Goal: Task Accomplishment & Management: Complete application form

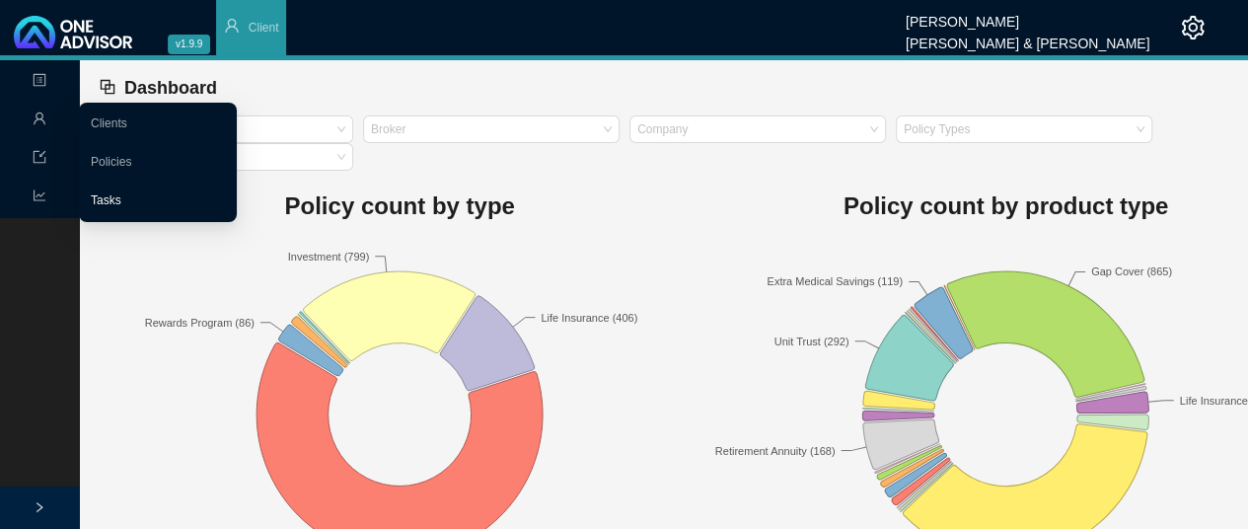
drag, startPoint x: 107, startPoint y: 202, endPoint x: 194, endPoint y: 198, distance: 87.9
click at [107, 202] on link "Tasks" at bounding box center [106, 200] width 31 height 14
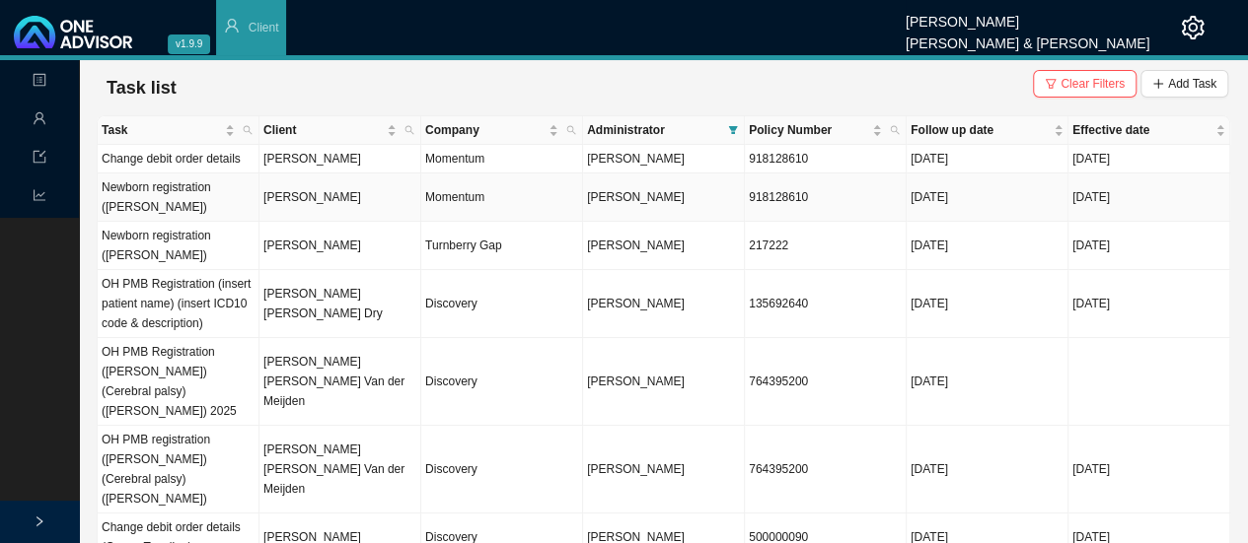
click at [332, 201] on td "[PERSON_NAME]" at bounding box center [340, 198] width 162 height 48
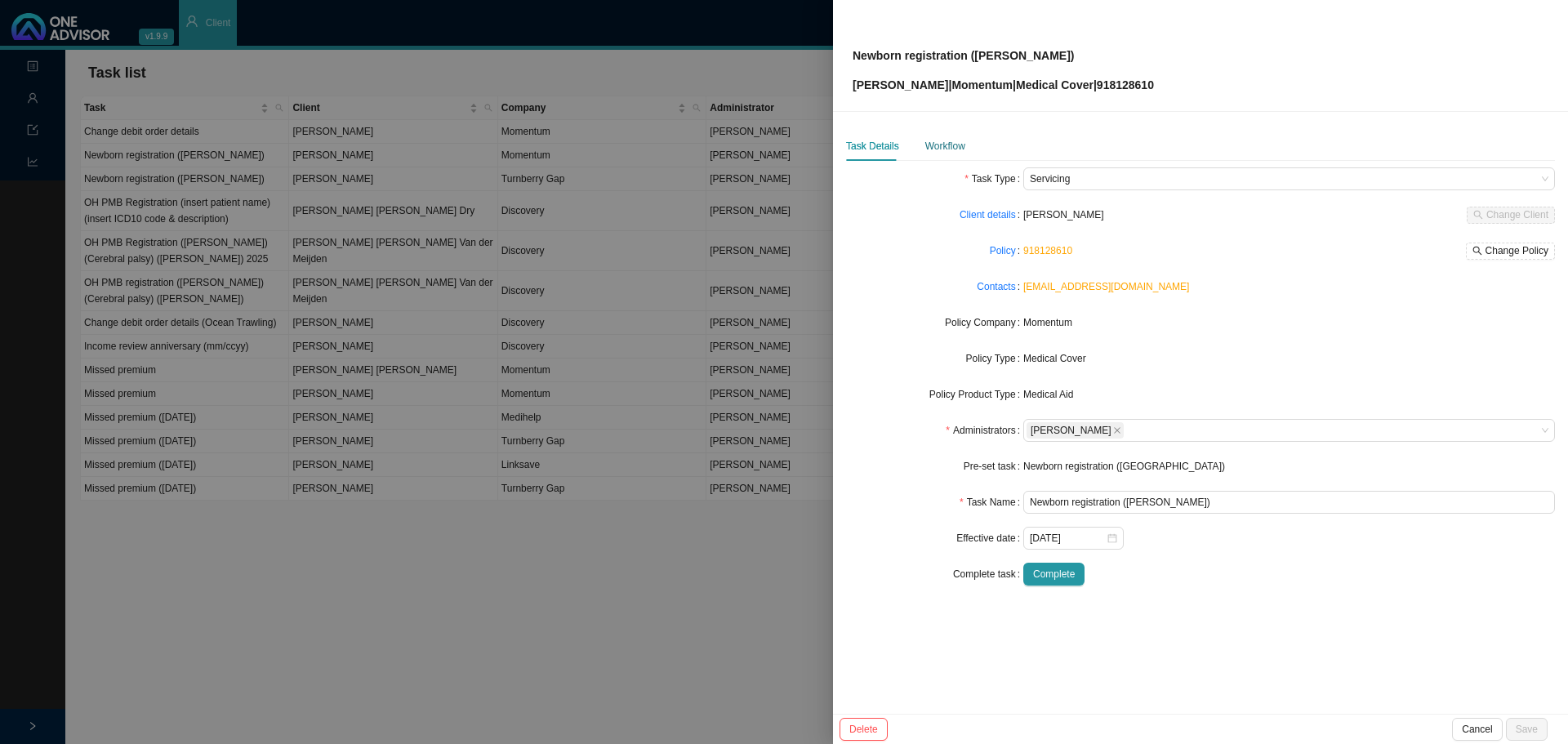
drag, startPoint x: 926, startPoint y: 148, endPoint x: 989, endPoint y: 149, distance: 63.0
click at [929, 148] on div "Workflow" at bounding box center [945, 146] width 40 height 17
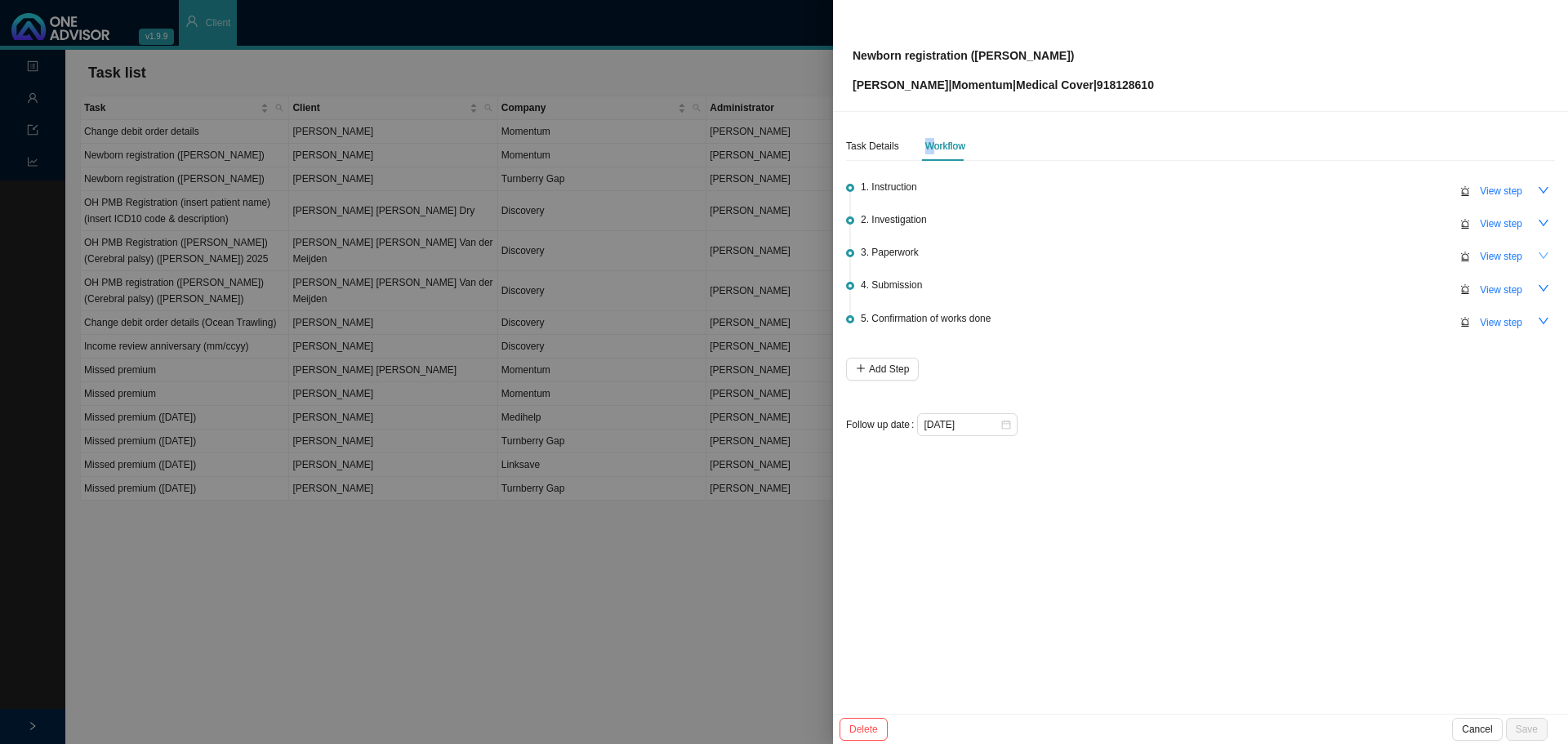
click at [1044, 255] on icon "down" at bounding box center [1543, 256] width 12 height 12
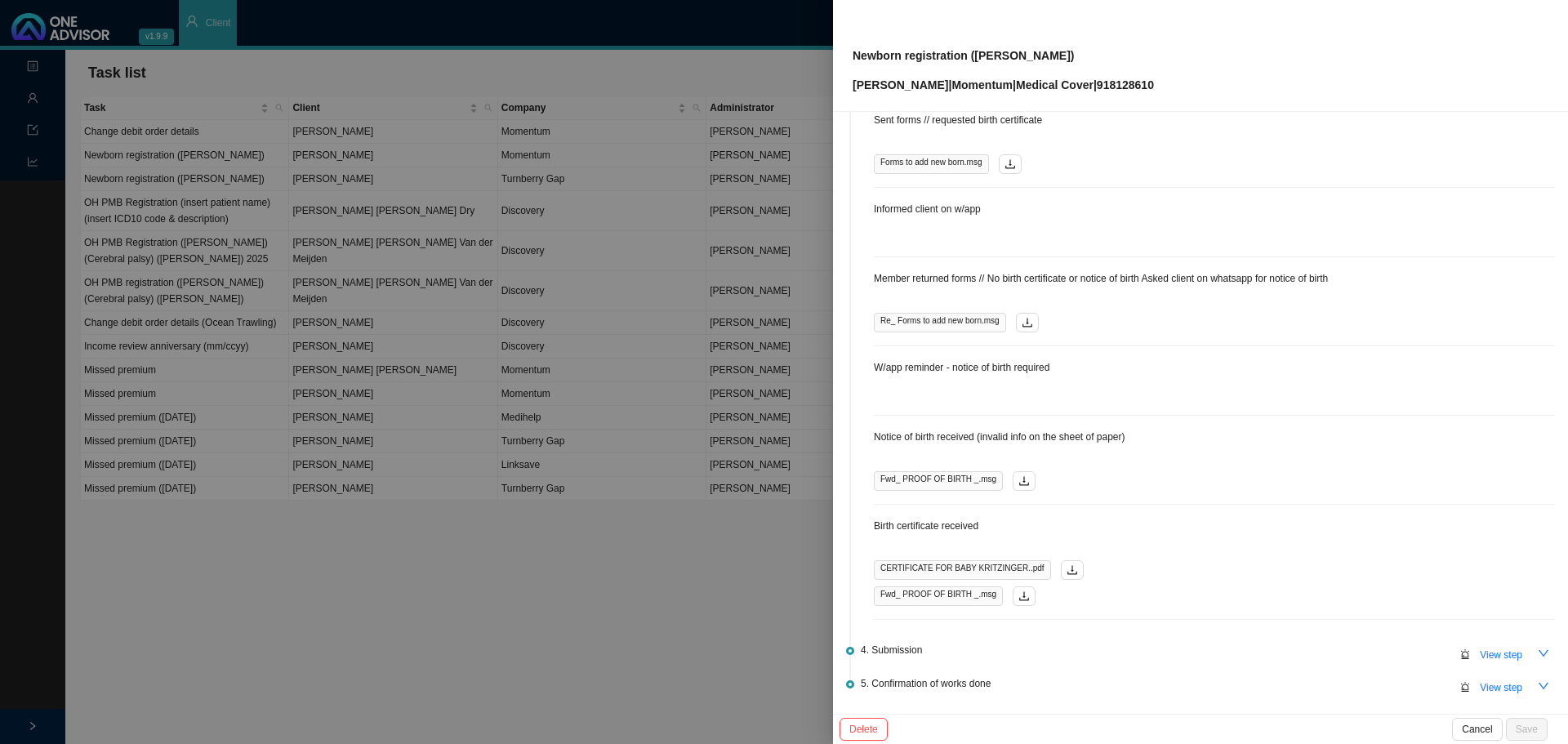
scroll to position [276, 0]
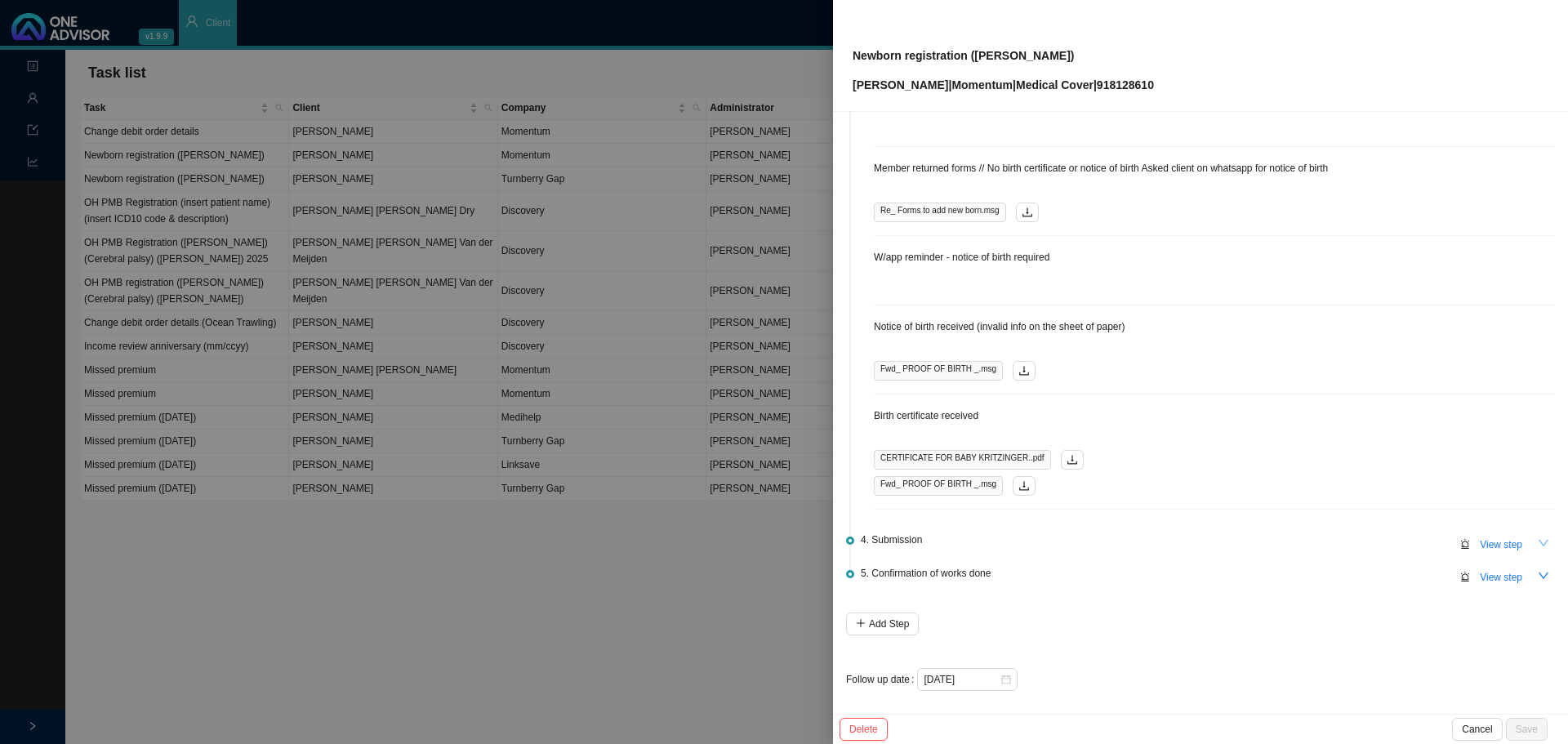
click at [1044, 449] on button "button" at bounding box center [1543, 543] width 23 height 23
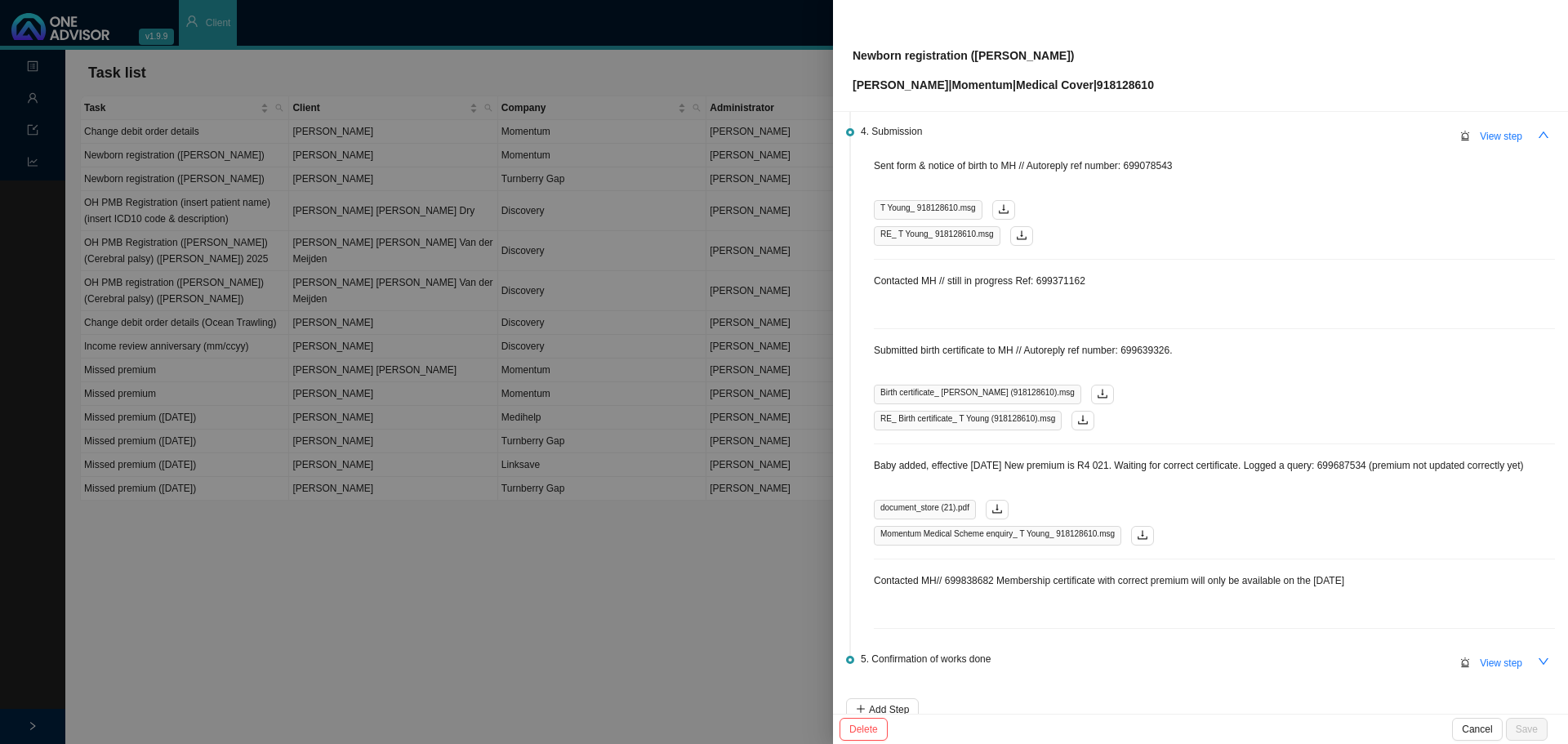
scroll to position [770, 0]
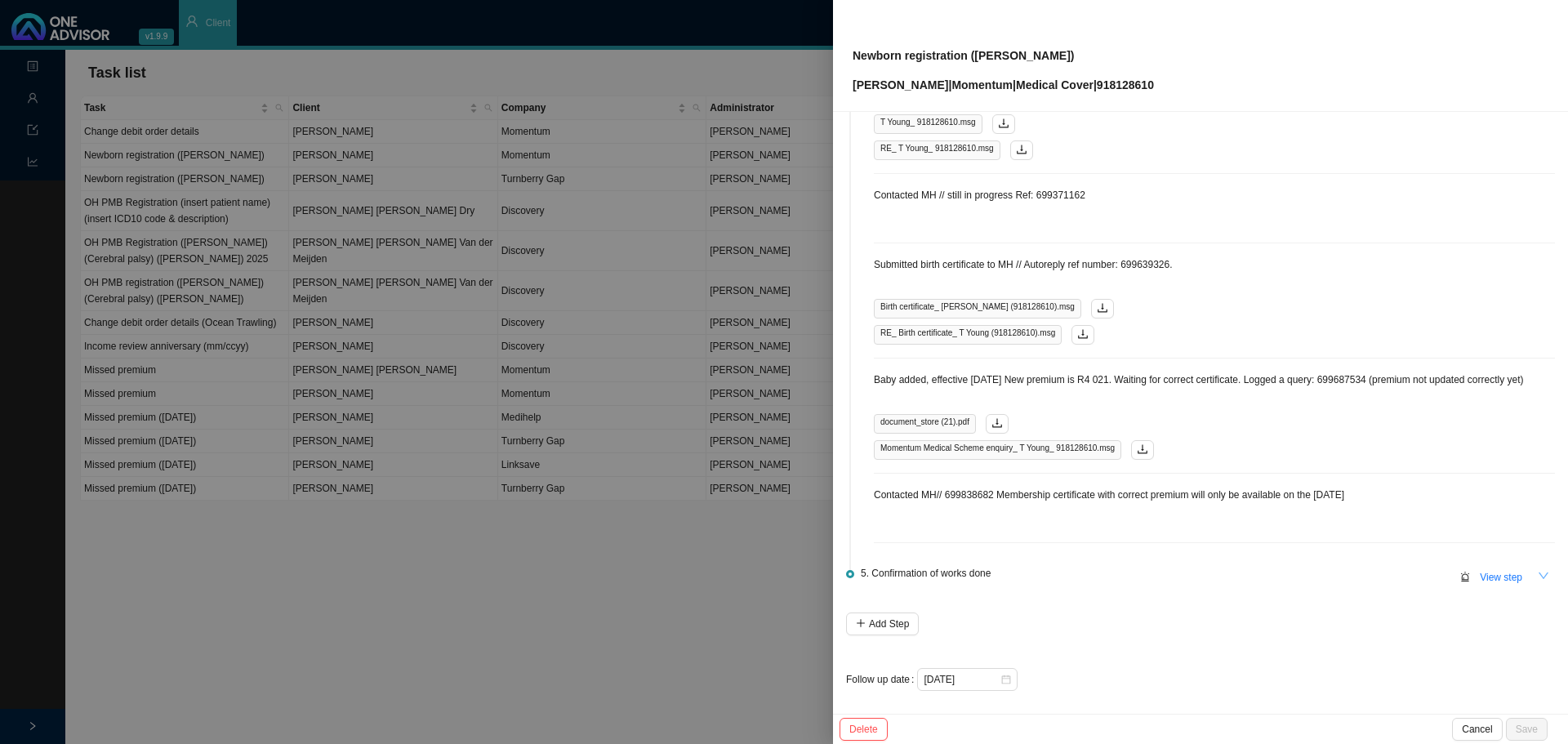
click at [1044, 449] on button "button" at bounding box center [1543, 577] width 23 height 23
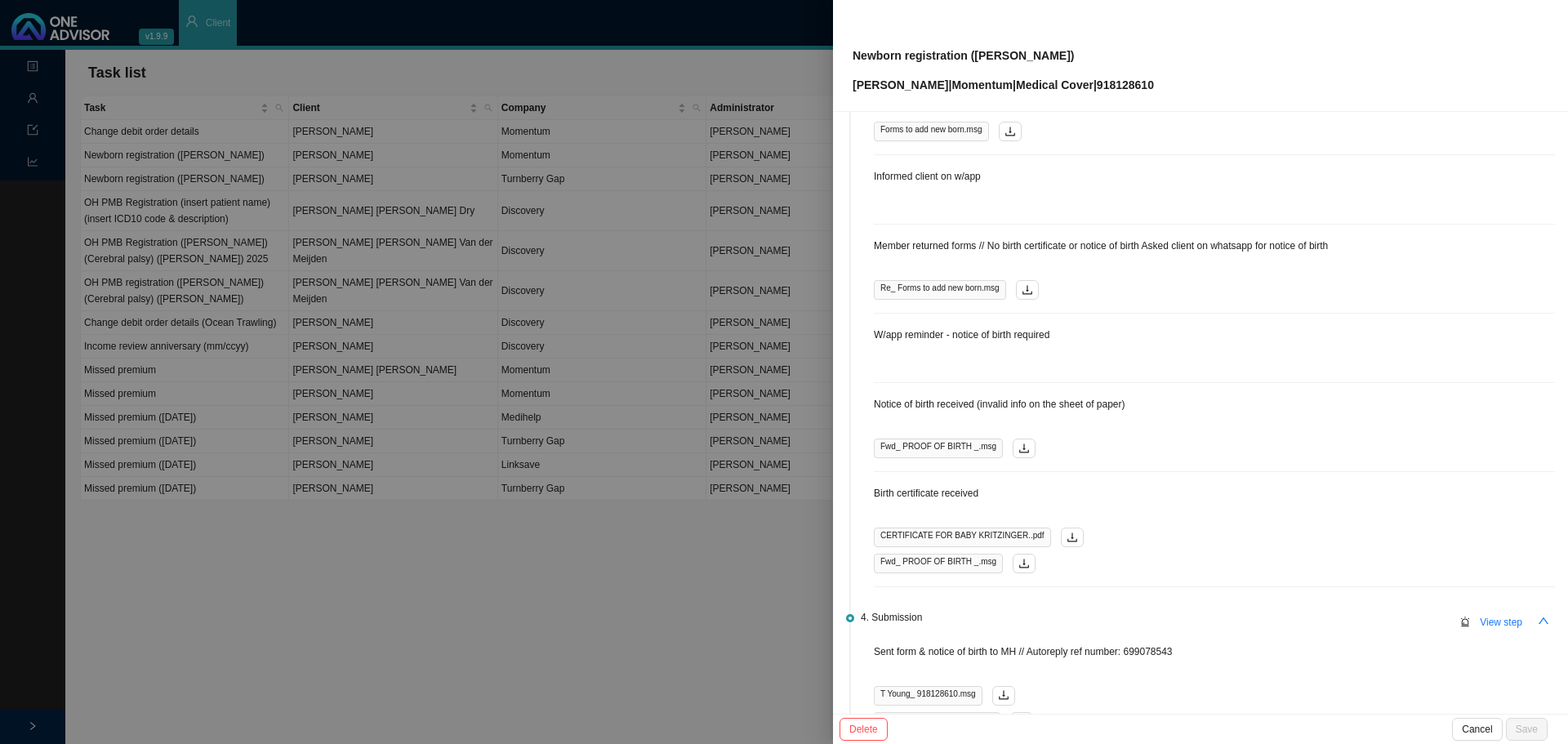
scroll to position [0, 0]
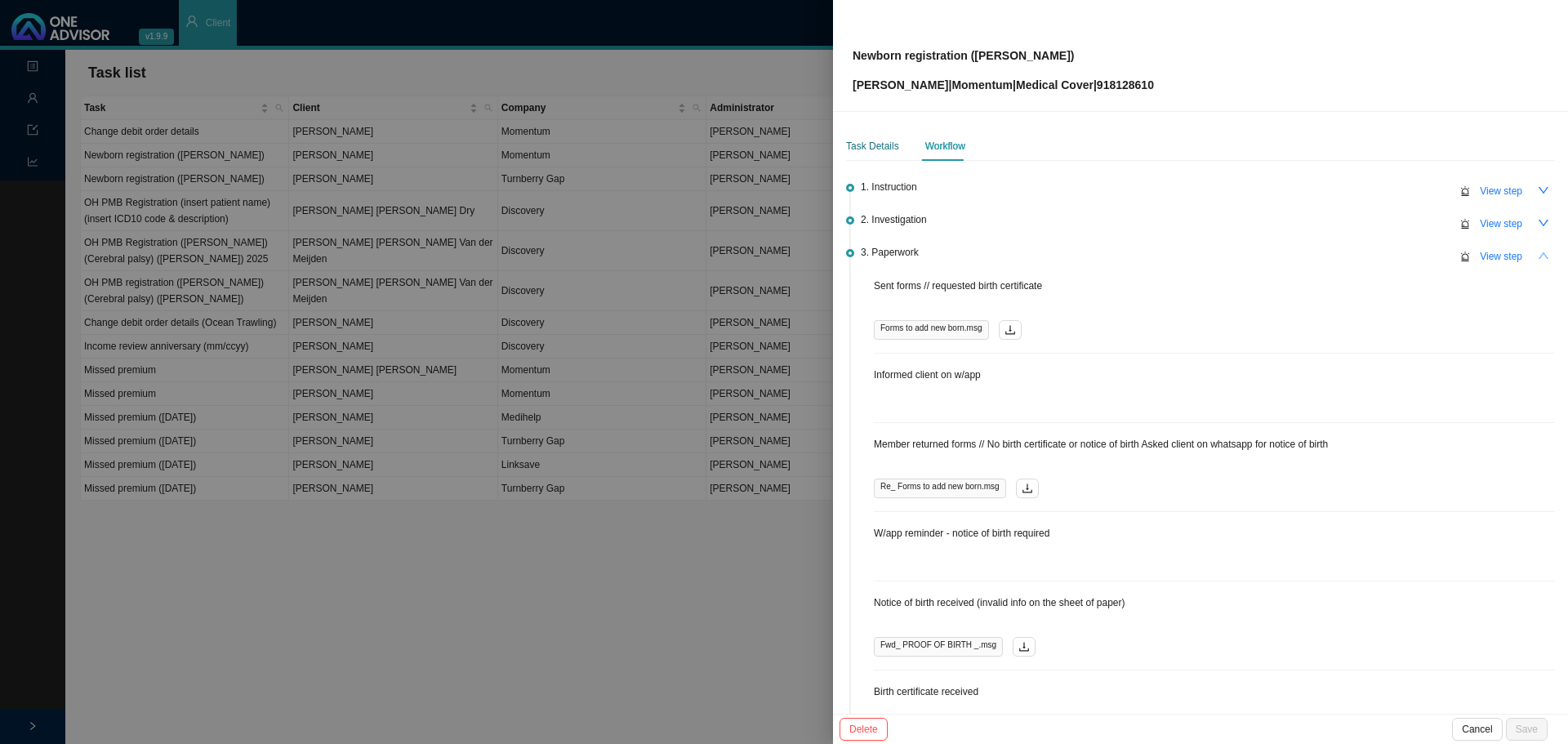
click at [868, 142] on div "Task Details" at bounding box center [873, 146] width 53 height 17
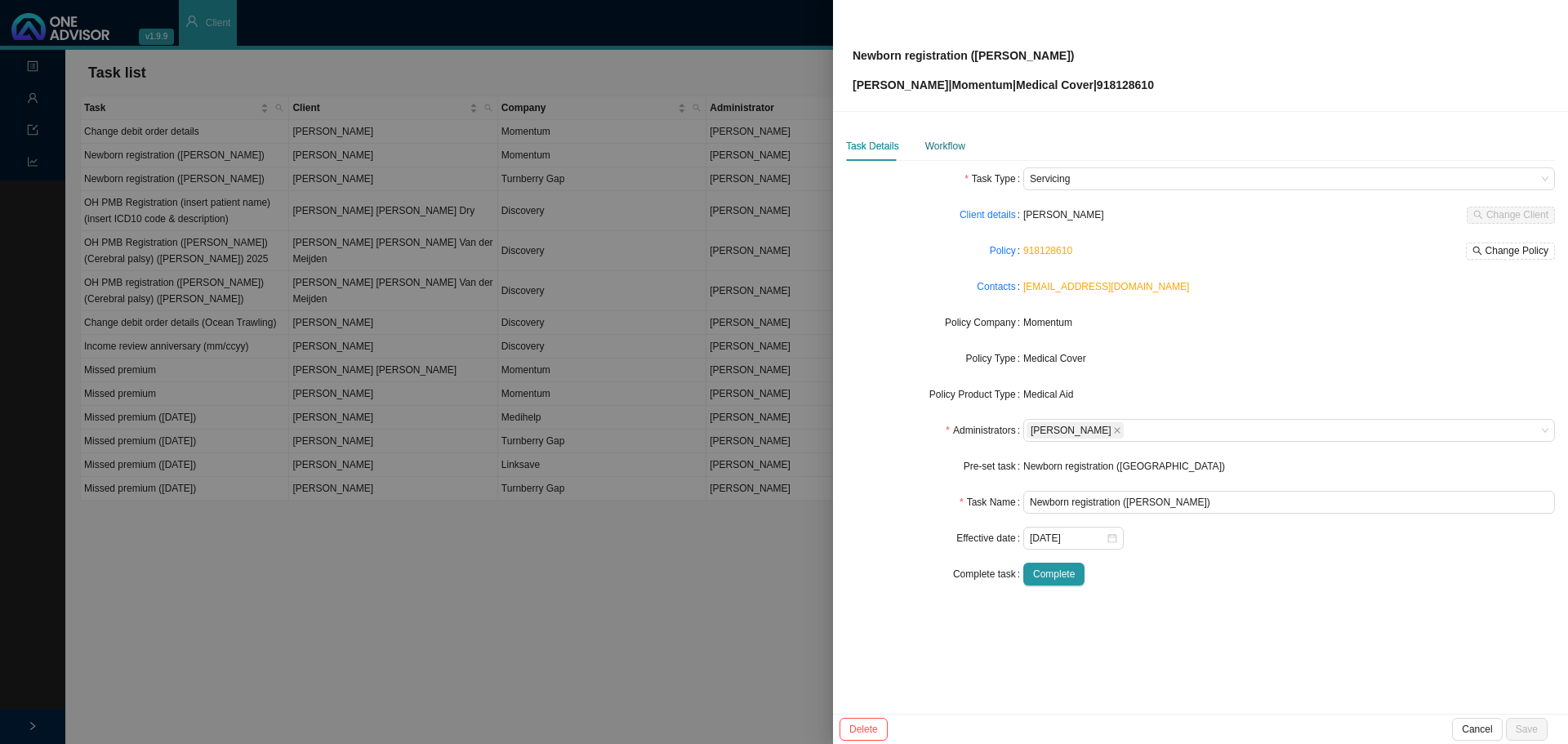
click at [938, 147] on div "Workflow" at bounding box center [945, 146] width 40 height 17
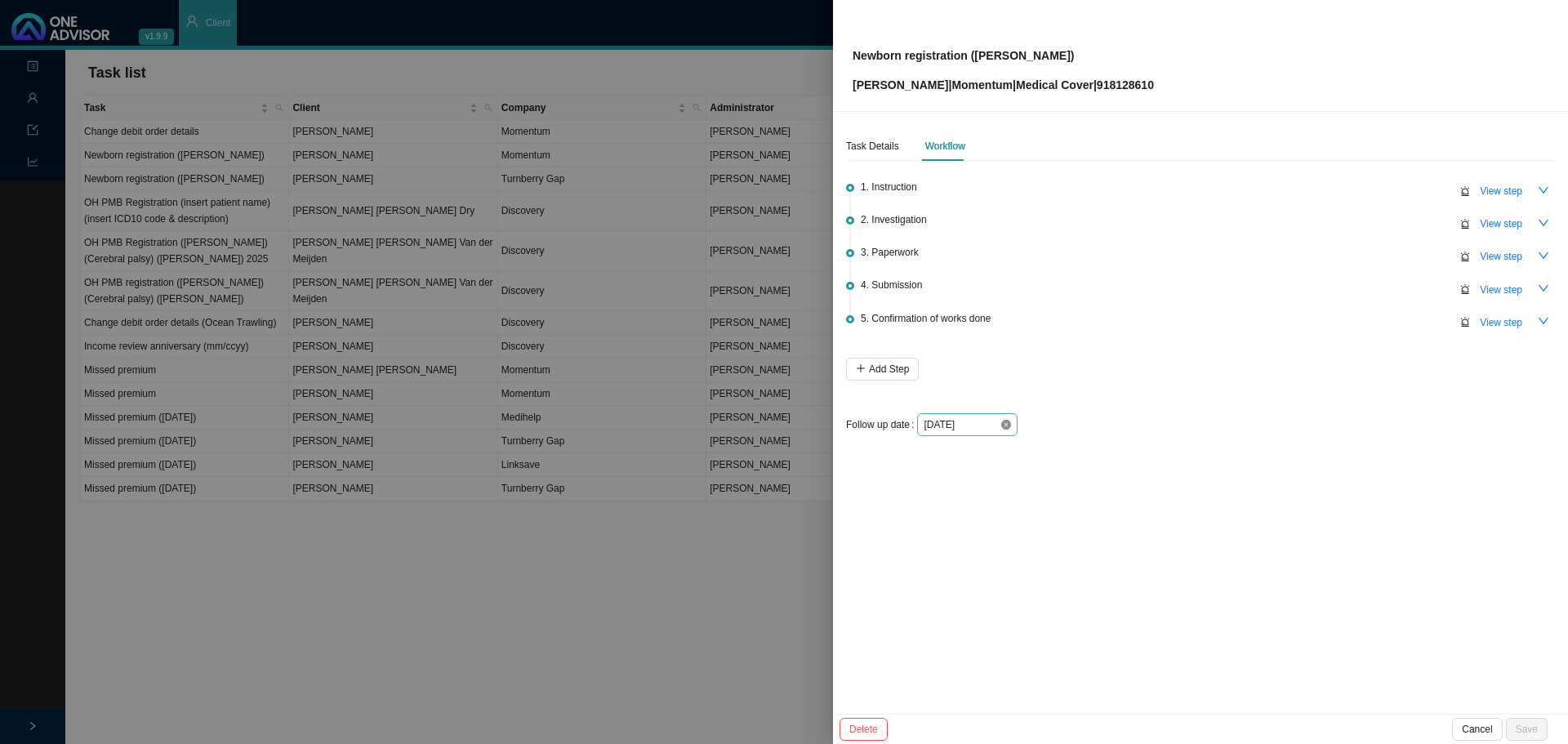
click at [1008, 422] on icon "close-circle" at bounding box center [1006, 425] width 10 height 10
click at [1008, 422] on div at bounding box center [968, 425] width 88 height 17
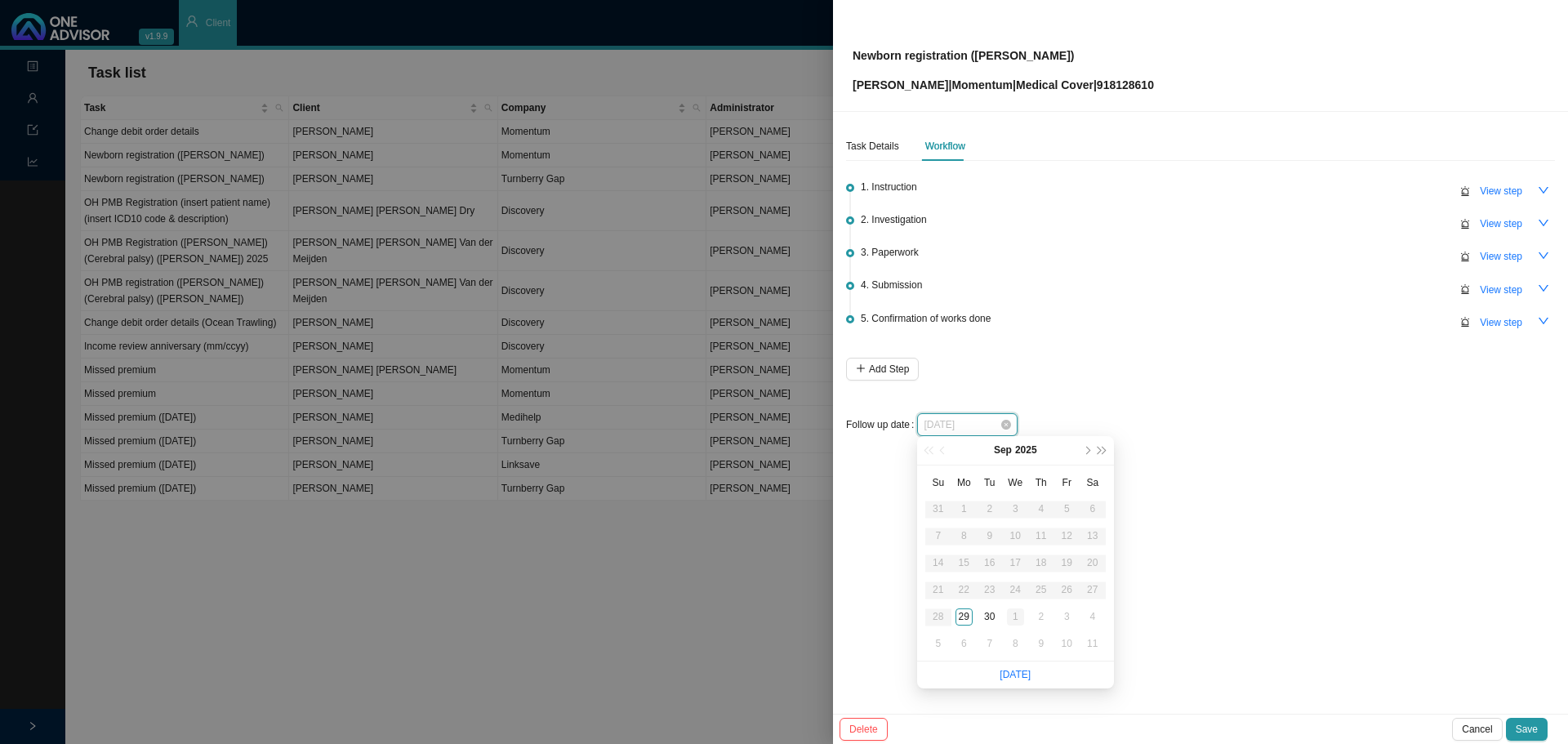
type input "[DATE]"
click at [1017, 449] on div "1" at bounding box center [1015, 617] width 17 height 17
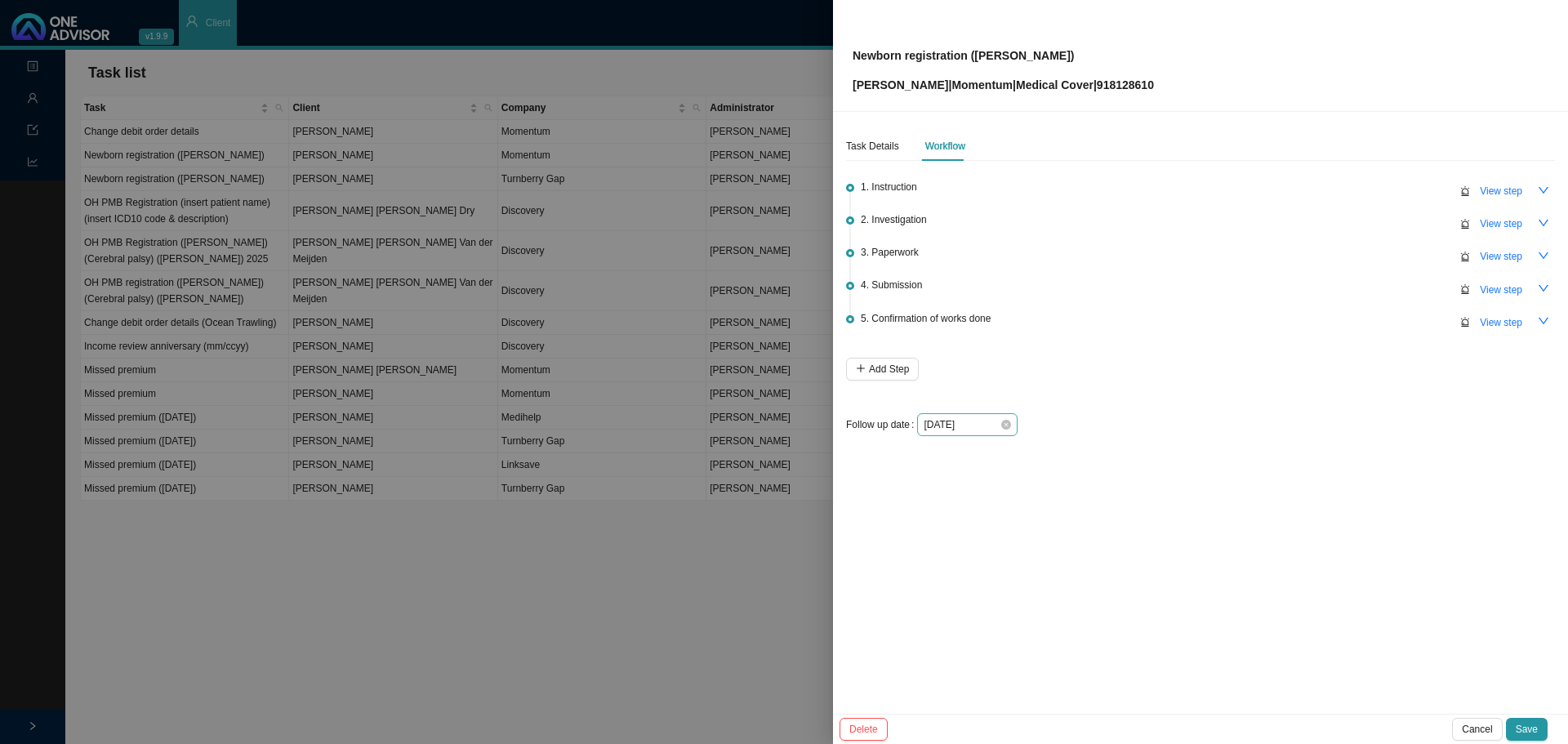
click at [1044, 449] on div "Task Details Workflow 1. Instruction View step 2. Investigation View step 3. Pa…" at bounding box center [1200, 412] width 735 height 602
click at [1044, 449] on button "Save" at bounding box center [1527, 729] width 41 height 23
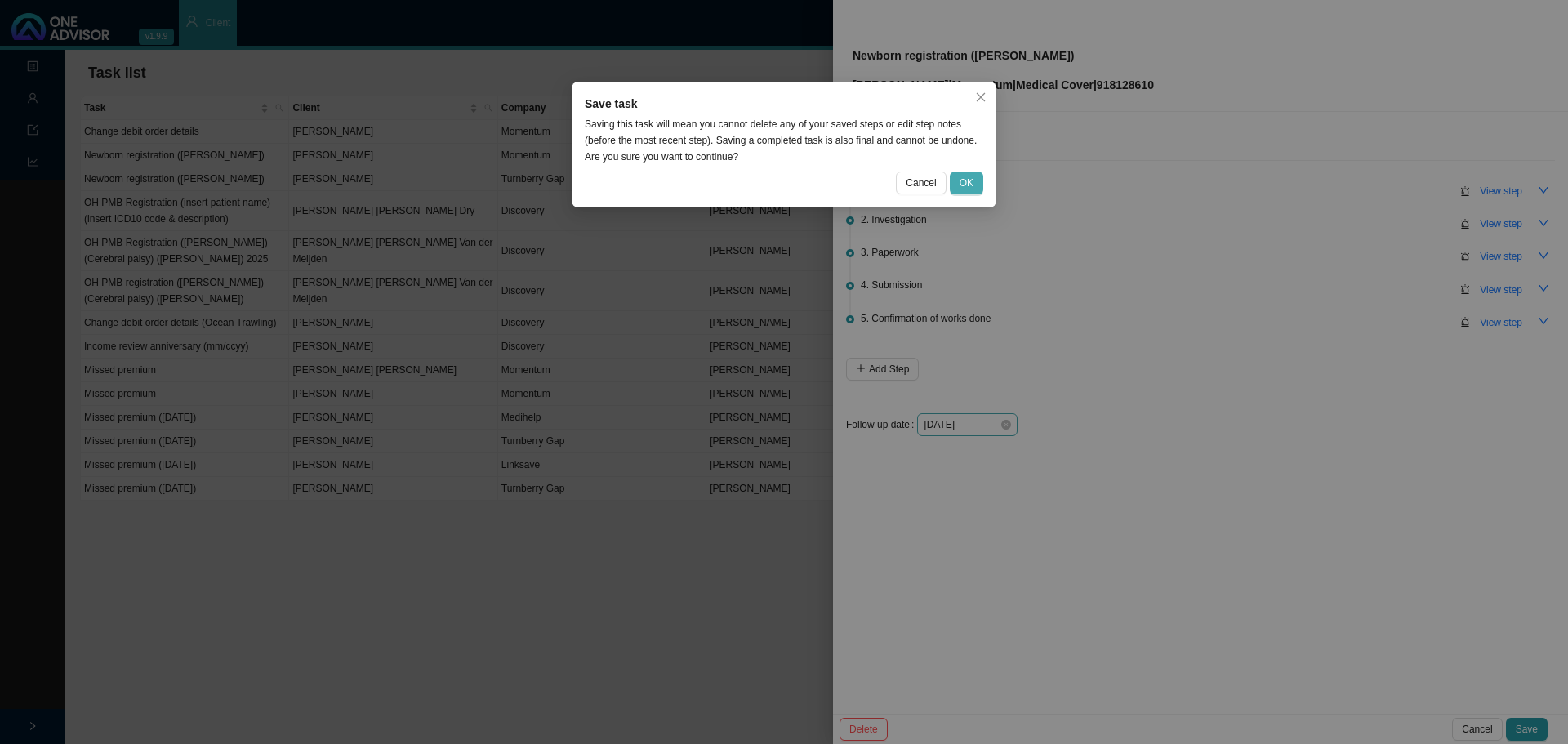
click at [970, 193] on button "OK" at bounding box center [966, 183] width 33 height 23
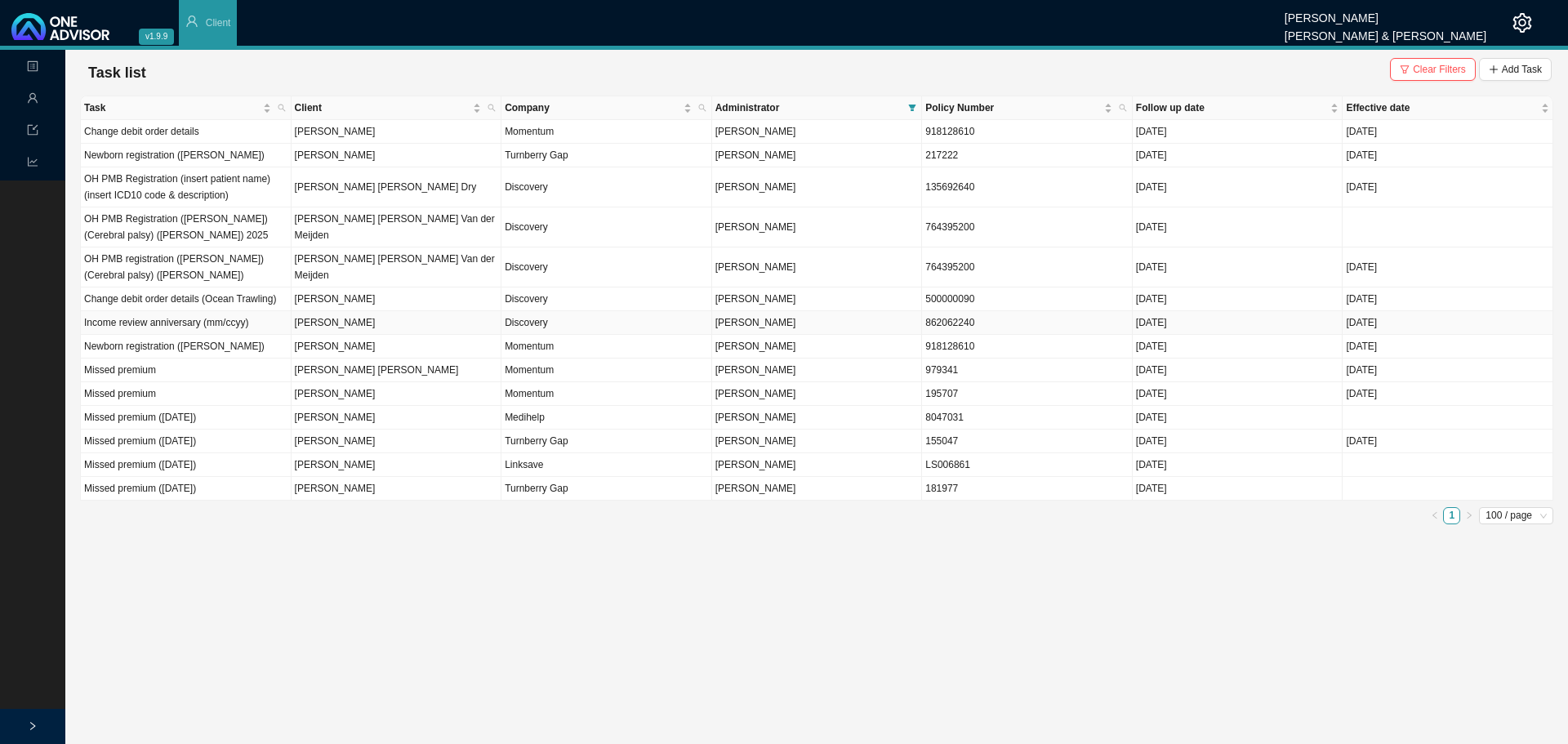
click at [310, 334] on td "[PERSON_NAME]" at bounding box center [397, 323] width 210 height 24
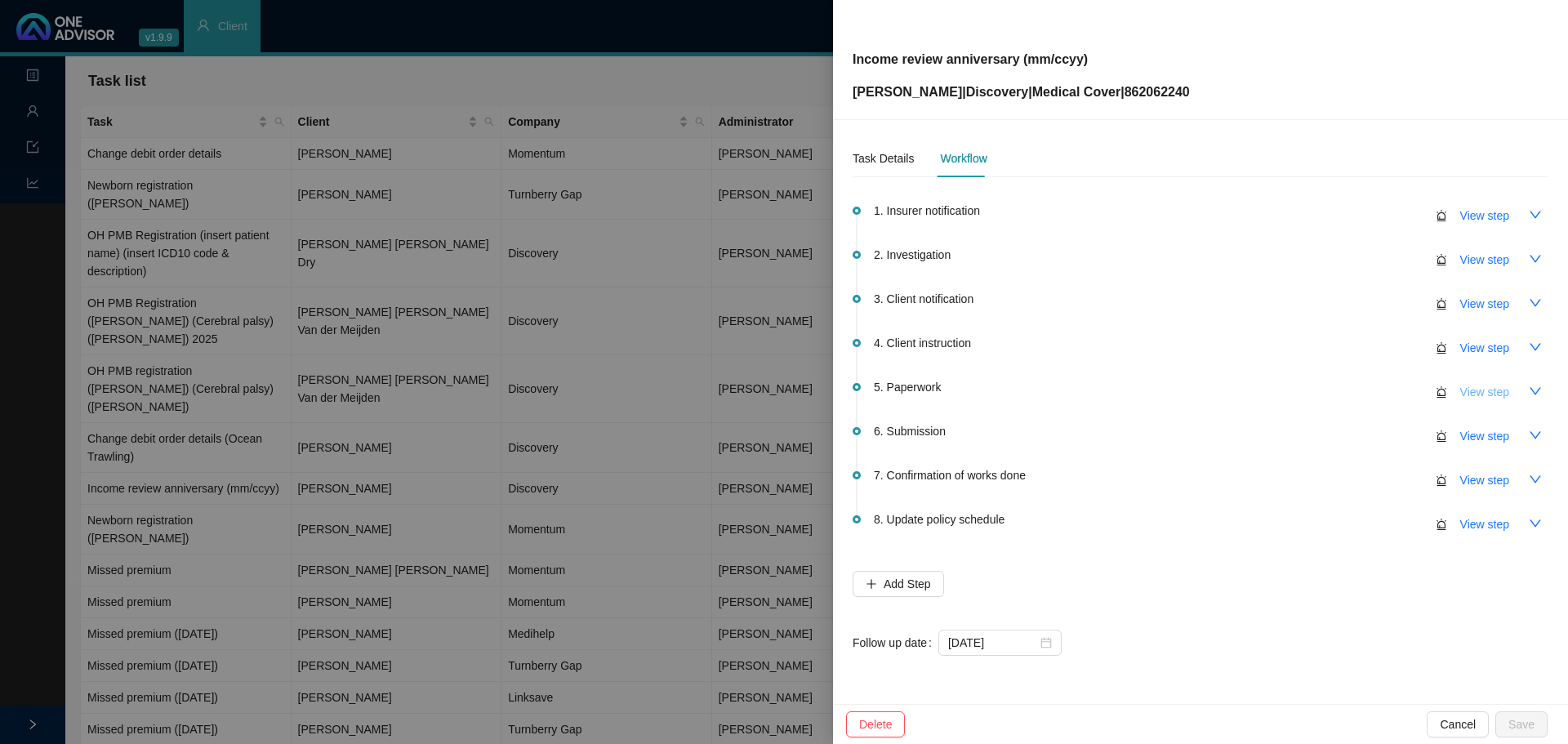
click at [1044, 390] on span "View step" at bounding box center [1484, 392] width 49 height 18
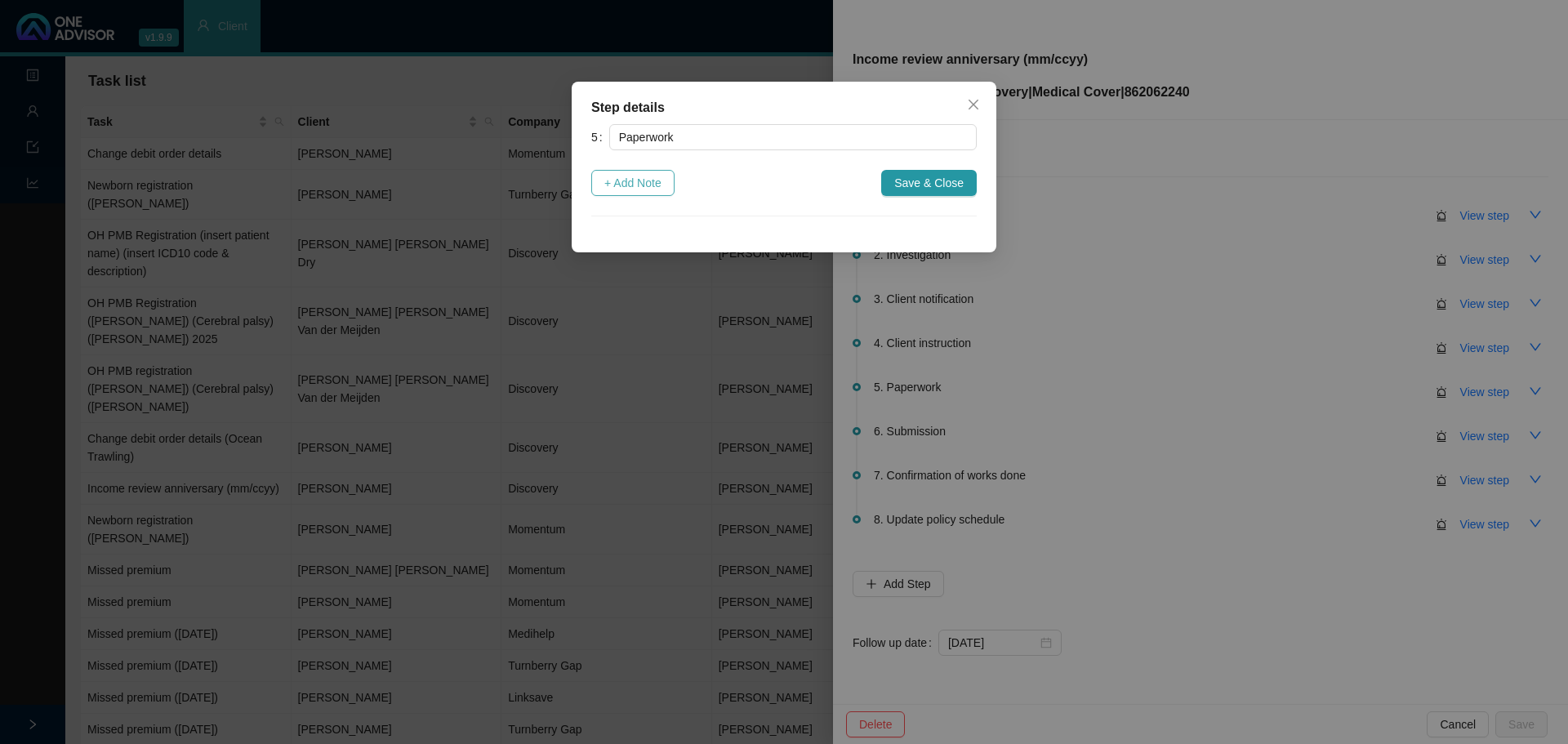
click at [652, 179] on span "+ Add Note" at bounding box center [632, 183] width 57 height 18
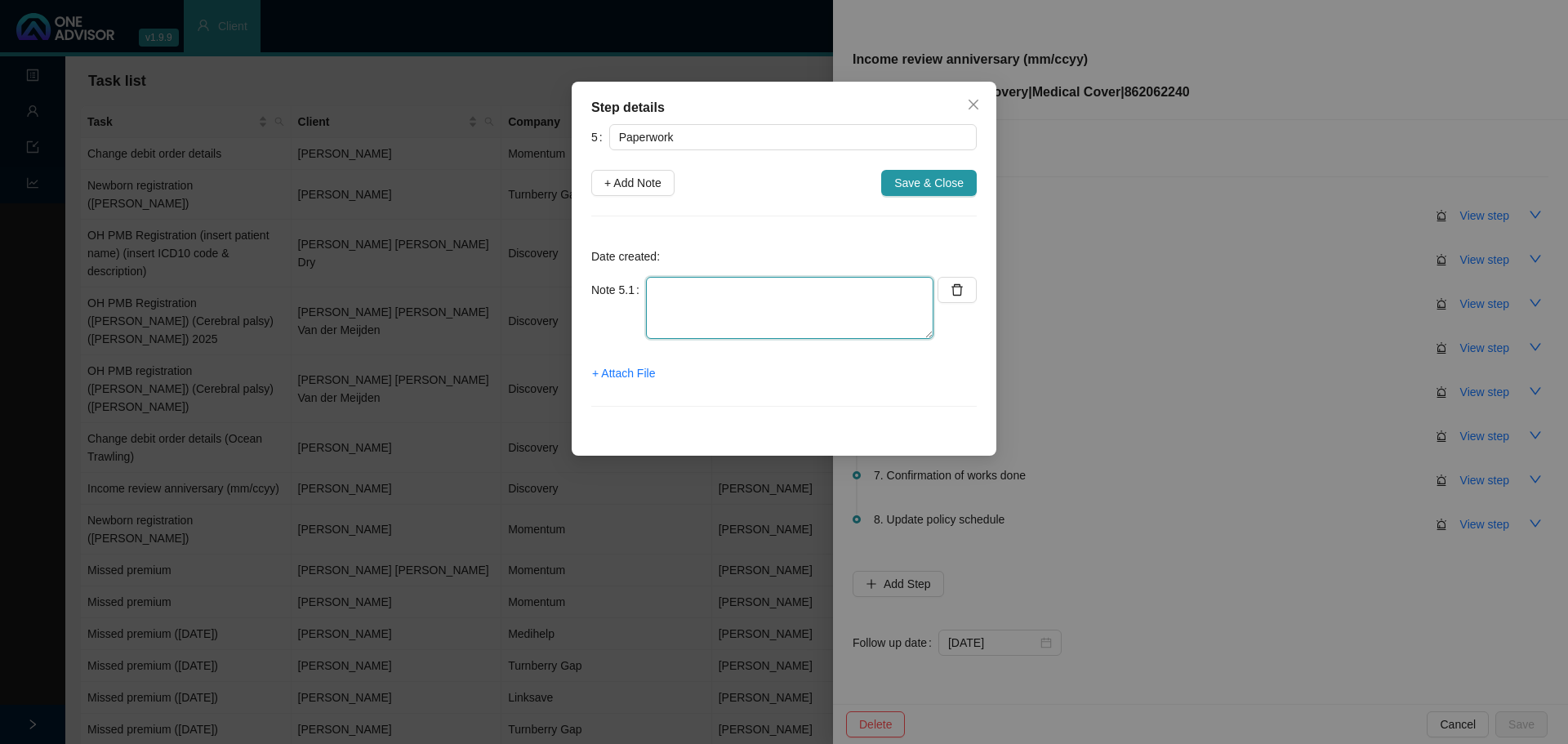
click at [708, 314] on textarea at bounding box center [789, 307] width 287 height 62
drag, startPoint x: 979, startPoint y: 103, endPoint x: 1359, endPoint y: 253, distance: 408.5
click at [979, 103] on icon "close" at bounding box center [974, 104] width 13 height 13
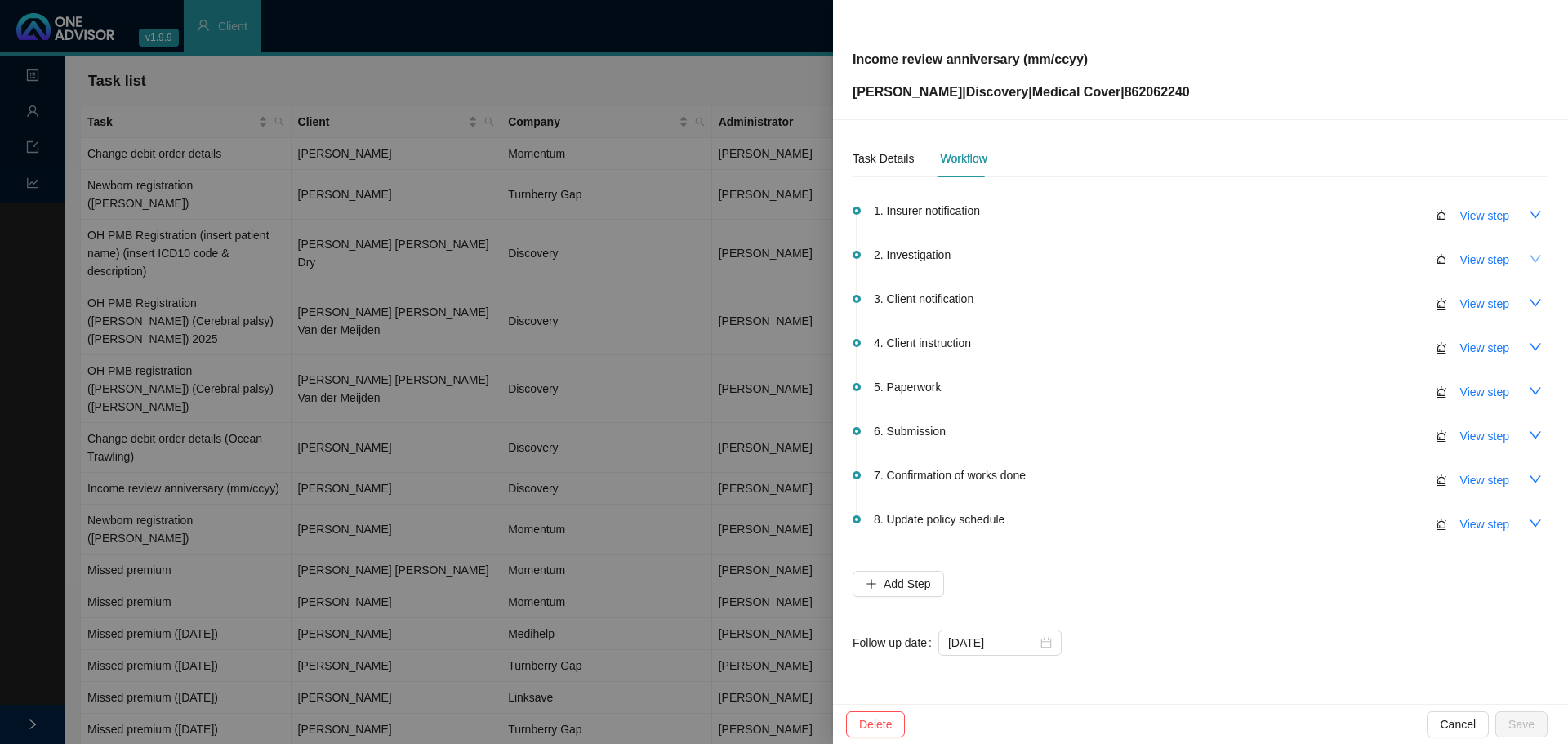
click at [1044, 260] on icon "down" at bounding box center [1535, 259] width 13 height 13
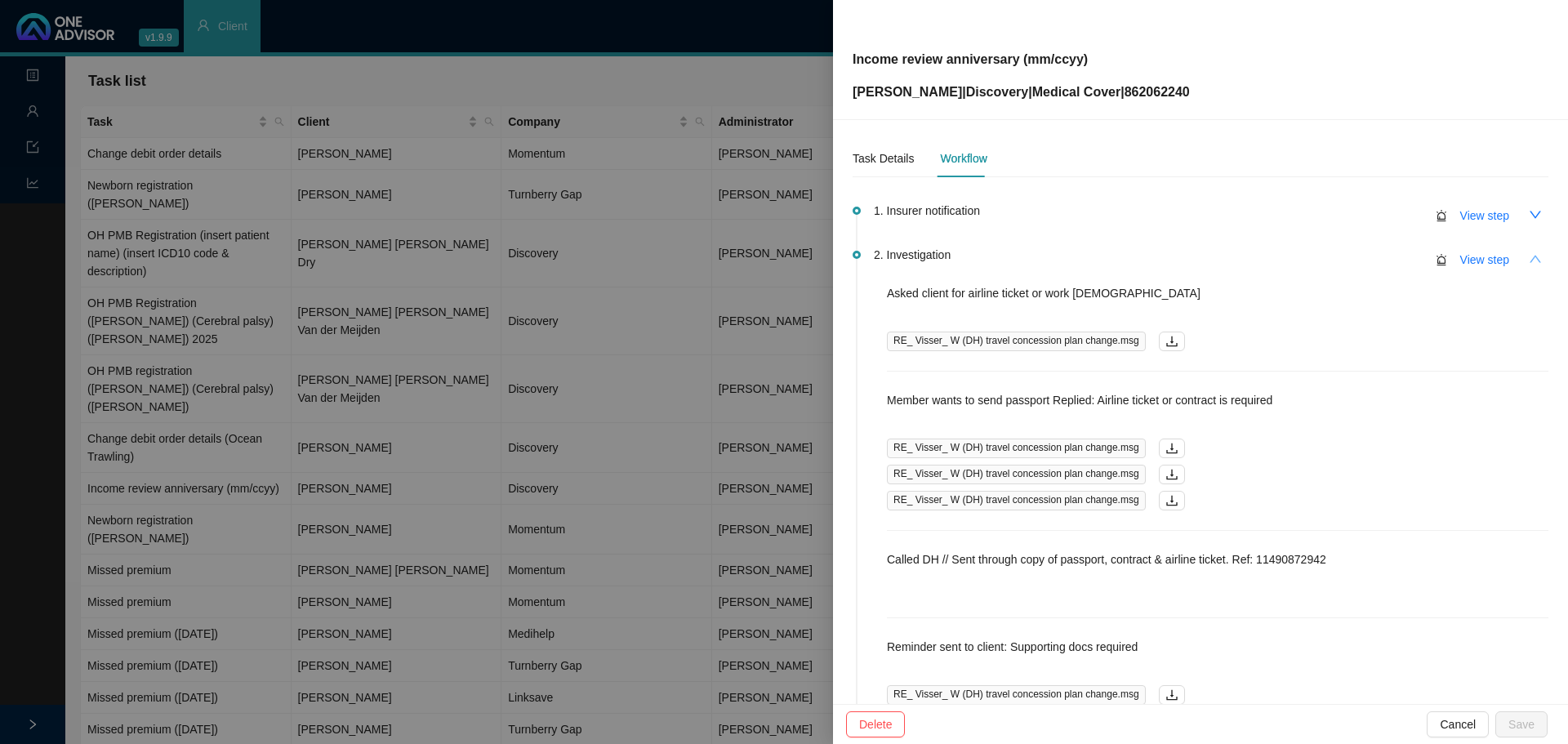
drag, startPoint x: 330, startPoint y: 94, endPoint x: 420, endPoint y: 89, distance: 90.1
click at [331, 94] on div at bounding box center [784, 372] width 1568 height 744
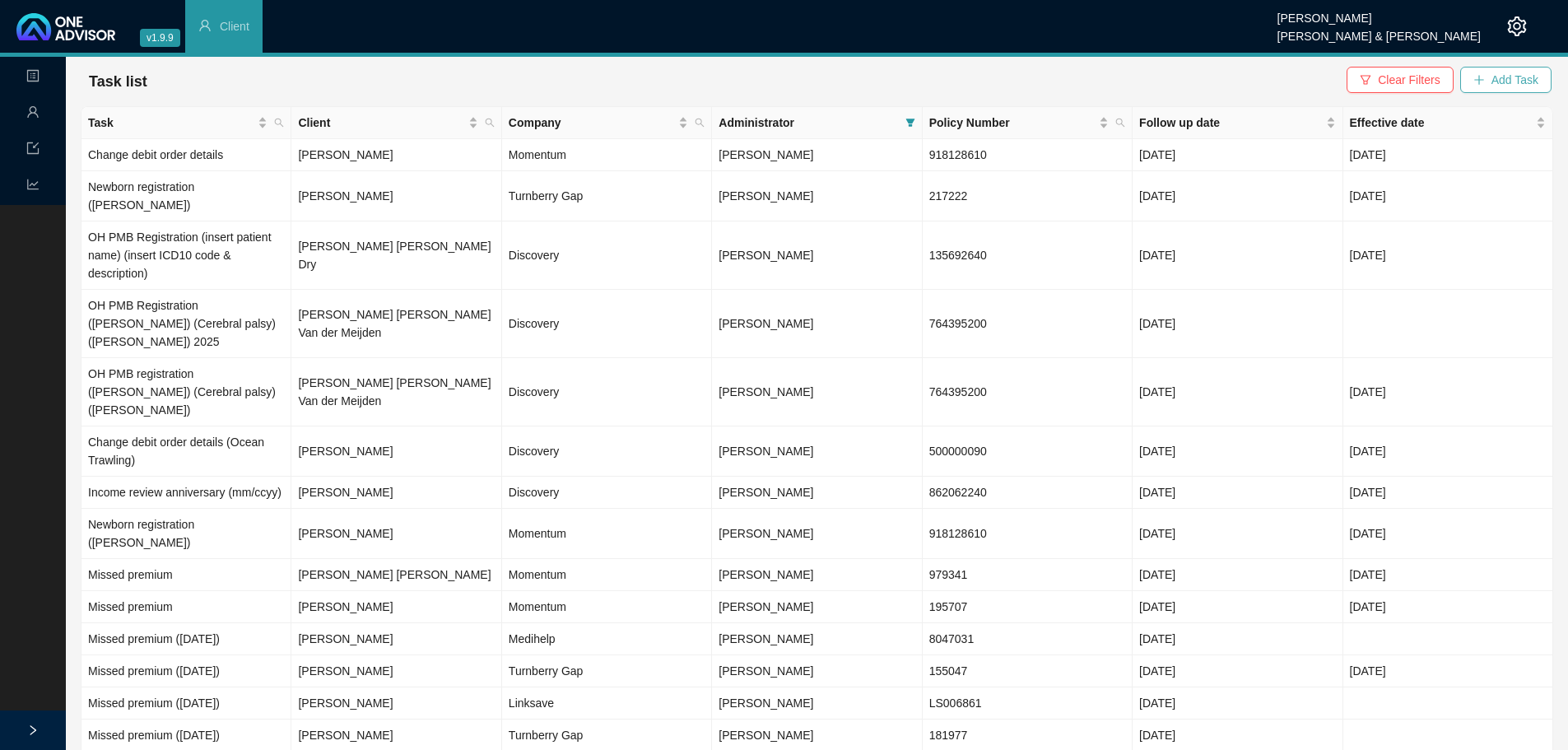
click at [1052, 75] on span "Add Task" at bounding box center [1515, 80] width 47 height 18
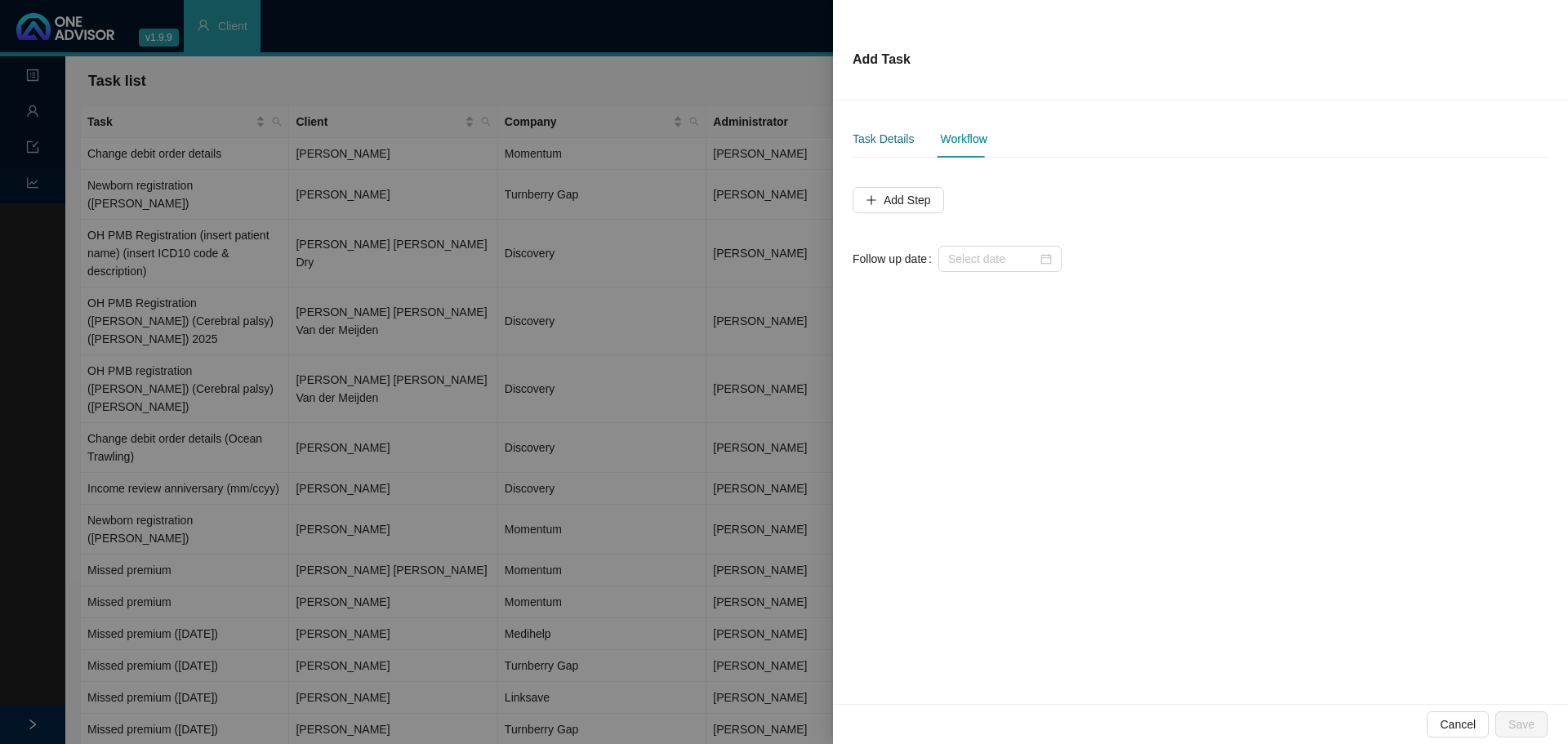
click at [868, 139] on div "Task Details" at bounding box center [883, 139] width 61 height 18
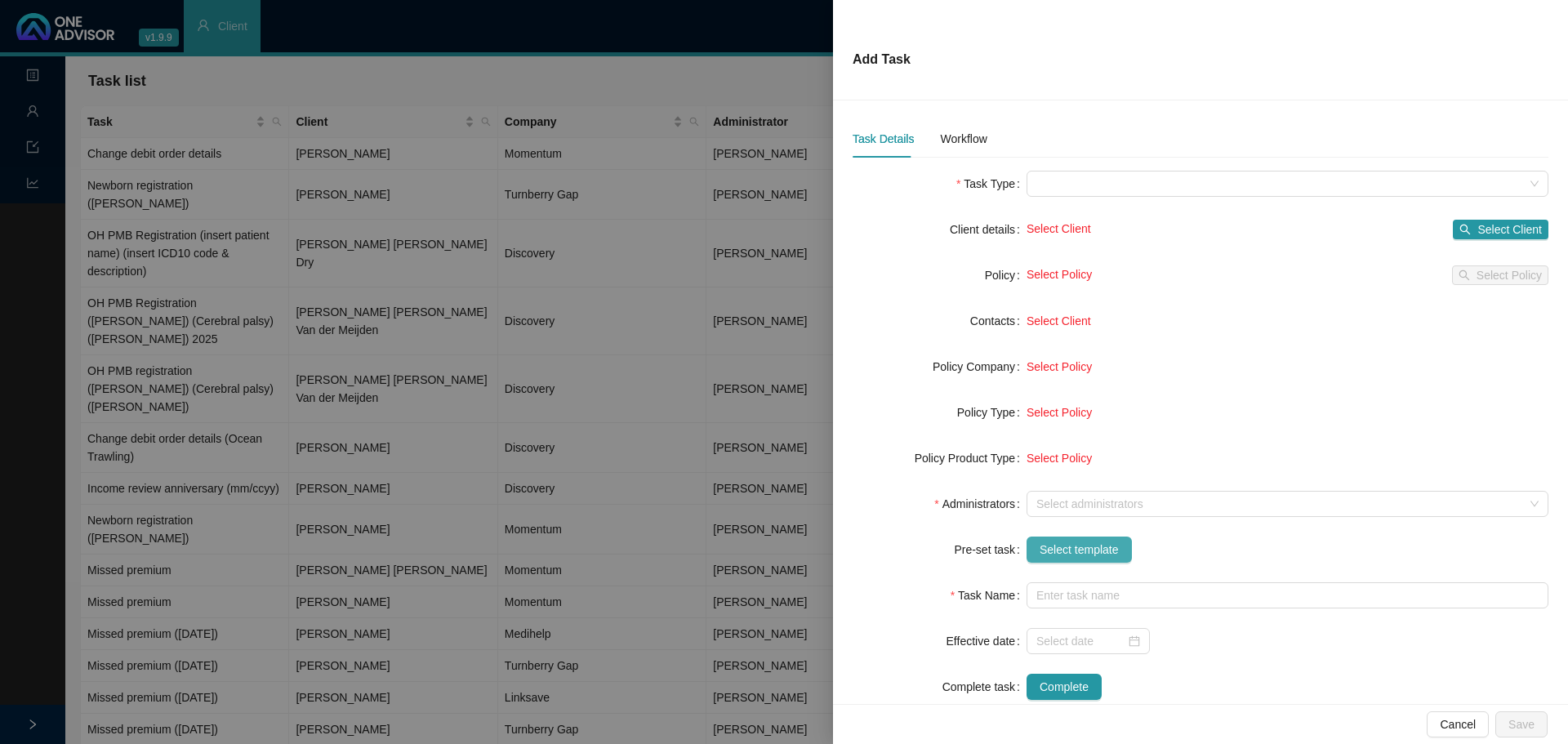
click at [1044, 449] on span "Select template" at bounding box center [1080, 550] width 79 height 18
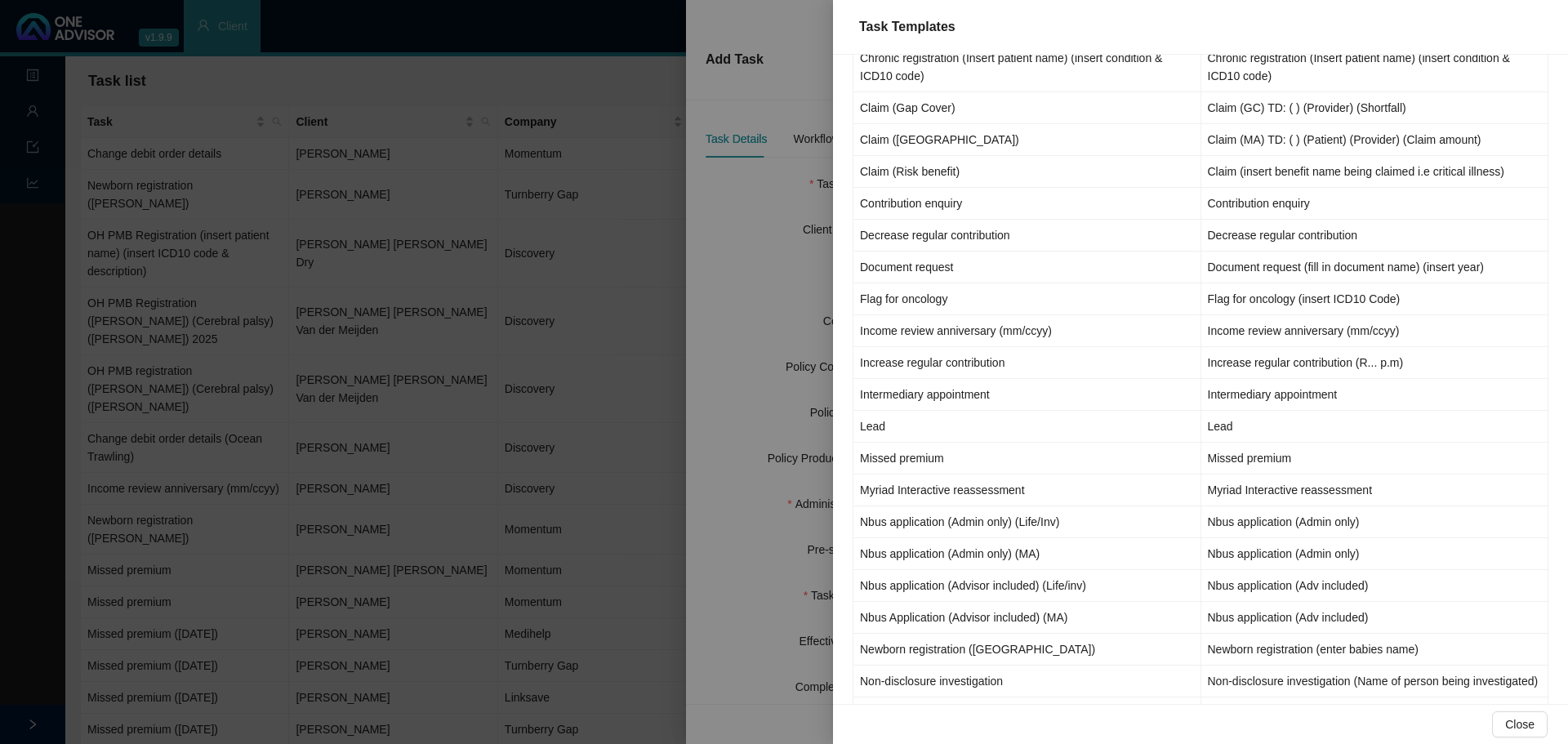
scroll to position [653, 0]
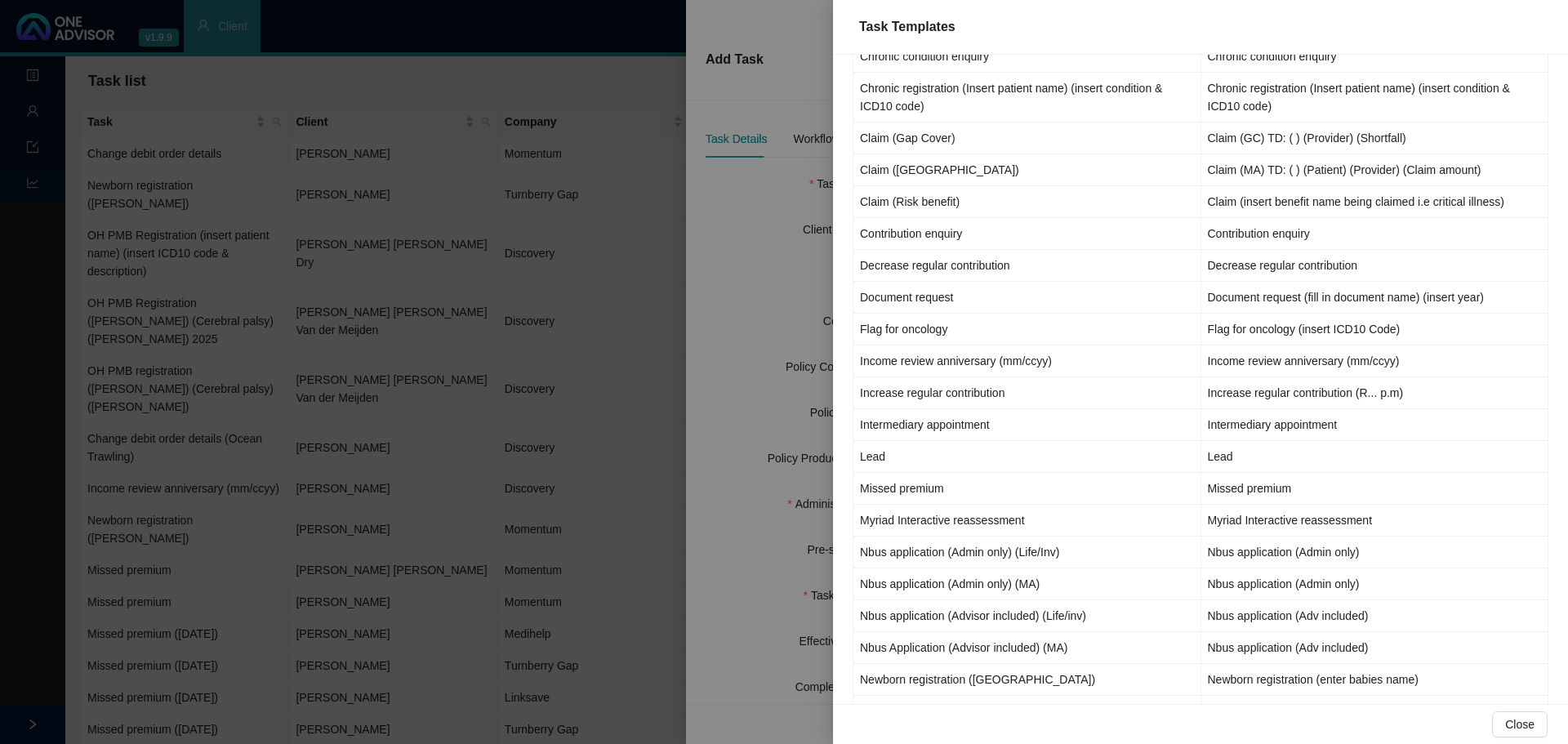
click at [176, 146] on div at bounding box center [784, 372] width 1568 height 744
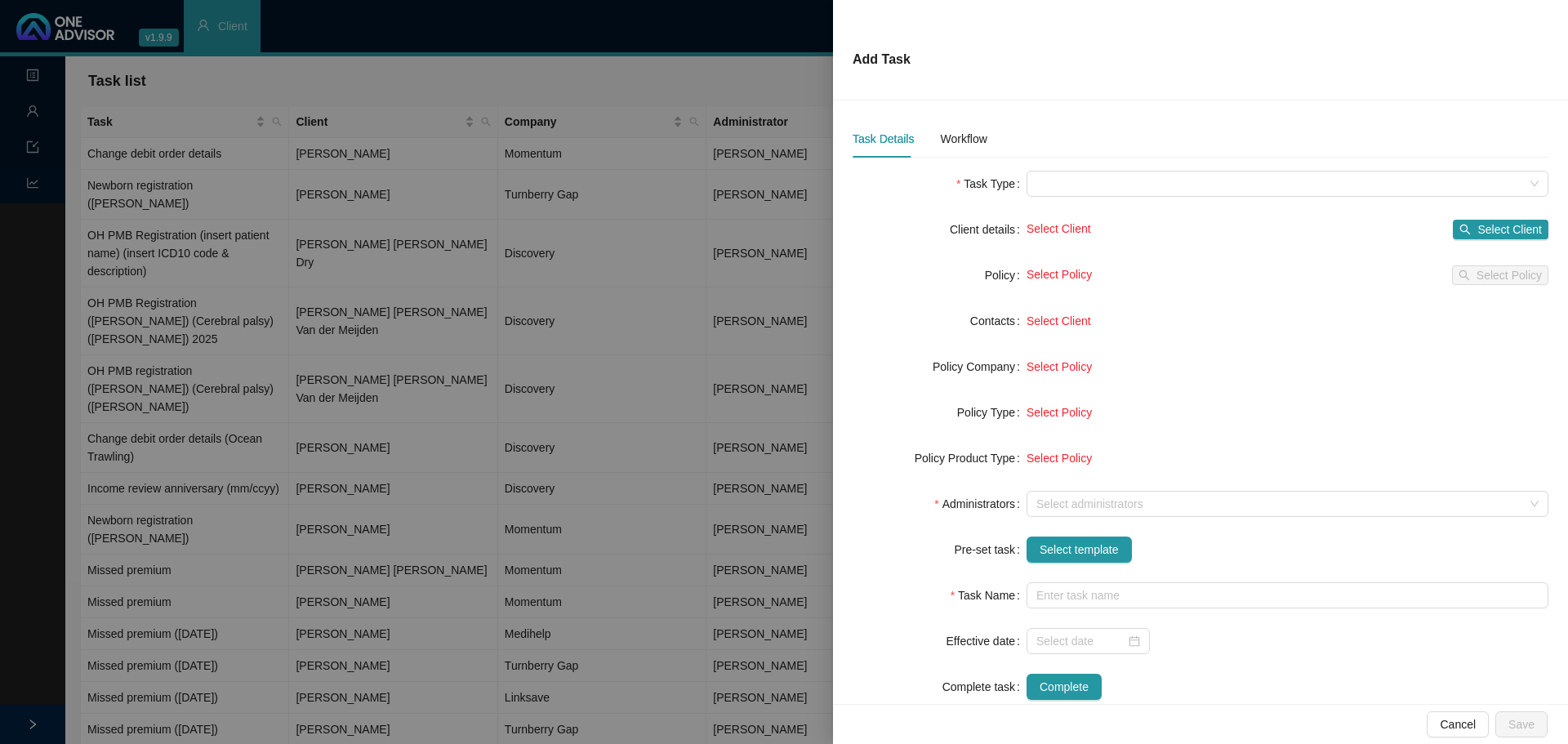
click at [191, 156] on div at bounding box center [784, 372] width 1568 height 744
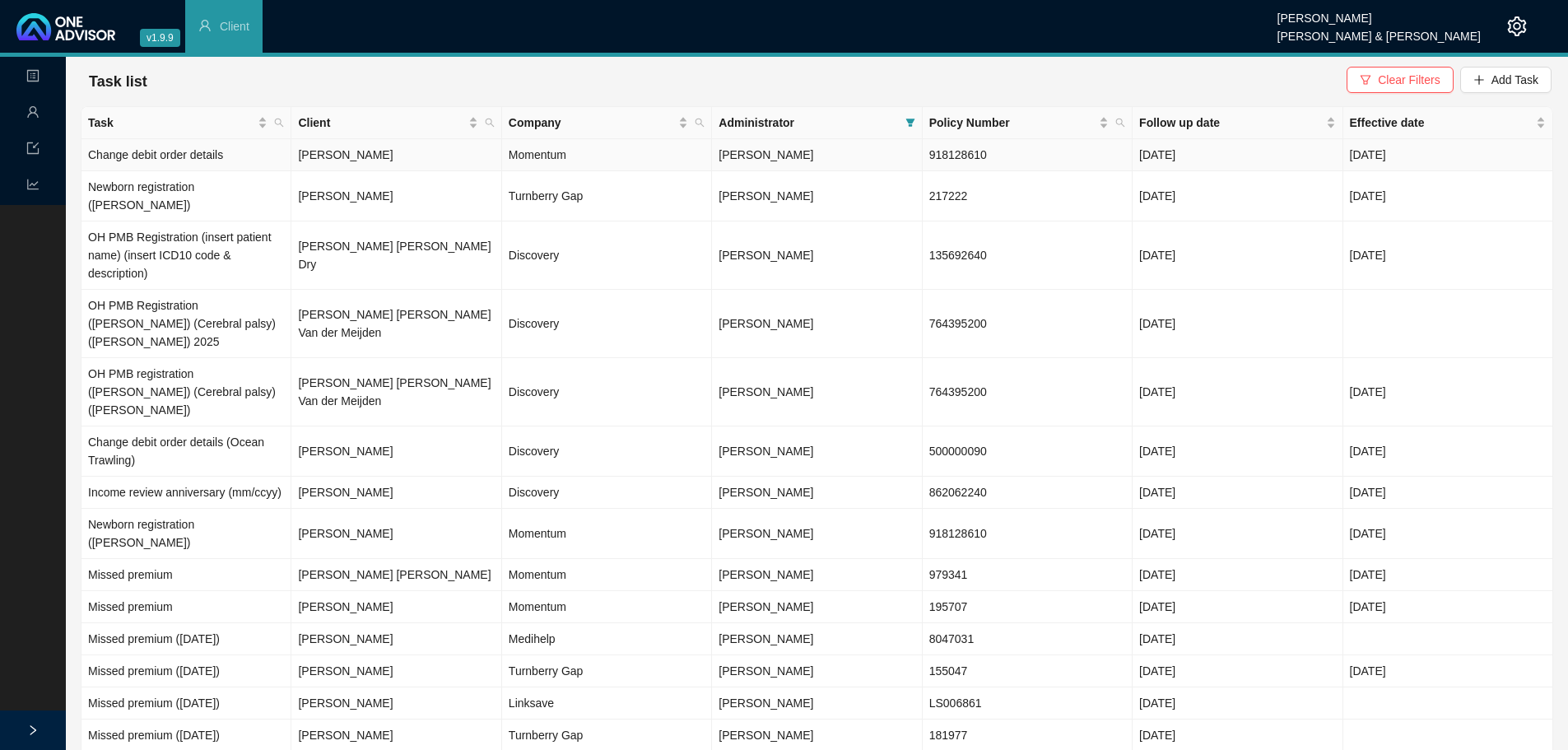
click at [459, 159] on td "[PERSON_NAME]" at bounding box center [396, 155] width 210 height 32
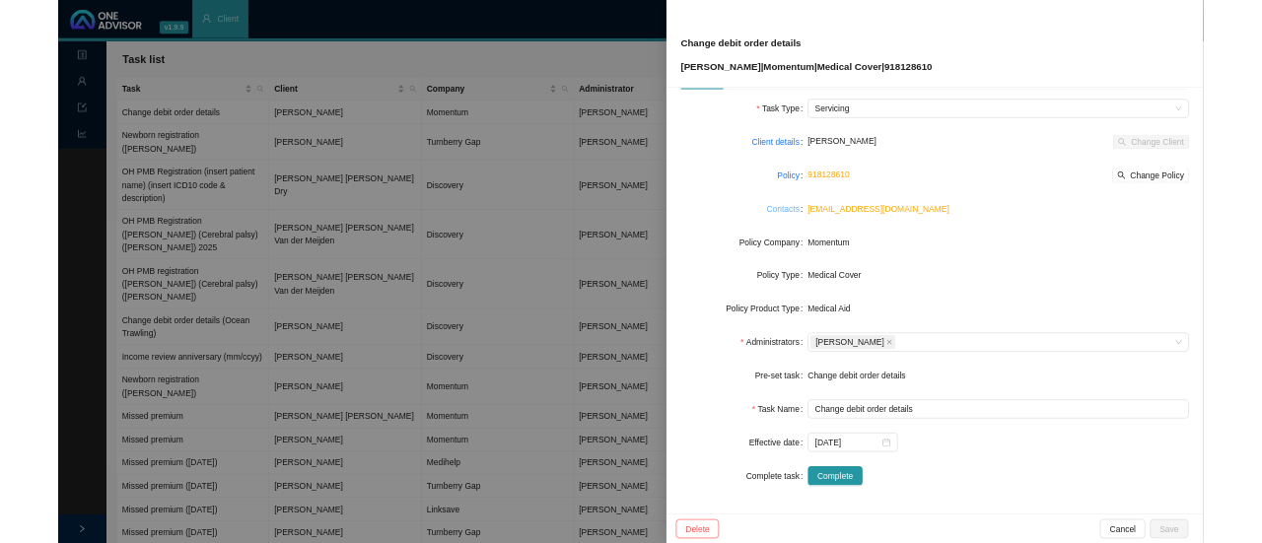
scroll to position [0, 0]
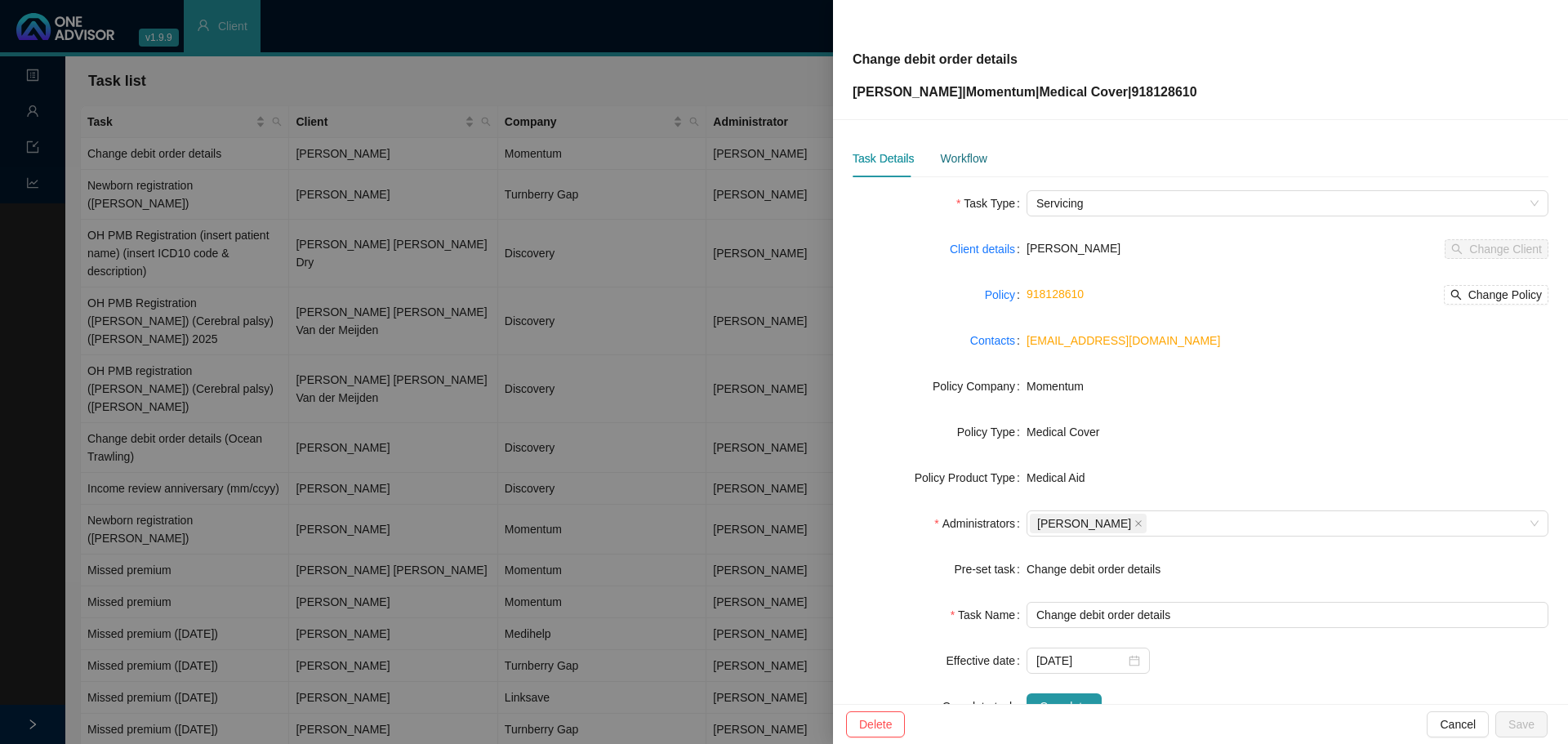
click at [950, 157] on div "Workflow" at bounding box center [963, 158] width 46 height 18
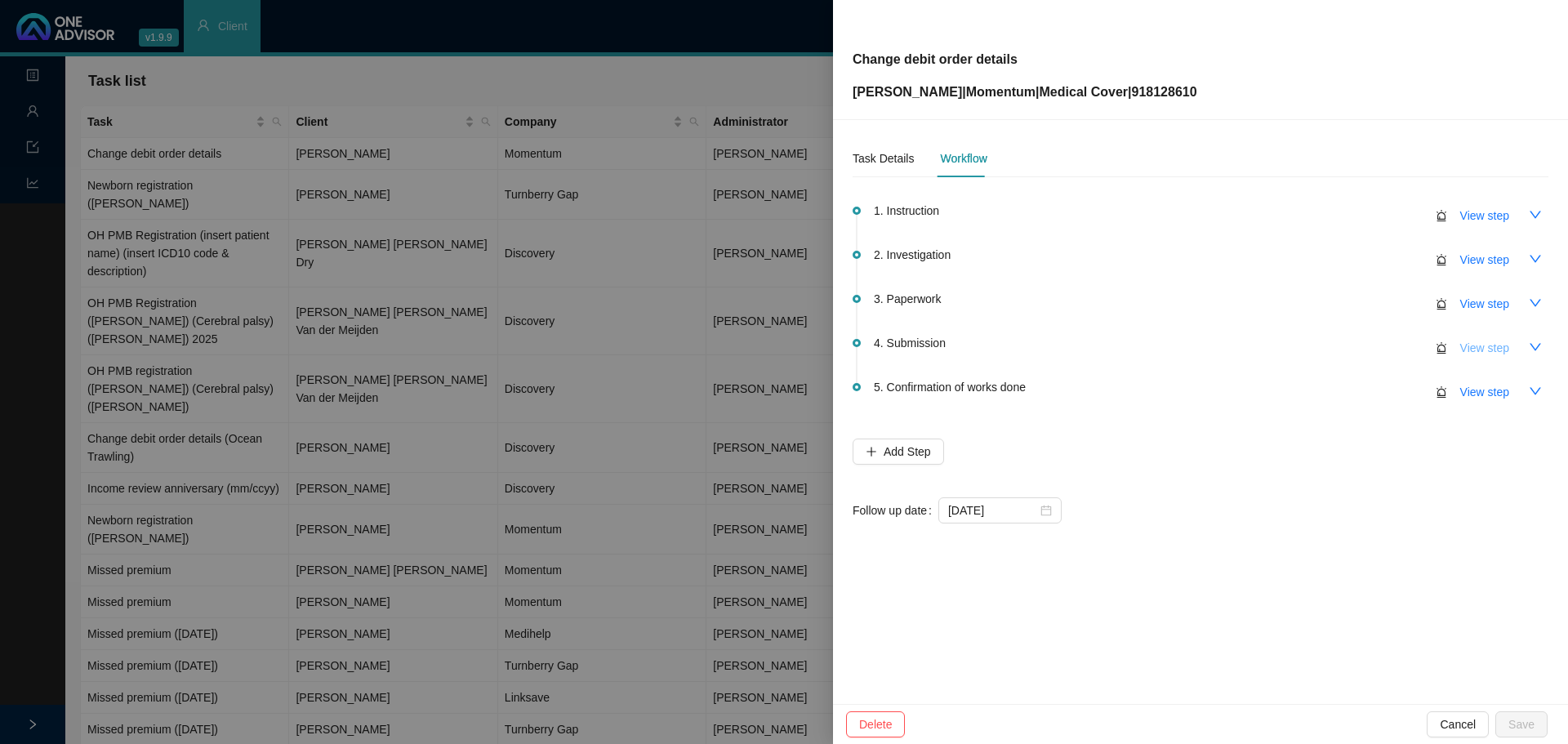
click at [1044, 353] on span "View step" at bounding box center [1484, 348] width 49 height 18
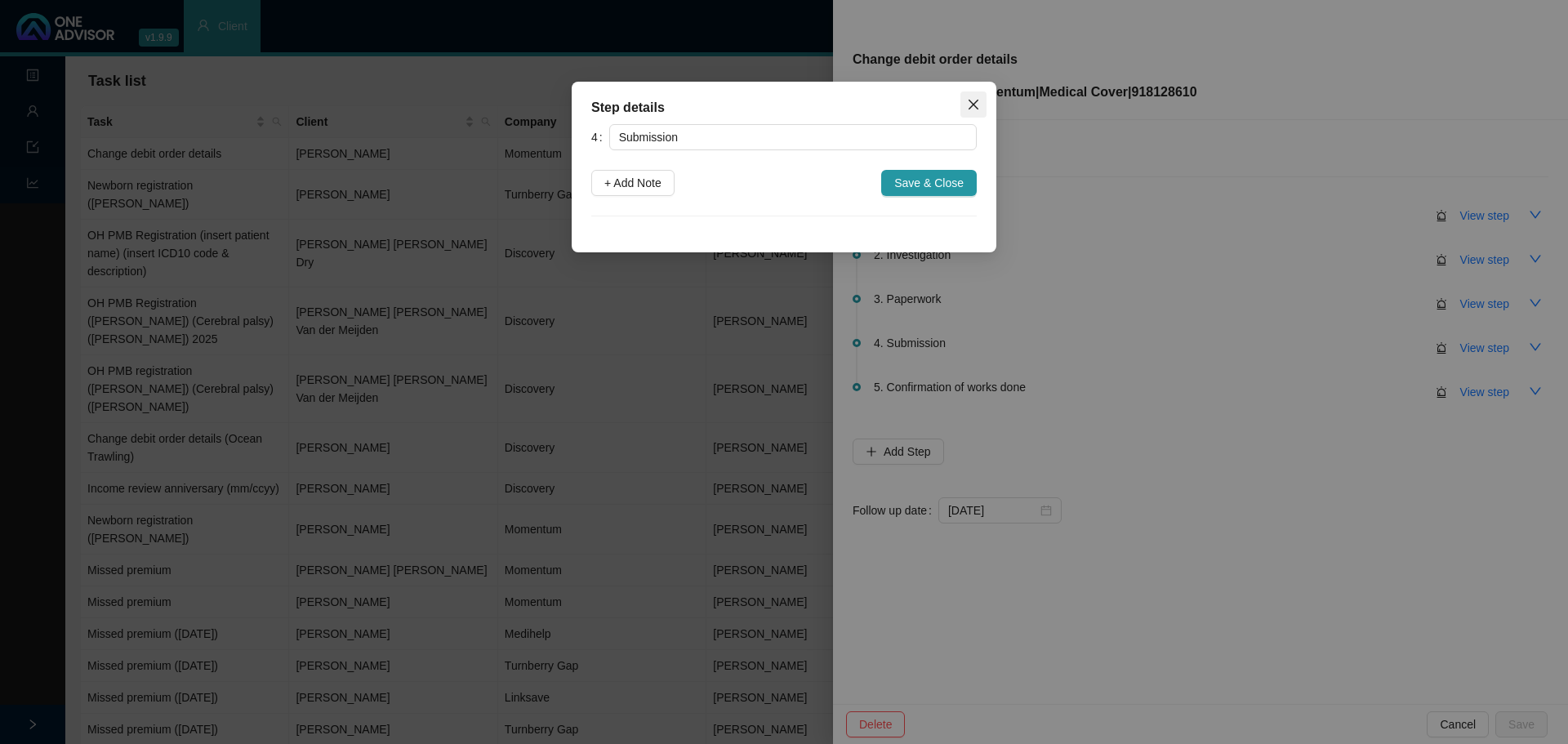
click at [979, 107] on icon "close" at bounding box center [974, 104] width 13 height 13
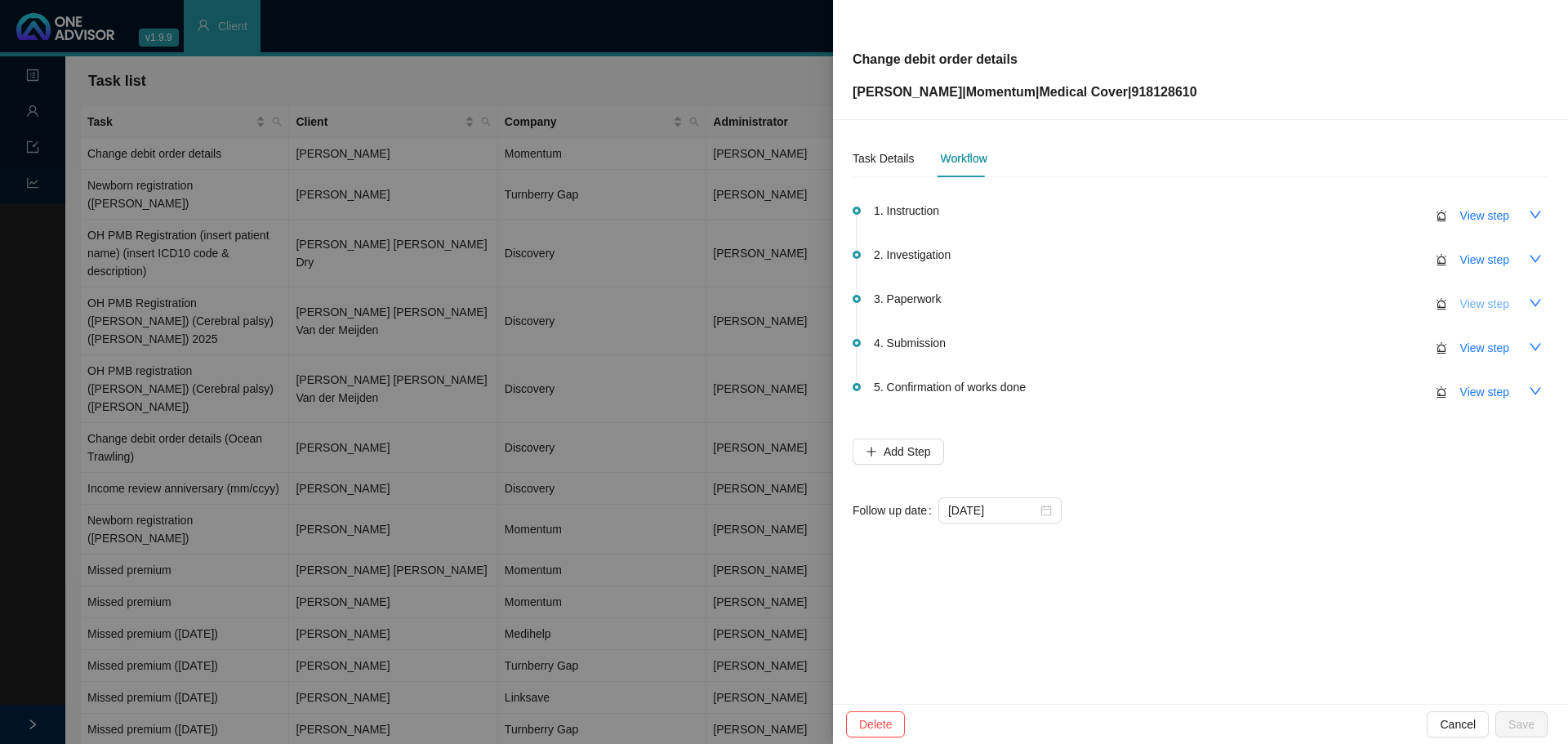
click at [1044, 304] on span "View step" at bounding box center [1484, 304] width 49 height 18
type input "Paperwork"
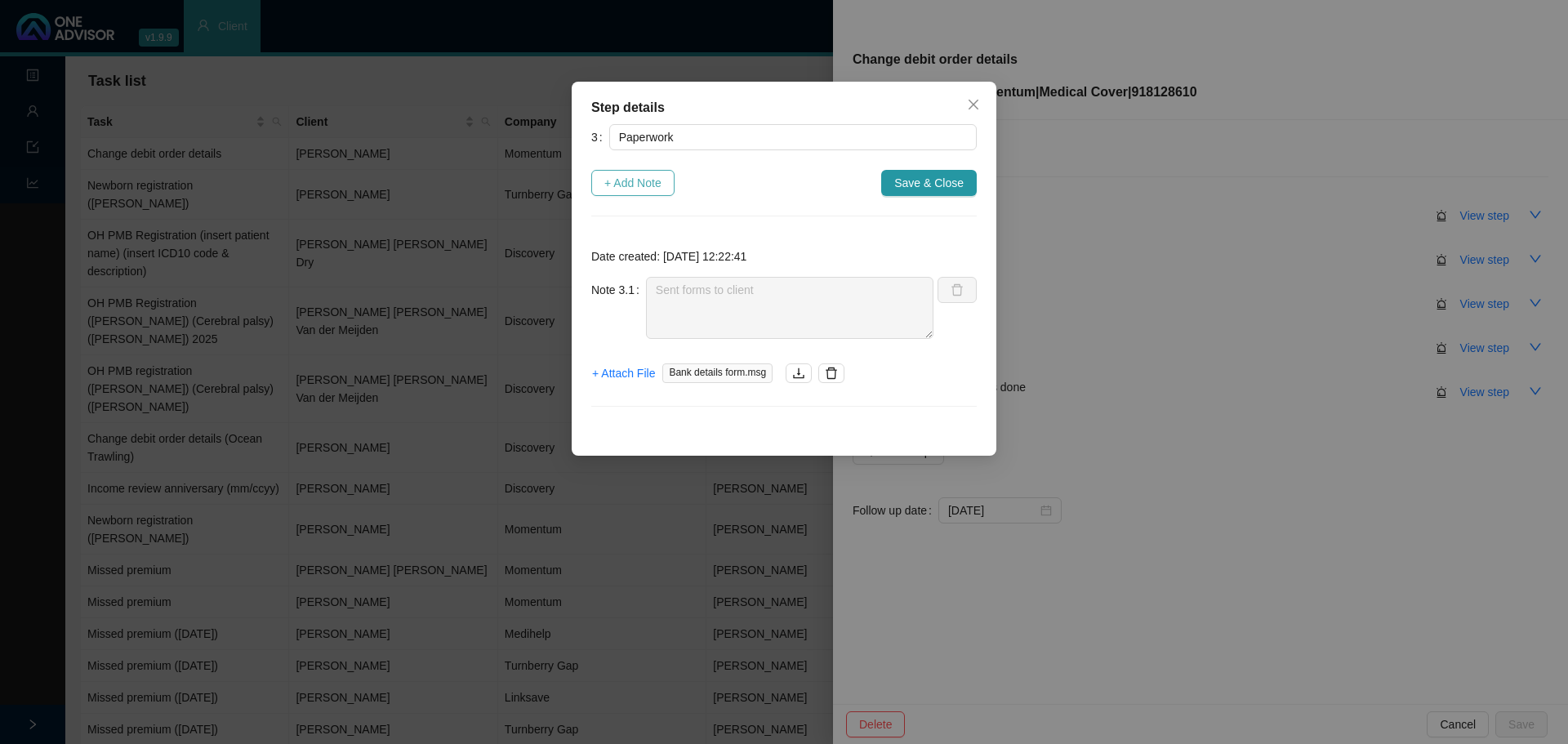
click at [628, 175] on span "+ Add Note" at bounding box center [632, 183] width 57 height 18
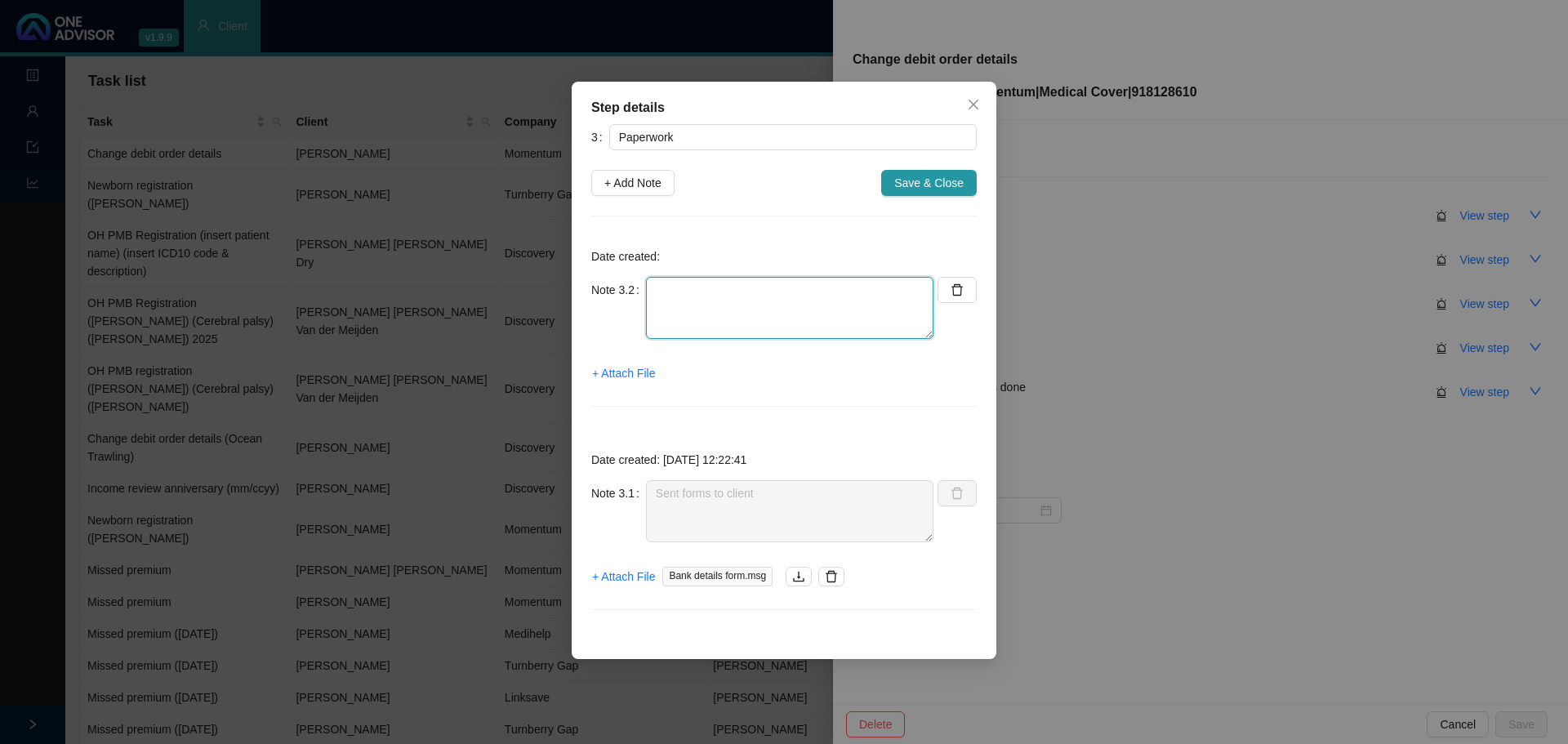
click at [666, 312] on textarea at bounding box center [789, 307] width 287 height 62
type textarea "Received forms back // Only re-imbursement details will change // Debit order d…"
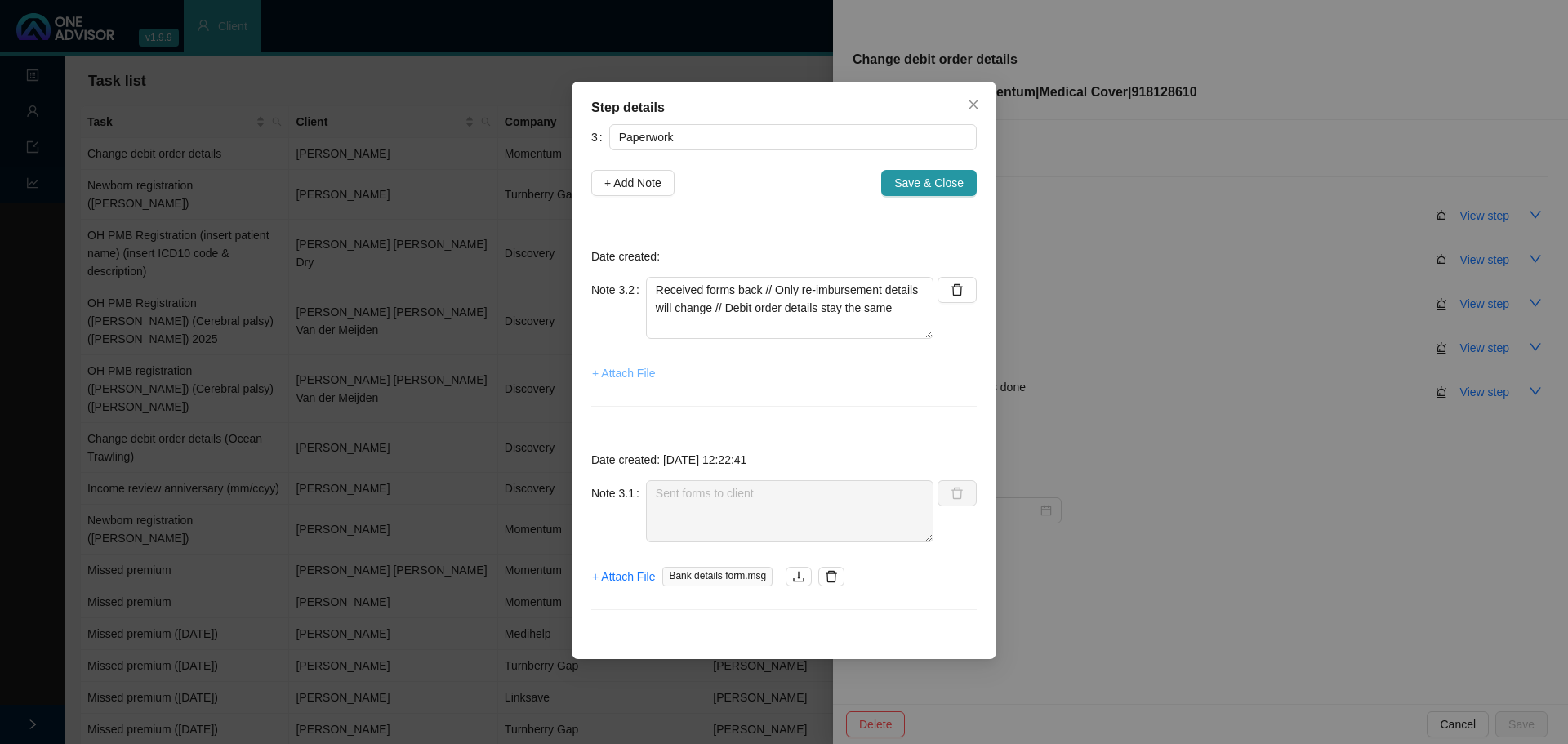
click at [632, 369] on span "+ Attach File" at bounding box center [623, 373] width 63 height 18
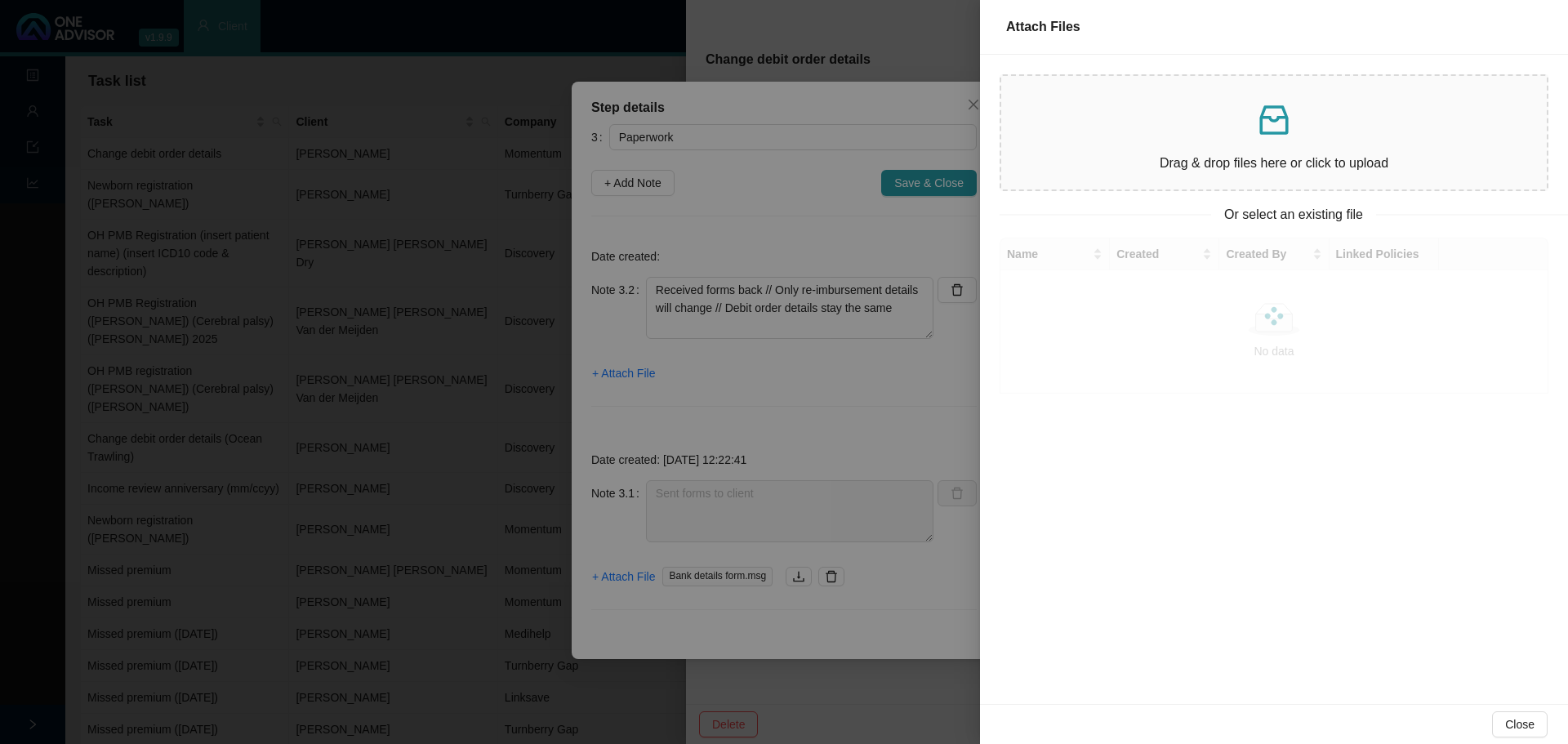
click at [1044, 144] on div "Drag & drop files here or click to upload" at bounding box center [1273, 133] width 519 height 88
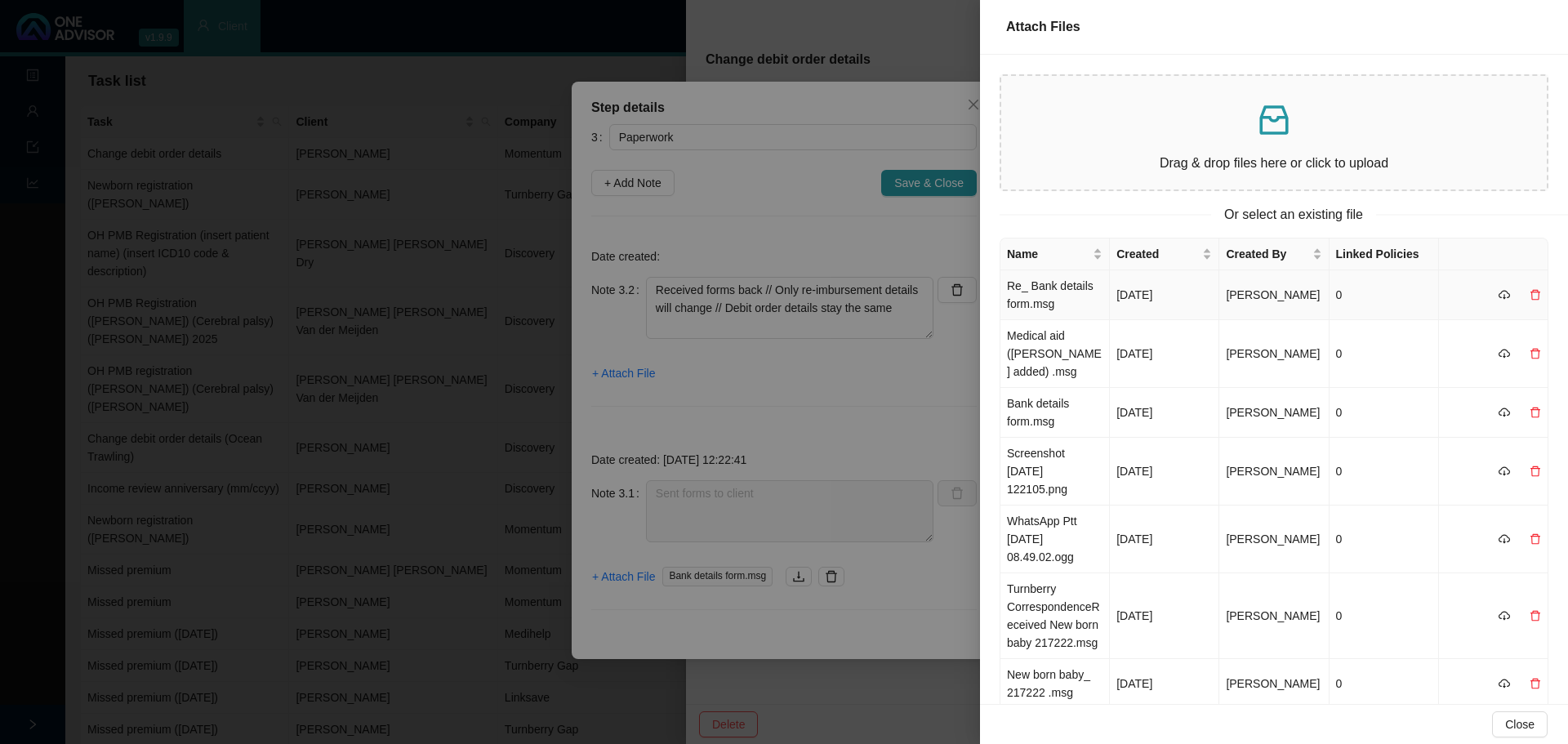
click at [1044, 303] on td "Re_ Bank details form.msg" at bounding box center [1055, 295] width 109 height 50
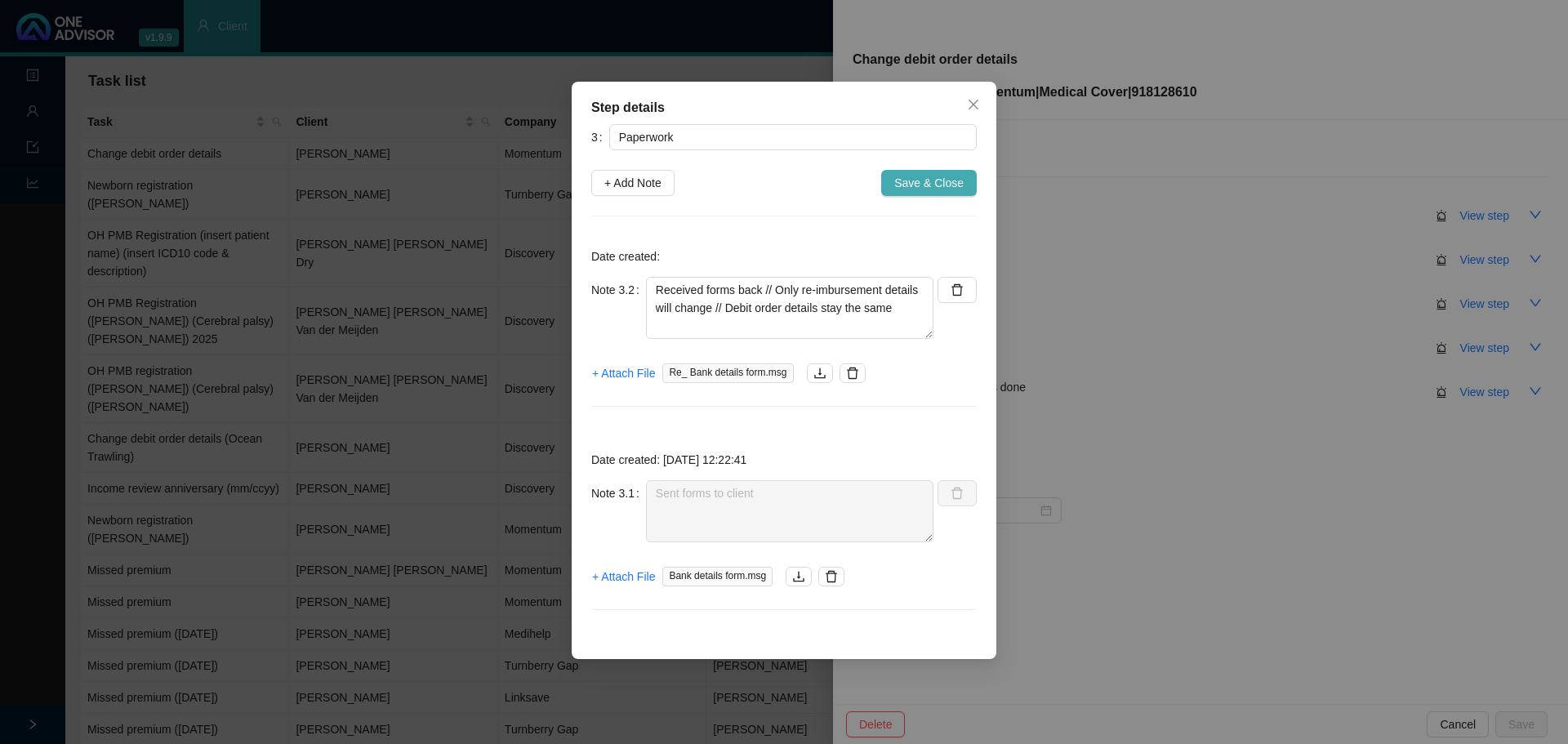
click at [896, 182] on button "Save & Close" at bounding box center [928, 183] width 95 height 26
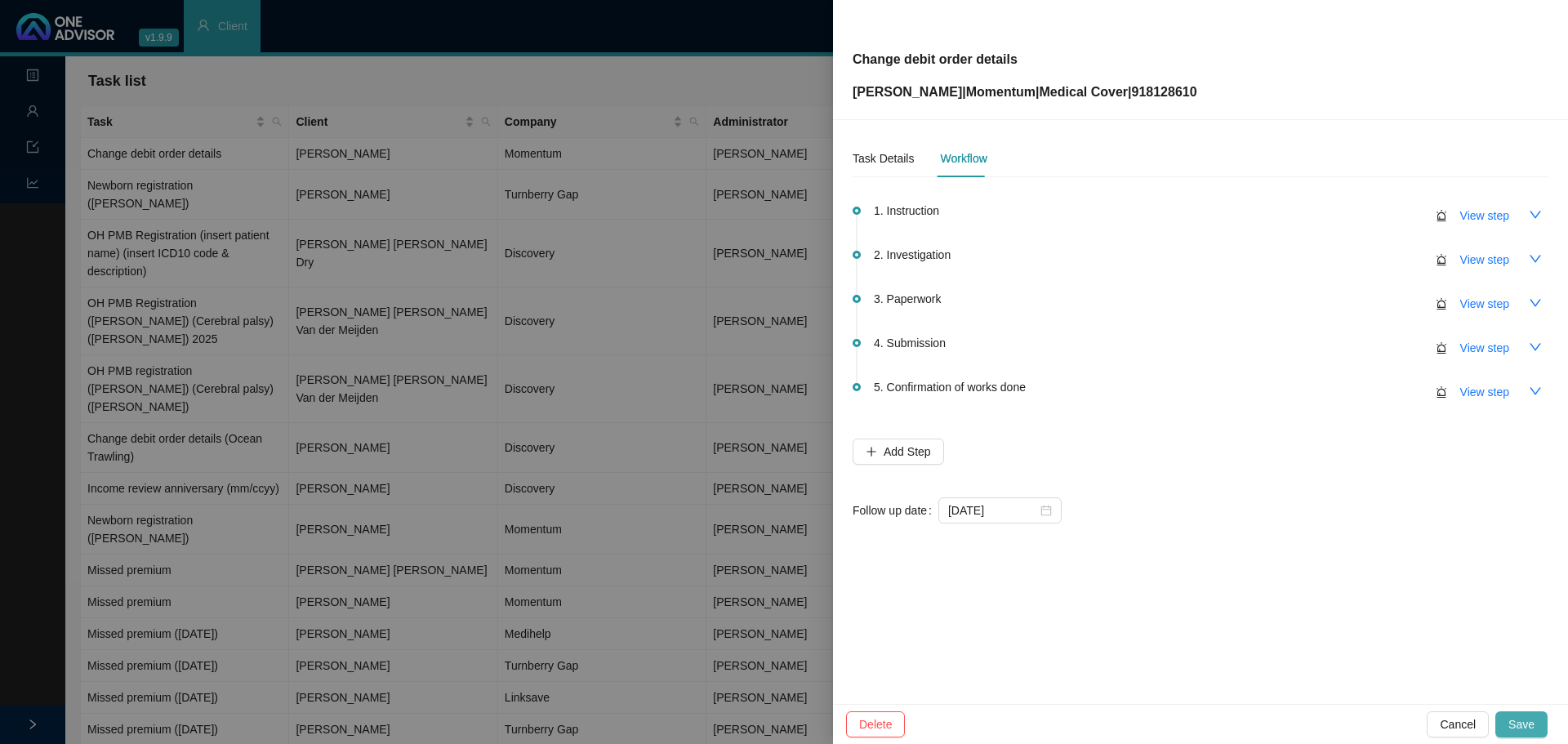
click at [1044, 449] on span "Save" at bounding box center [1522, 724] width 26 height 18
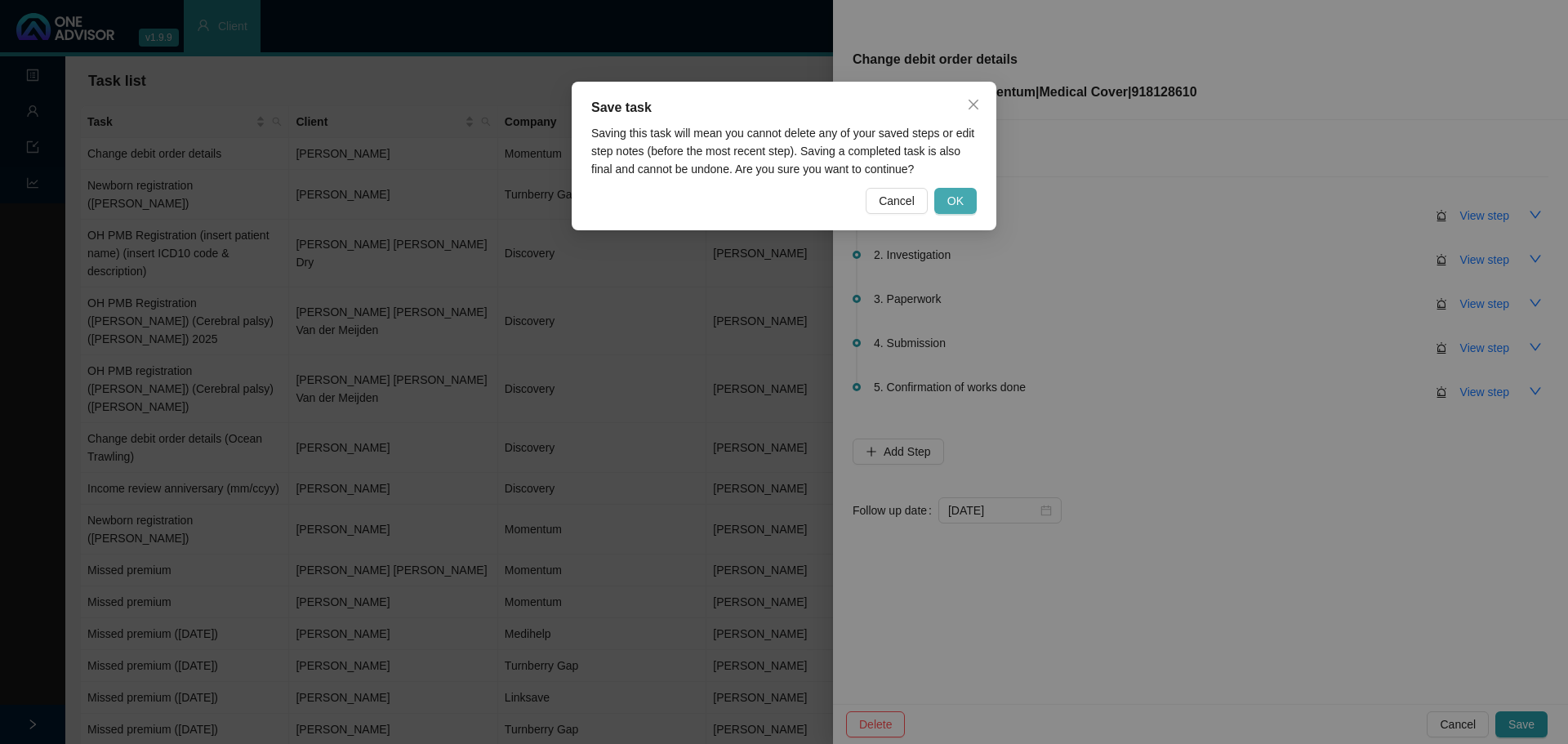
click at [955, 195] on span "OK" at bounding box center [955, 201] width 17 height 18
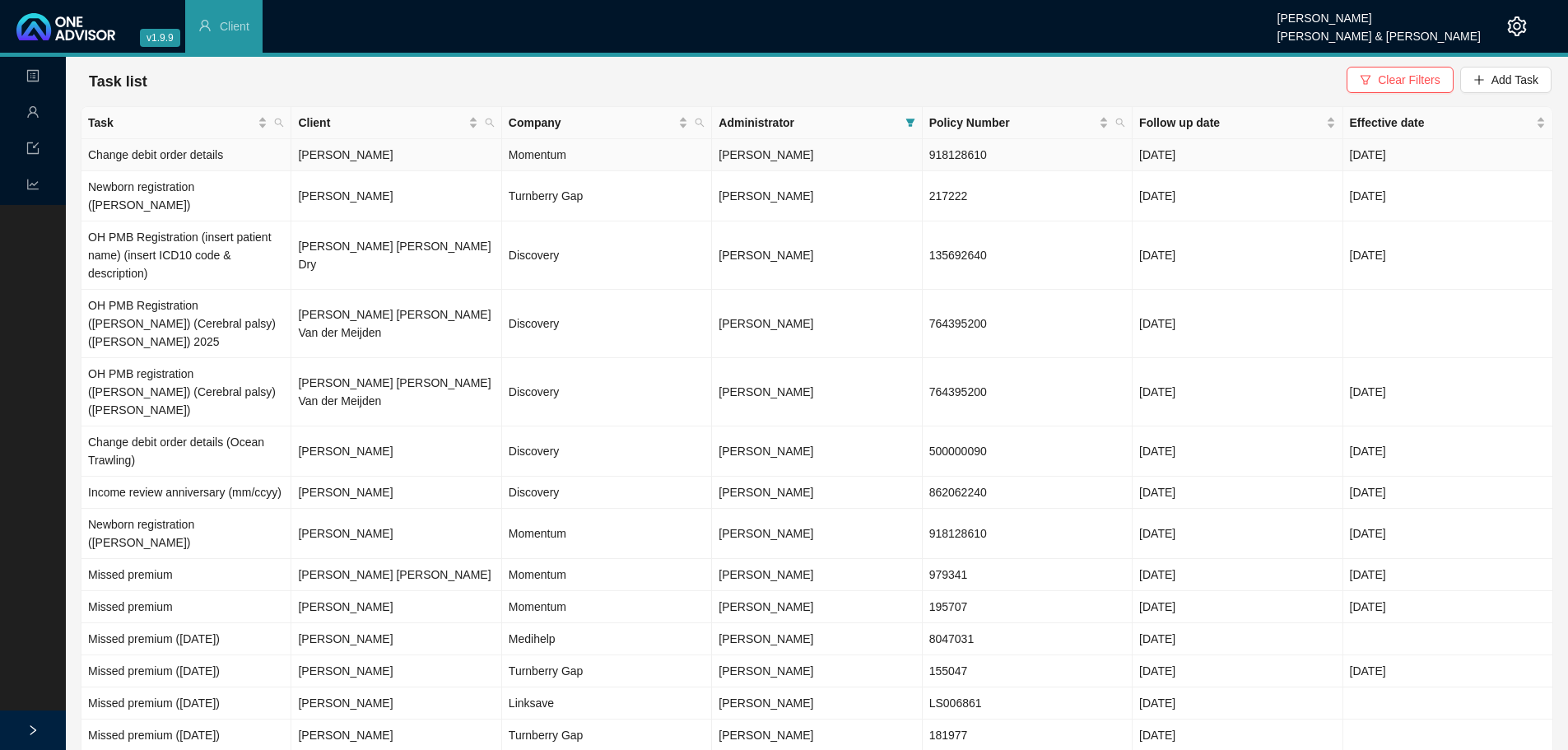
click at [376, 153] on td "[PERSON_NAME]" at bounding box center [396, 155] width 210 height 32
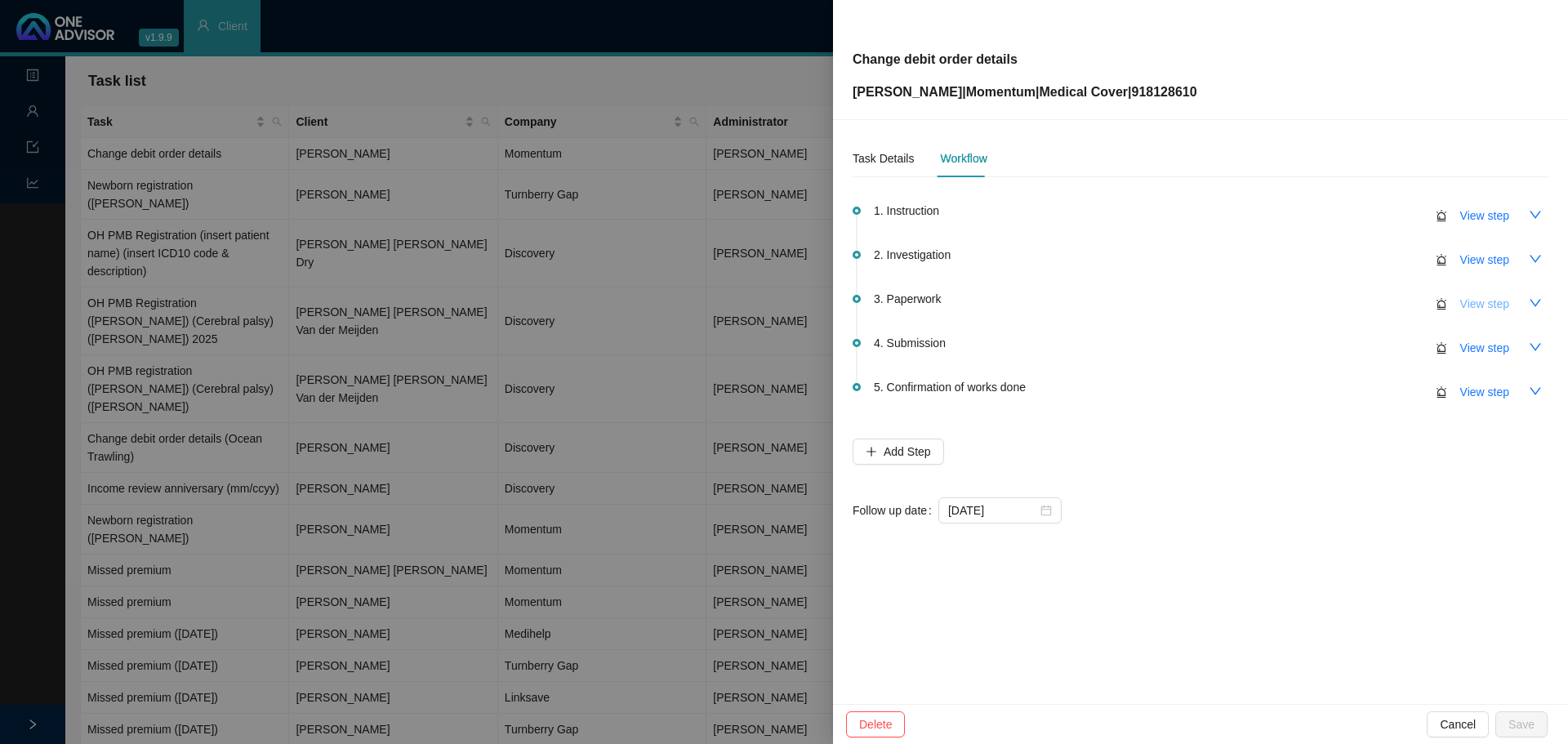
click at [1044, 294] on button "View step" at bounding box center [1484, 304] width 75 height 26
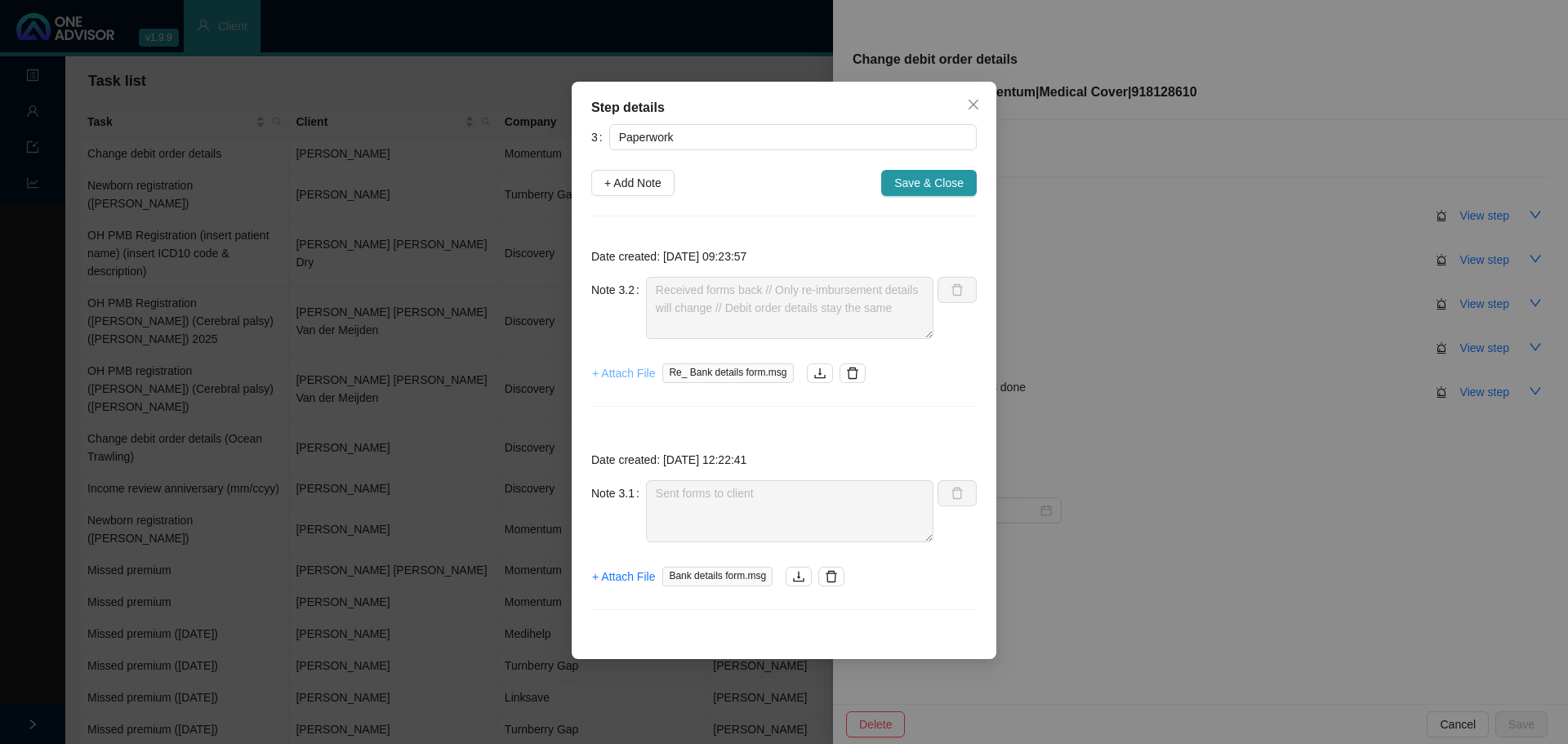
click at [628, 375] on span "+ Attach File" at bounding box center [623, 373] width 63 height 18
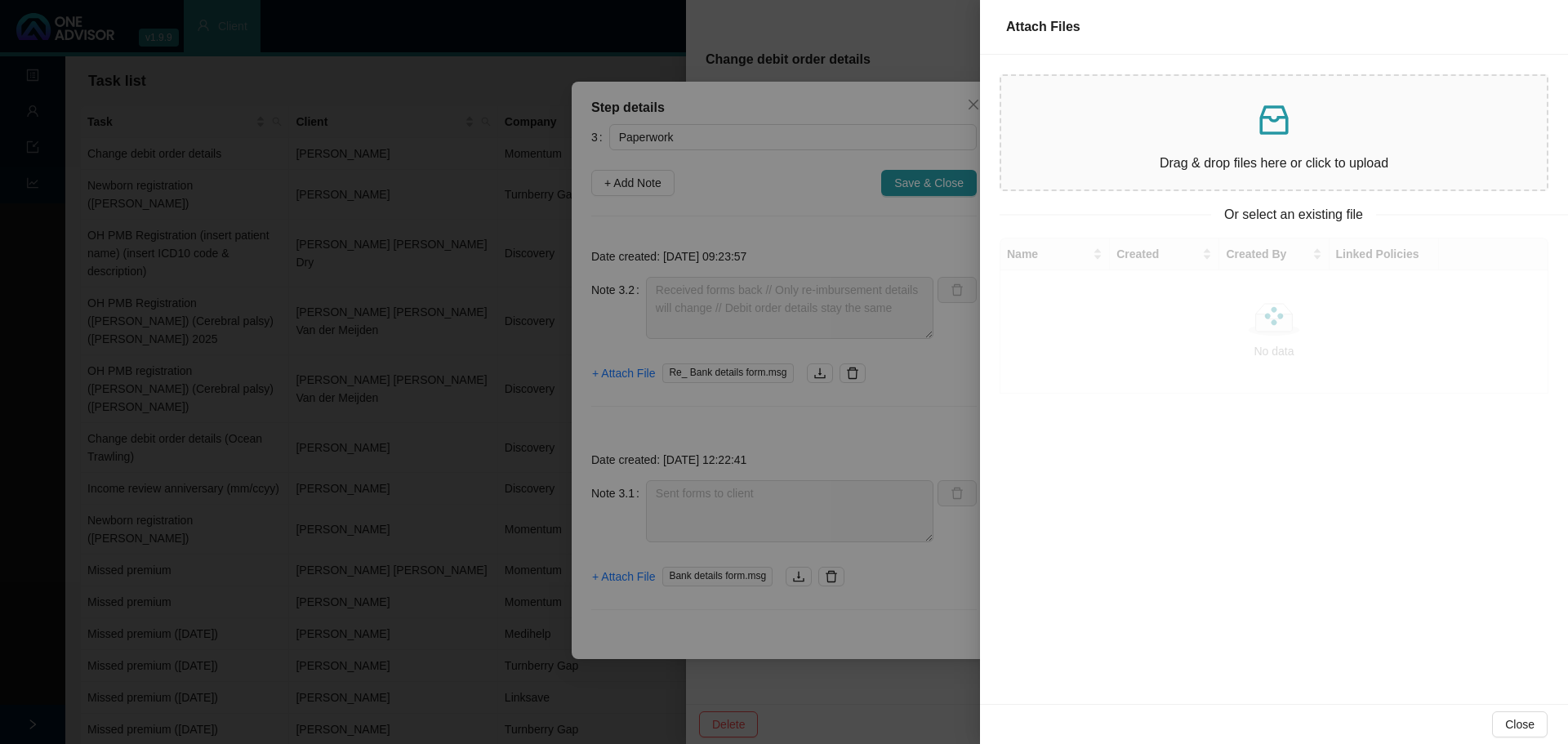
click at [1044, 143] on div "Drag & drop files here or click to upload" at bounding box center [1273, 133] width 519 height 88
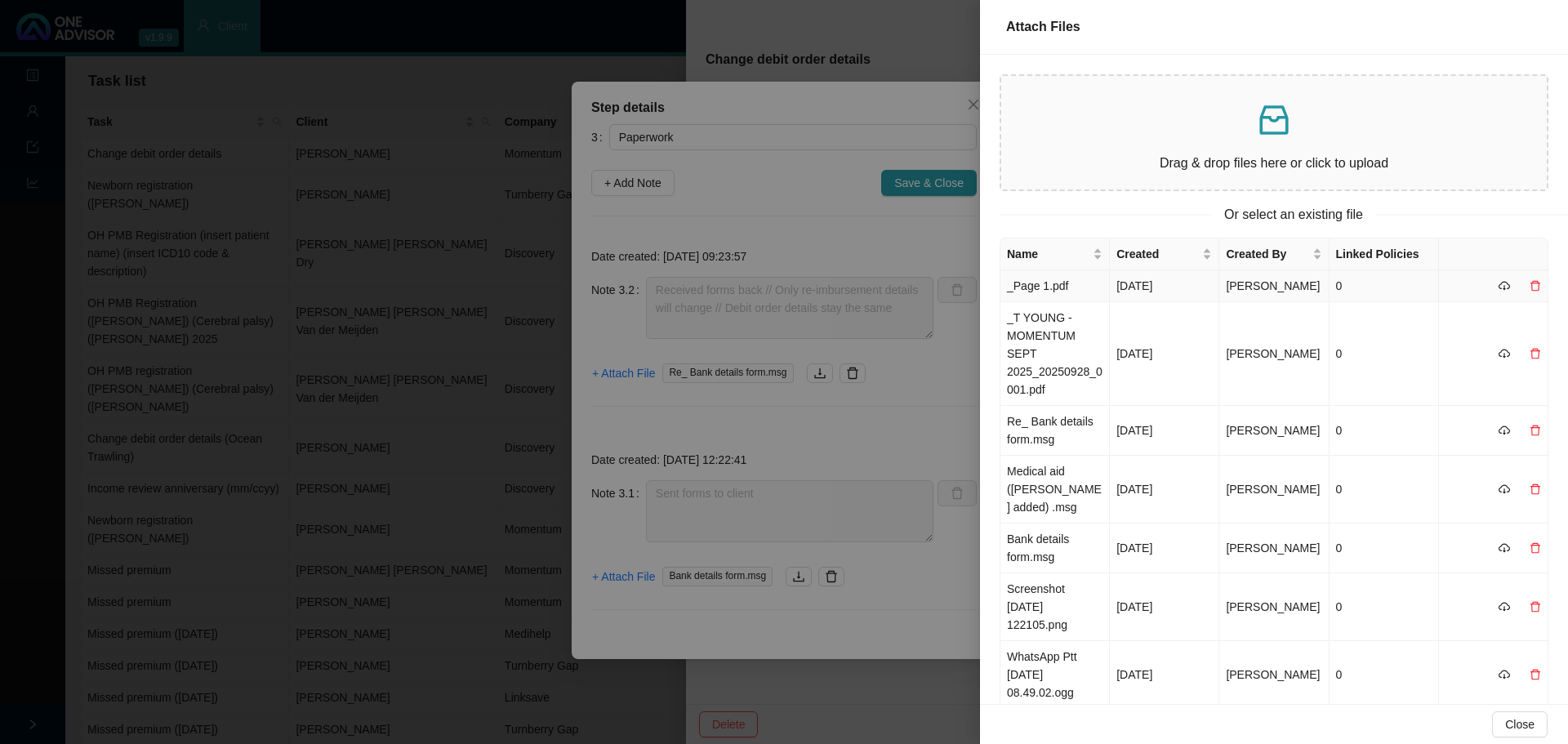
click at [1044, 302] on td "_Page 1.pdf" at bounding box center [1055, 286] width 109 height 31
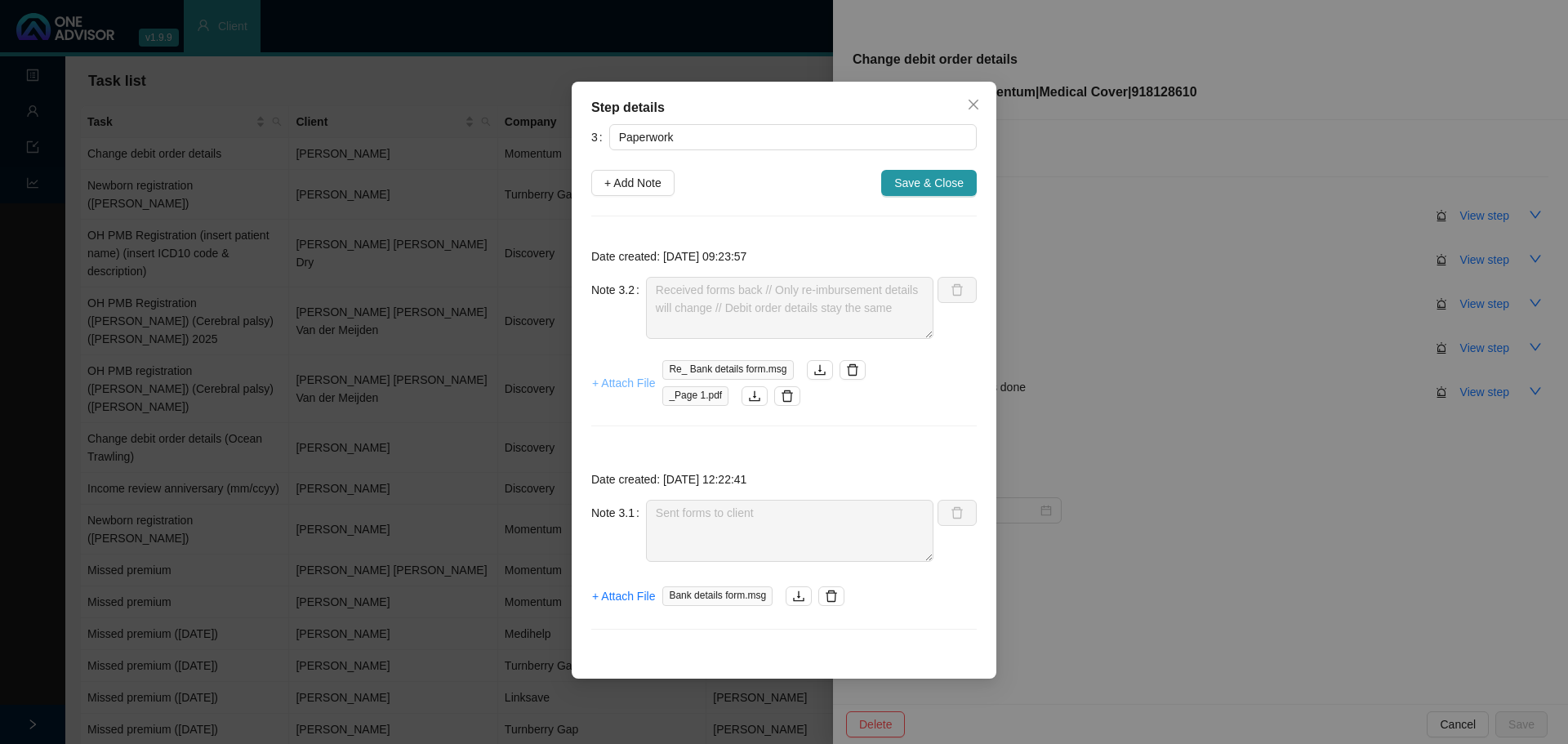
click at [622, 380] on span "+ Attach File" at bounding box center [623, 383] width 63 height 18
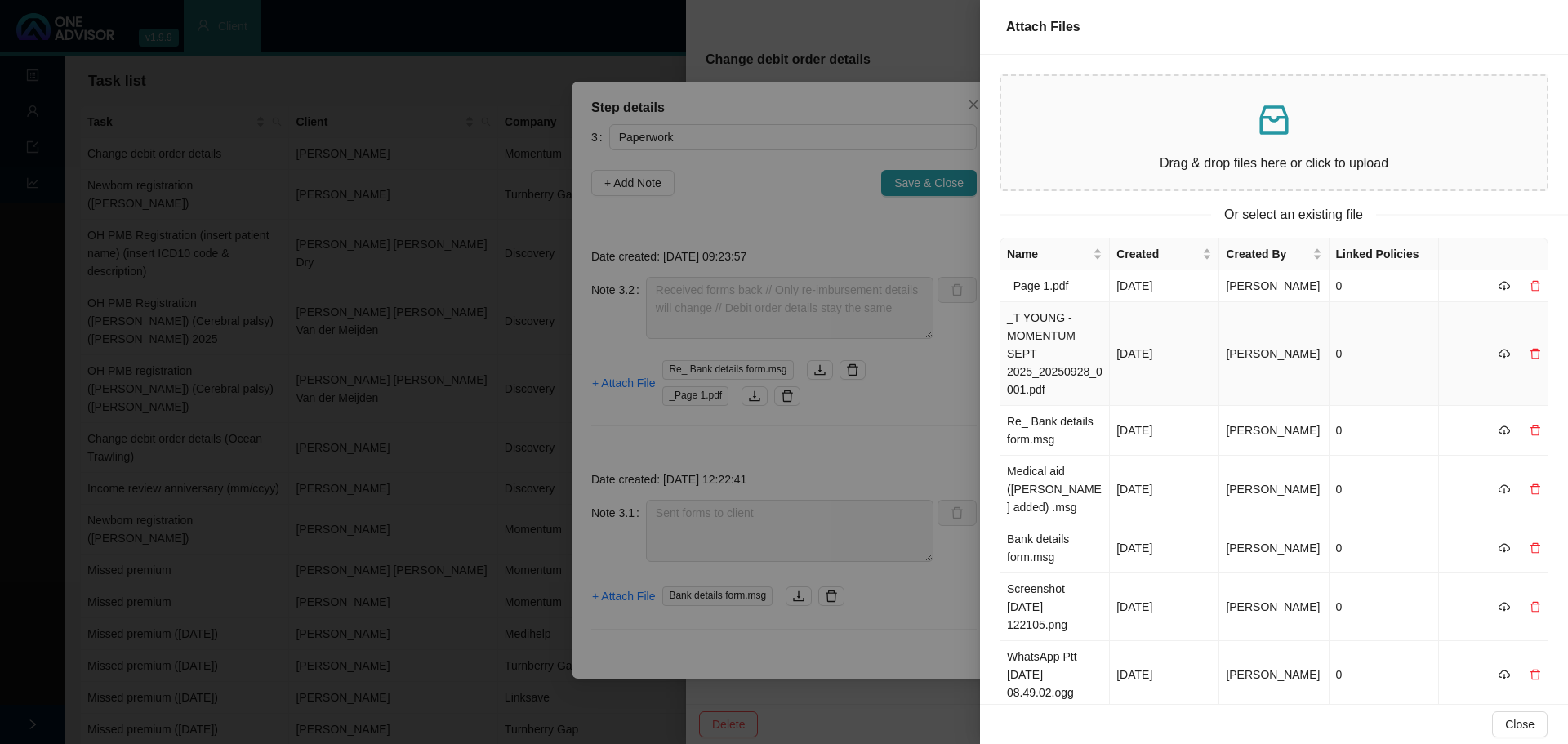
click at [1044, 365] on td "_T YOUNG - MOMENTUM SEPT 2025_20250928_0001.pdf" at bounding box center [1055, 353] width 109 height 103
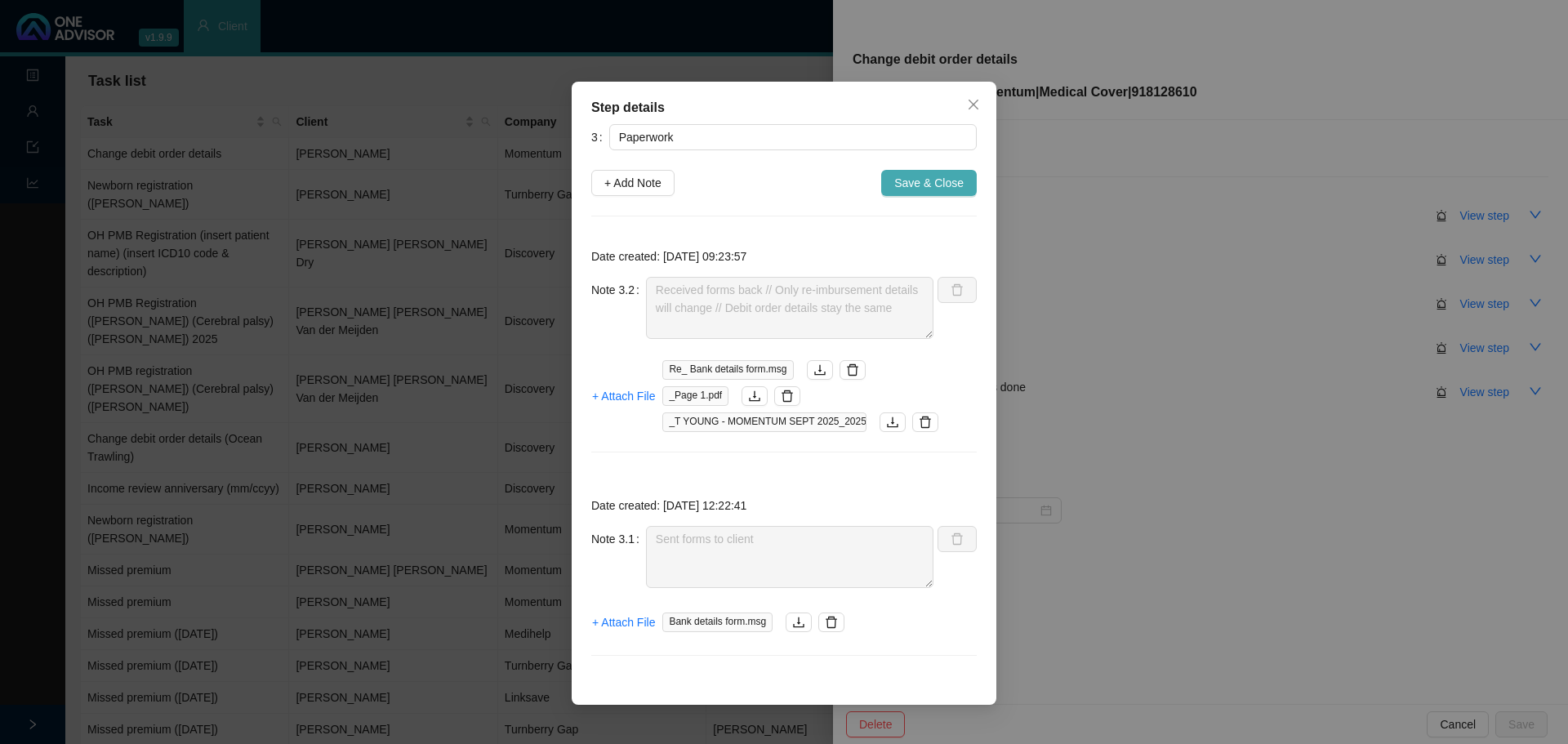
click at [937, 180] on span "Save & Close" at bounding box center [929, 183] width 70 height 18
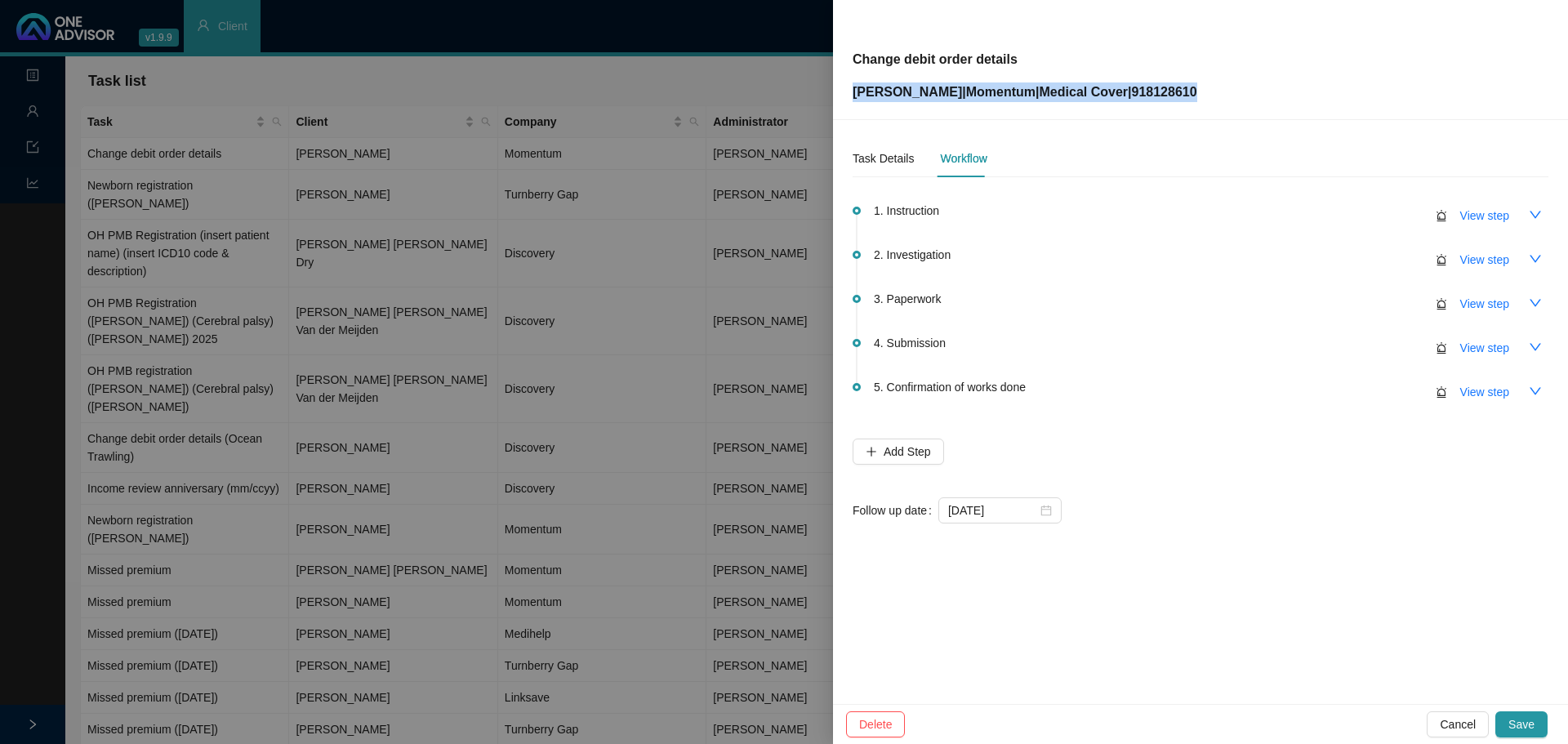
drag, startPoint x: 1147, startPoint y: 92, endPoint x: 847, endPoint y: 91, distance: 300.0
click at [847, 91] on div "Change debit order details [PERSON_NAME] | Momentum | Medical Cover | 918128610" at bounding box center [1200, 60] width 735 height 120
copy p "[PERSON_NAME] | Momentum | Medical Cover | 918128610"
click at [1044, 355] on span "View step" at bounding box center [1484, 348] width 49 height 18
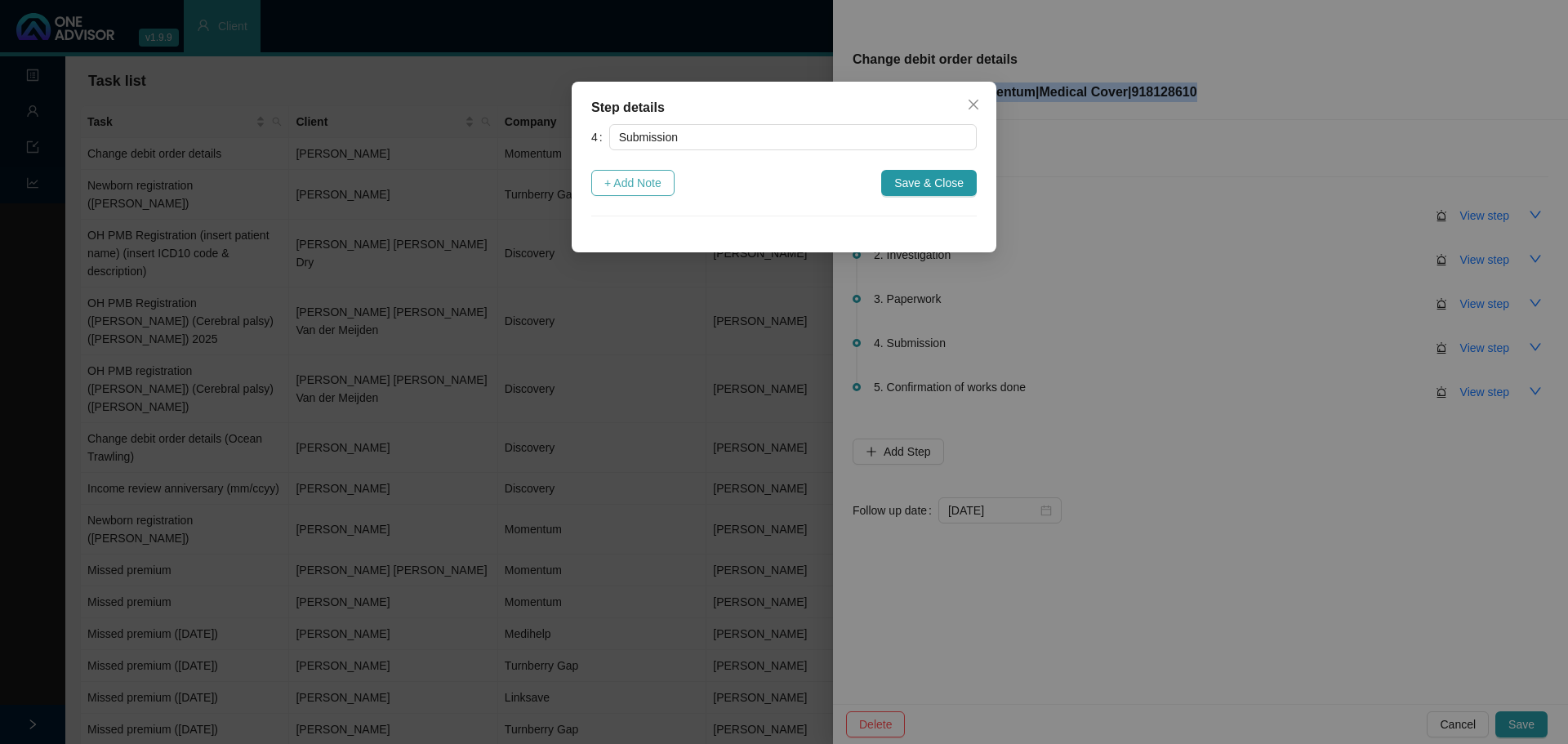
click at [624, 180] on span "+ Add Note" at bounding box center [632, 183] width 57 height 18
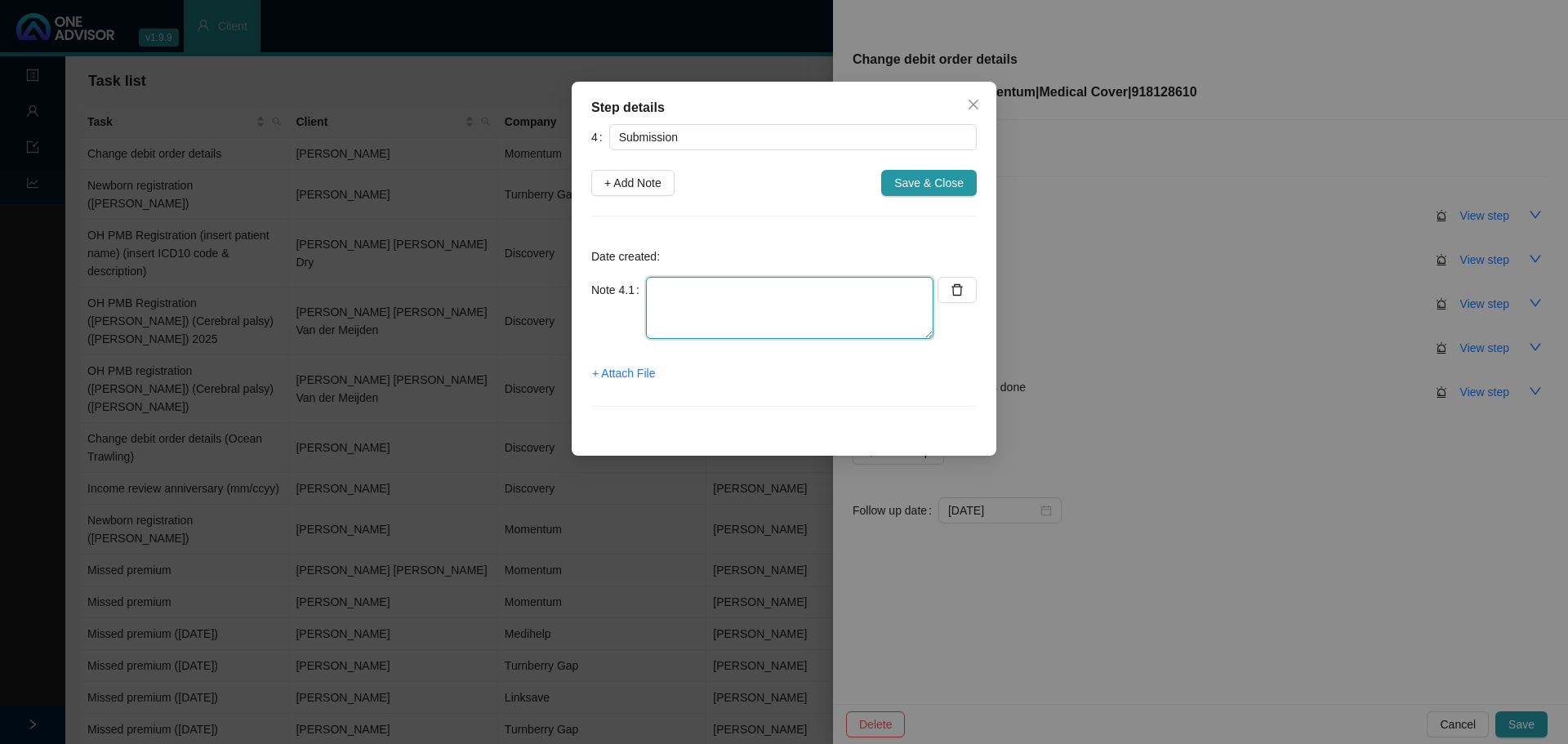
click at [681, 291] on textarea at bounding box center [789, 307] width 287 height 62
type textarea "S"
click at [631, 372] on span "+ Attach File" at bounding box center [623, 373] width 63 height 18
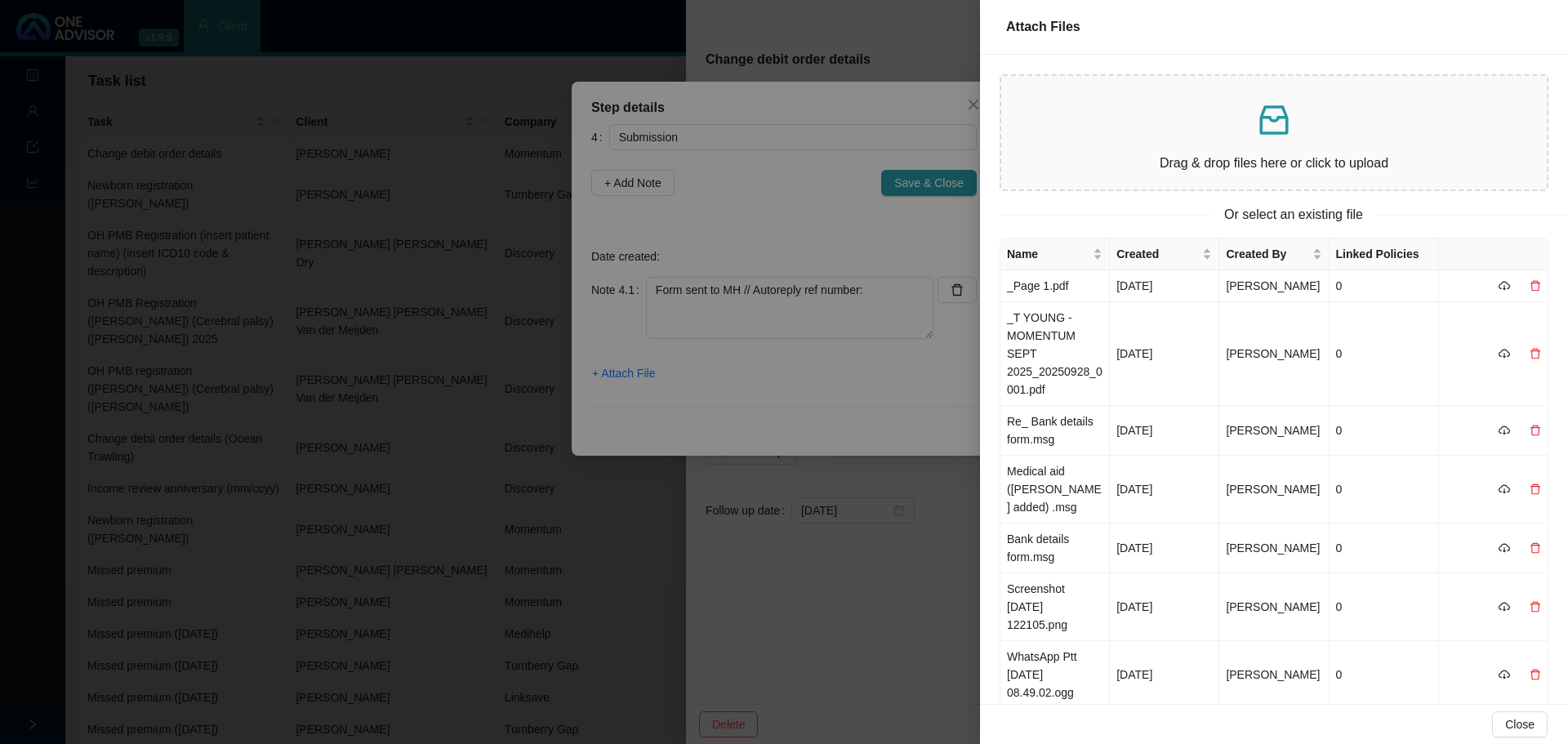
click at [1044, 143] on div "Drag & drop files here or click to upload" at bounding box center [1273, 133] width 519 height 88
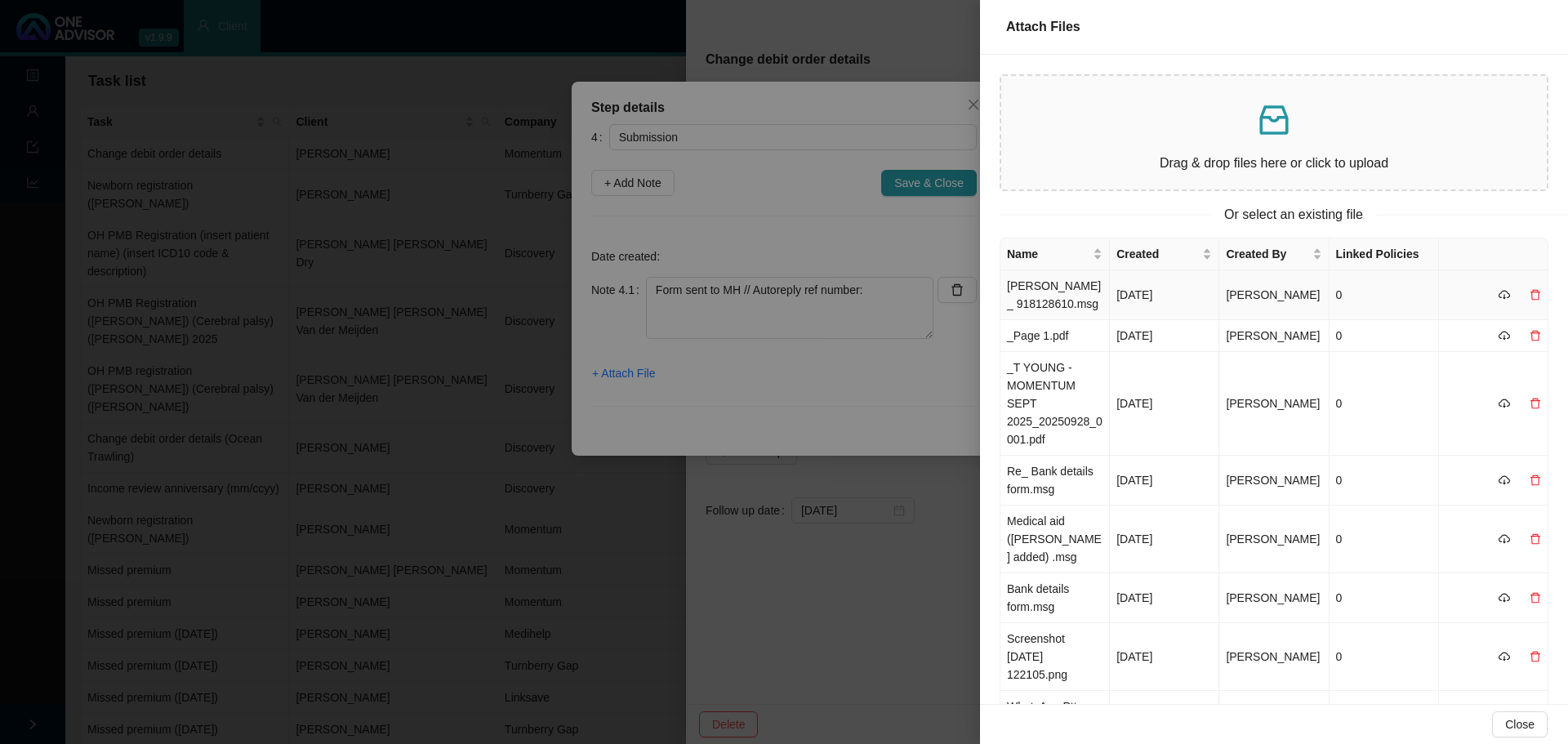
click at [1044, 300] on td "[PERSON_NAME] _ 918128610.msg" at bounding box center [1055, 295] width 109 height 50
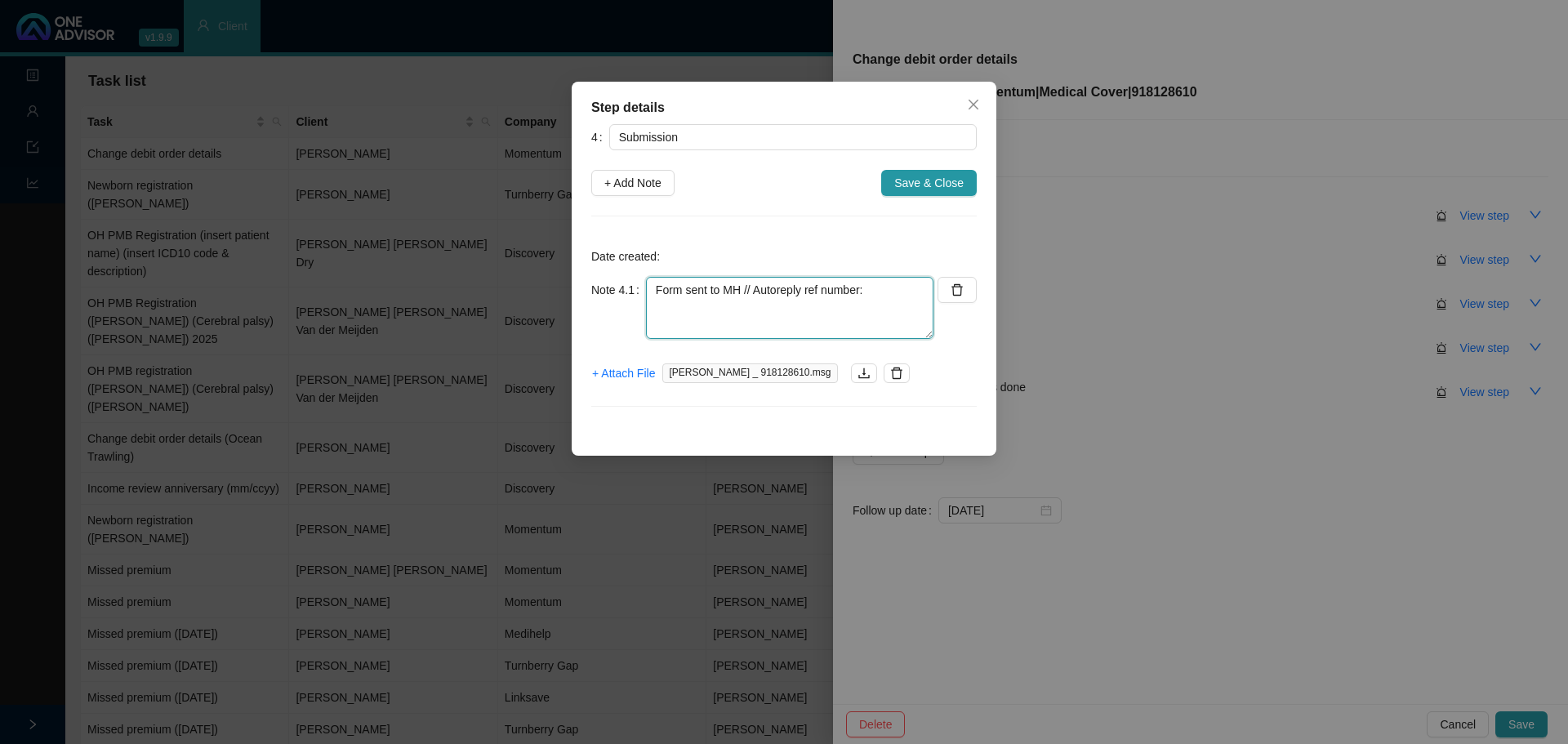
drag, startPoint x: 864, startPoint y: 286, endPoint x: 883, endPoint y: 291, distance: 19.6
click at [869, 286] on textarea "Form sent to MH // Autoreply ref number:" at bounding box center [789, 307] width 287 height 62
click at [887, 289] on textarea "Form sent to MH // Autoreply ref number:" at bounding box center [789, 307] width 287 height 62
paste textarea "700058025."
type textarea "Form sent to MH // Autoreply ref number: 700058025."
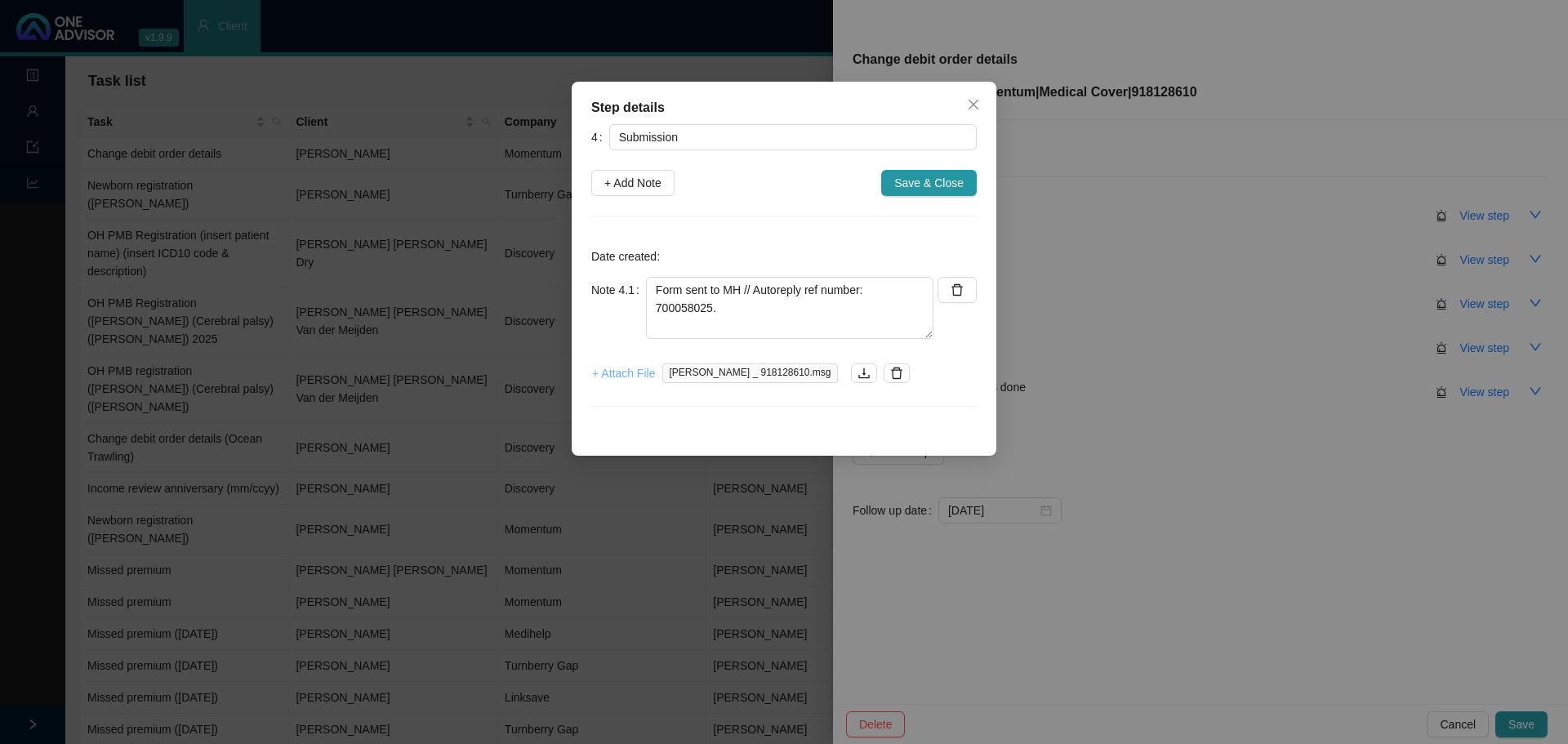
click at [638, 375] on span "+ Attach File" at bounding box center [623, 373] width 63 height 18
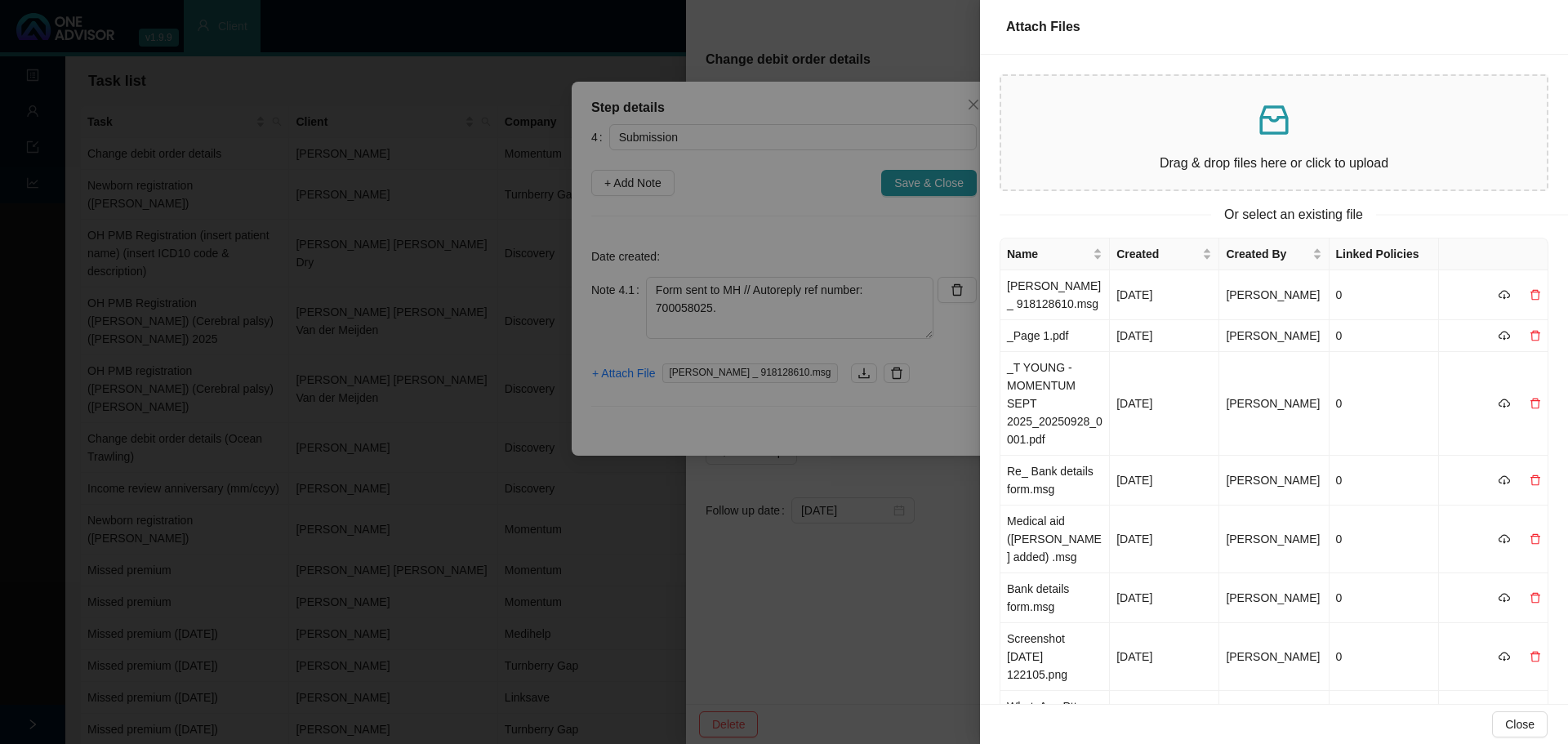
click at [1044, 166] on p "Drag & drop files here or click to upload" at bounding box center [1273, 162] width 519 height 21
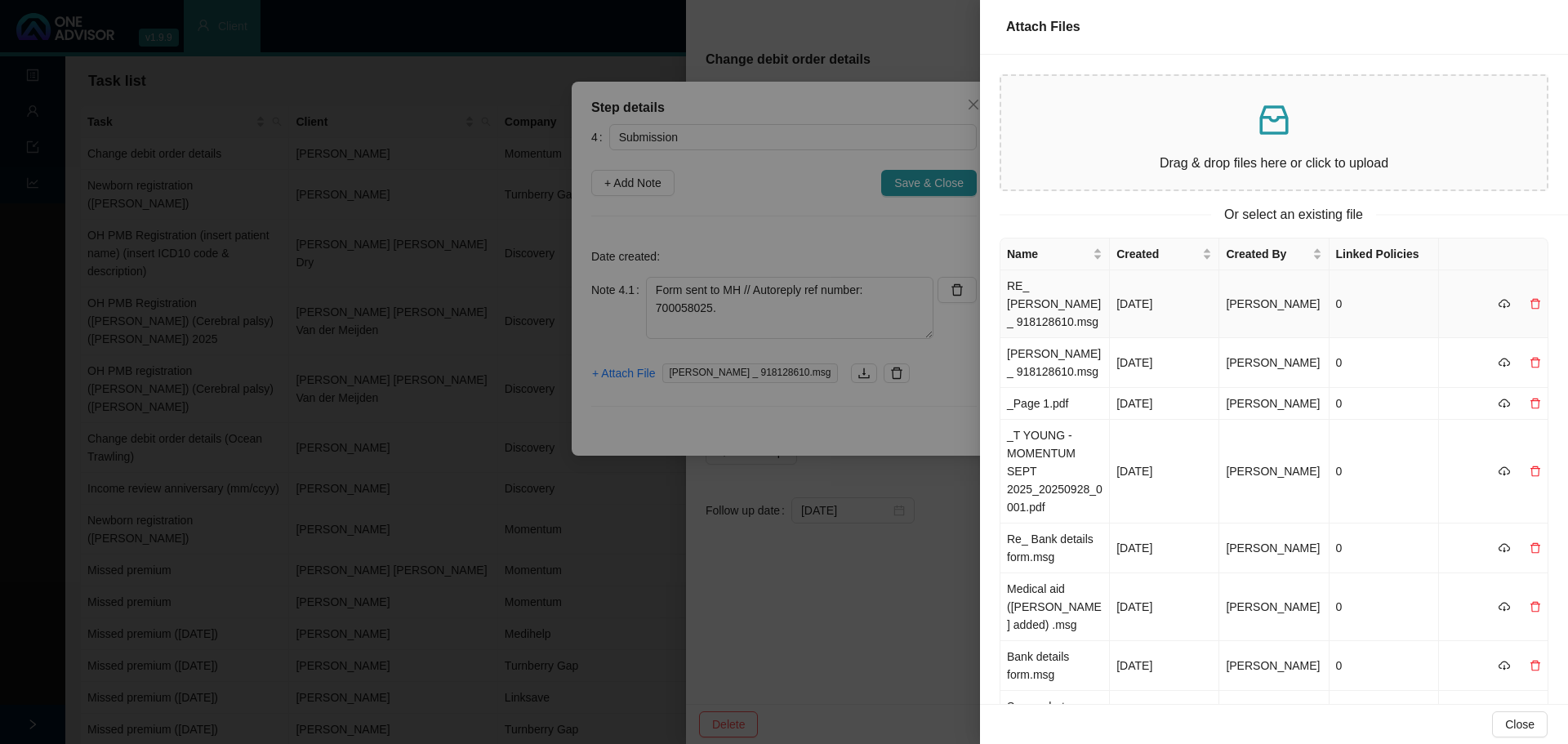
click at [1044, 298] on td "RE_ [PERSON_NAME] _ 918128610.msg" at bounding box center [1055, 304] width 109 height 68
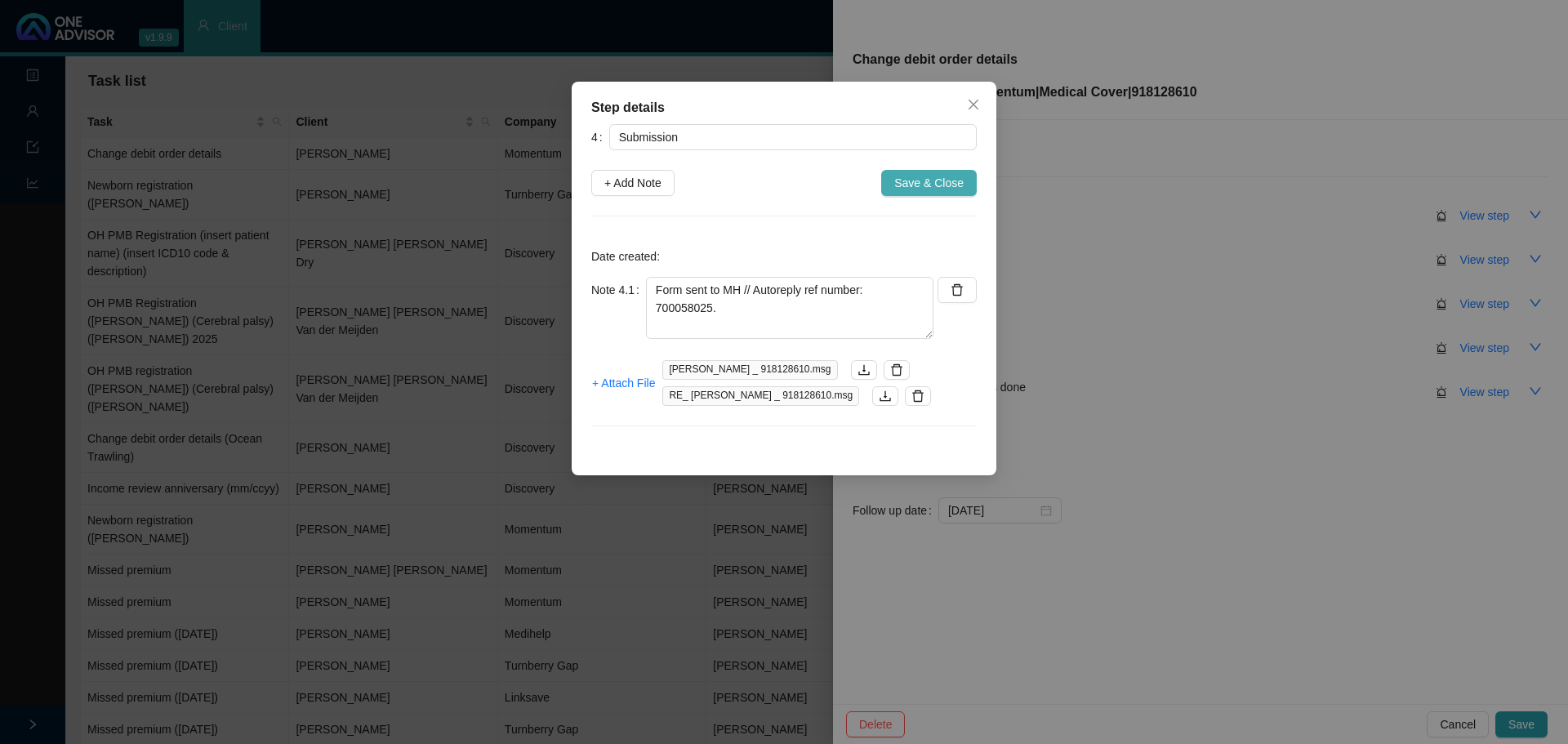
click at [914, 180] on span "Save & Close" at bounding box center [929, 183] width 70 height 18
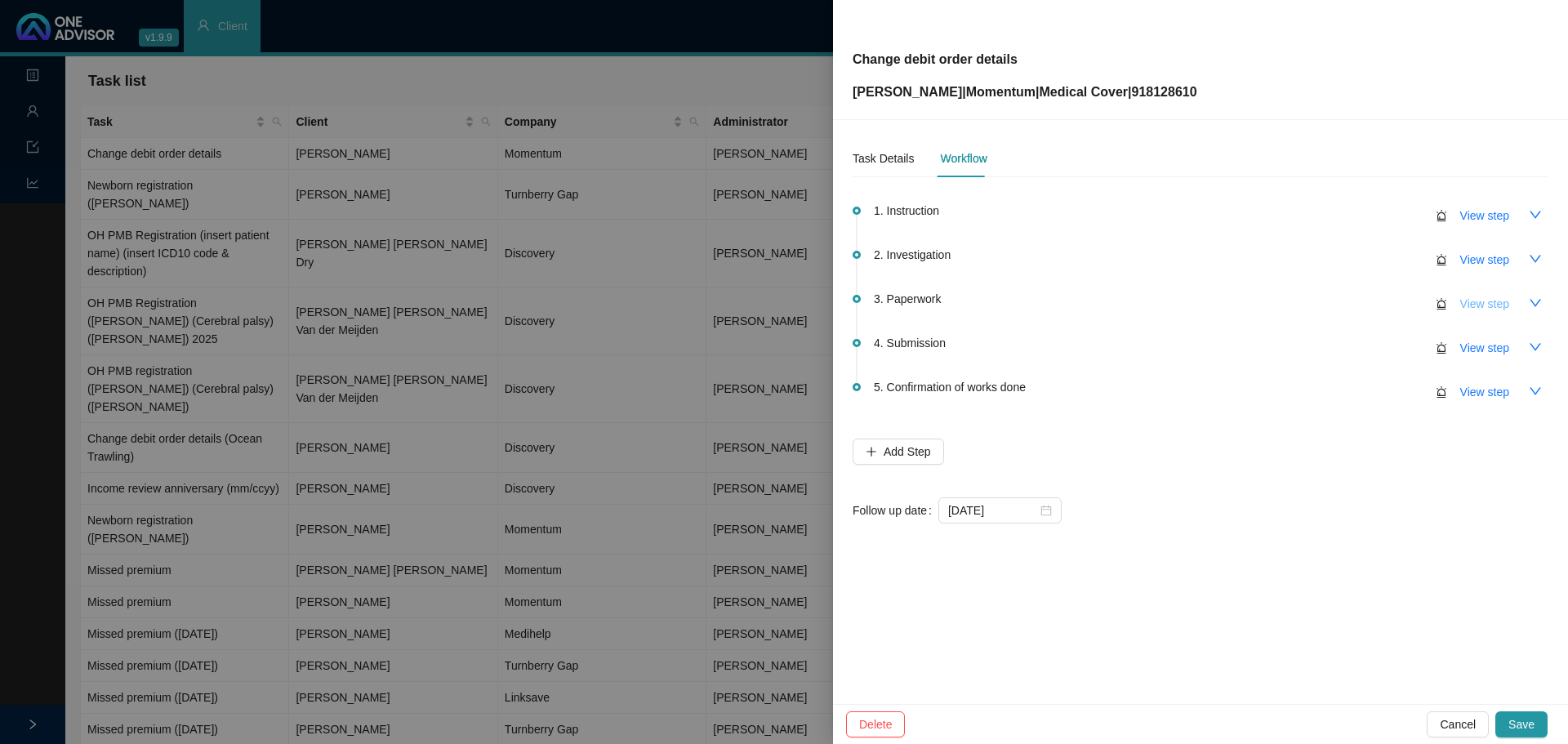
click at [1044, 309] on span "View step" at bounding box center [1484, 304] width 49 height 18
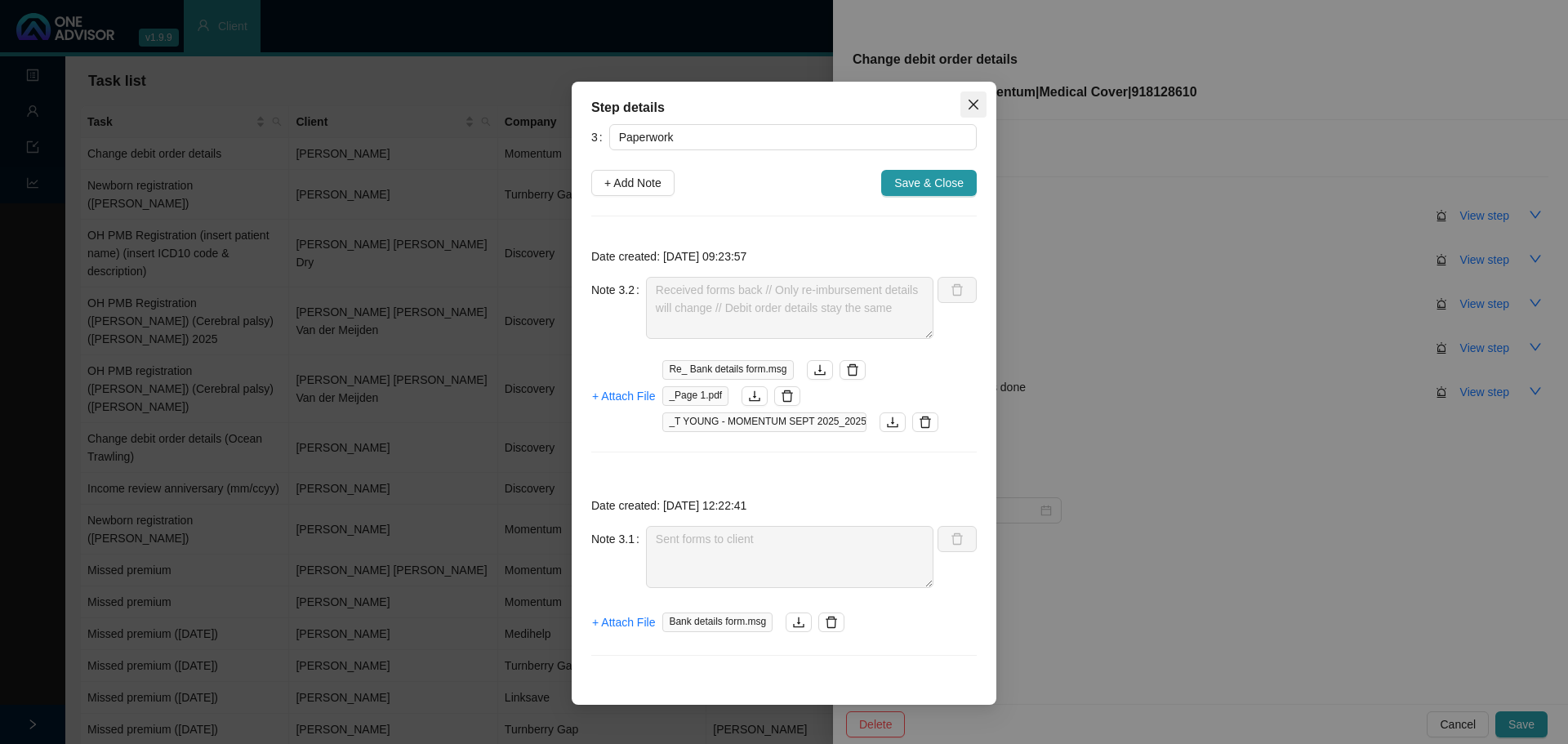
click at [974, 106] on icon "close" at bounding box center [974, 104] width 10 height 10
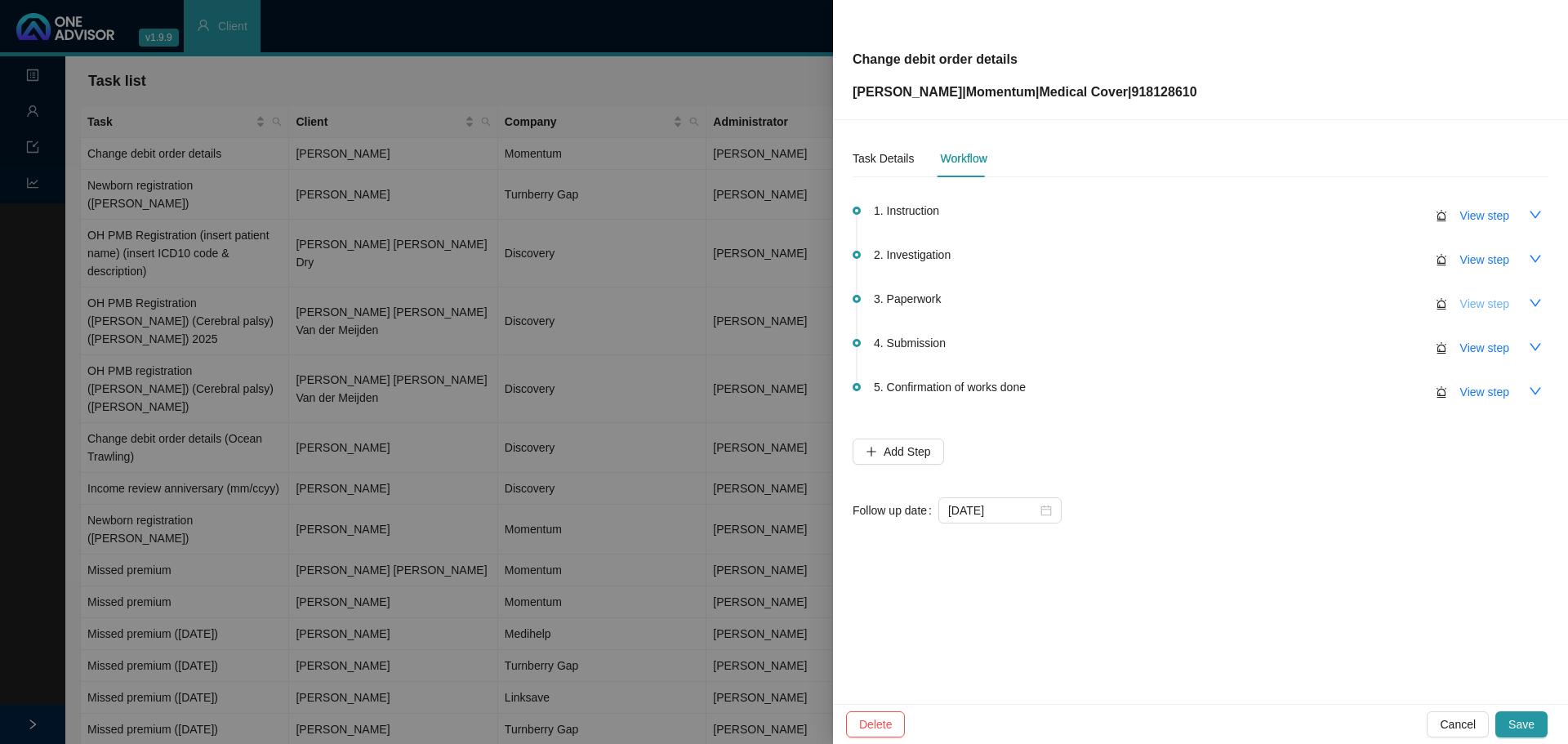
click at [1044, 302] on span "View step" at bounding box center [1484, 304] width 49 height 18
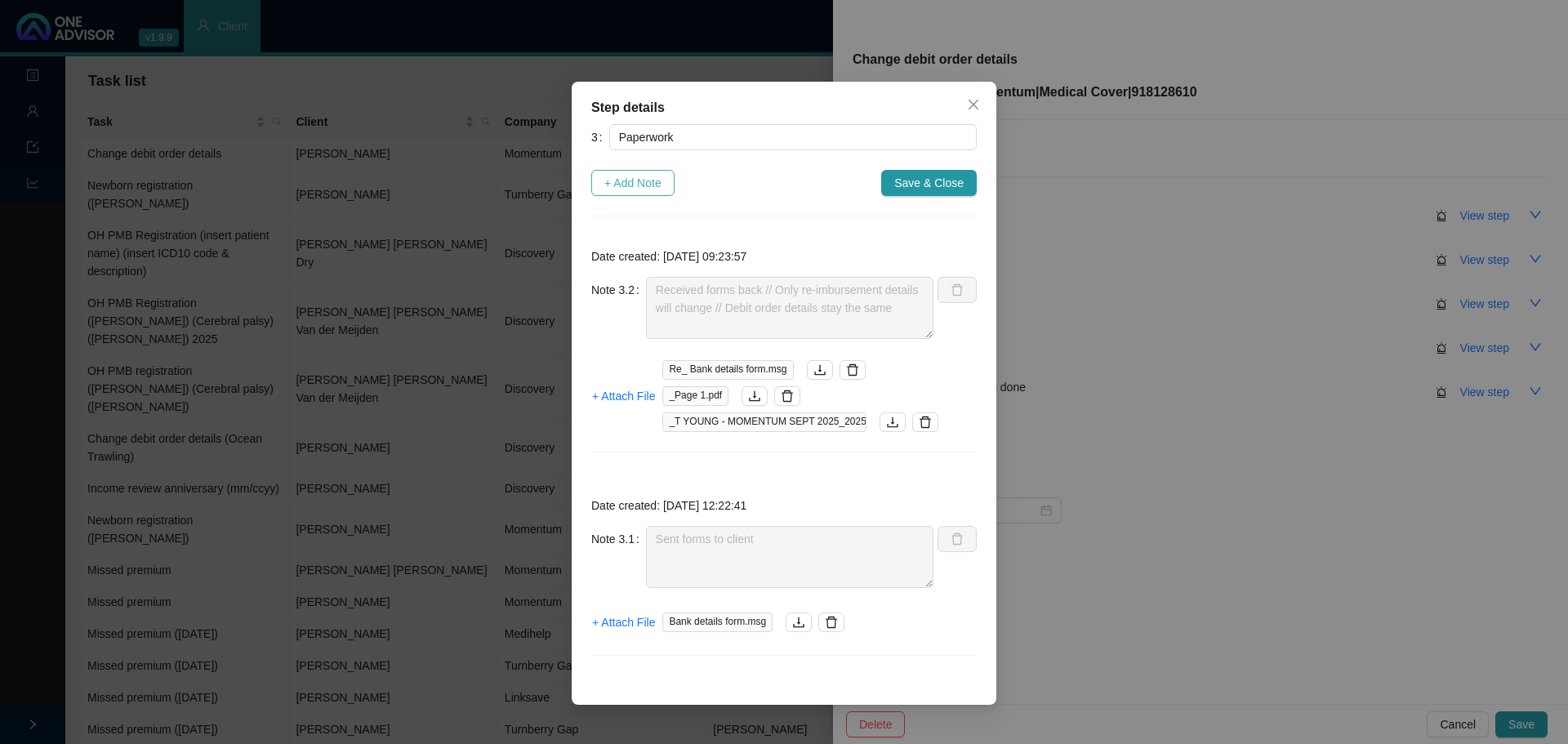
click at [627, 179] on span "+ Add Note" at bounding box center [632, 183] width 57 height 18
type textarea "Received forms back // Only re-imbursement details will change // Debit order d…"
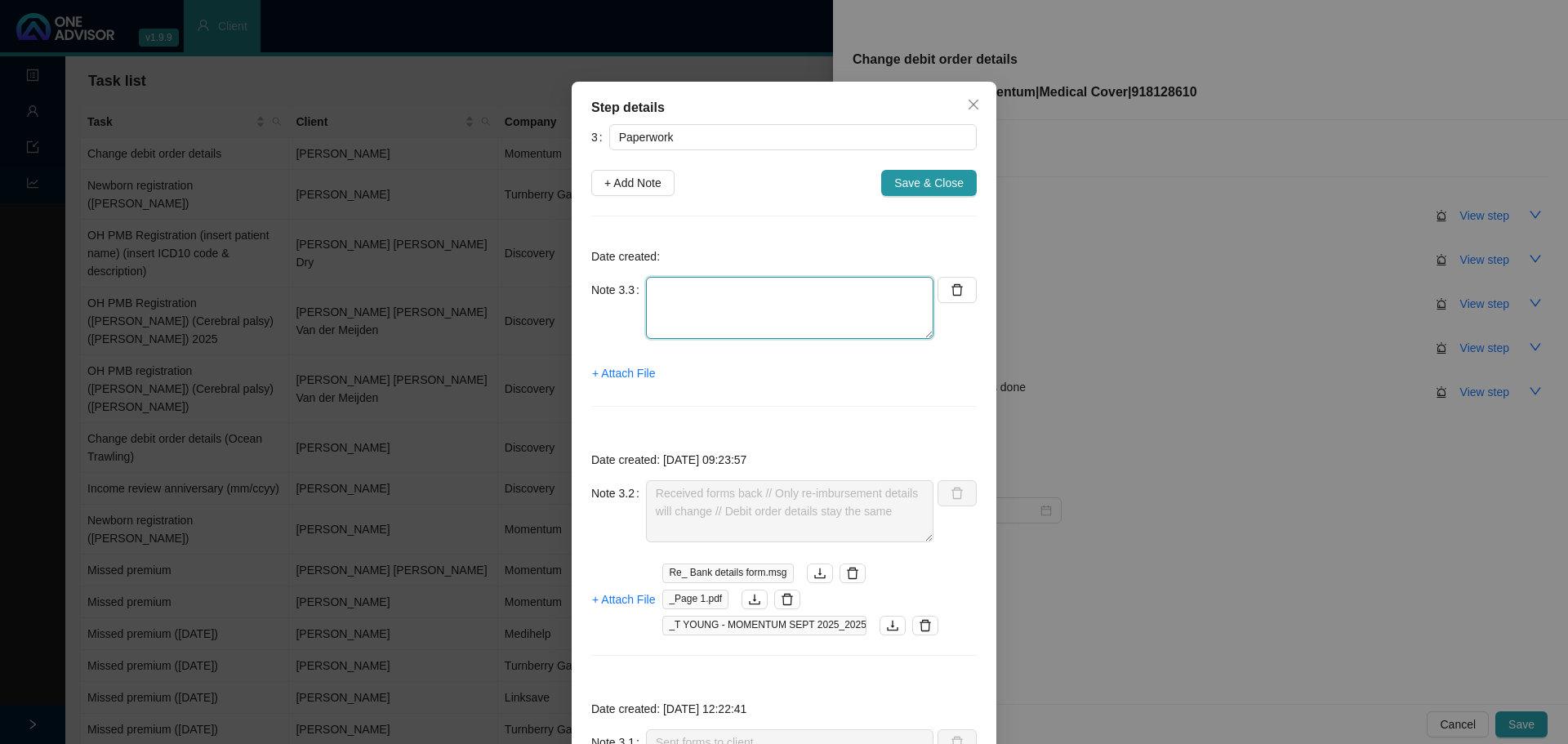
click at [668, 297] on textarea at bounding box center [789, 307] width 287 height 62
type textarea "Informed client: docs submitted to MH"
click at [630, 366] on span "+ Attach File" at bounding box center [623, 373] width 63 height 18
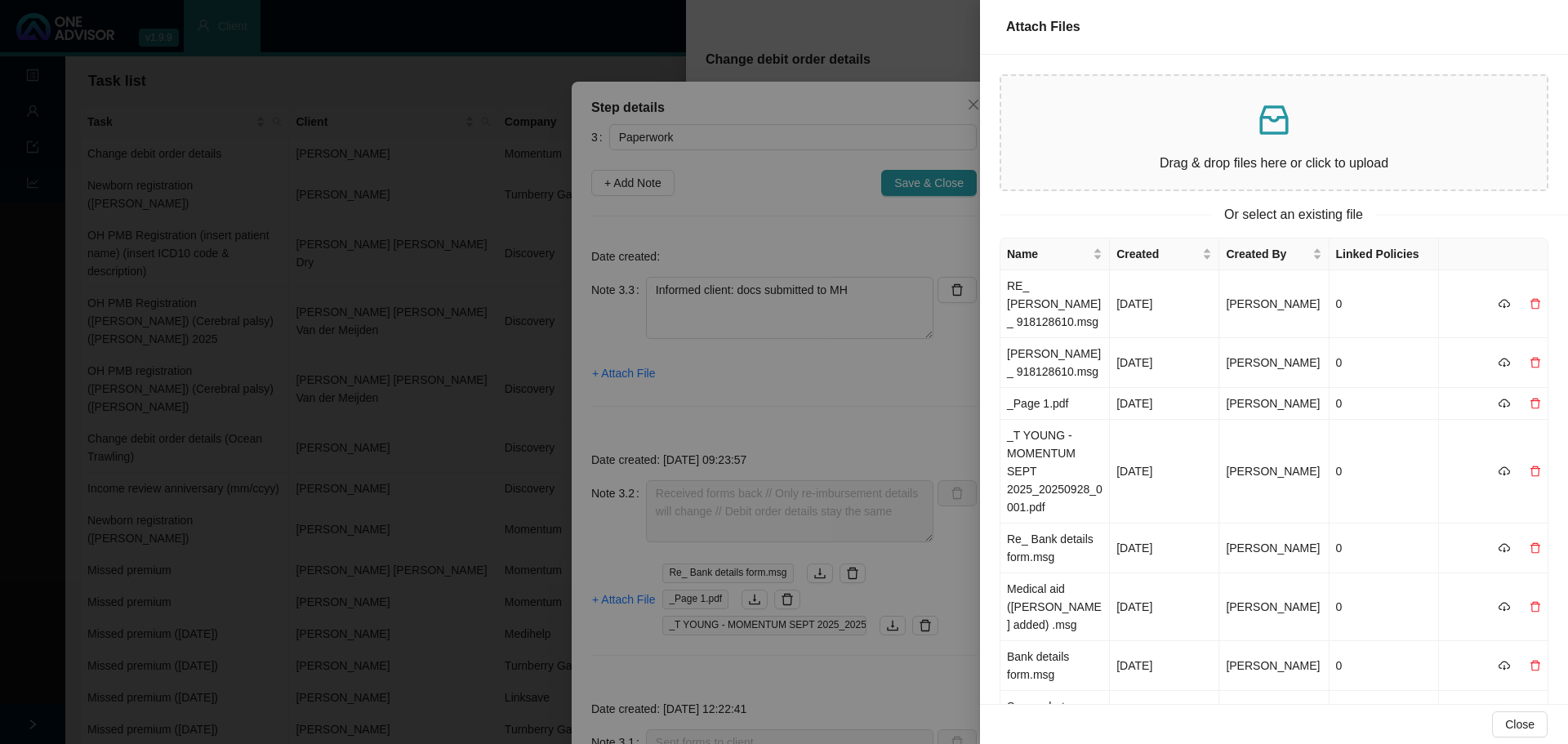
click at [1044, 118] on p at bounding box center [1273, 119] width 519 height 39
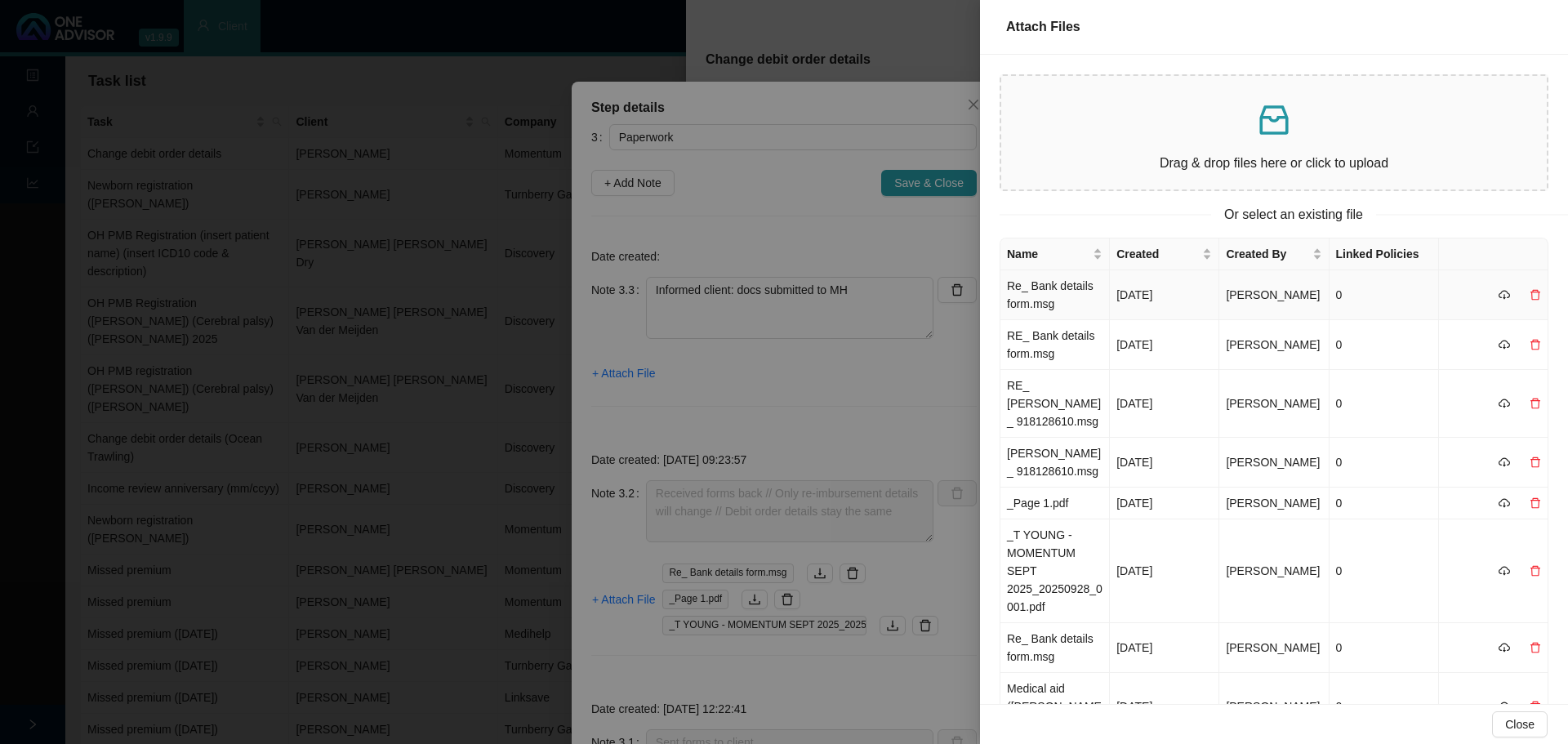
click at [1044, 303] on td "Re_ Bank details form.msg" at bounding box center [1055, 295] width 109 height 50
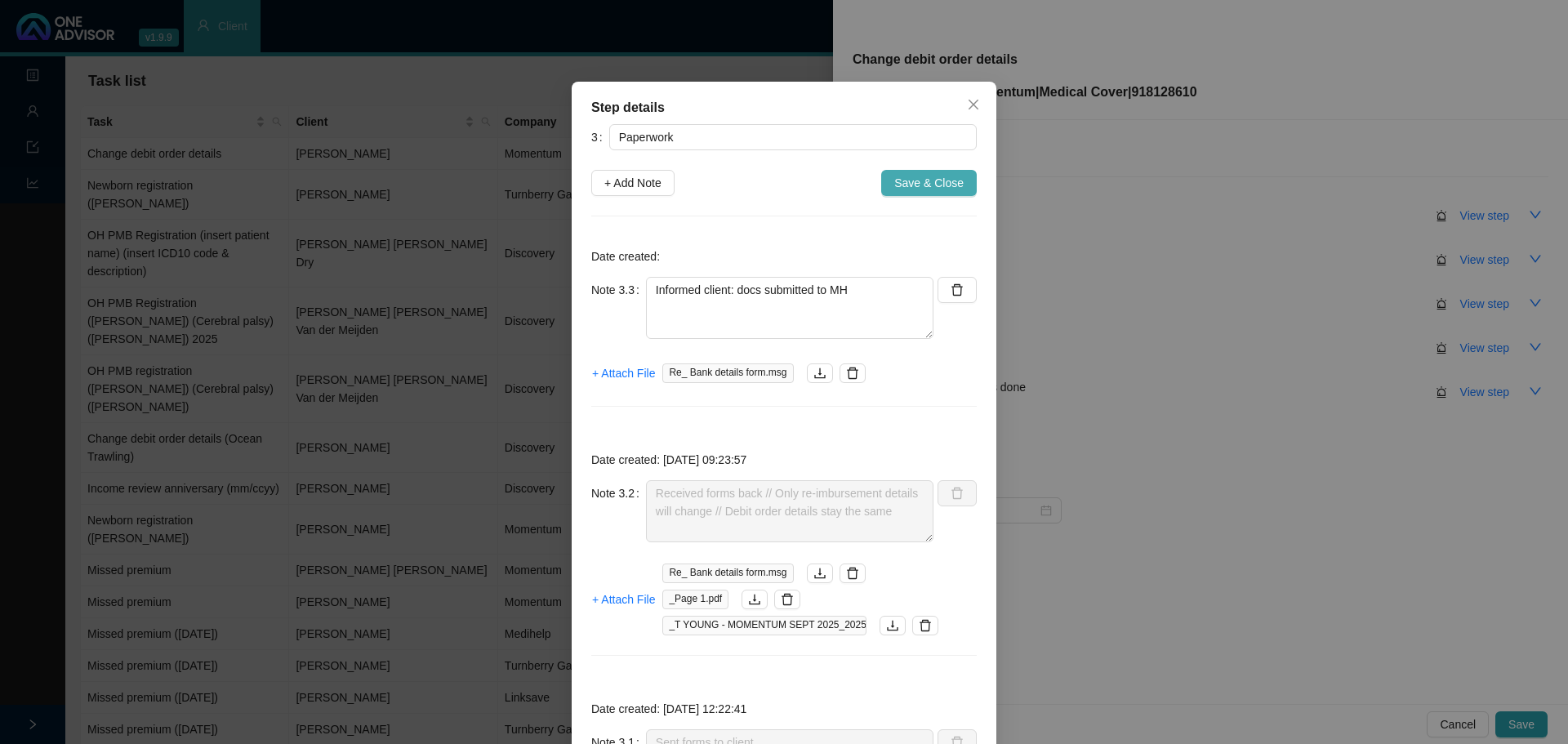
click at [907, 181] on span "Save & Close" at bounding box center [929, 183] width 70 height 18
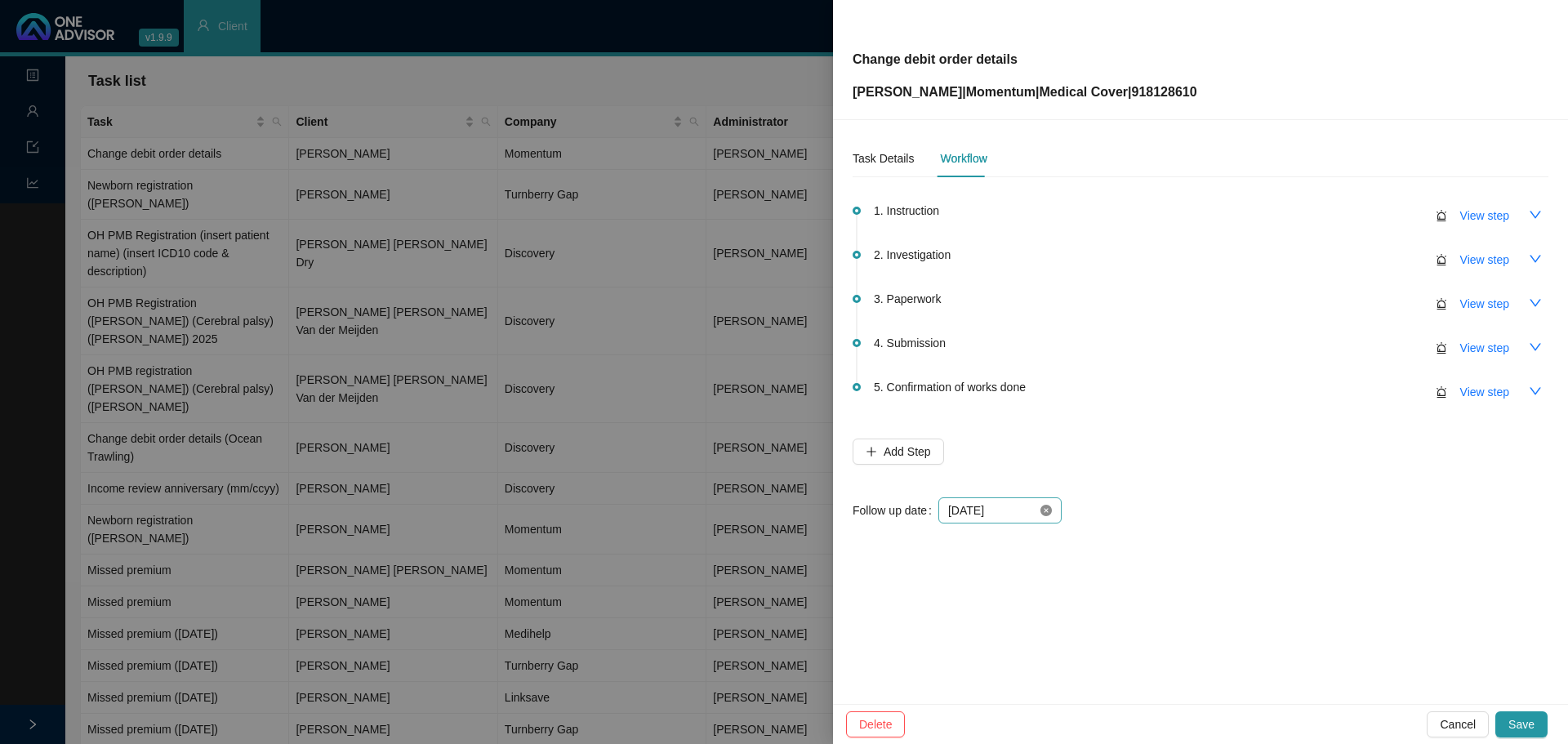
click at [1044, 449] on icon "close-circle" at bounding box center [1046, 511] width 12 height 12
click at [1044, 449] on div at bounding box center [999, 511] width 103 height 18
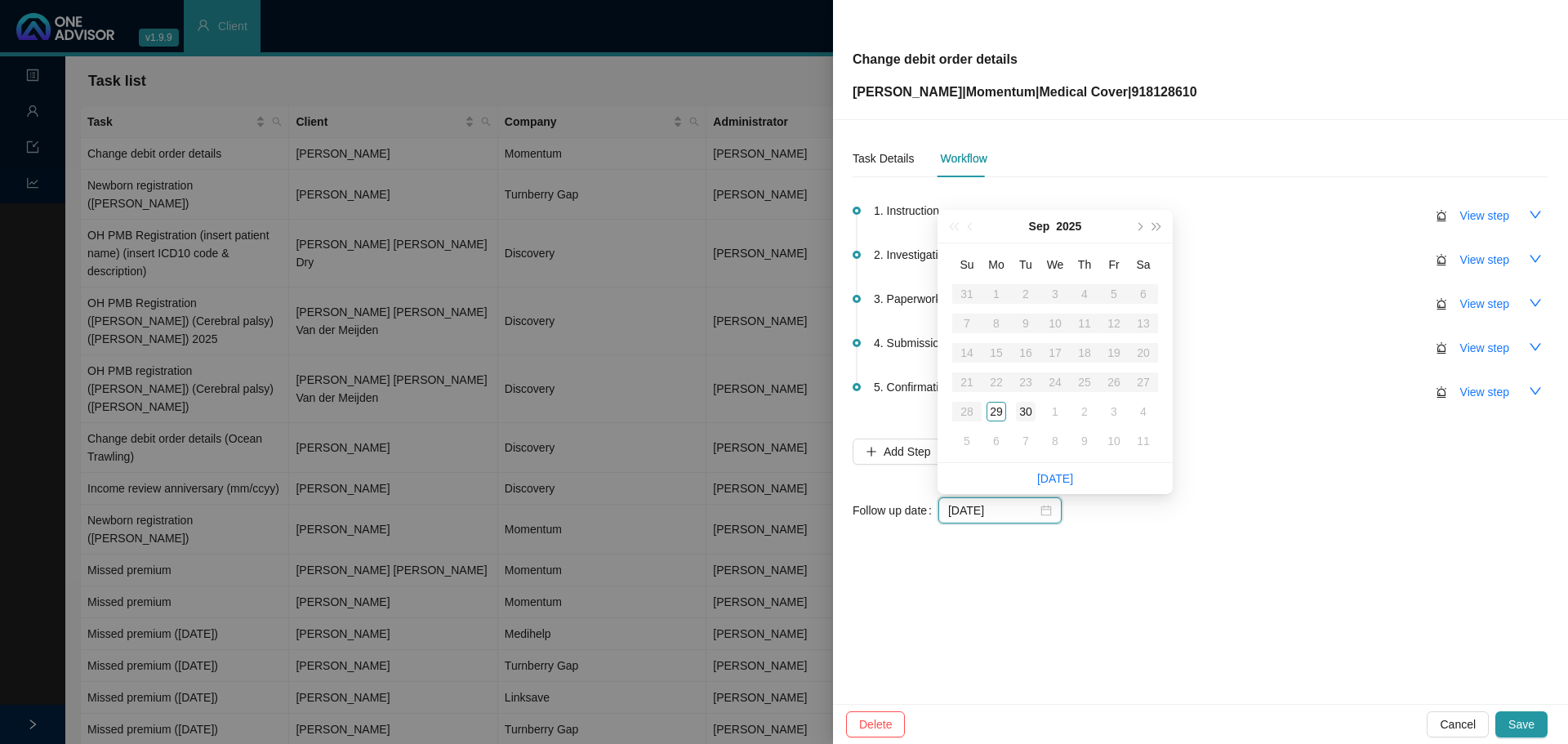
type input "[DATE]"
drag, startPoint x: 1028, startPoint y: 406, endPoint x: 1152, endPoint y: 506, distance: 159.3
click at [1028, 406] on div "30" at bounding box center [1026, 411] width 20 height 20
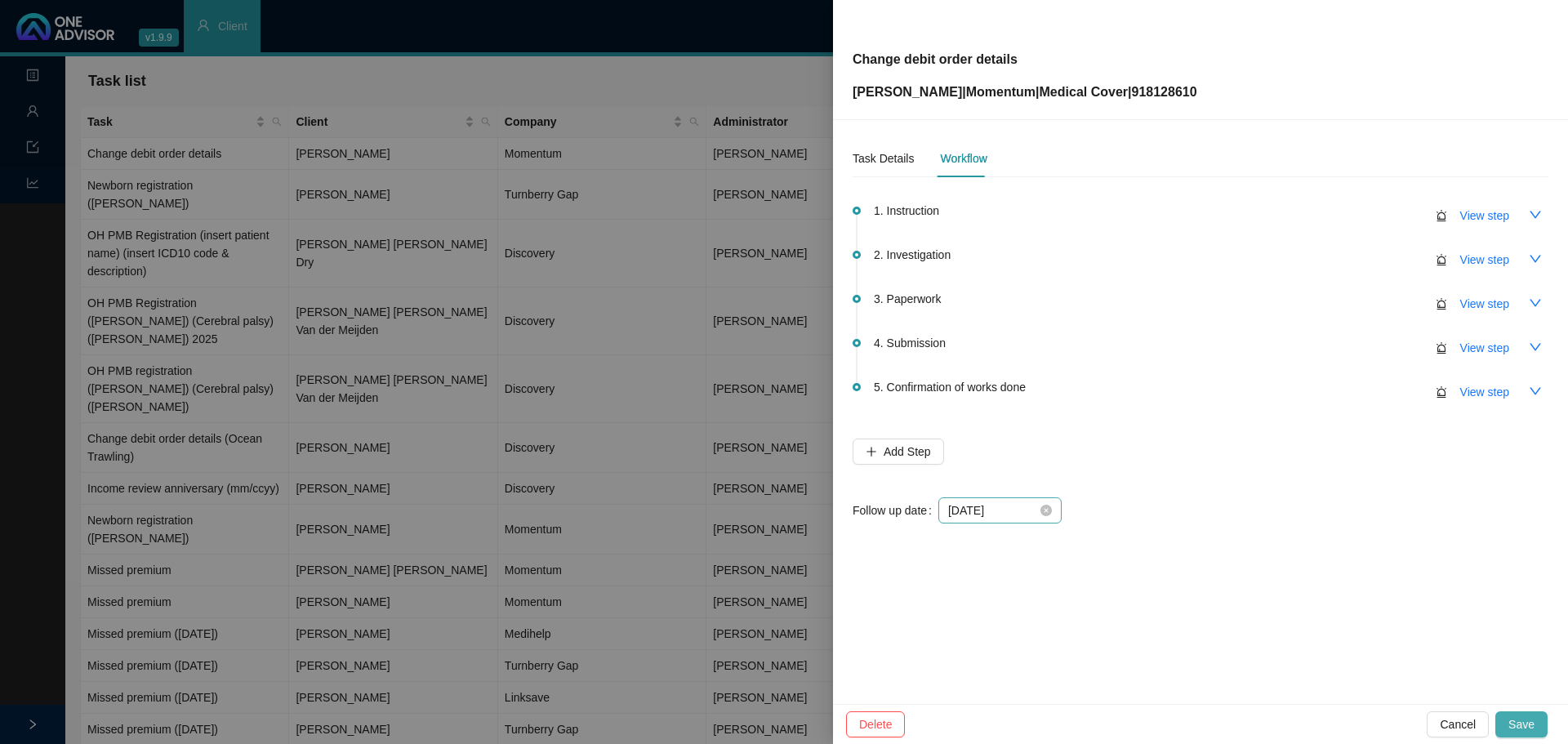
click at [1044, 449] on span "Save" at bounding box center [1522, 724] width 26 height 18
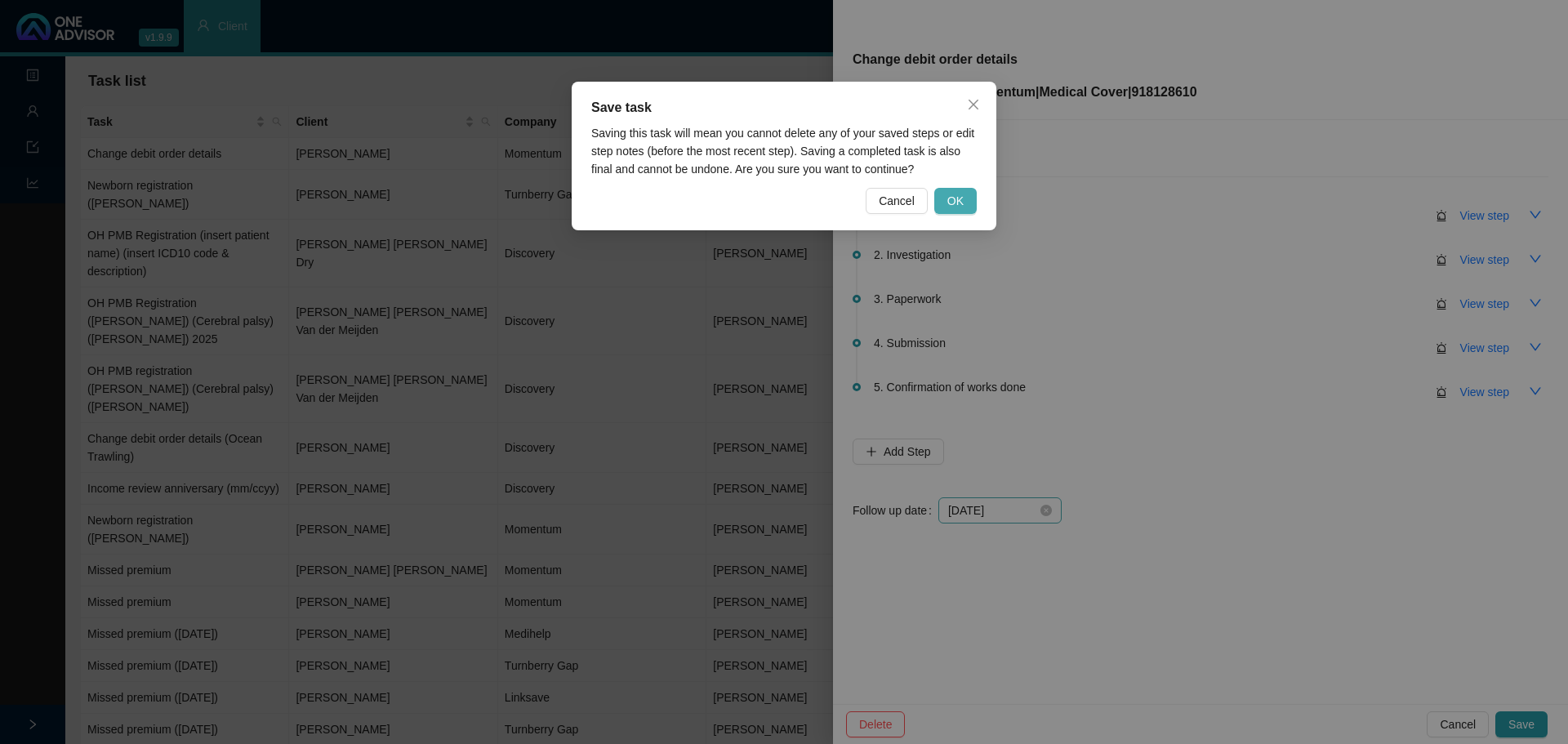
click at [959, 207] on span "OK" at bounding box center [955, 201] width 17 height 18
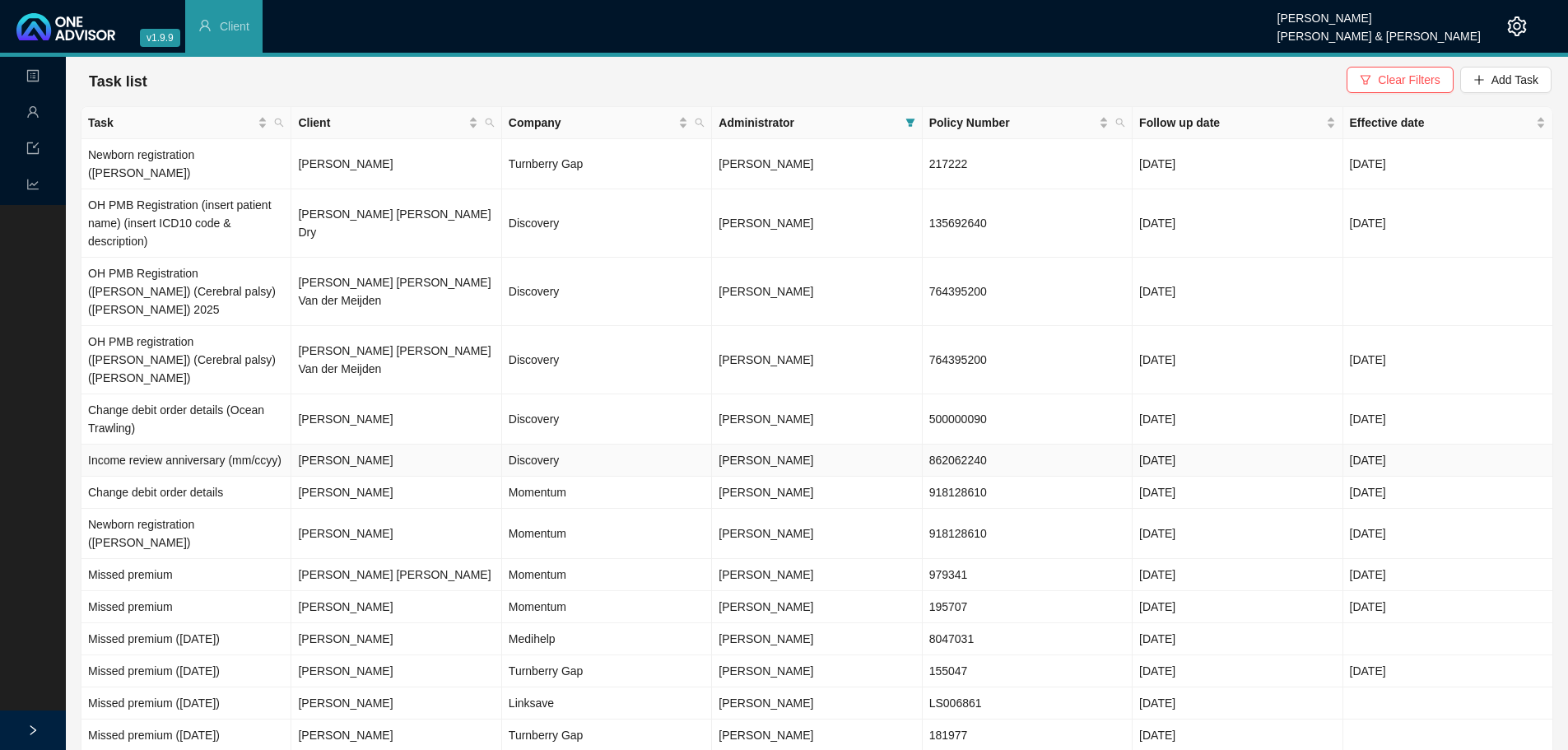
click at [355, 445] on td "[PERSON_NAME]" at bounding box center [396, 461] width 210 height 32
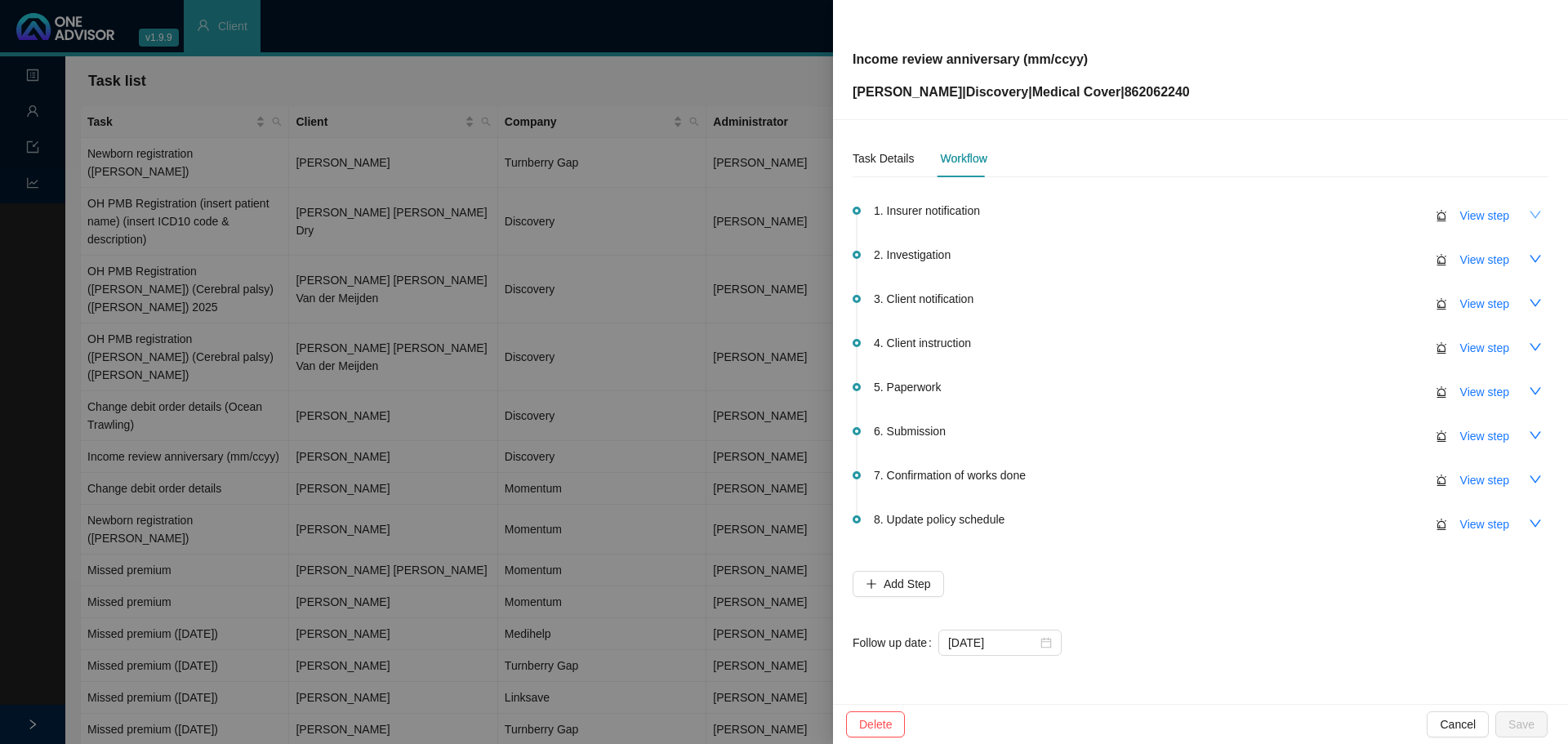
click at [1044, 219] on icon "down" at bounding box center [1535, 215] width 13 height 13
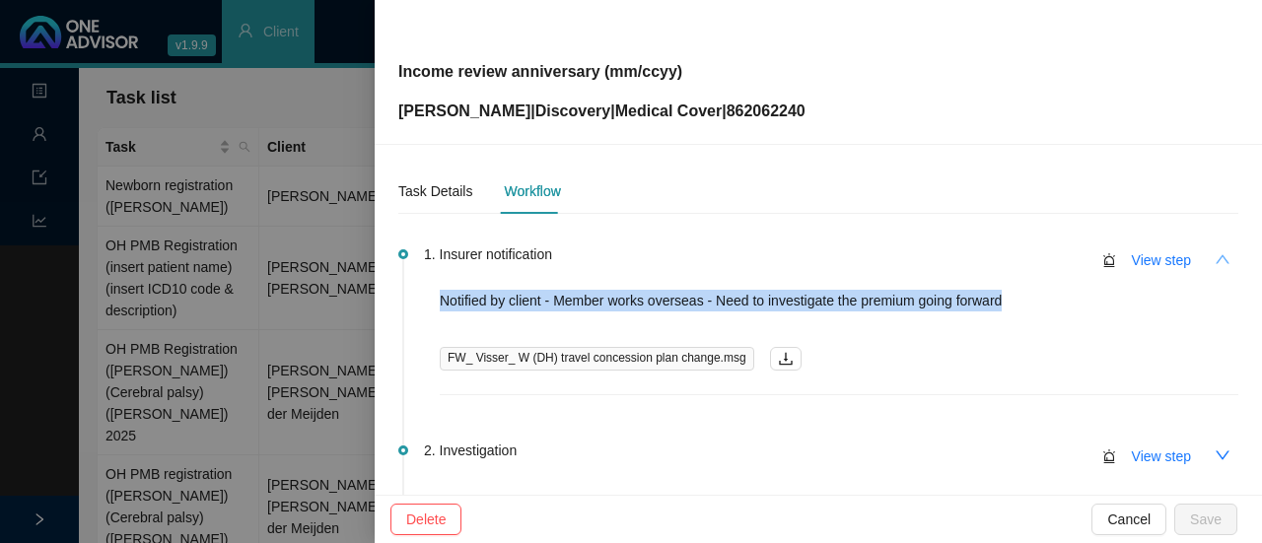
drag, startPoint x: 1022, startPoint y: 306, endPoint x: 441, endPoint y: 302, distance: 580.9
click at [441, 302] on p "Notified by client - Member works overseas - Need to investigate the premium go…" at bounding box center [839, 301] width 799 height 22
copy p "Notified by client - Member works overseas - Need to investigate the premium go…"
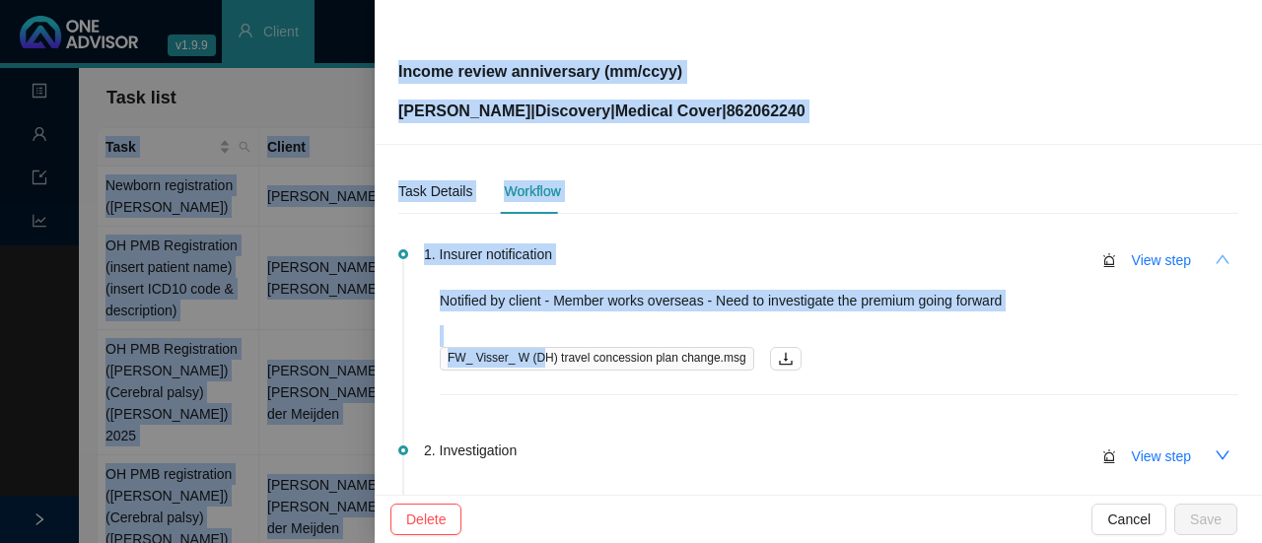
drag, startPoint x: 535, startPoint y: 364, endPoint x: 780, endPoint y: -515, distance: 912.5
click at [780, 0] on html "v1.9.9 [PERSON_NAME] & [PERSON_NAME] Client Landing Management Data Reports Tas…" at bounding box center [631, 271] width 1262 height 543
click at [773, 348] on button "button" at bounding box center [786, 359] width 32 height 24
click at [619, 397] on li "1. Insurer notification View step Notified by client - Member works overseas - …" at bounding box center [818, 348] width 840 height 196
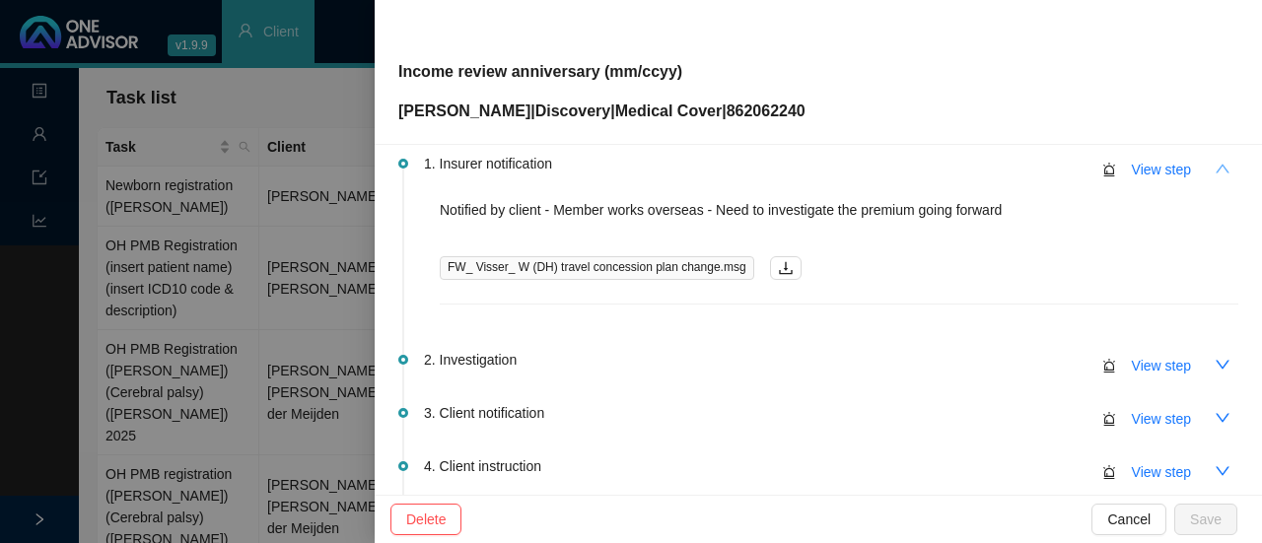
scroll to position [197, 0]
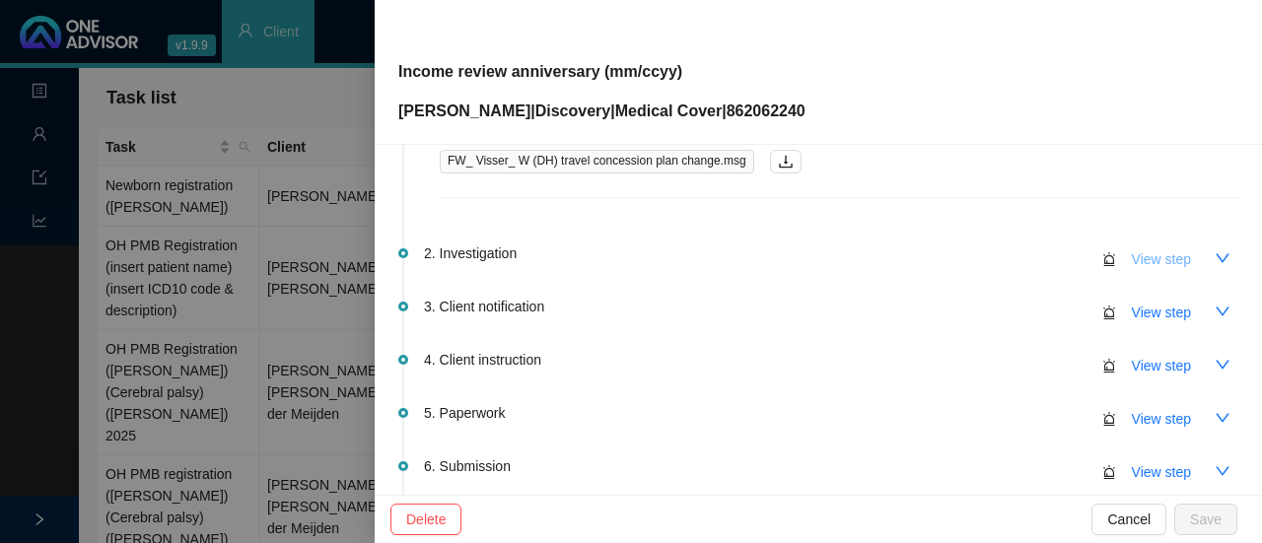
click at [1158, 253] on span "View step" at bounding box center [1161, 260] width 59 height 22
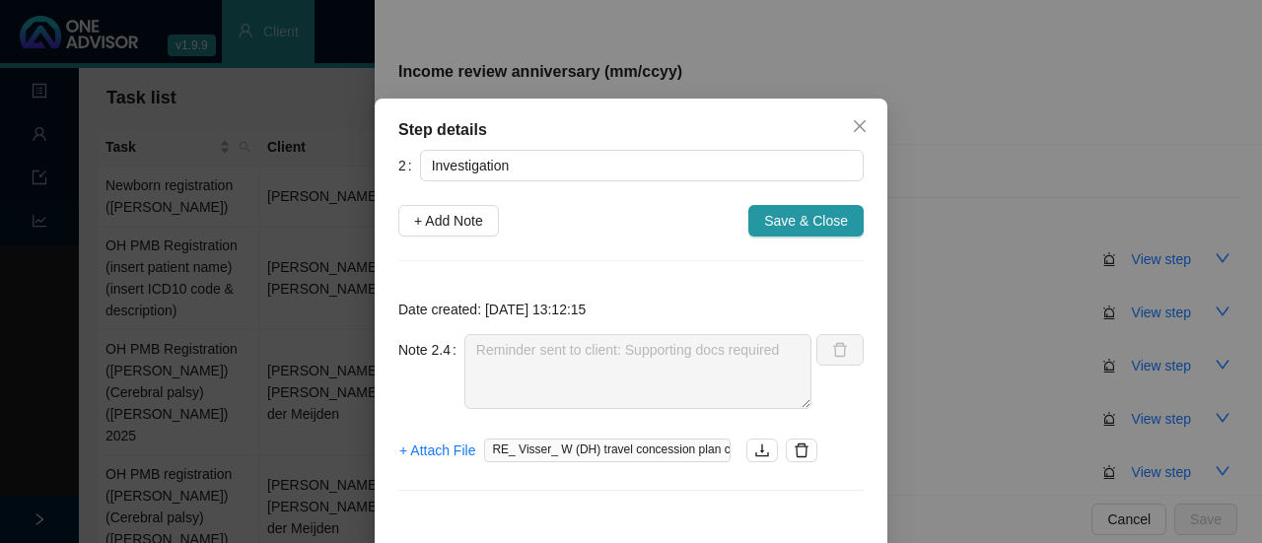
click at [425, 348] on div "Note 2.4 Reminder sent to client: Supporting docs required" at bounding box center [604, 371] width 413 height 75
click at [752, 459] on button "button" at bounding box center [763, 451] width 32 height 24
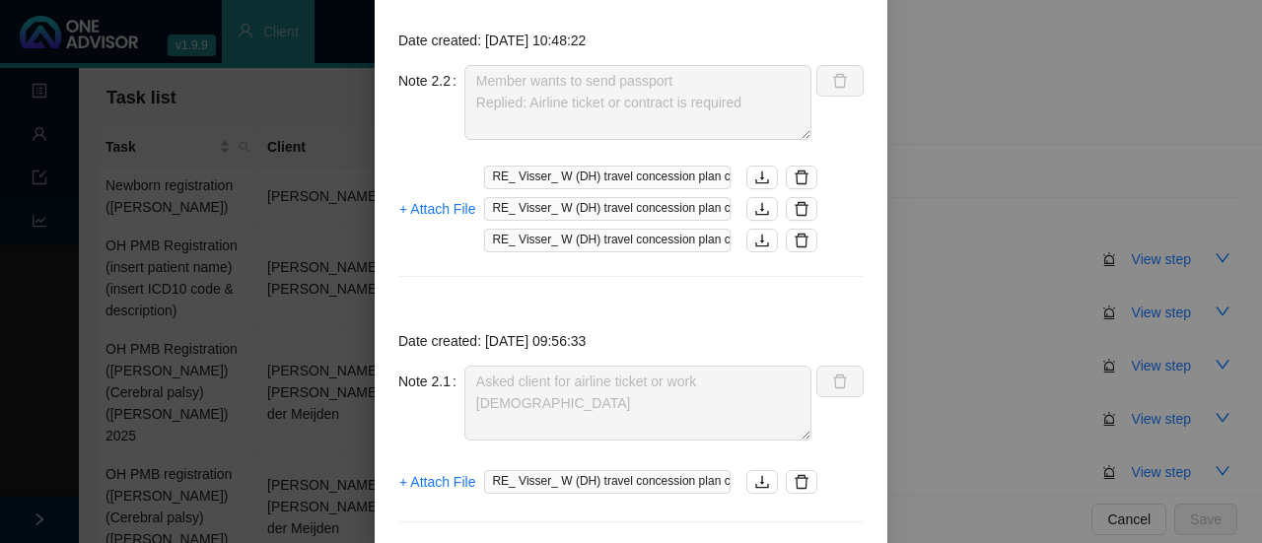
scroll to position [818, 0]
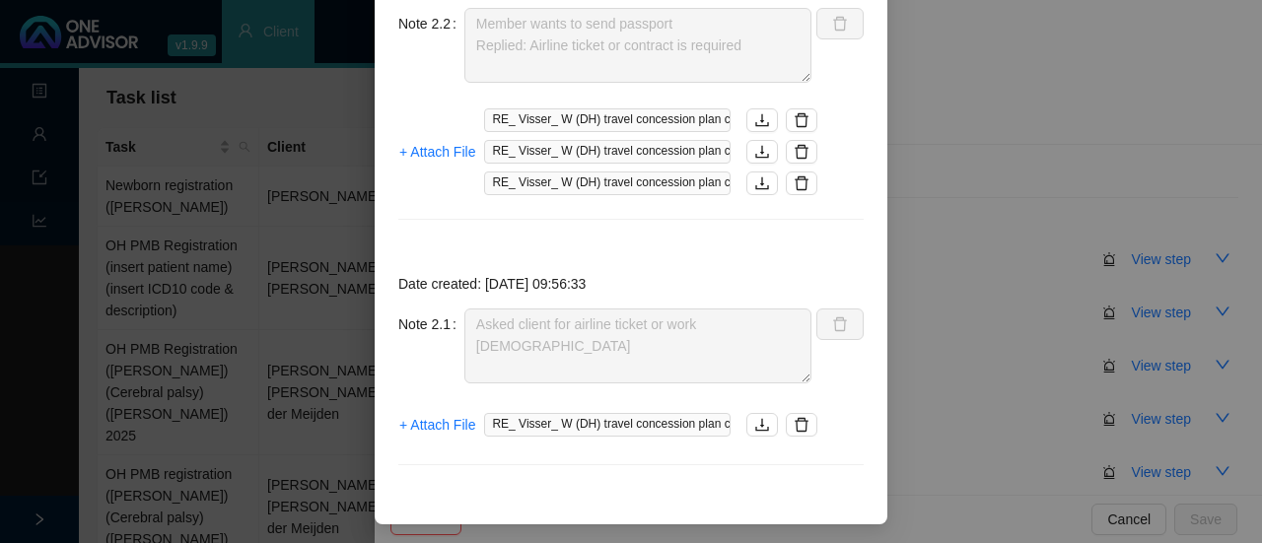
click at [362, 291] on div "Step details 2 Investigation + Add Note Save & Close Date created: [DATE] 13:12…" at bounding box center [631, 271] width 1262 height 543
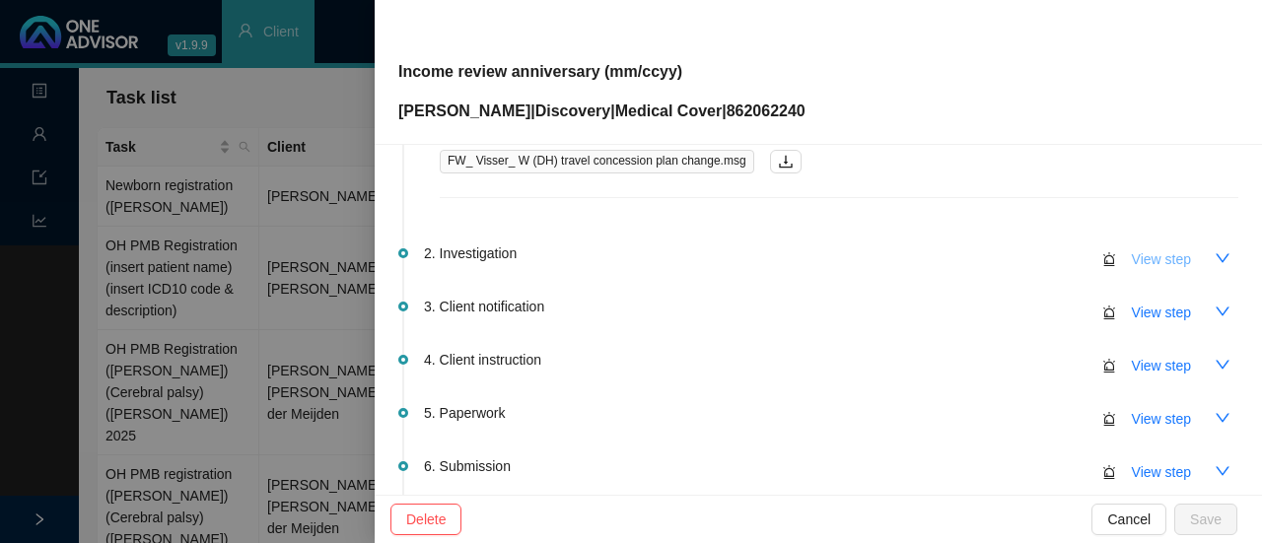
click at [1140, 263] on span "View step" at bounding box center [1161, 260] width 59 height 22
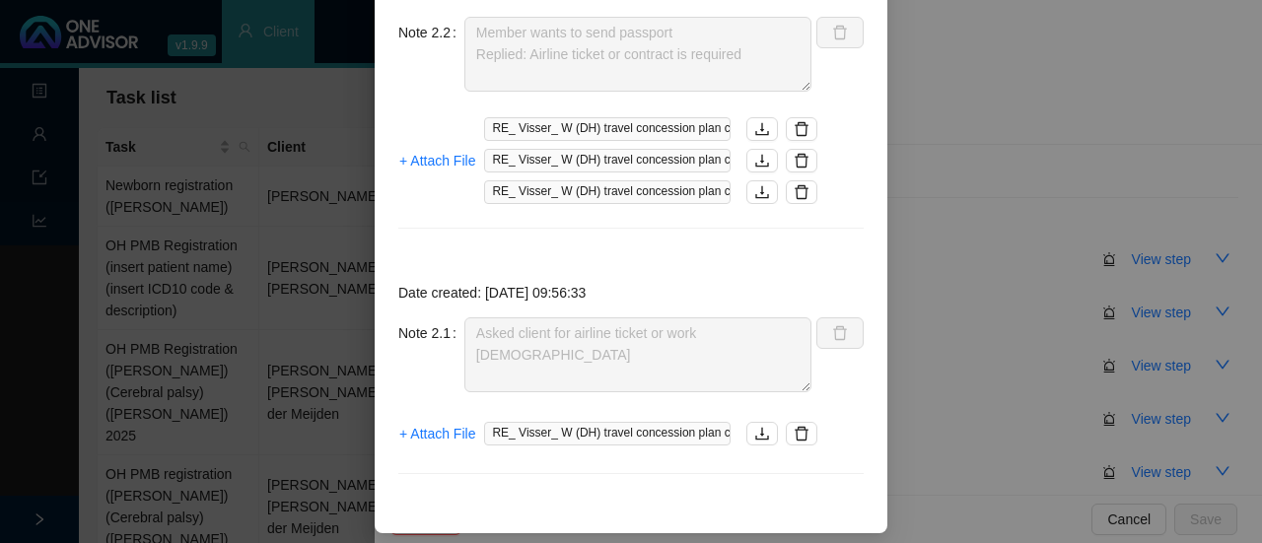
scroll to position [818, 0]
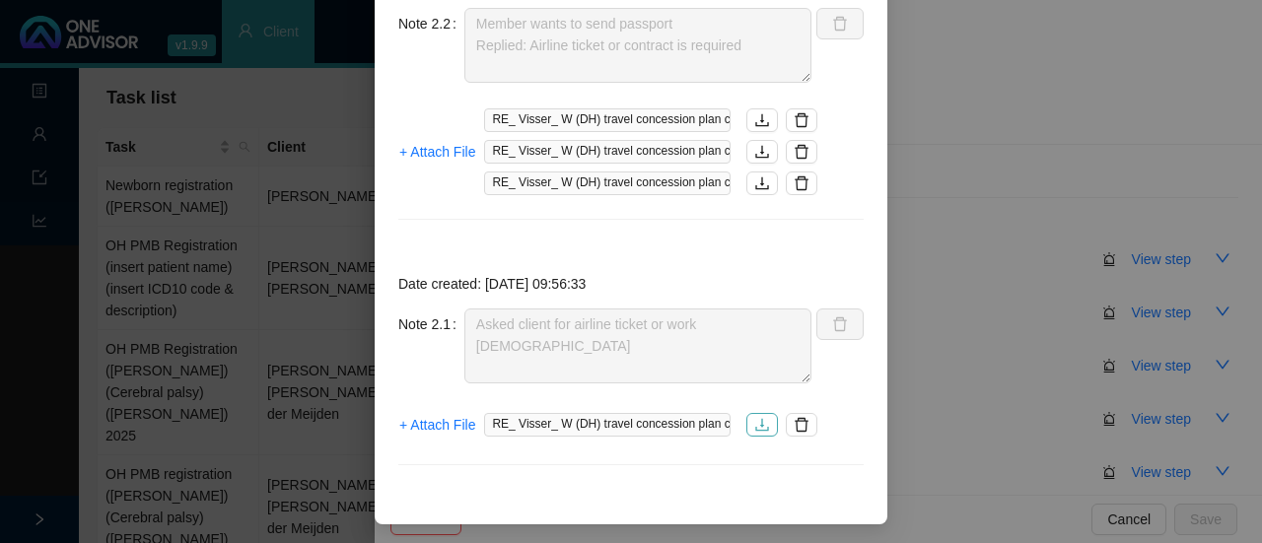
click at [756, 423] on icon "download" at bounding box center [762, 425] width 13 height 13
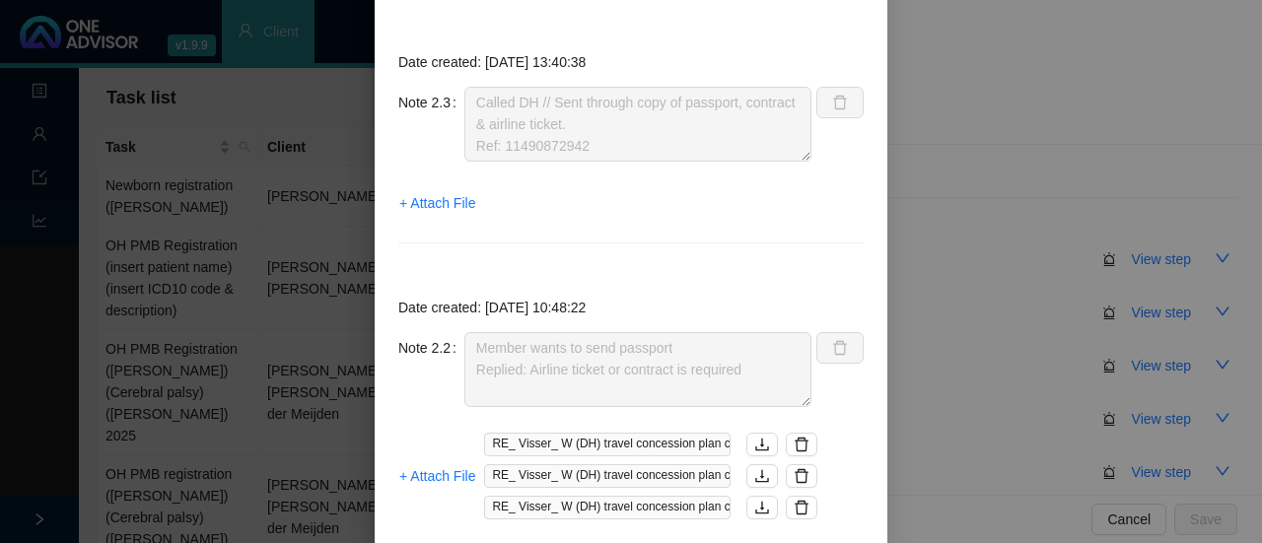
scroll to position [592, 0]
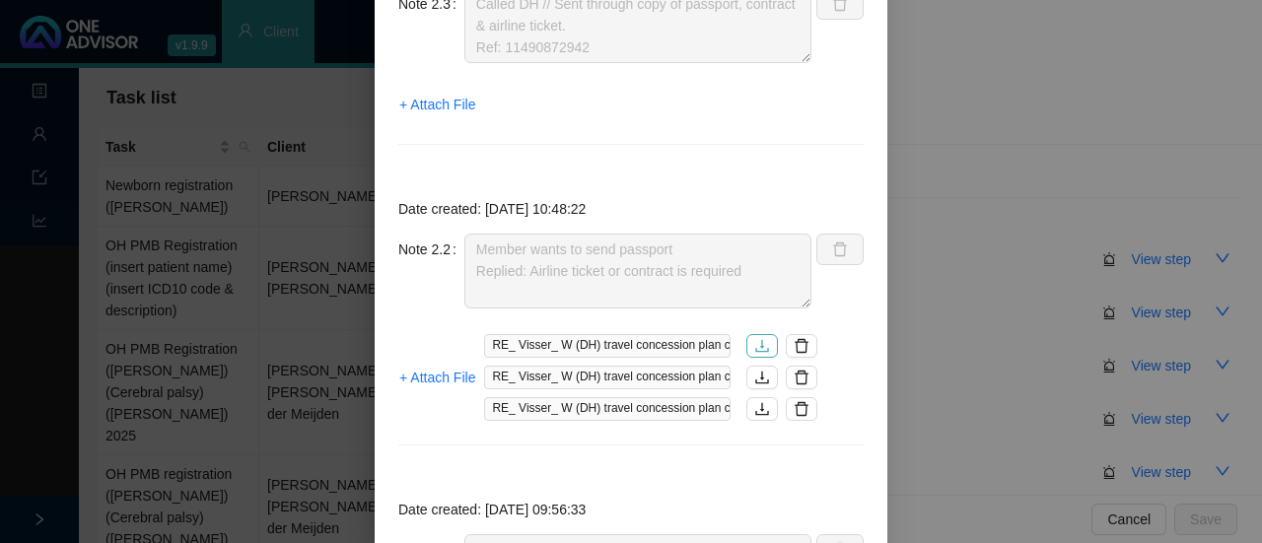
click at [758, 342] on icon "download" at bounding box center [763, 346] width 16 height 16
click at [757, 380] on icon "download" at bounding box center [762, 378] width 13 height 13
click at [755, 409] on icon "download" at bounding box center [763, 409] width 16 height 16
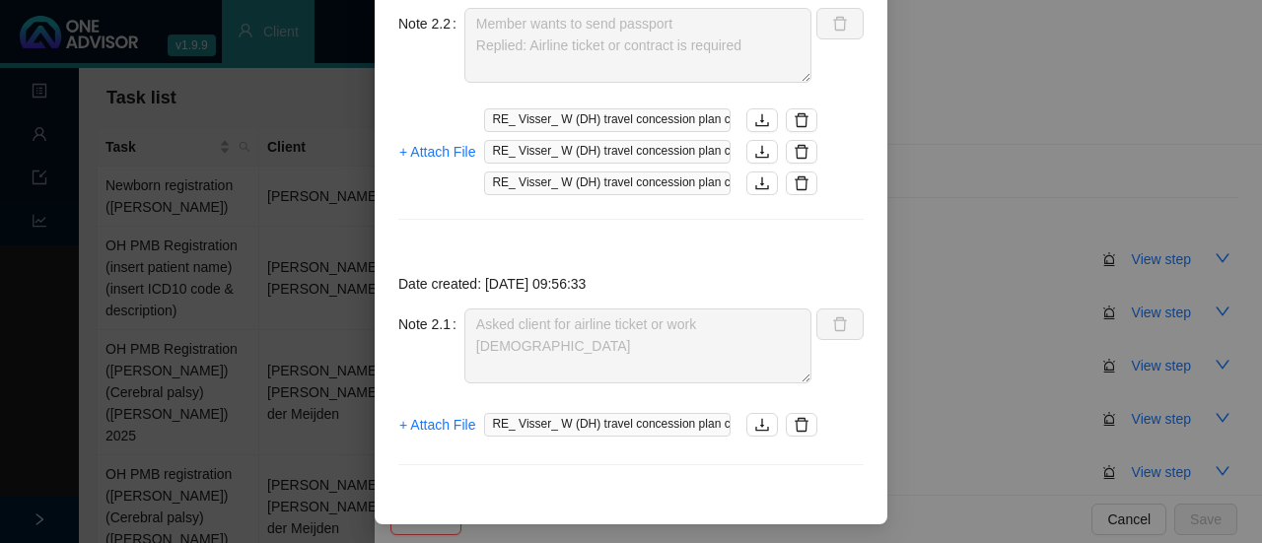
scroll to position [324, 0]
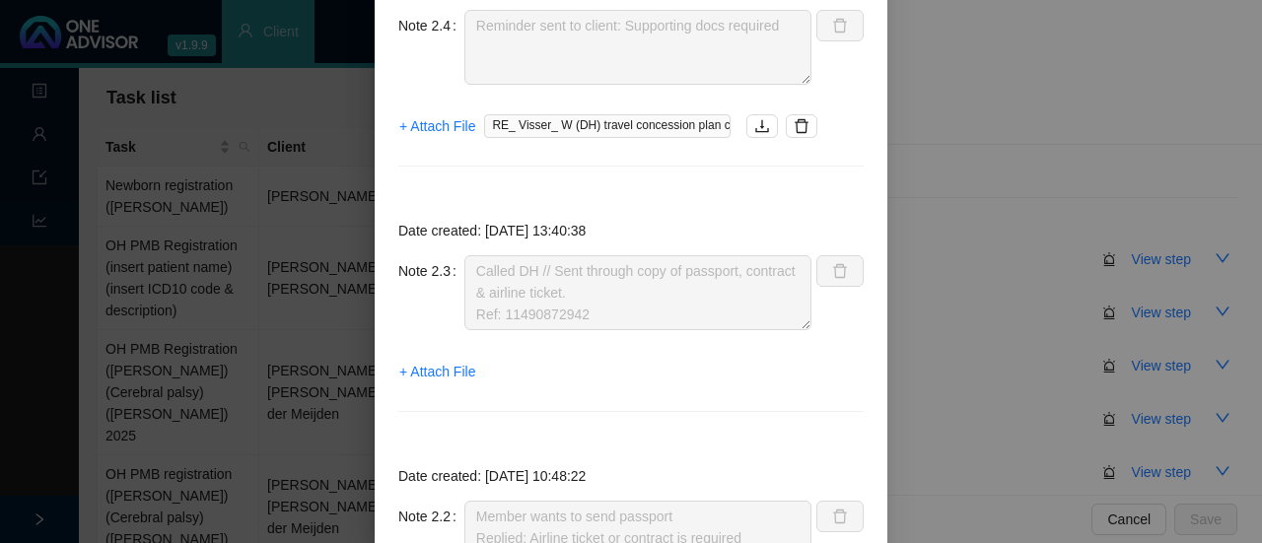
click at [935, 84] on div "Step details 2 Investigation + Add Note Save & Close Date created: [DATE] 13:12…" at bounding box center [631, 271] width 1262 height 543
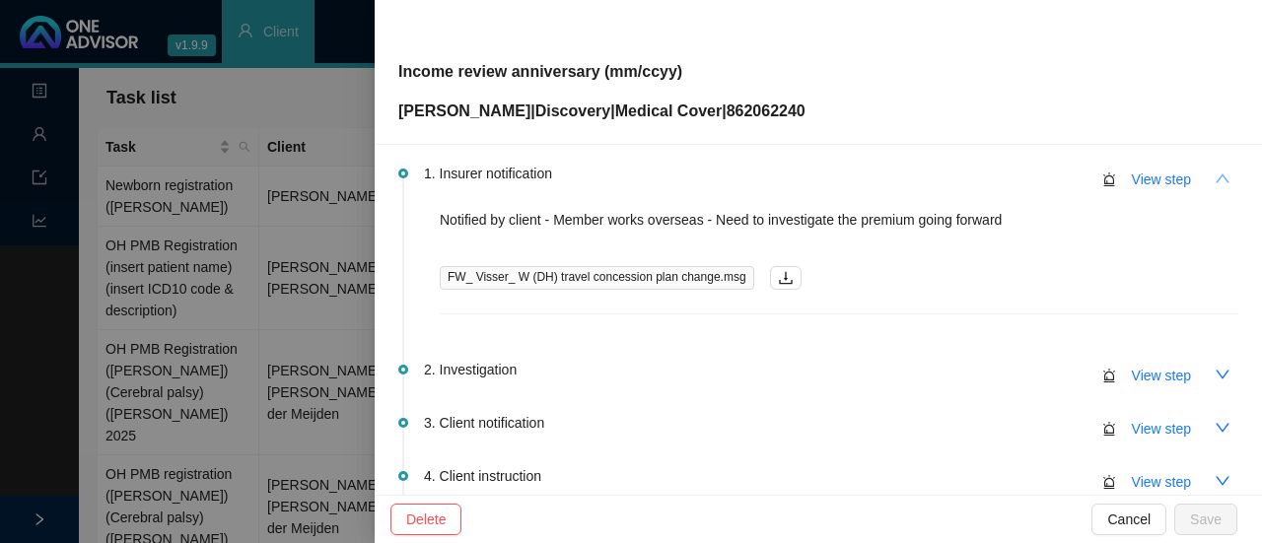
scroll to position [0, 0]
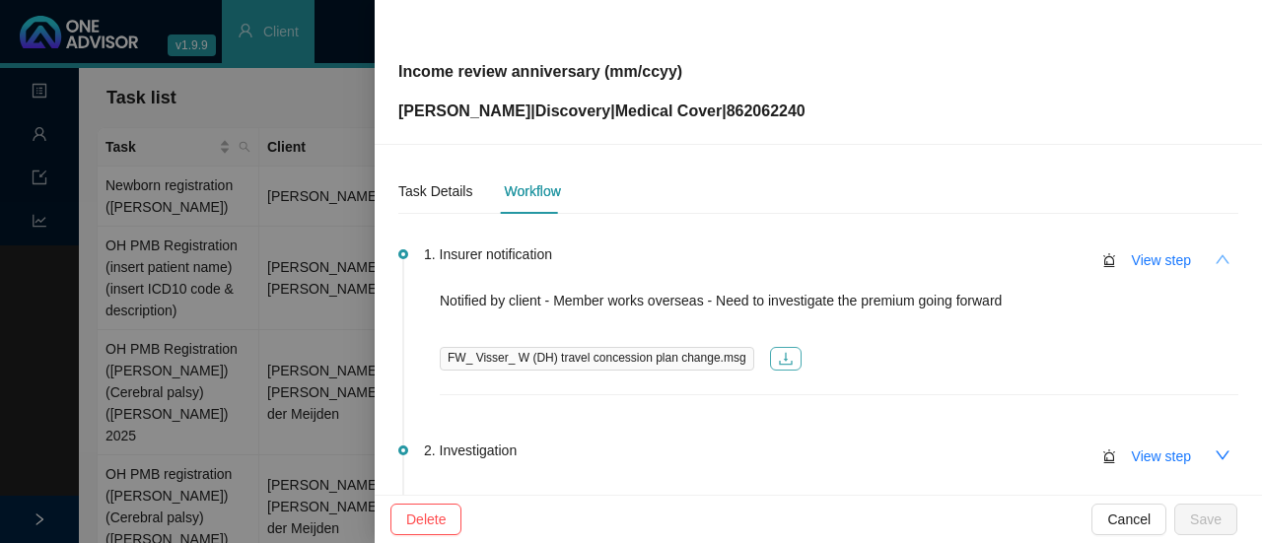
click at [779, 364] on icon "download" at bounding box center [785, 359] width 13 height 13
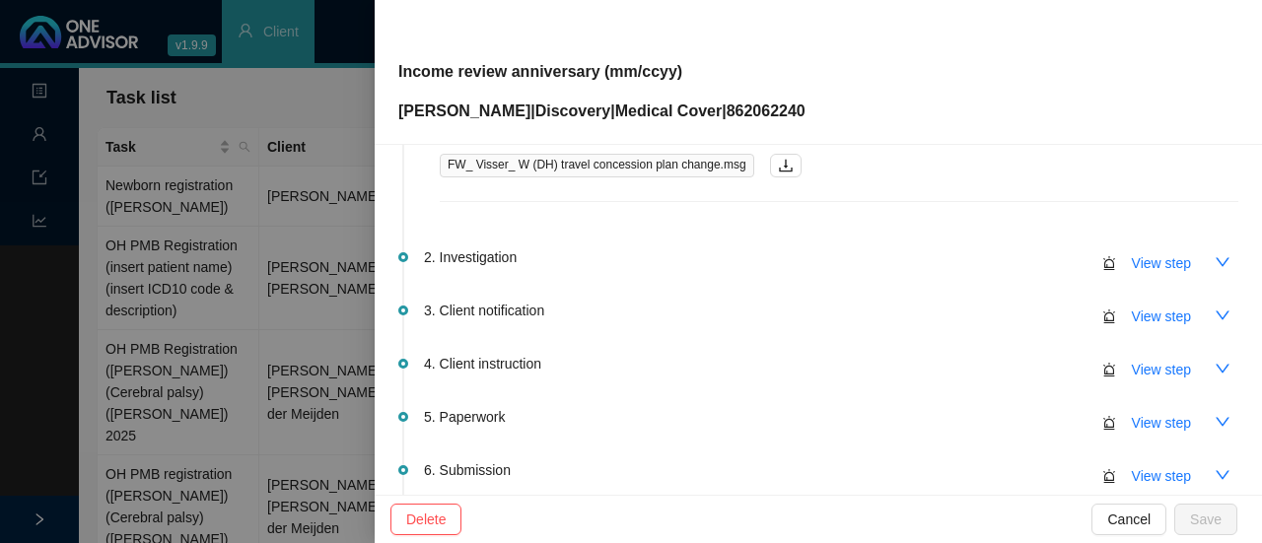
scroll to position [197, 0]
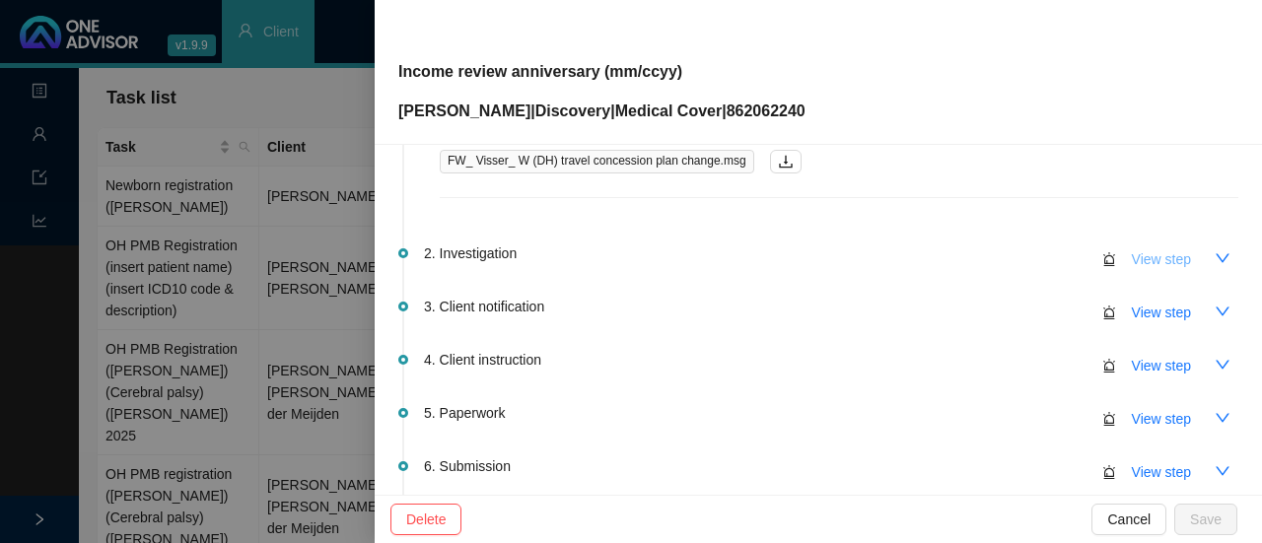
click at [1144, 263] on span "View step" at bounding box center [1161, 260] width 59 height 22
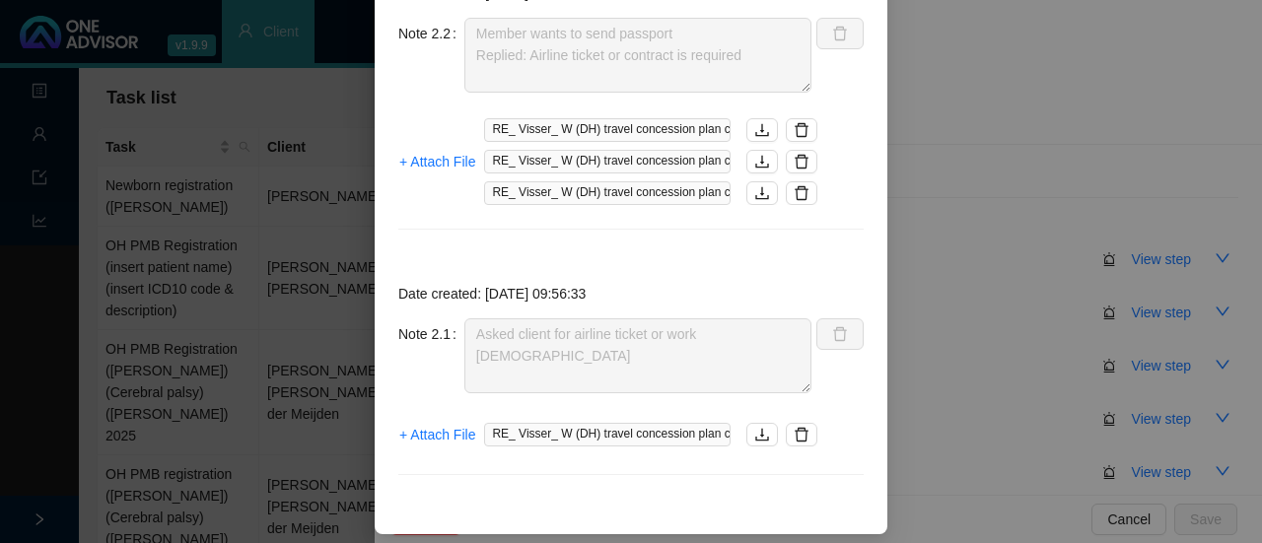
scroll to position [818, 0]
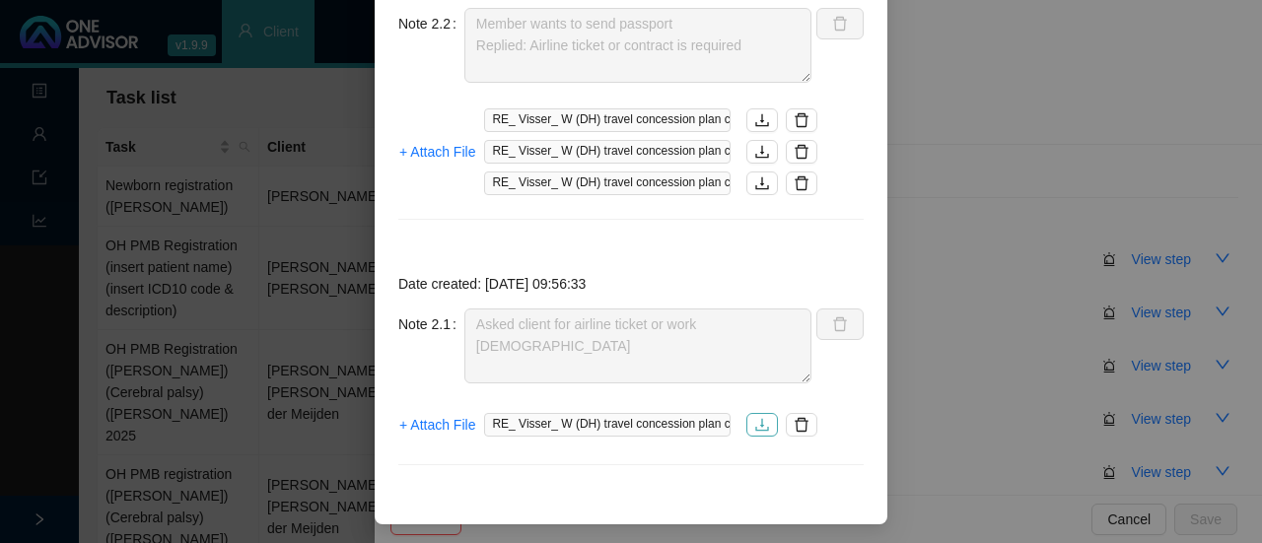
click at [759, 421] on icon "download" at bounding box center [763, 425] width 16 height 16
click at [761, 179] on icon "download" at bounding box center [763, 184] width 16 height 16
click at [757, 146] on icon "download" at bounding box center [763, 152] width 16 height 16
click at [756, 118] on icon "download" at bounding box center [762, 120] width 13 height 13
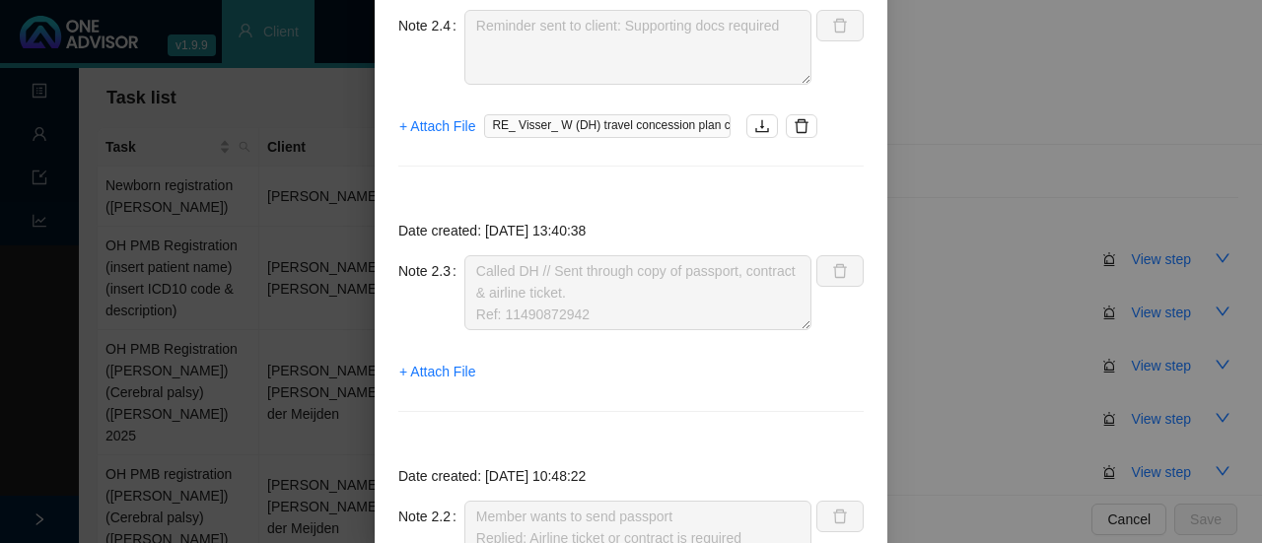
scroll to position [226, 0]
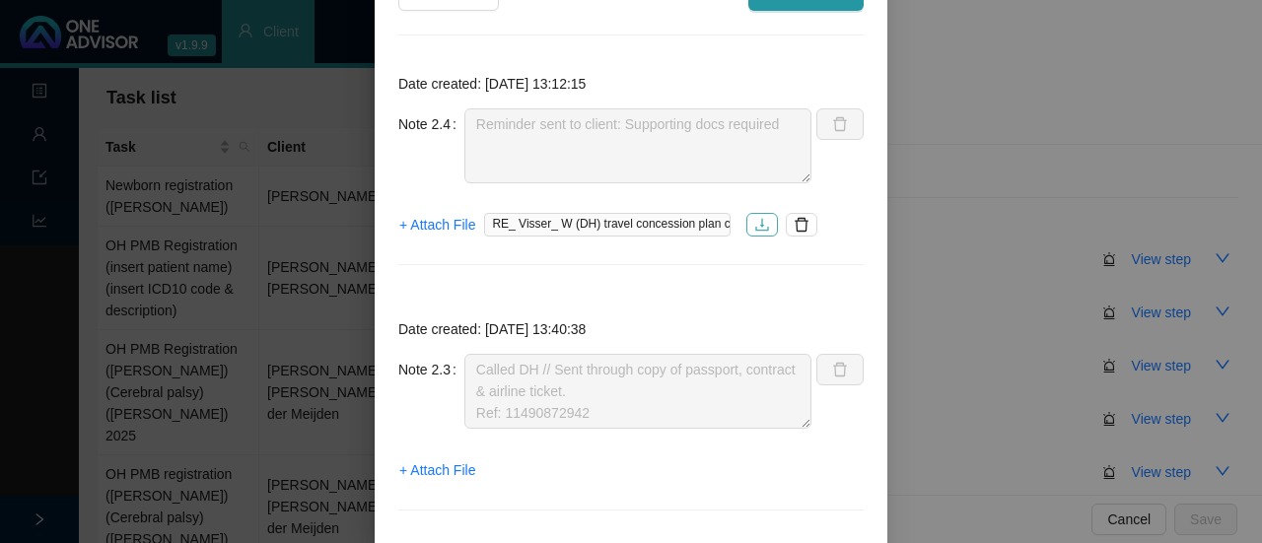
click at [759, 225] on icon "download" at bounding box center [763, 225] width 16 height 16
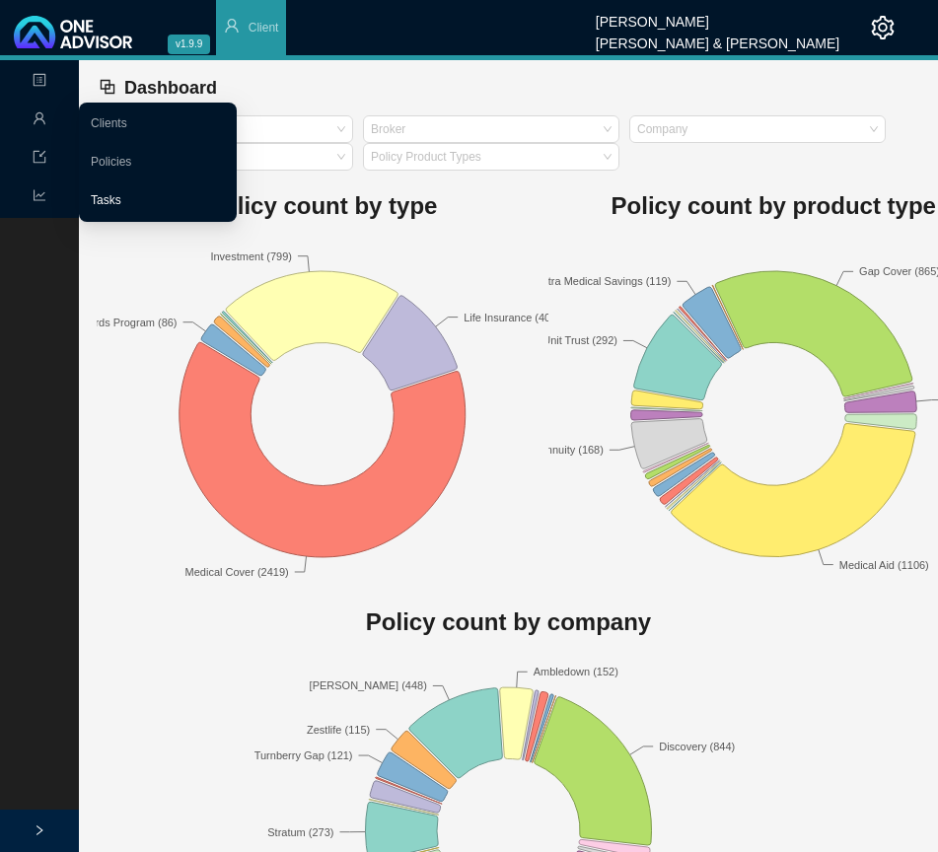
drag, startPoint x: 106, startPoint y: 204, endPoint x: 159, endPoint y: 185, distance: 56.5
click at [106, 202] on link "Tasks" at bounding box center [106, 200] width 31 height 14
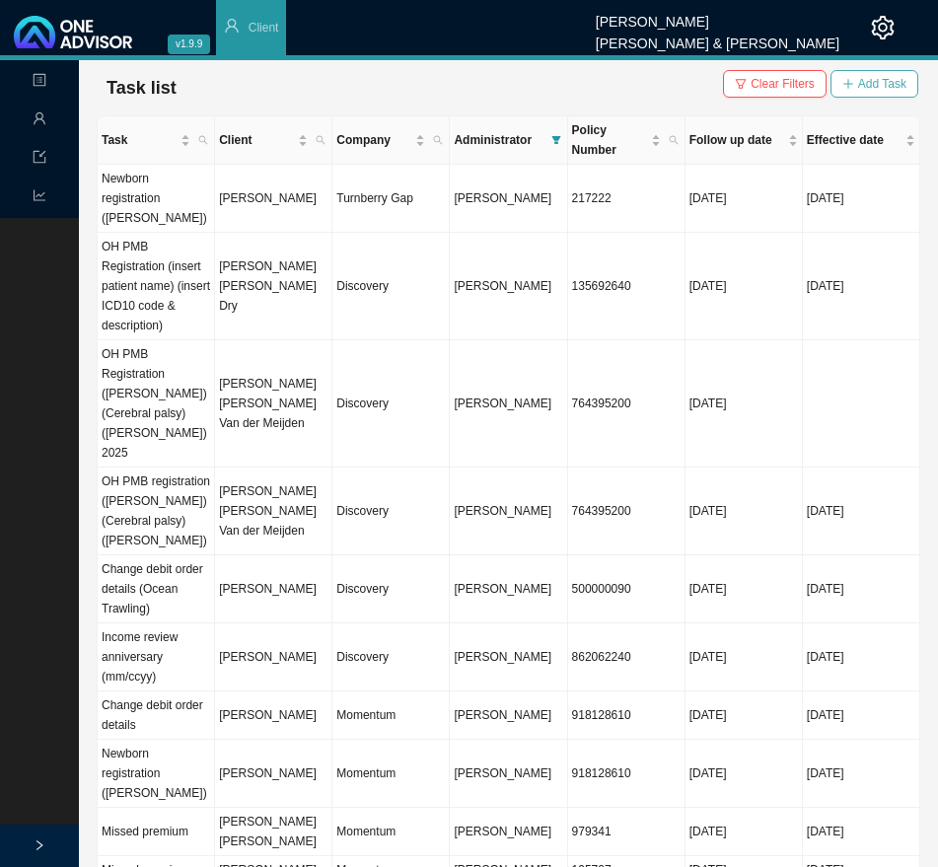
click at [878, 88] on span "Add Task" at bounding box center [882, 84] width 48 height 20
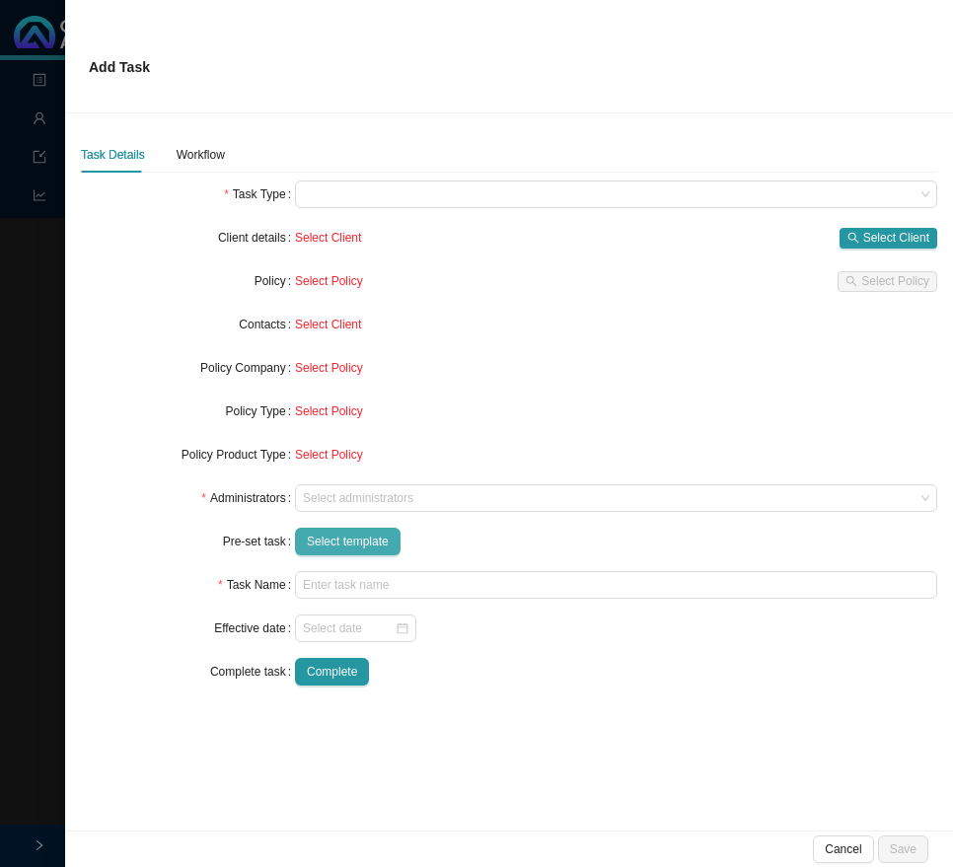
click at [328, 547] on span "Select template" at bounding box center [348, 542] width 82 height 20
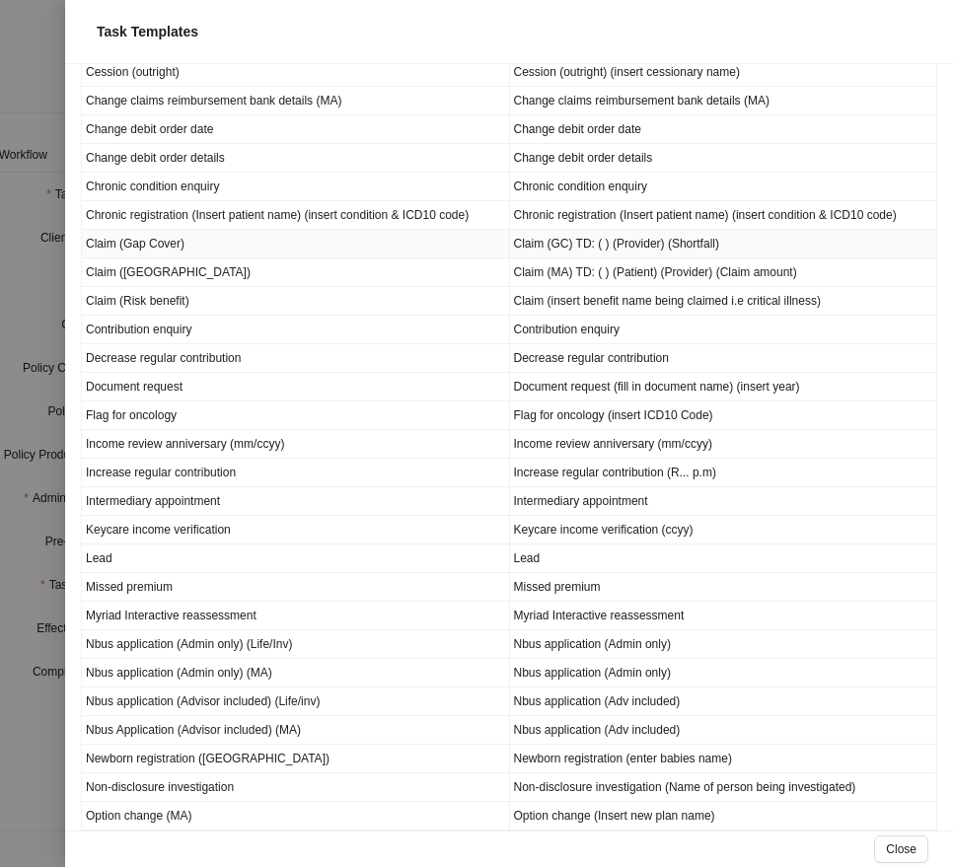
scroll to position [493, 0]
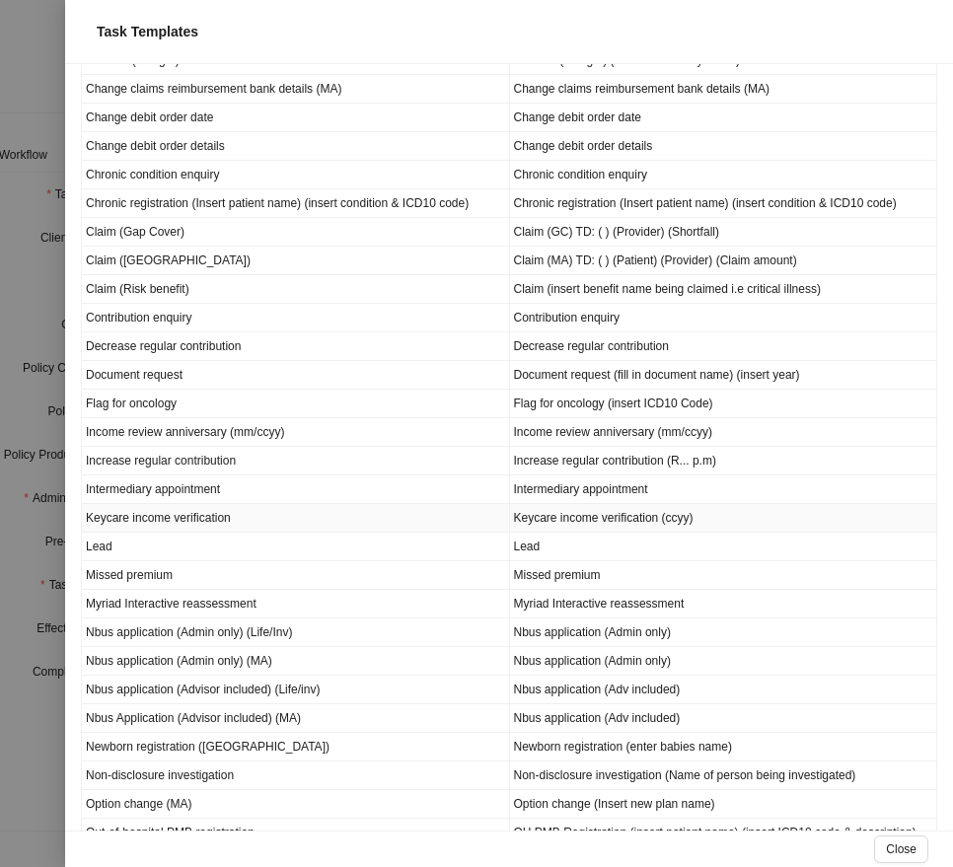
click at [237, 522] on td "Keycare income verification" at bounding box center [296, 518] width 428 height 29
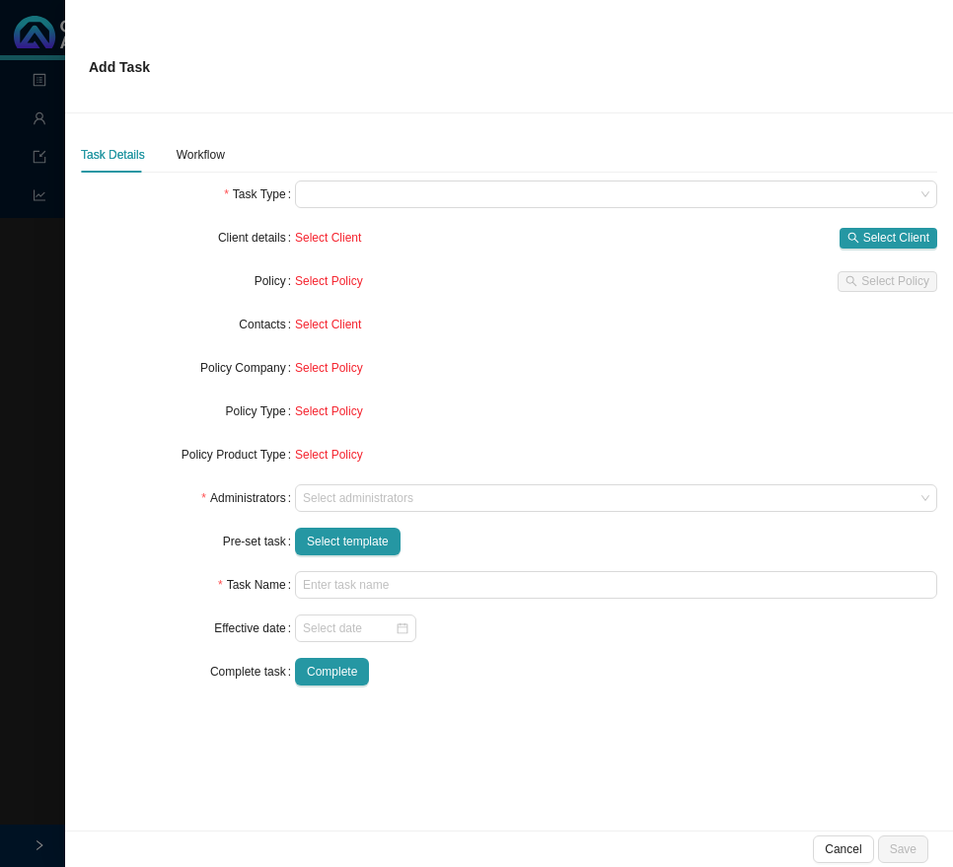
type input "Keycare income verification (ccyy)"
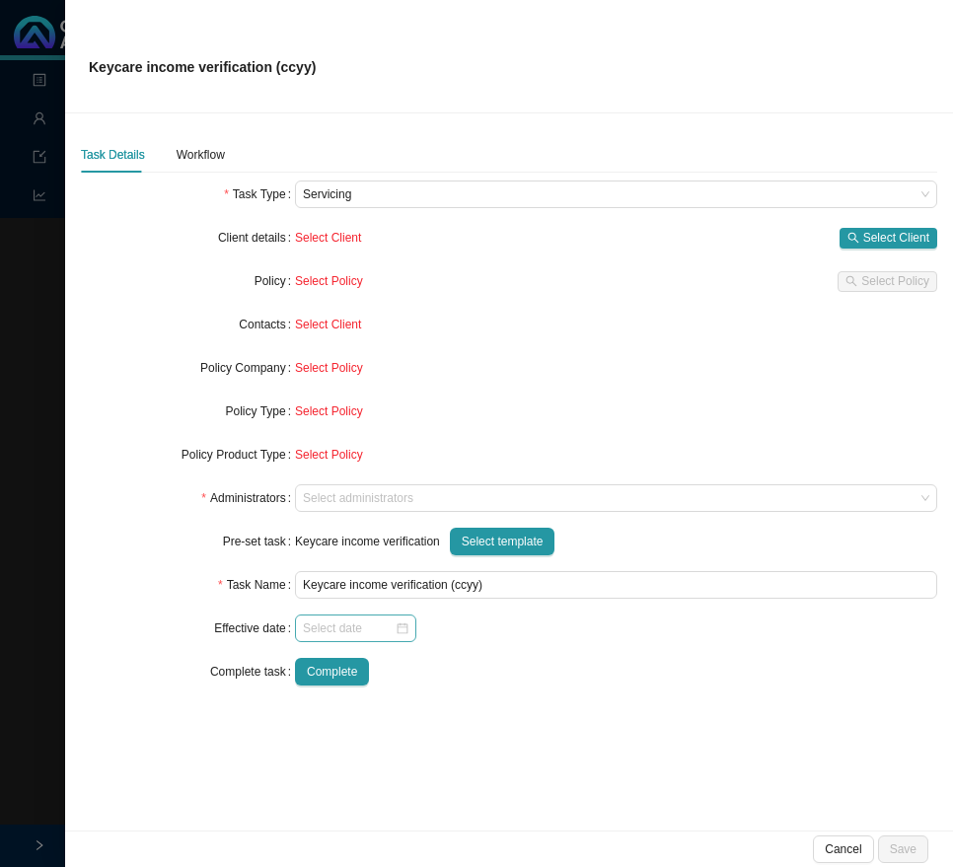
click at [405, 629] on div at bounding box center [356, 628] width 106 height 20
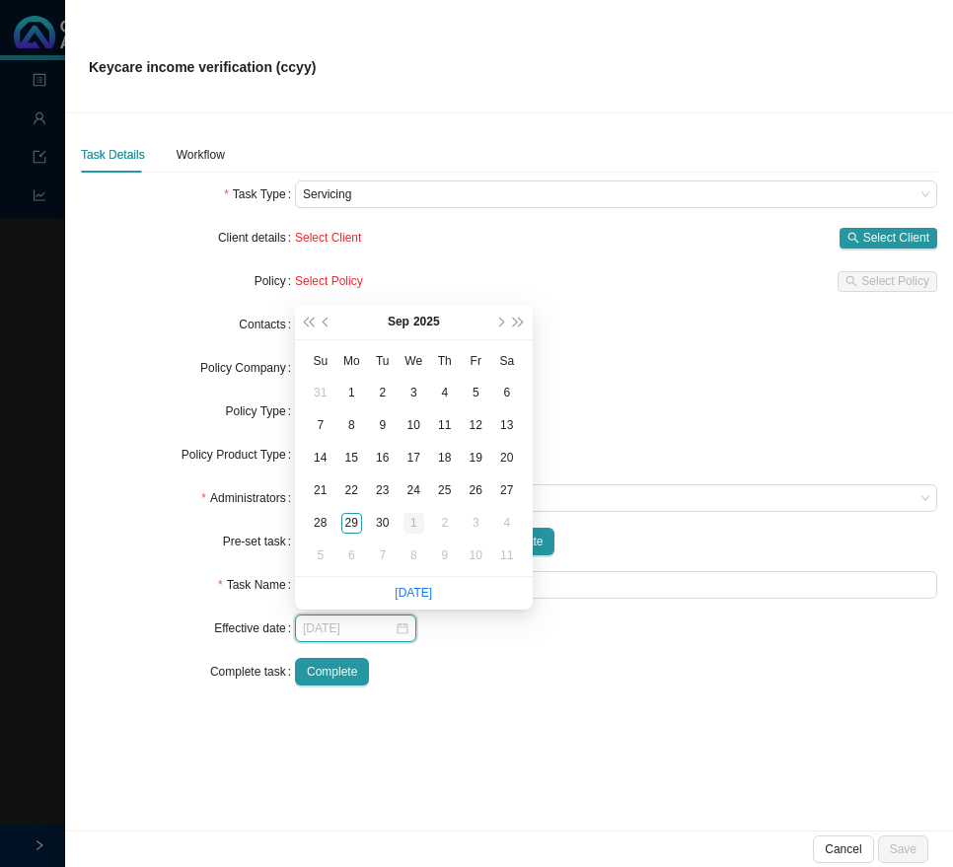
type input "[DATE]"
click at [412, 522] on div "1" at bounding box center [413, 523] width 21 height 21
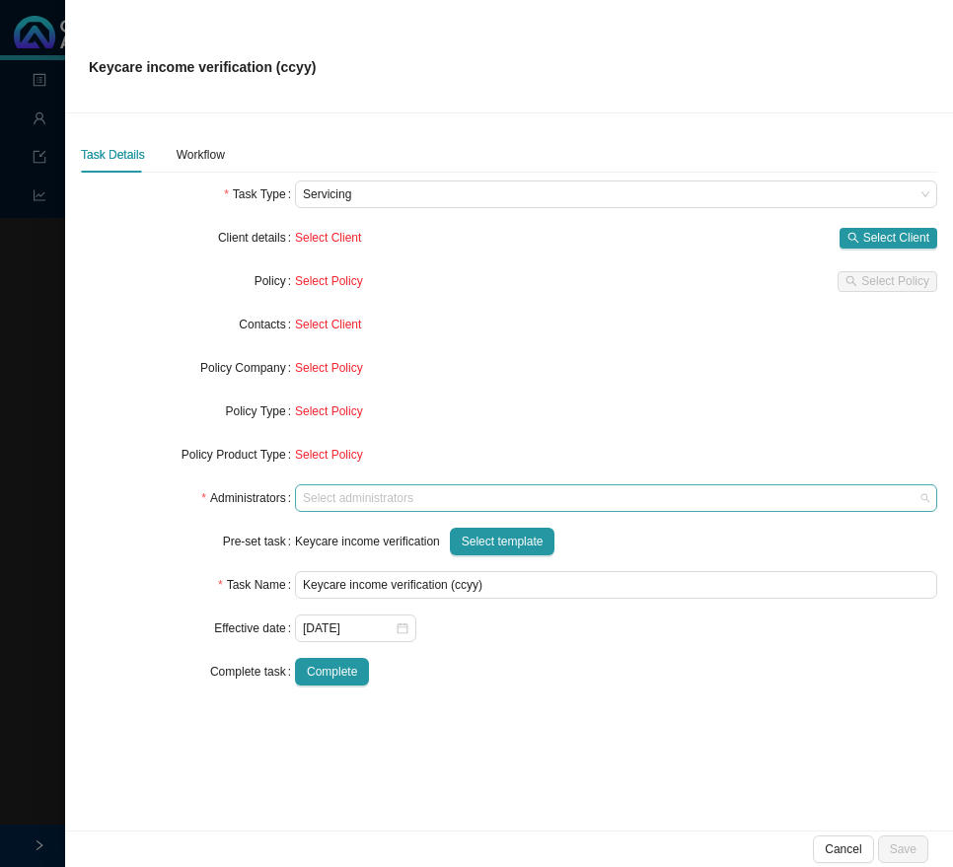
click at [356, 501] on div at bounding box center [606, 498] width 615 height 15
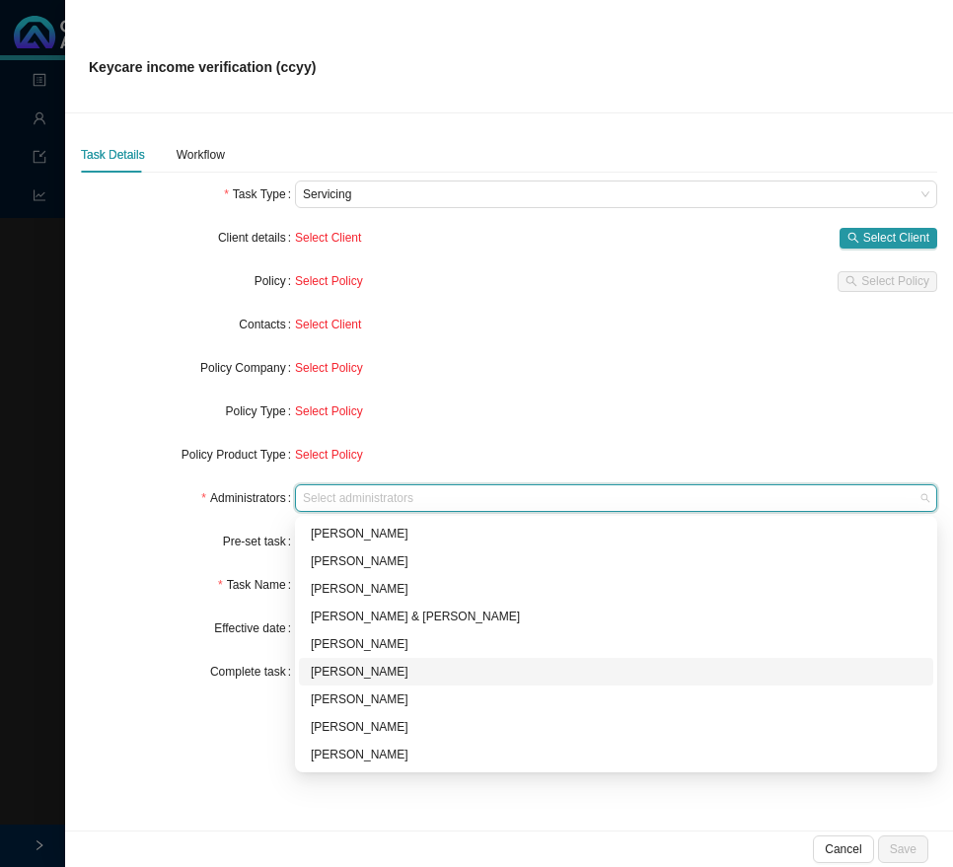
click at [345, 671] on div "[PERSON_NAME]" at bounding box center [616, 672] width 611 height 20
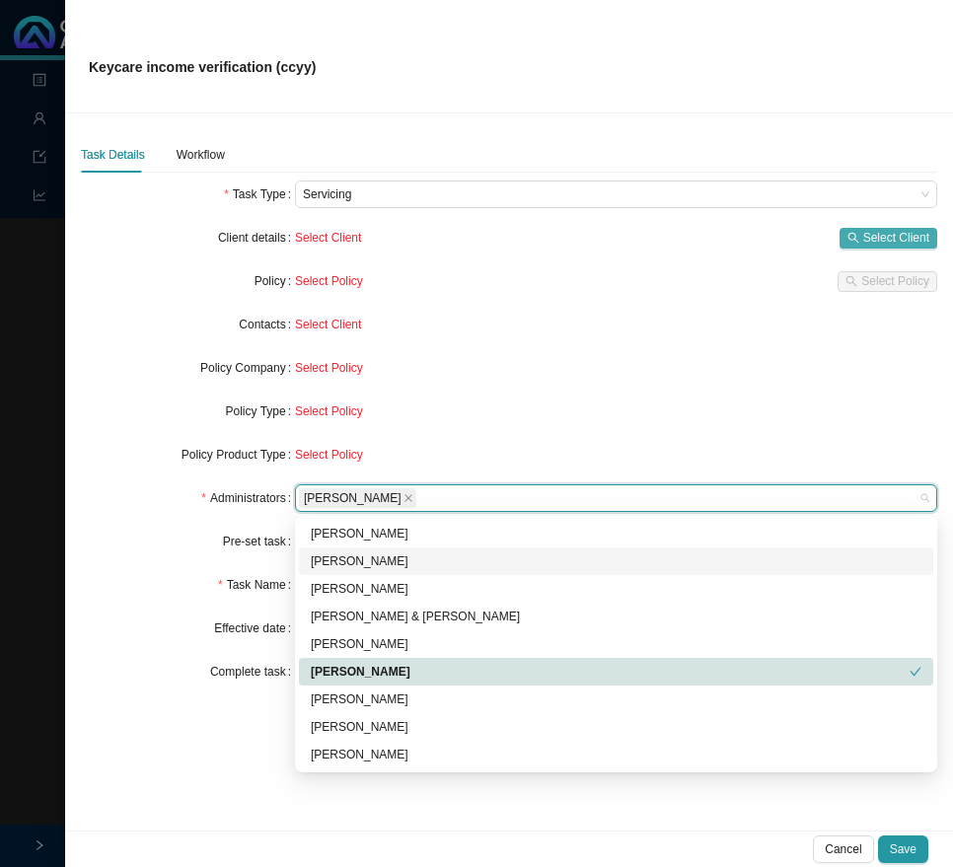
click at [870, 245] on span "Select Client" at bounding box center [896, 238] width 66 height 20
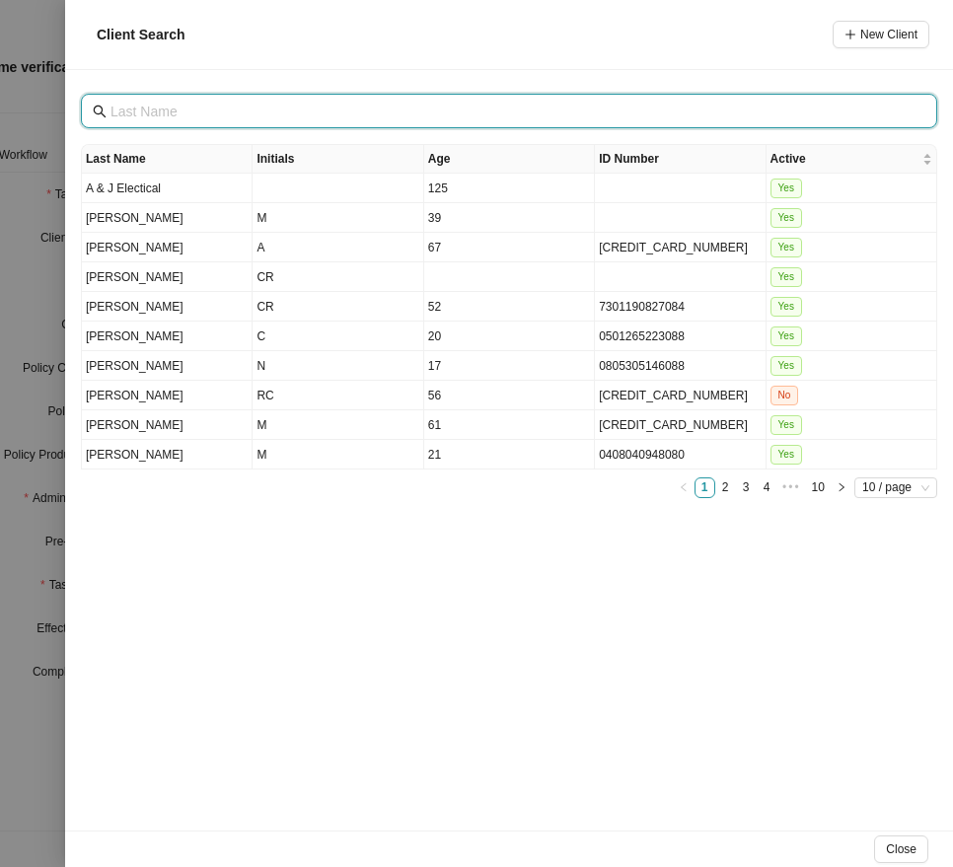
click at [164, 111] on input "text" at bounding box center [510, 112] width 801 height 22
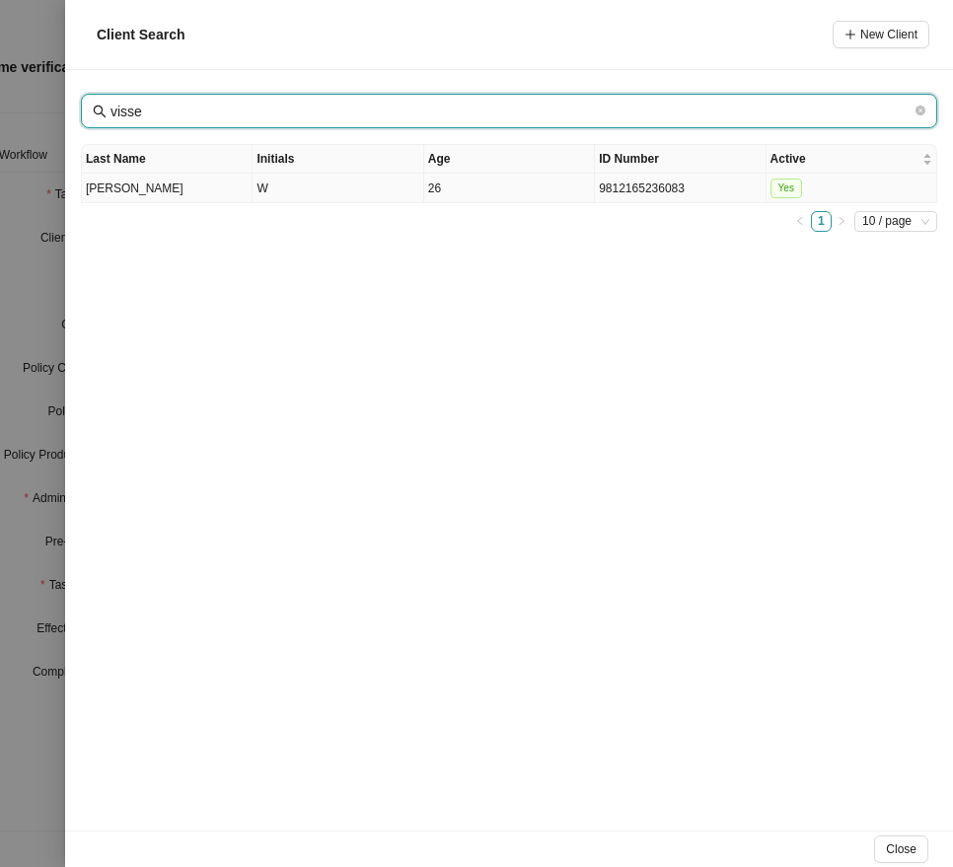
type input "visse"
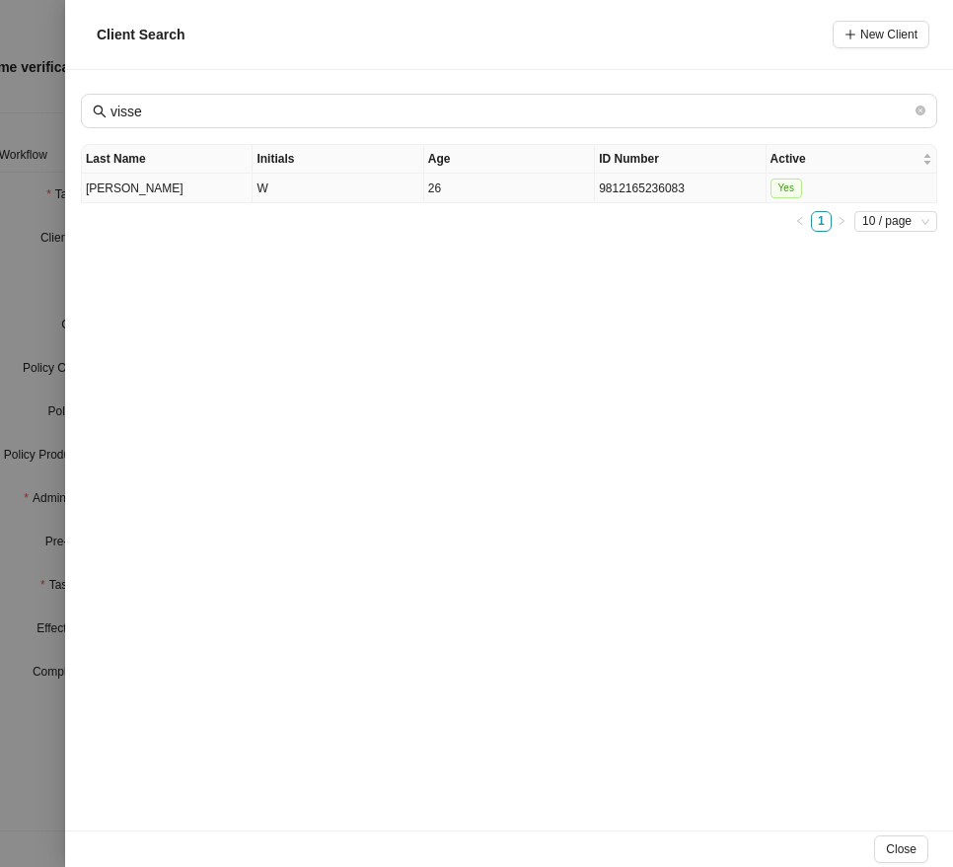
click at [160, 198] on td "Visser" at bounding box center [167, 189] width 171 height 30
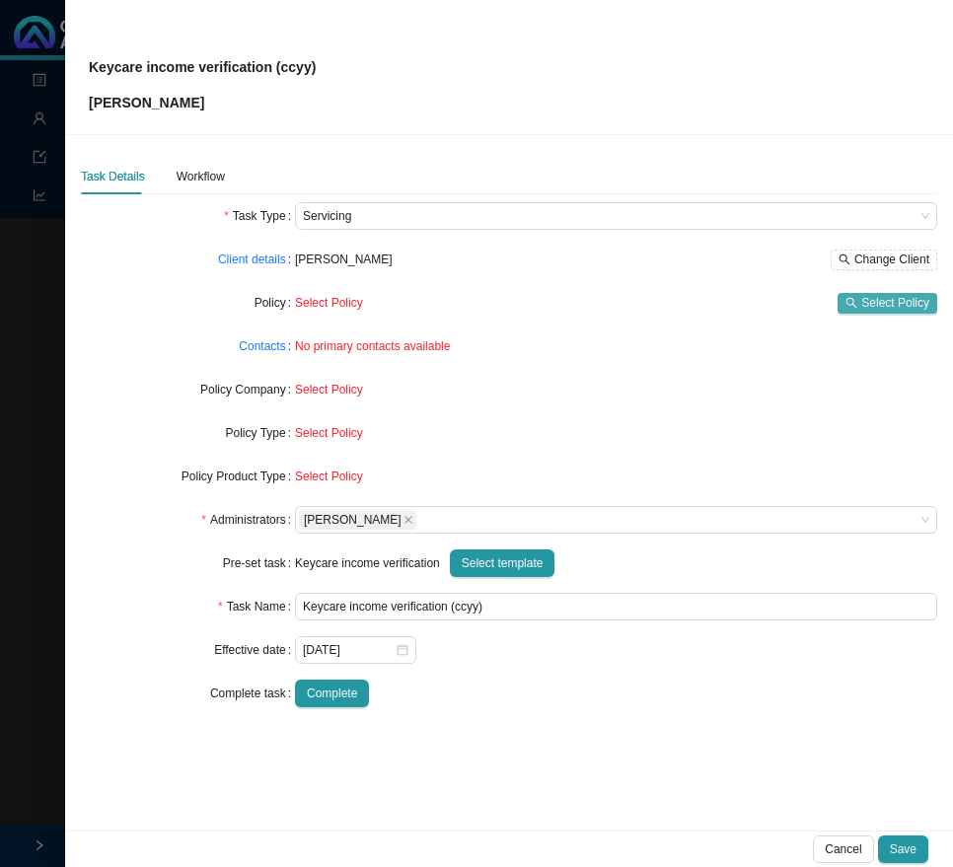
click at [883, 305] on span "Select Policy" at bounding box center [895, 303] width 68 height 20
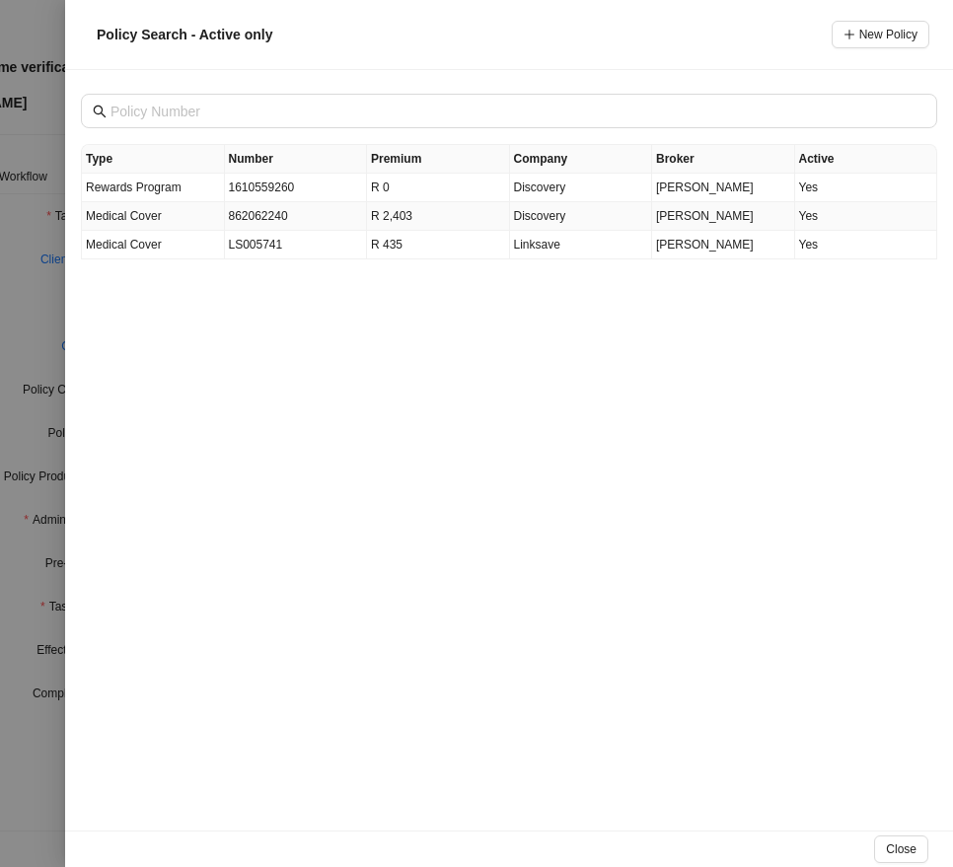
click at [259, 213] on td "862062240" at bounding box center [296, 216] width 143 height 29
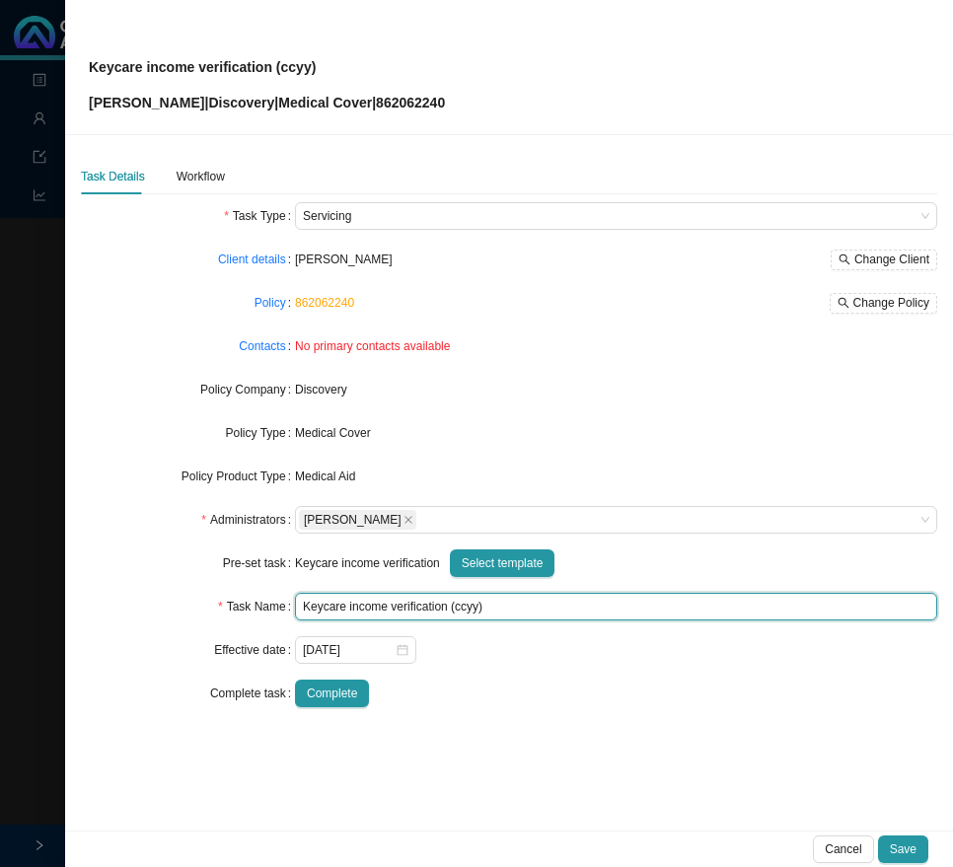
click at [473, 607] on input "Keycare income verification (ccyy)" at bounding box center [616, 607] width 642 height 28
type input "Keycare income verification (2025)"
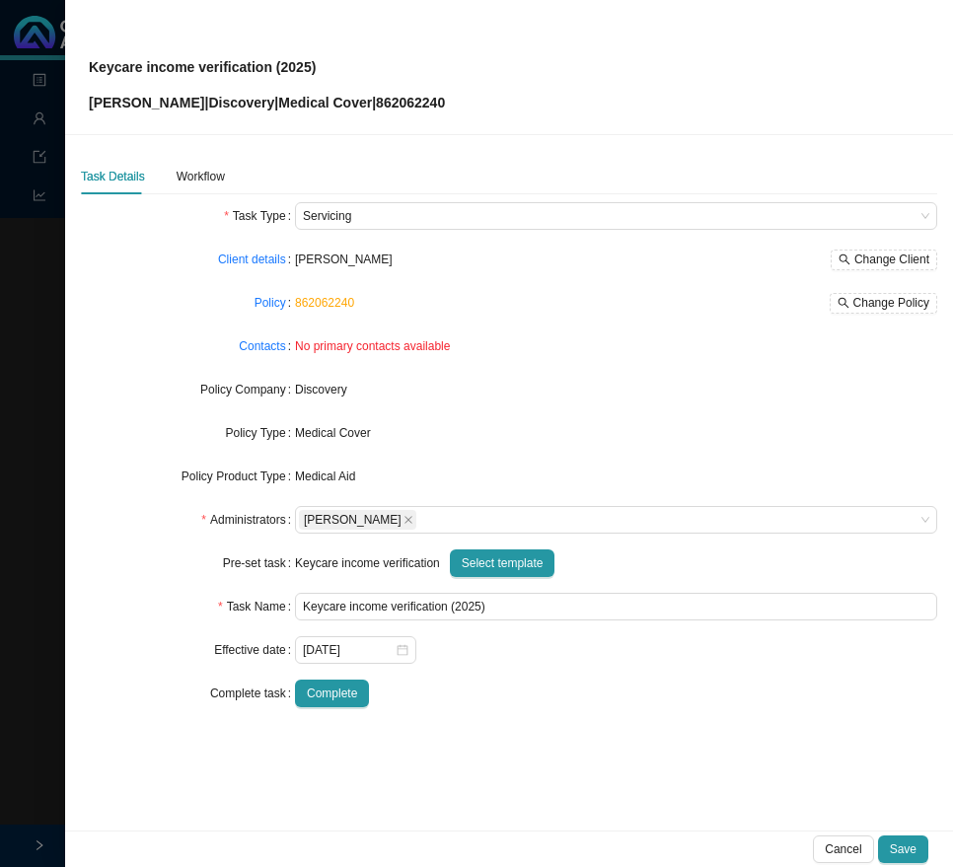
click at [504, 676] on form "Task Type Servicing Client details Wade Visser Change Client Policy 862062240 C…" at bounding box center [509, 454] width 856 height 505
click at [186, 175] on div "Workflow" at bounding box center [201, 177] width 48 height 20
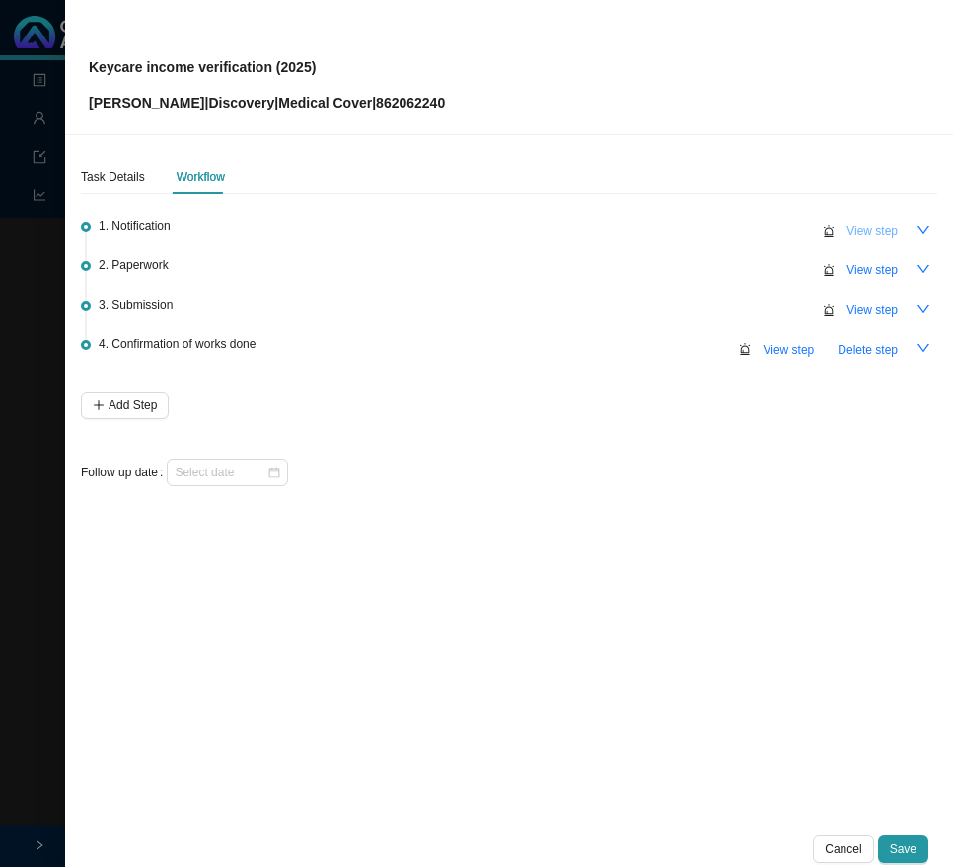
click at [859, 225] on span "View step" at bounding box center [871, 231] width 51 height 20
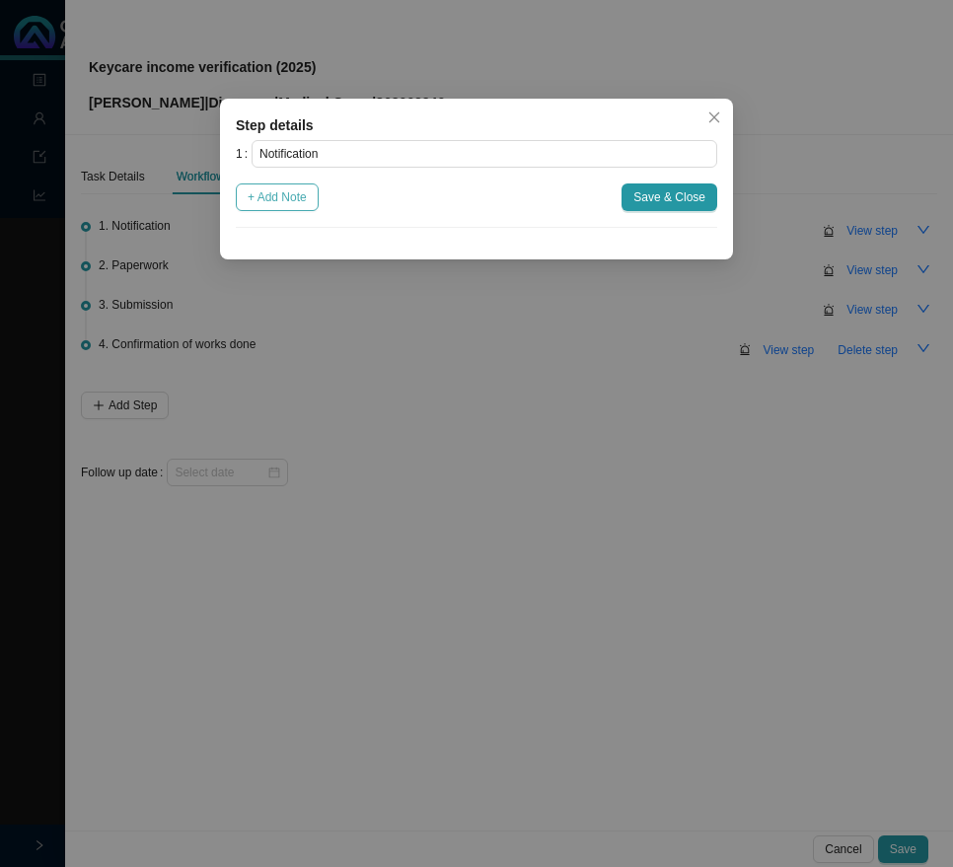
click at [289, 199] on span "+ Add Note" at bounding box center [277, 197] width 59 height 20
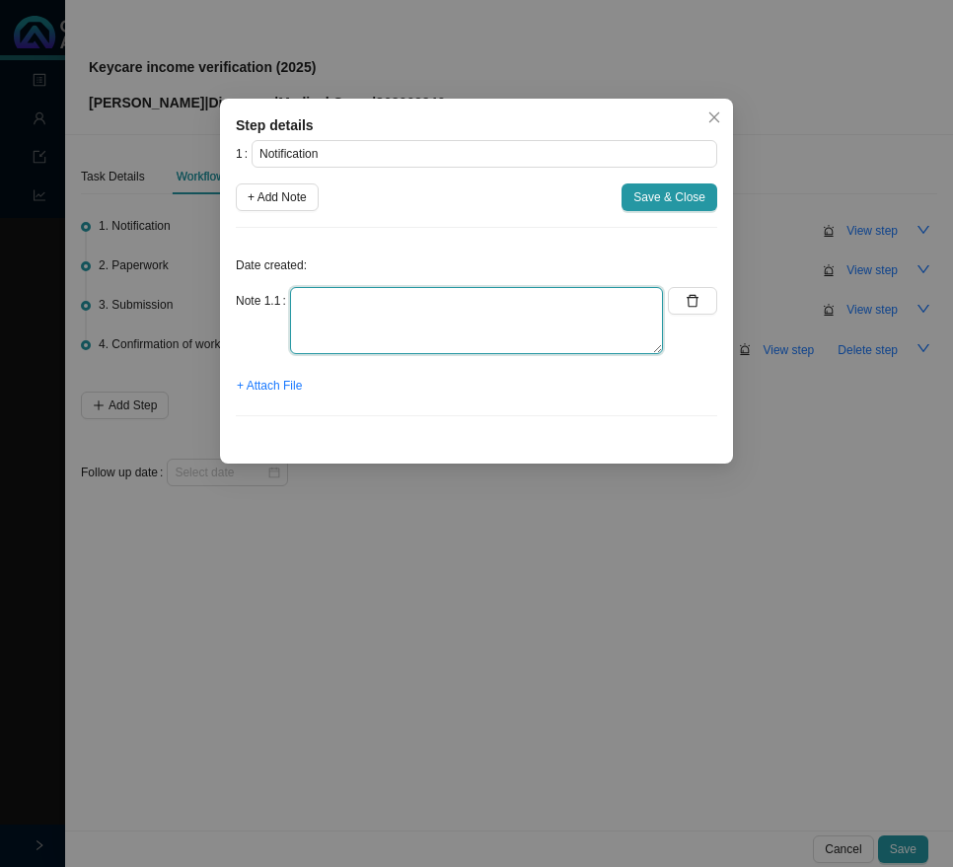
click at [300, 324] on textarea at bounding box center [476, 320] width 373 height 67
paste textarea "Notified by client - Member works overseas - Need to investigate the premium go…"
type textarea "Notified by client - Member works overseas - Need to investigate the premium go…"
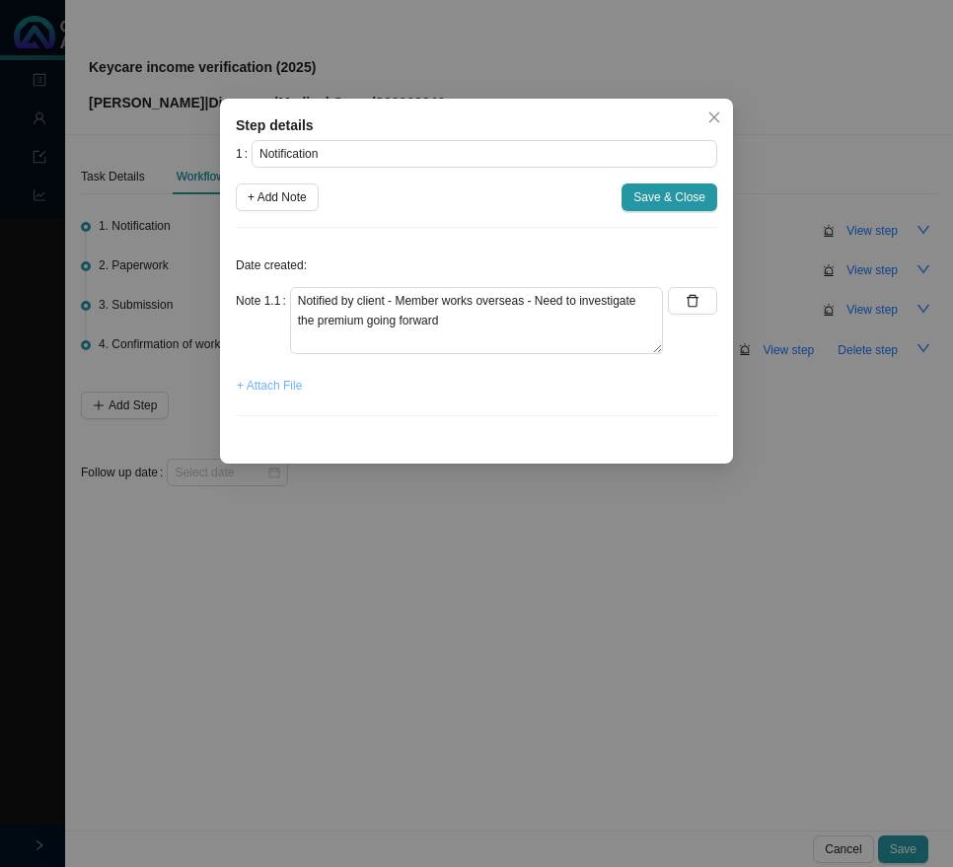
click at [287, 391] on span "+ Attach File" at bounding box center [269, 386] width 65 height 20
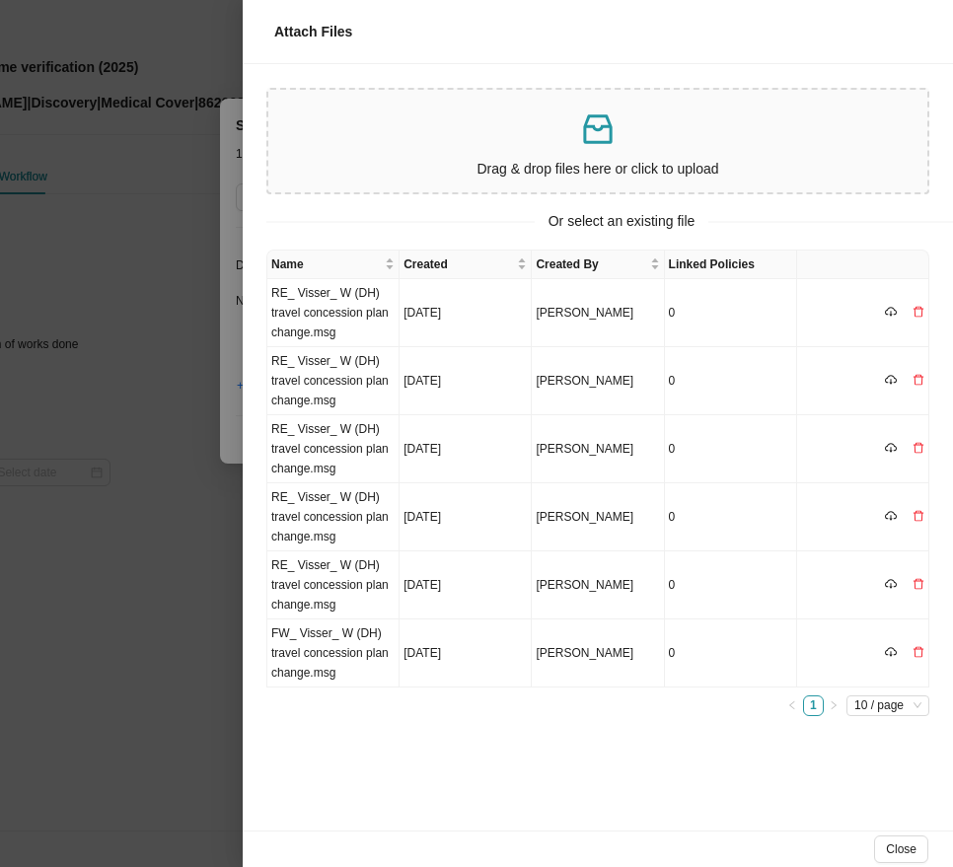
click at [535, 142] on p at bounding box center [597, 129] width 643 height 40
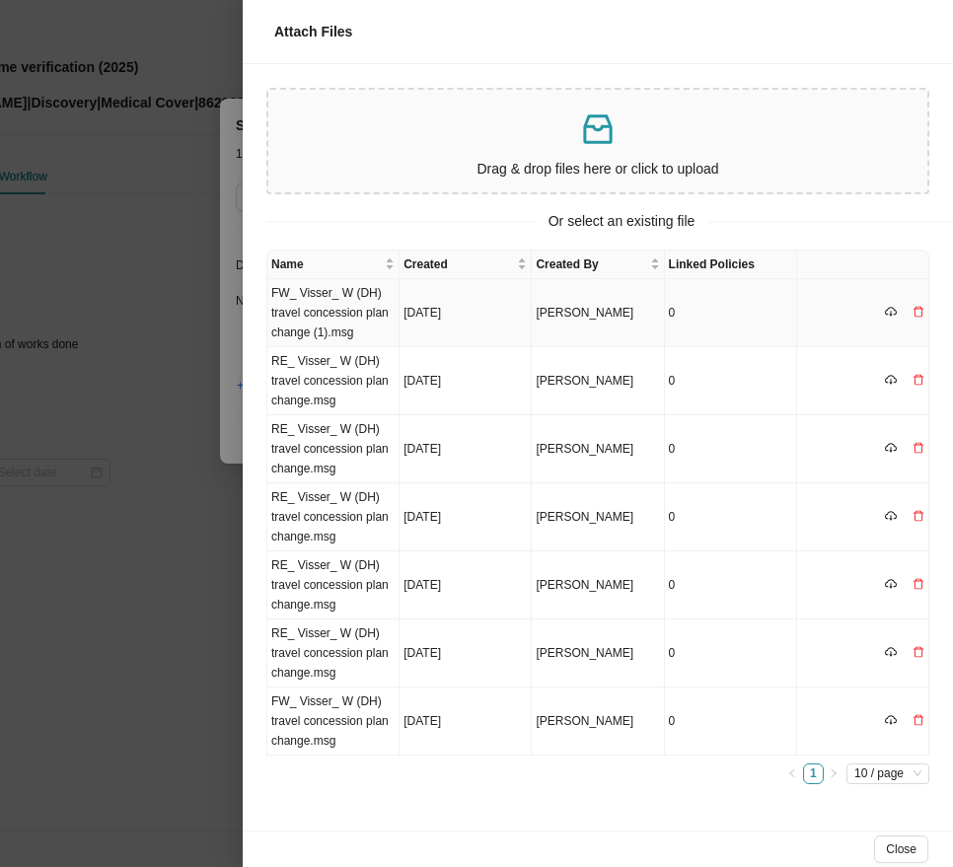
drag, startPoint x: 329, startPoint y: 314, endPoint x: 347, endPoint y: 313, distance: 17.8
click at [329, 314] on td "FW_ Visser_ W (DH) travel concession plan change (1).msg" at bounding box center [333, 313] width 132 height 68
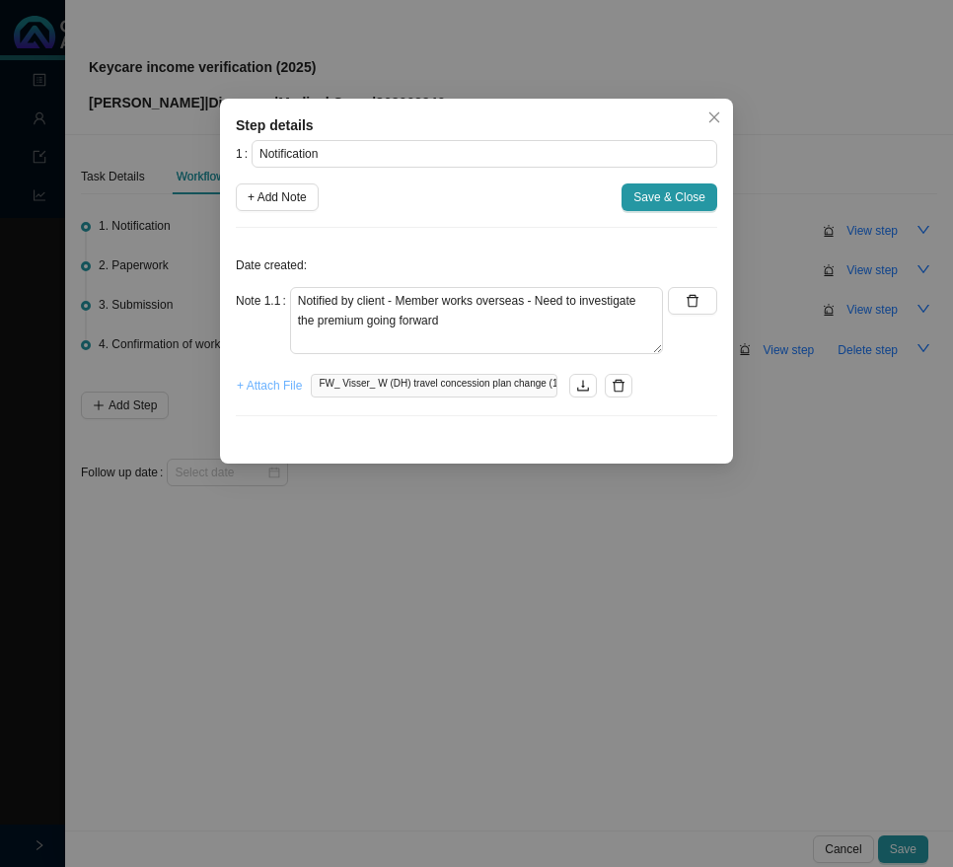
click at [256, 379] on span "+ Attach File" at bounding box center [269, 386] width 65 height 20
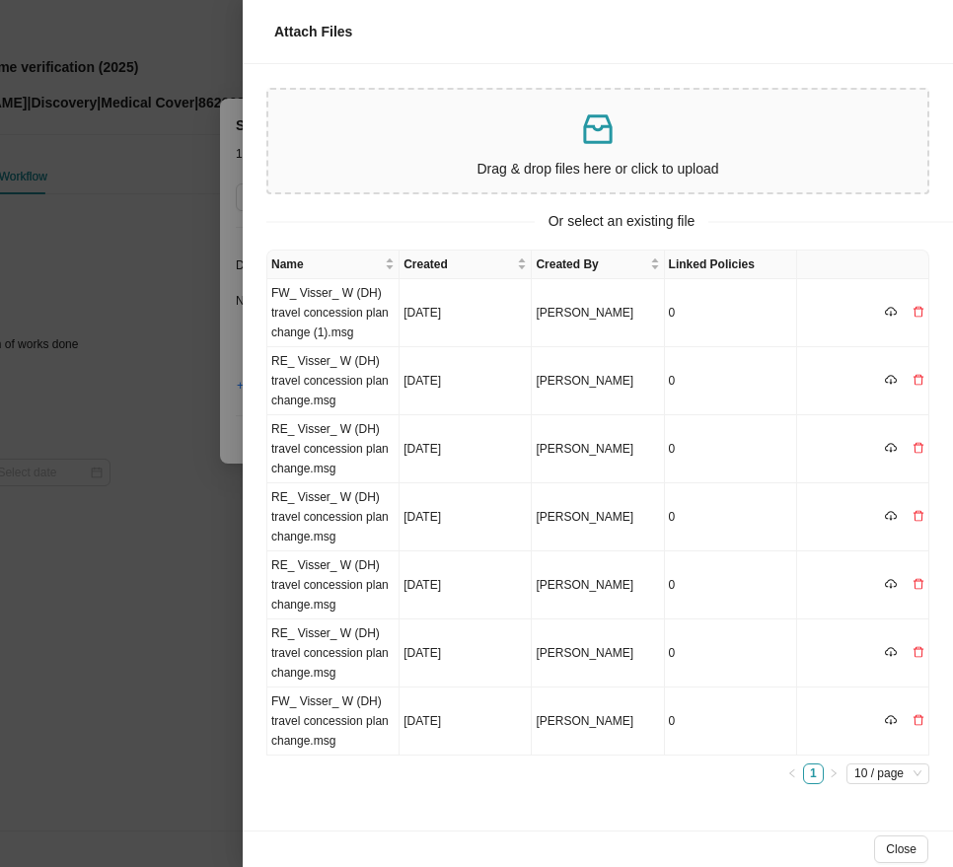
click at [502, 122] on p at bounding box center [597, 129] width 643 height 40
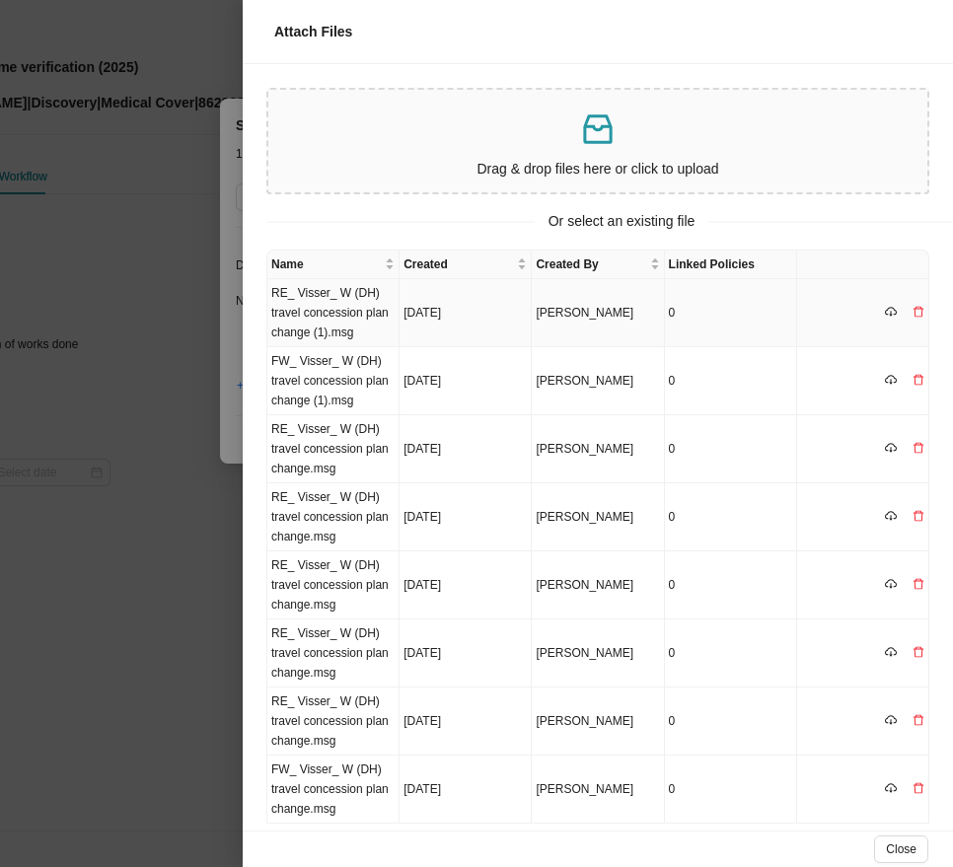
click at [432, 324] on td "[DATE]" at bounding box center [465, 313] width 132 height 68
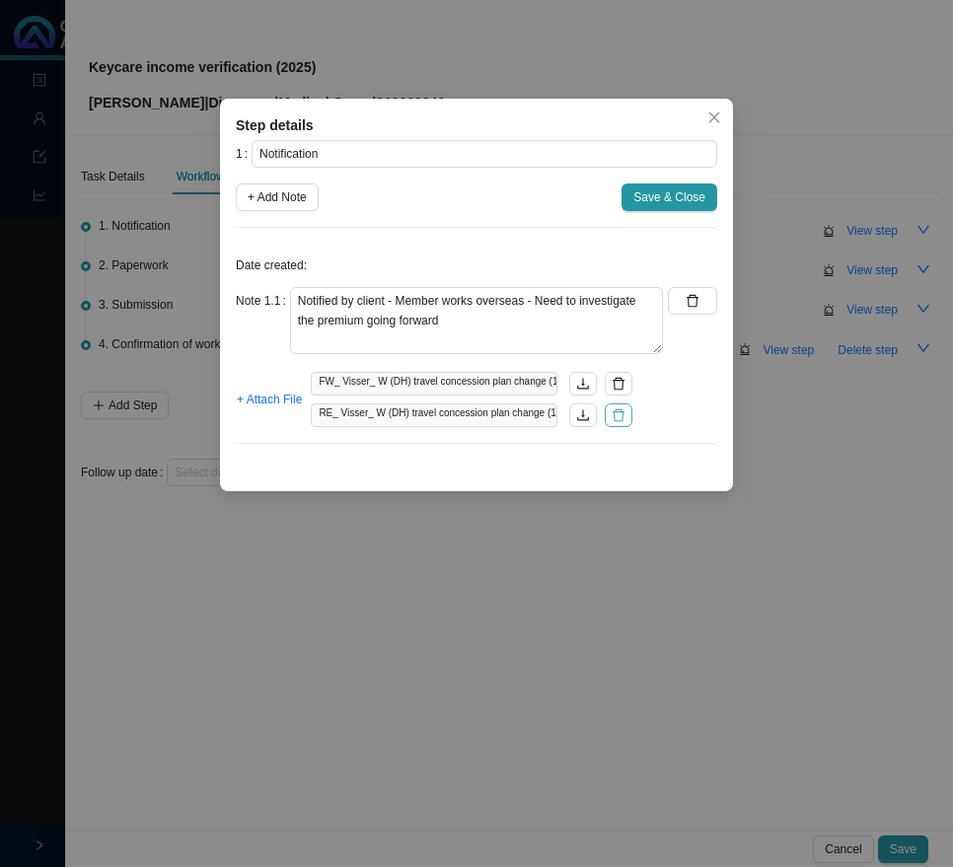
click at [618, 410] on icon "delete" at bounding box center [619, 415] width 14 height 14
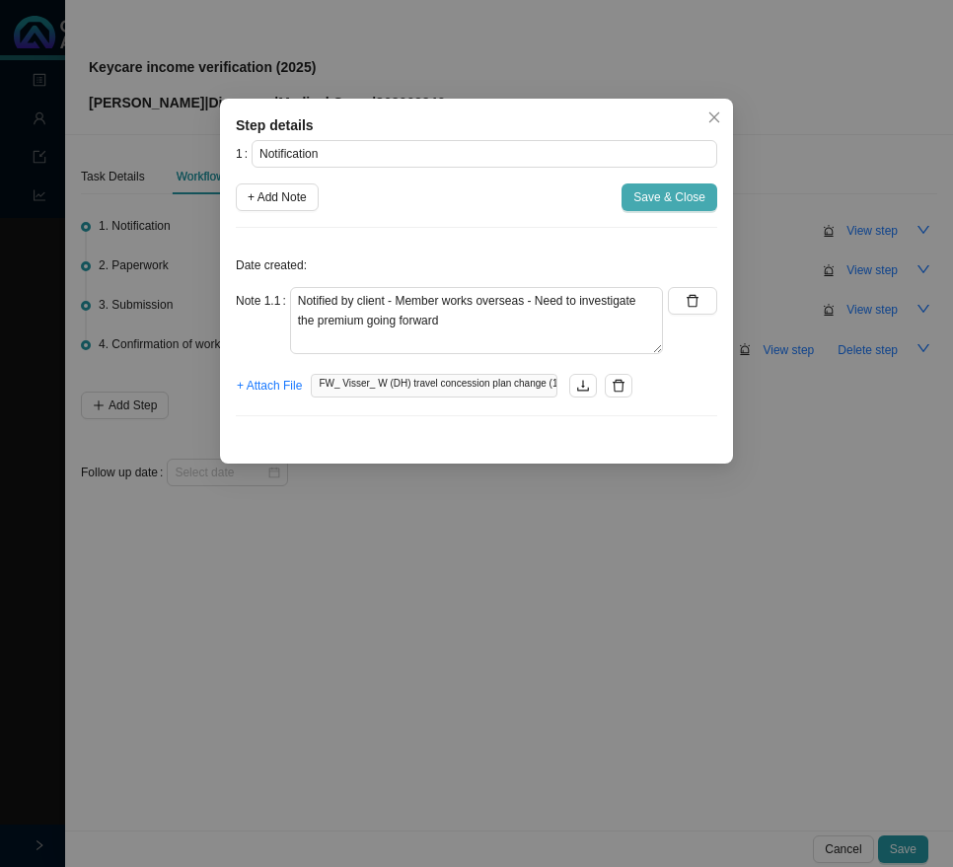
click at [670, 204] on span "Save & Close" at bounding box center [669, 197] width 72 height 20
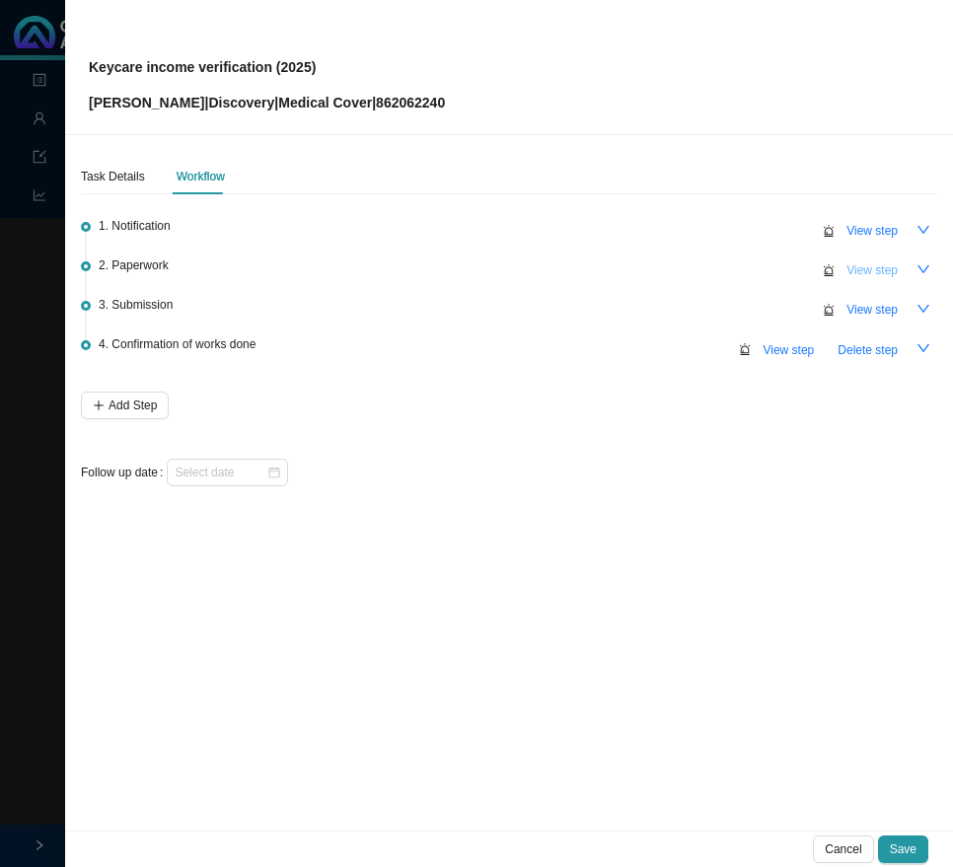
click at [853, 269] on span "View step" at bounding box center [871, 270] width 51 height 20
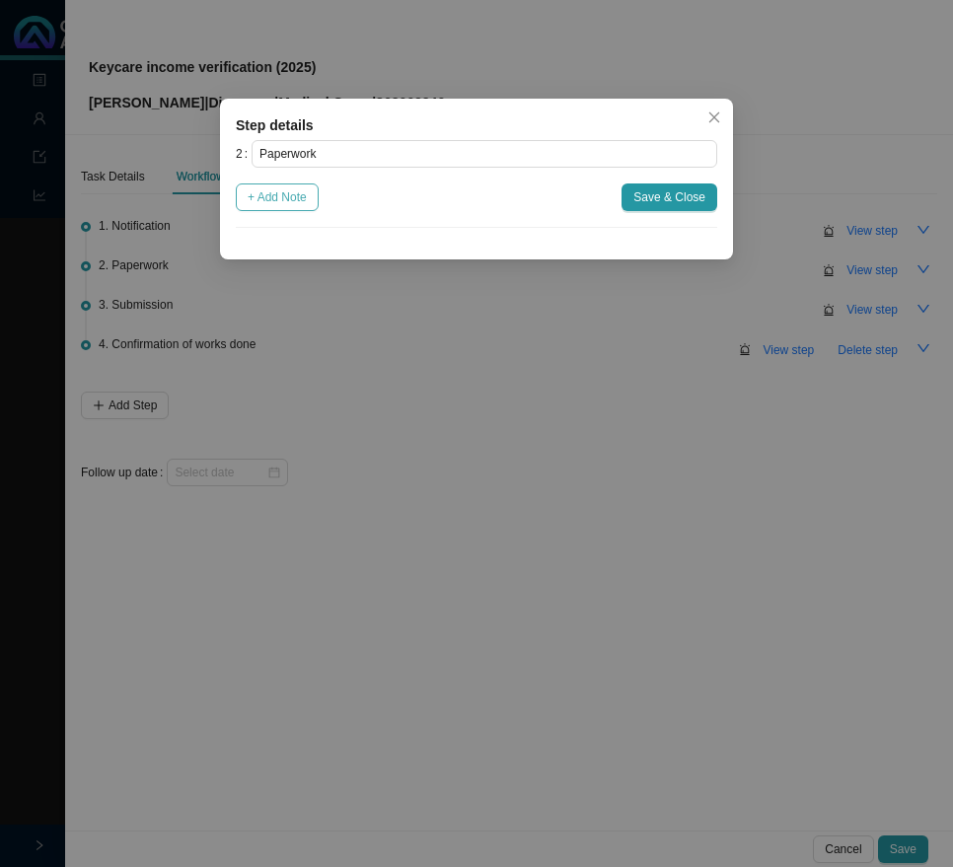
click at [307, 202] on span "+ Add Note" at bounding box center [277, 197] width 59 height 20
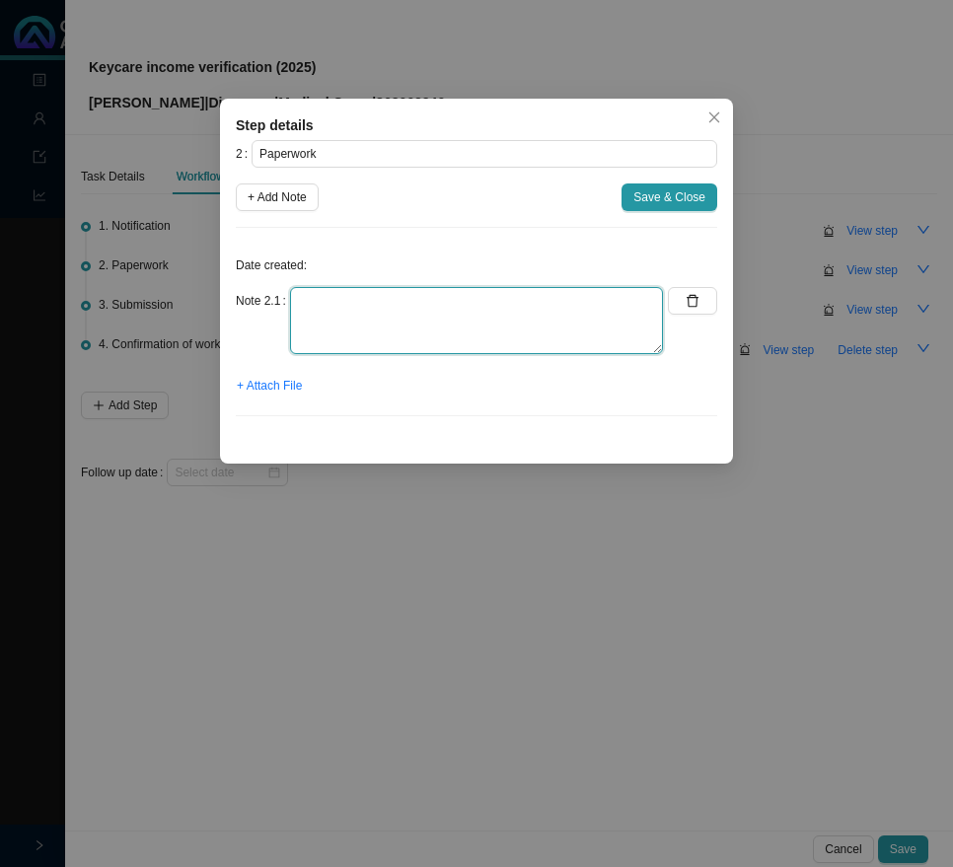
click at [306, 301] on textarea at bounding box center [476, 320] width 373 height 67
paste textarea "Asked client for airline ticket or work [DEMOGRAPHIC_DATA]"
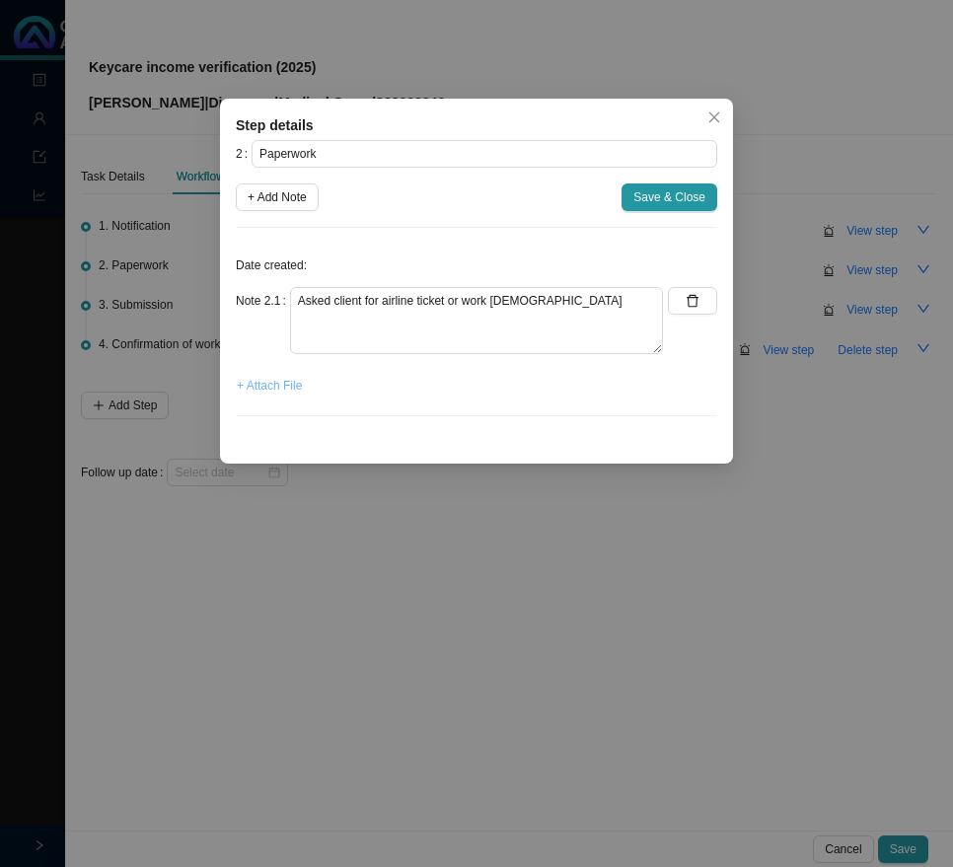
click at [255, 379] on span "+ Attach File" at bounding box center [269, 386] width 65 height 20
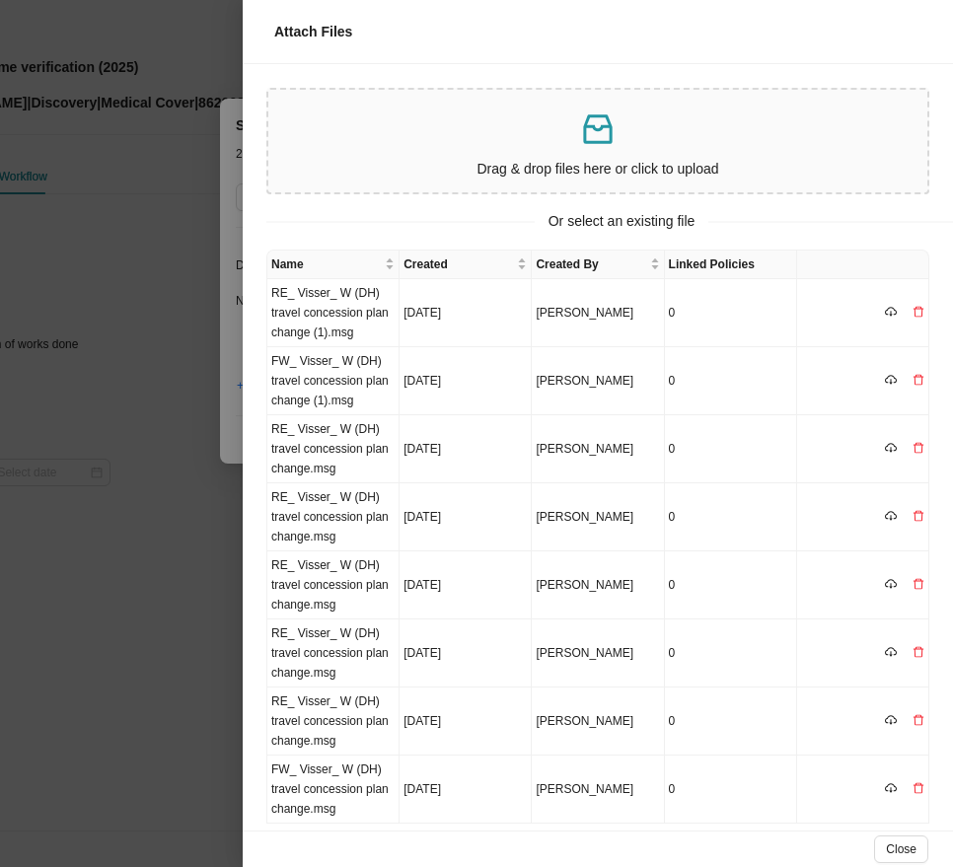
click at [459, 148] on p at bounding box center [597, 129] width 643 height 40
click at [320, 326] on td "RE_ Visser_ W (DH) travel concession plan change (2).msg" at bounding box center [333, 313] width 132 height 68
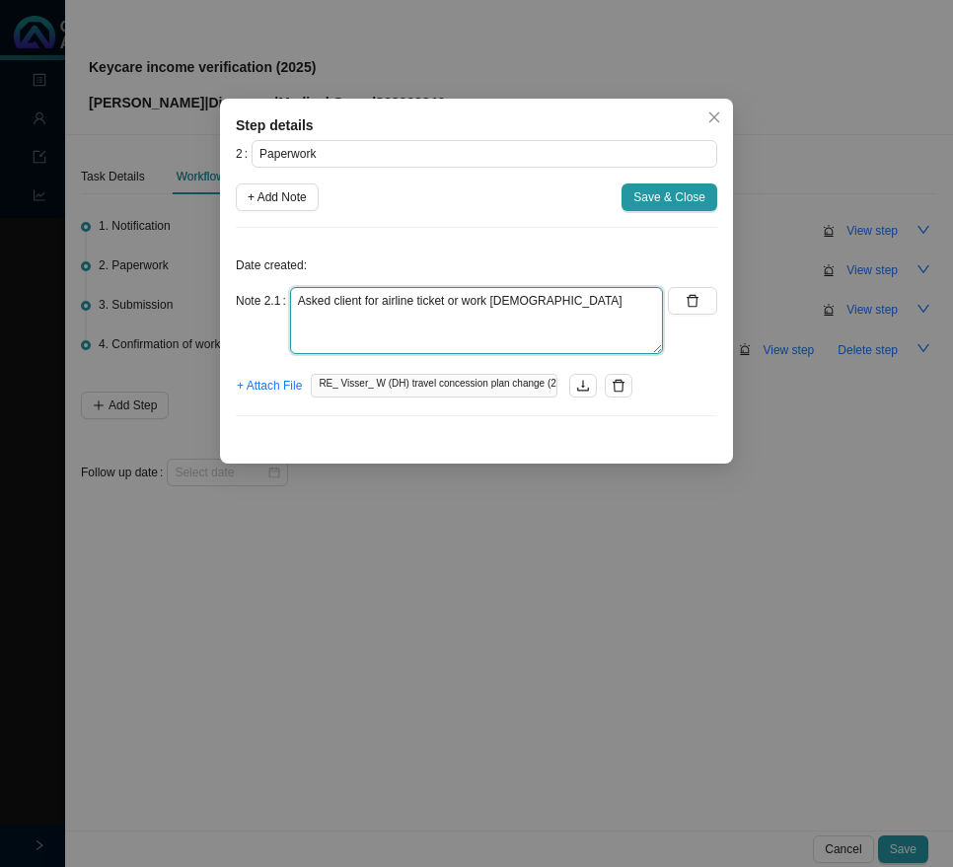
click at [546, 315] on textarea "Asked client for airline ticket or work [DEMOGRAPHIC_DATA]" at bounding box center [476, 320] width 373 height 67
paste textarea "Member wants to send passport Replied: Airline ticket or contract is required"
type textarea "Asked client for airline ticket or work contract Member wants to send passport …"
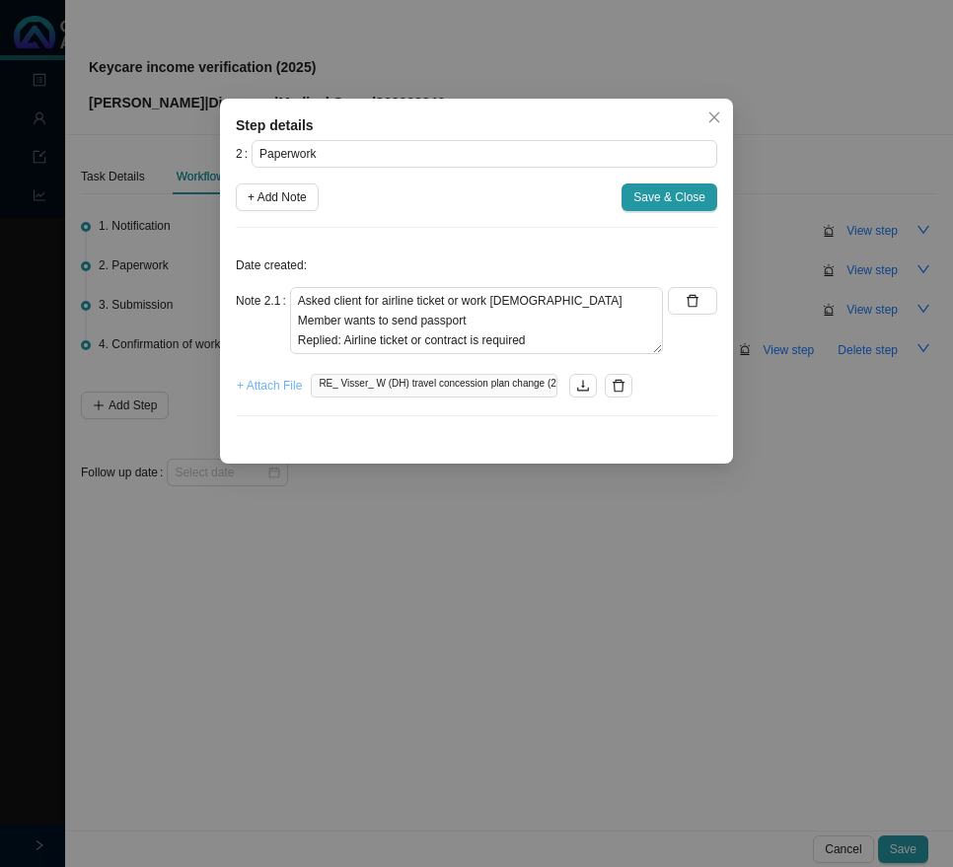
click at [258, 382] on span "+ Attach File" at bounding box center [269, 386] width 65 height 20
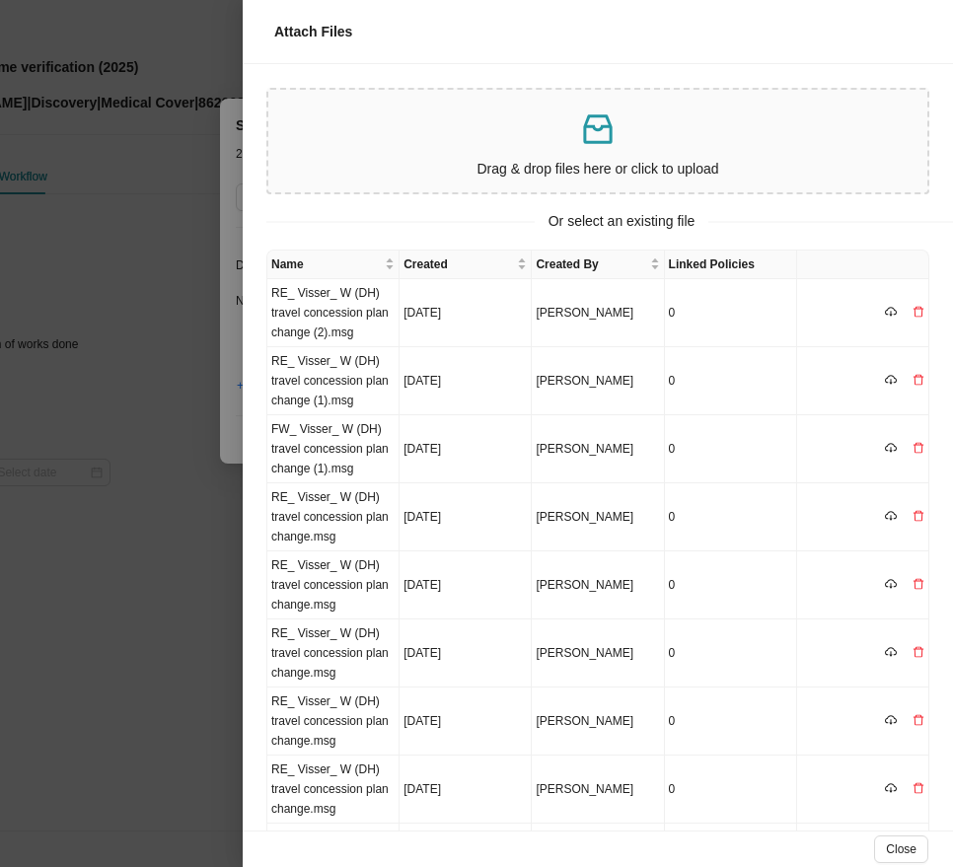
click at [598, 141] on icon "inbox" at bounding box center [597, 129] width 29 height 30
click at [365, 312] on td "RE_ Visser_ W (DH) travel concession plan change (5).msg" at bounding box center [333, 313] width 132 height 68
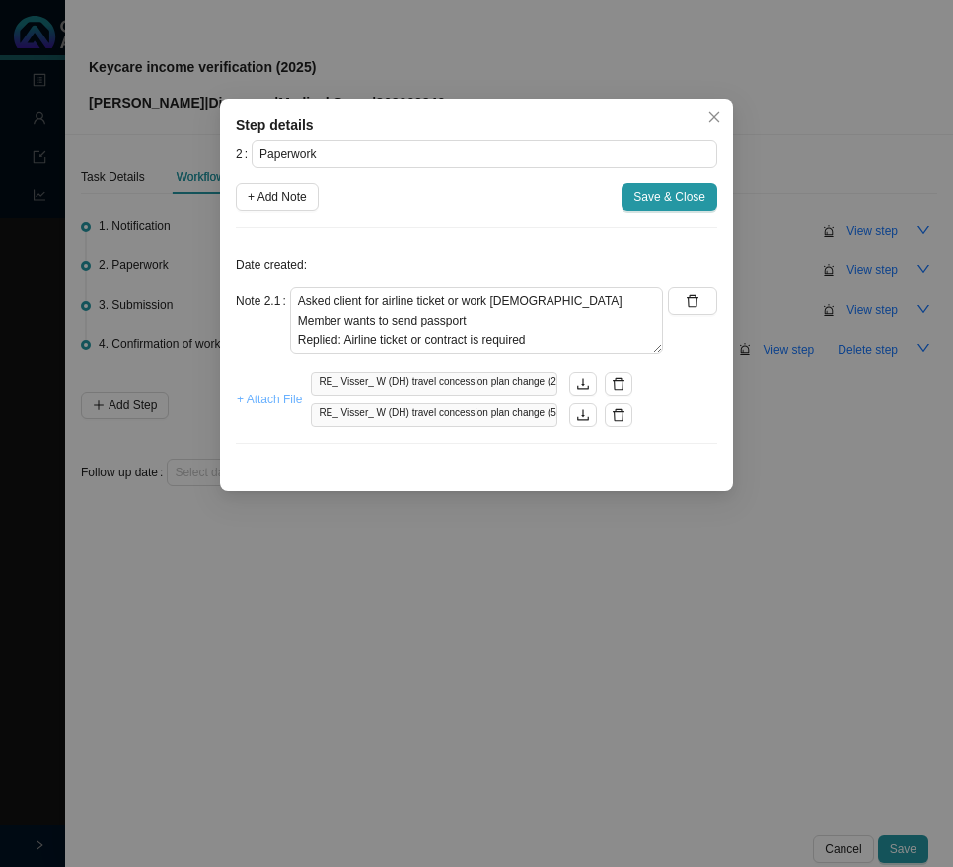
click at [280, 393] on span "+ Attach File" at bounding box center [269, 400] width 65 height 20
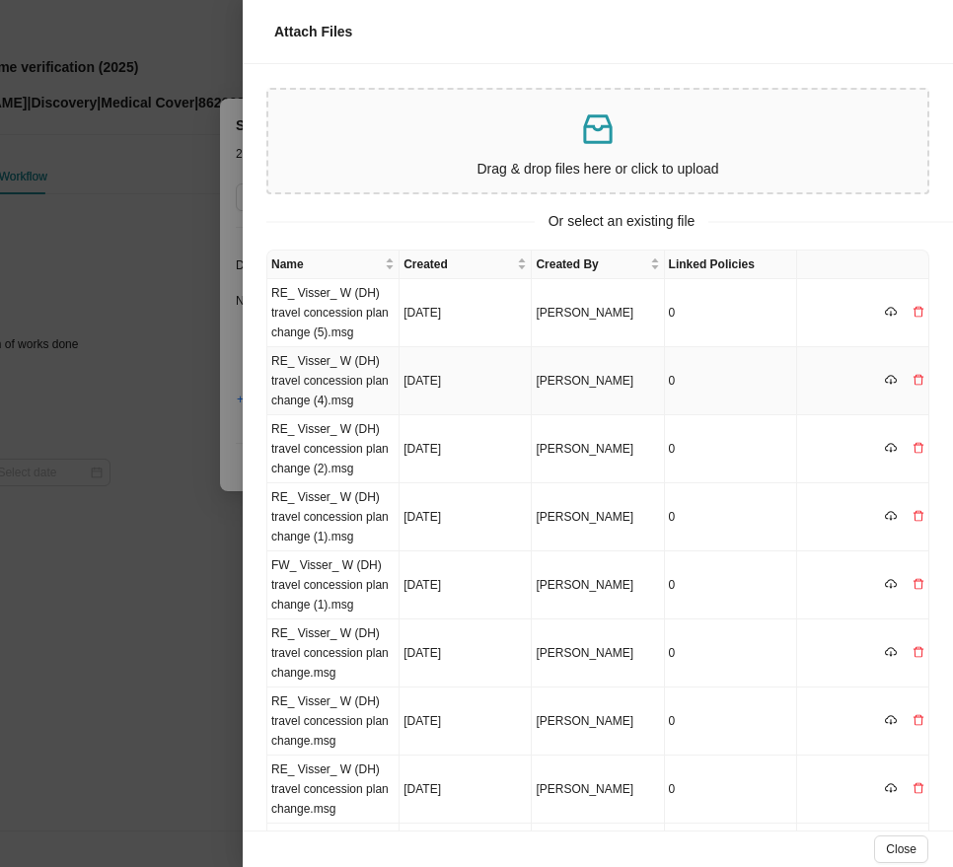
click at [358, 383] on td "RE_ Visser_ W (DH) travel concession plan change (4).msg" at bounding box center [333, 381] width 132 height 68
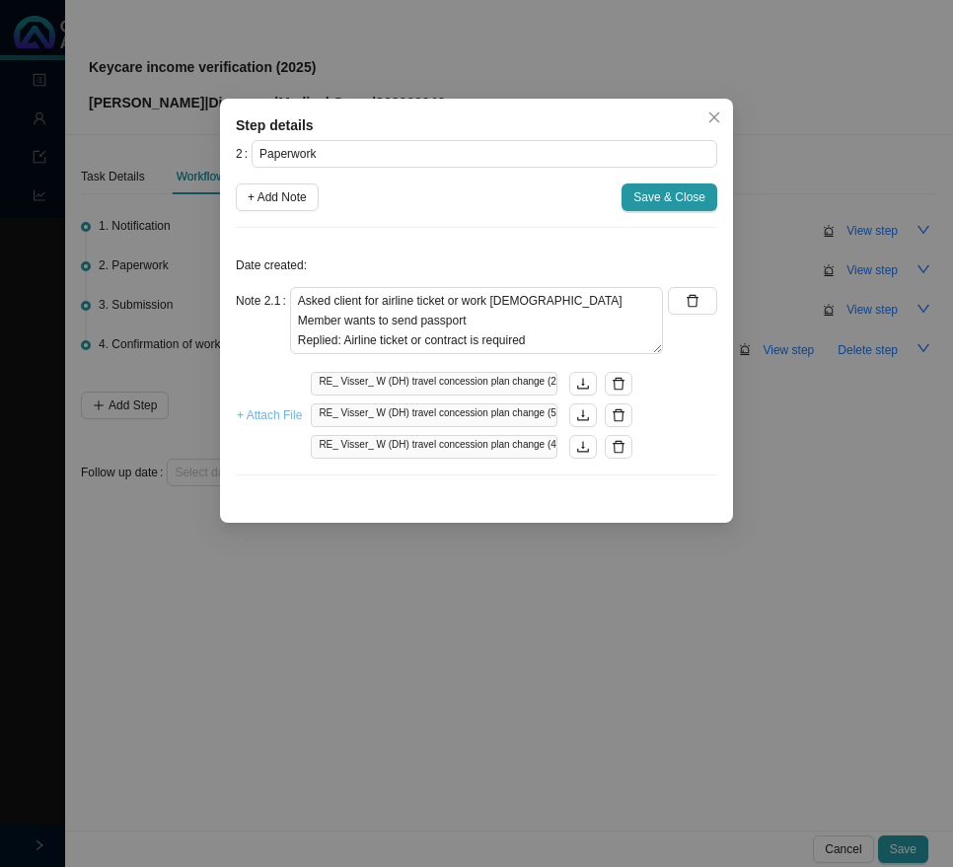
click at [265, 414] on span "+ Attach File" at bounding box center [269, 415] width 65 height 20
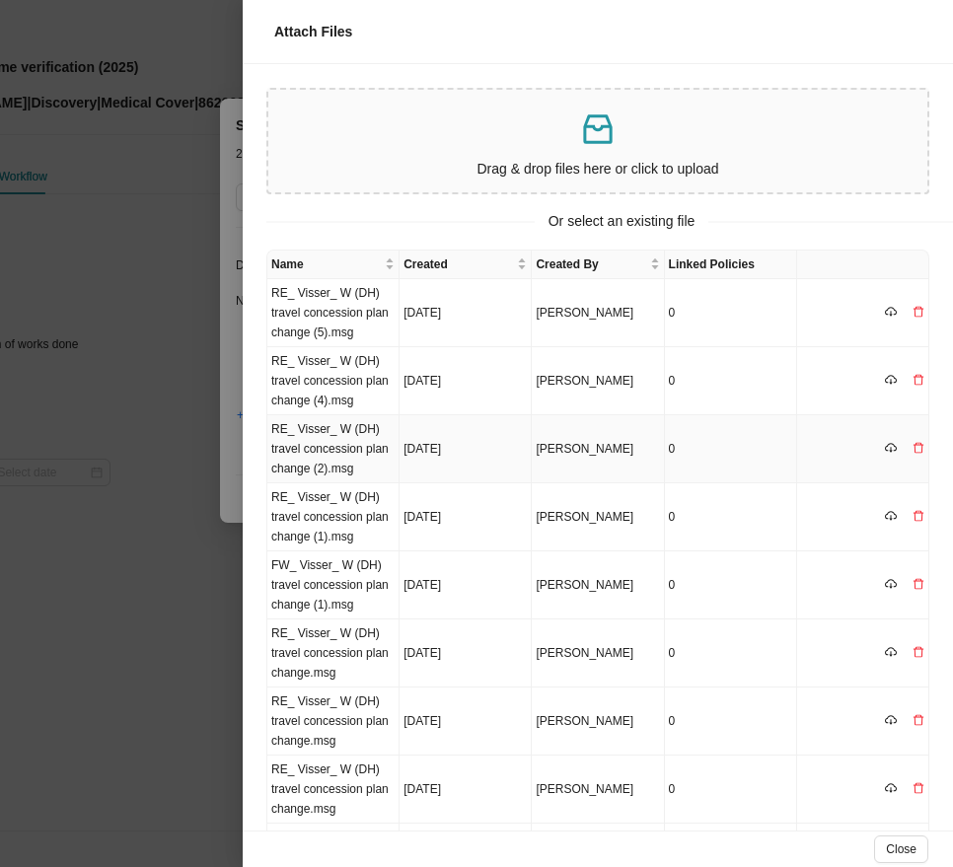
click at [394, 447] on tbody "RE_ Visser_ W (DH) travel concession plan change (5).msg Sep 29, 2025 Sarah-Lee…" at bounding box center [598, 619] width 662 height 681
click at [418, 447] on td "[DATE]" at bounding box center [465, 449] width 132 height 68
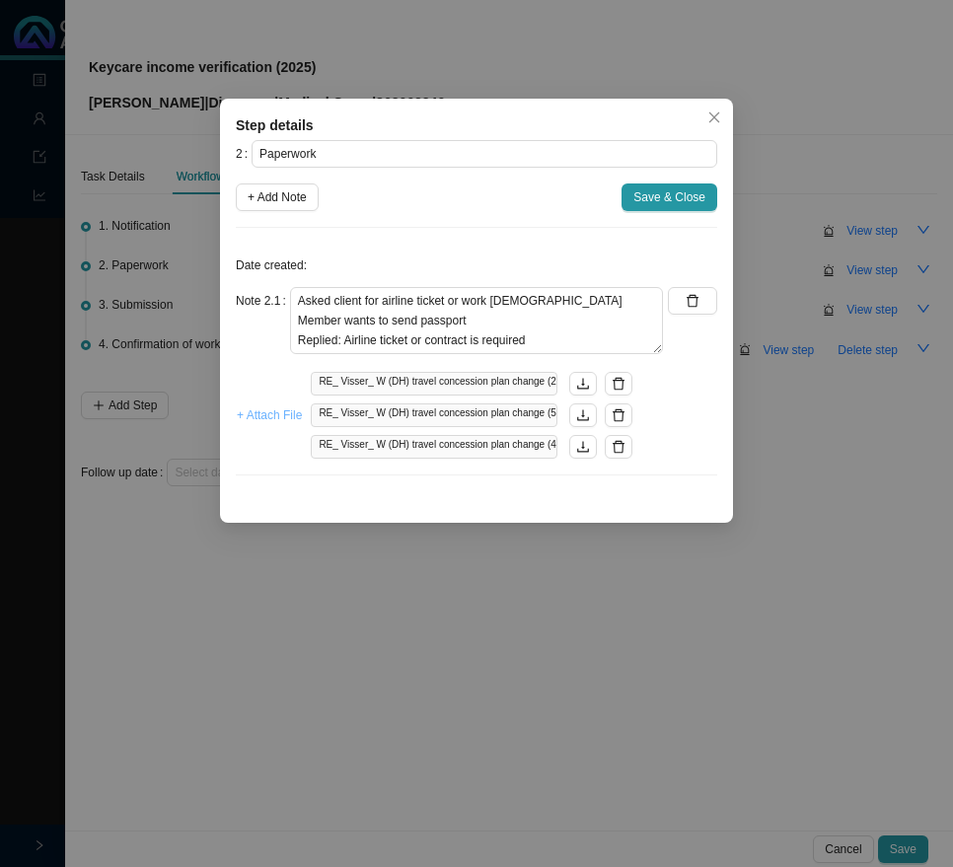
click at [266, 408] on span "+ Attach File" at bounding box center [269, 415] width 65 height 20
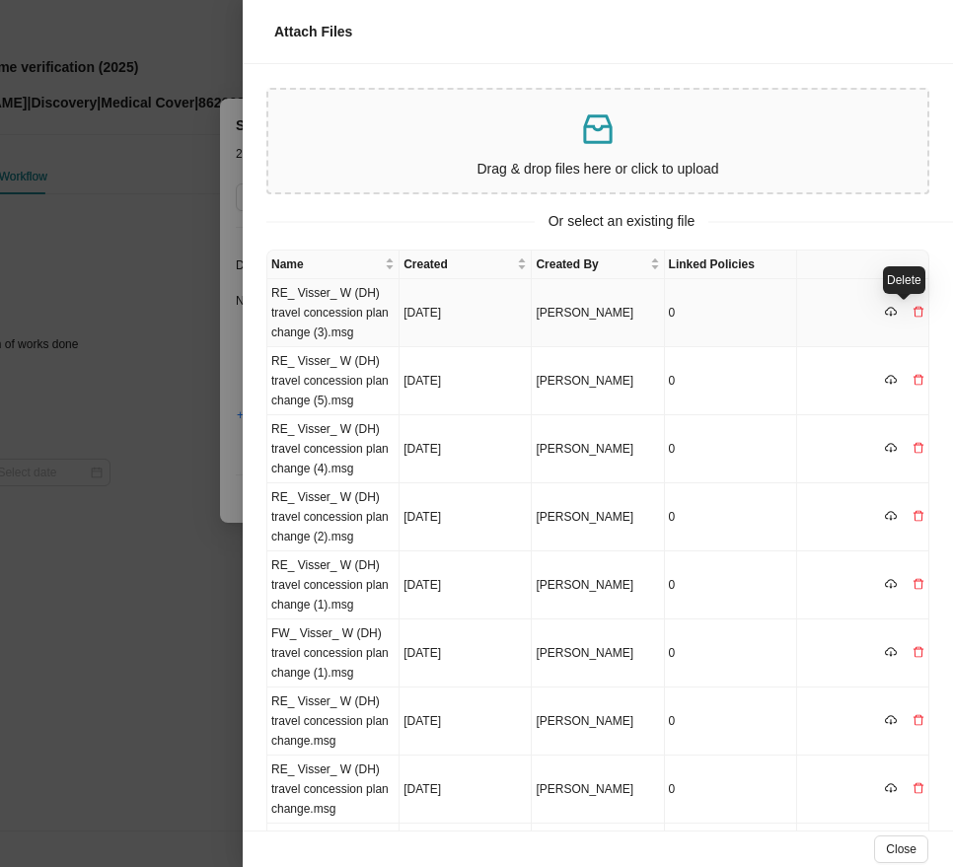
click at [912, 308] on icon "delete" at bounding box center [918, 312] width 12 height 12
click at [933, 268] on button "Yes" at bounding box center [924, 271] width 36 height 21
click at [912, 312] on icon "delete" at bounding box center [918, 312] width 12 height 12
click at [929, 274] on span "Yes" at bounding box center [924, 272] width 20 height 20
click at [912, 311] on icon "delete" at bounding box center [918, 312] width 12 height 12
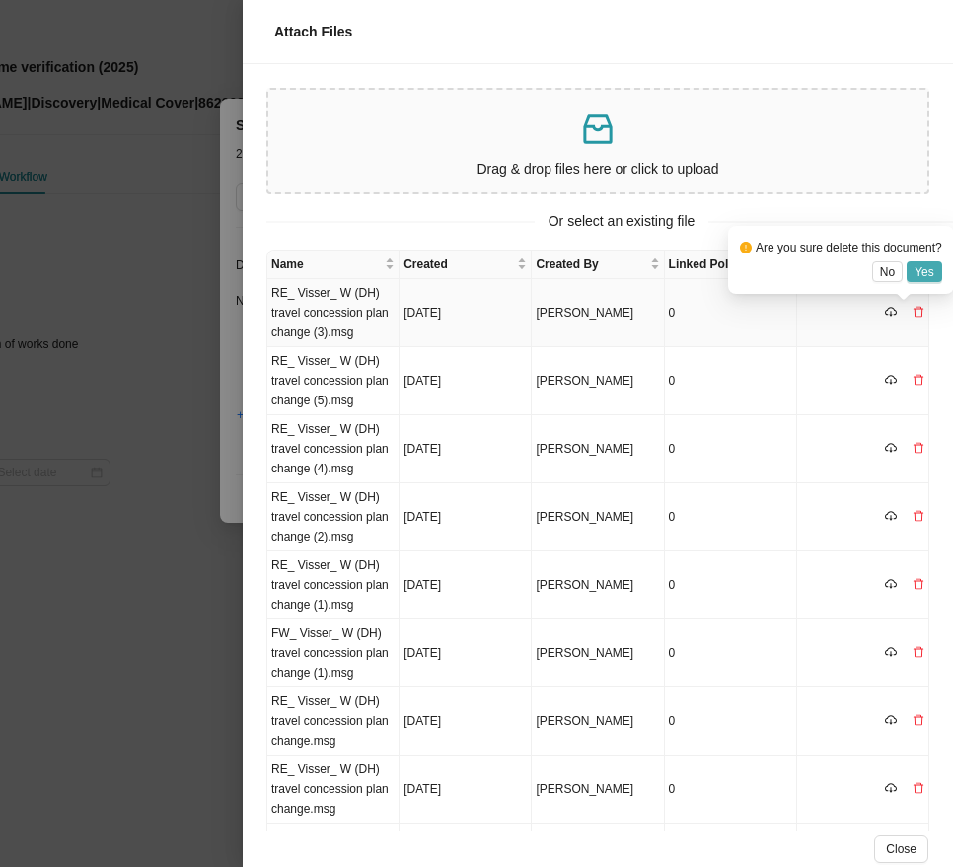
click at [919, 271] on span "Yes" at bounding box center [924, 272] width 20 height 20
click at [912, 317] on icon "delete" at bounding box center [918, 312] width 12 height 12
click at [934, 274] on button "Yes" at bounding box center [924, 271] width 36 height 21
click at [913, 308] on icon "delete" at bounding box center [918, 312] width 10 height 11
click at [931, 268] on span "Yes" at bounding box center [924, 272] width 20 height 20
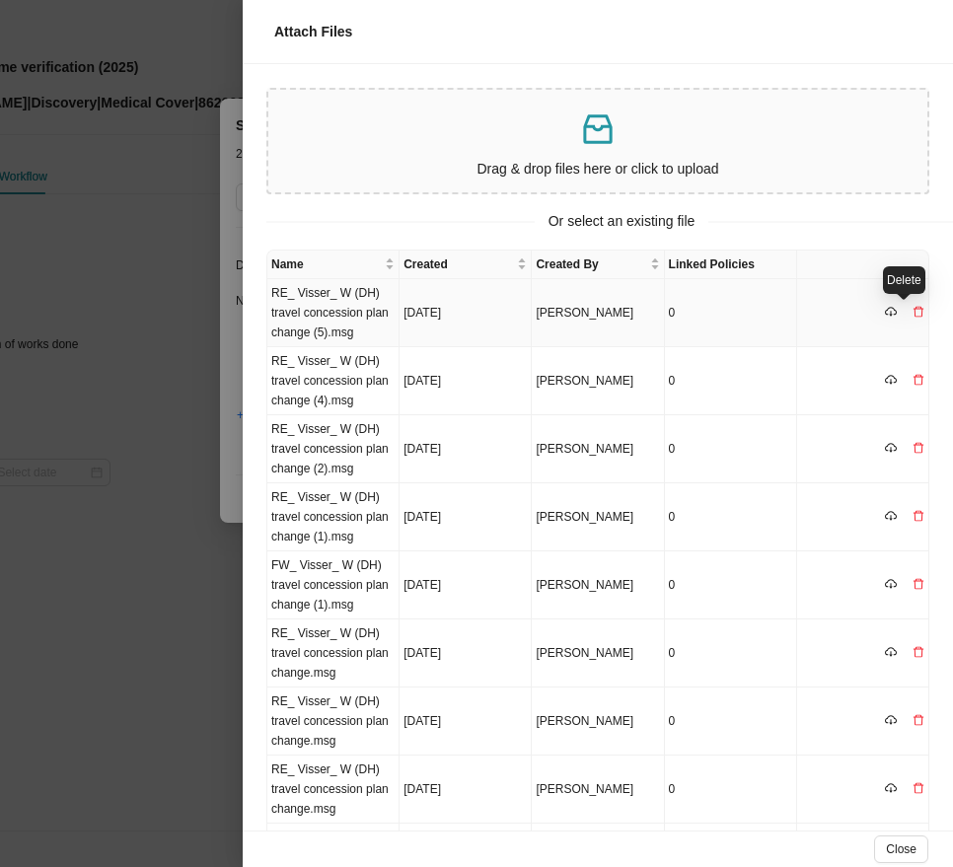
click at [912, 311] on icon "delete" at bounding box center [918, 312] width 12 height 12
click at [929, 278] on span "Yes" at bounding box center [924, 272] width 20 height 20
click at [913, 309] on icon "delete" at bounding box center [918, 312] width 10 height 11
click at [915, 276] on div "Delete" at bounding box center [904, 280] width 42 height 28
click at [913, 309] on icon "delete" at bounding box center [918, 312] width 10 height 11
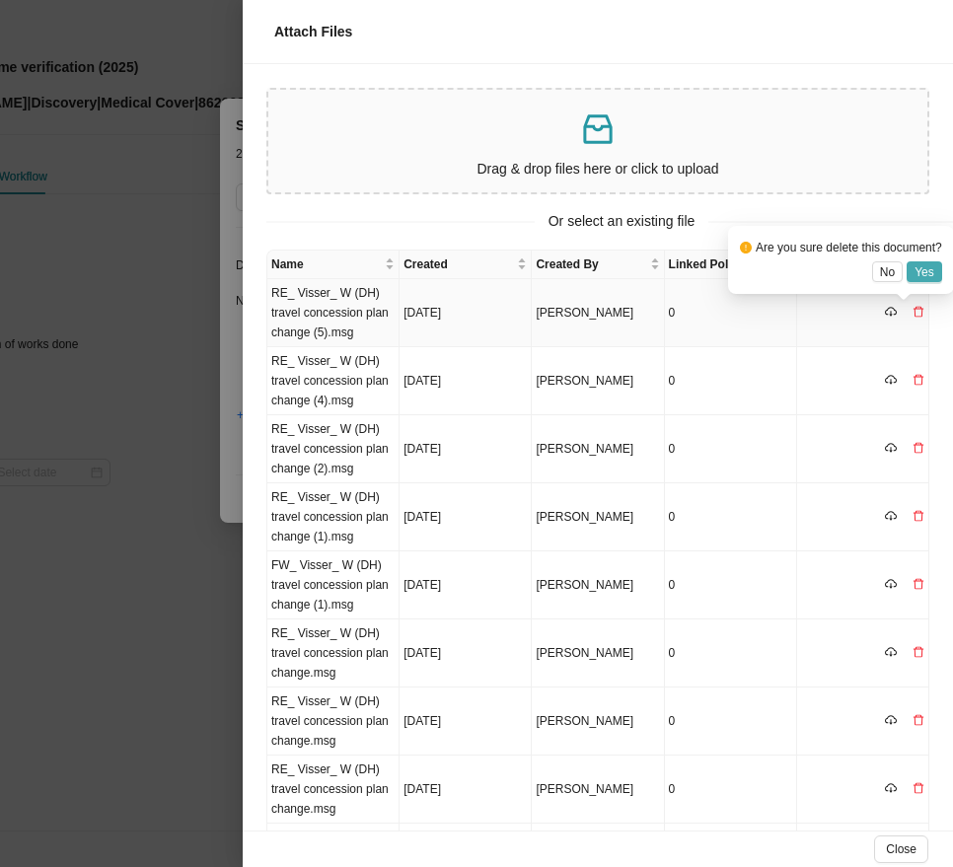
click at [934, 269] on button "Yes" at bounding box center [924, 271] width 36 height 21
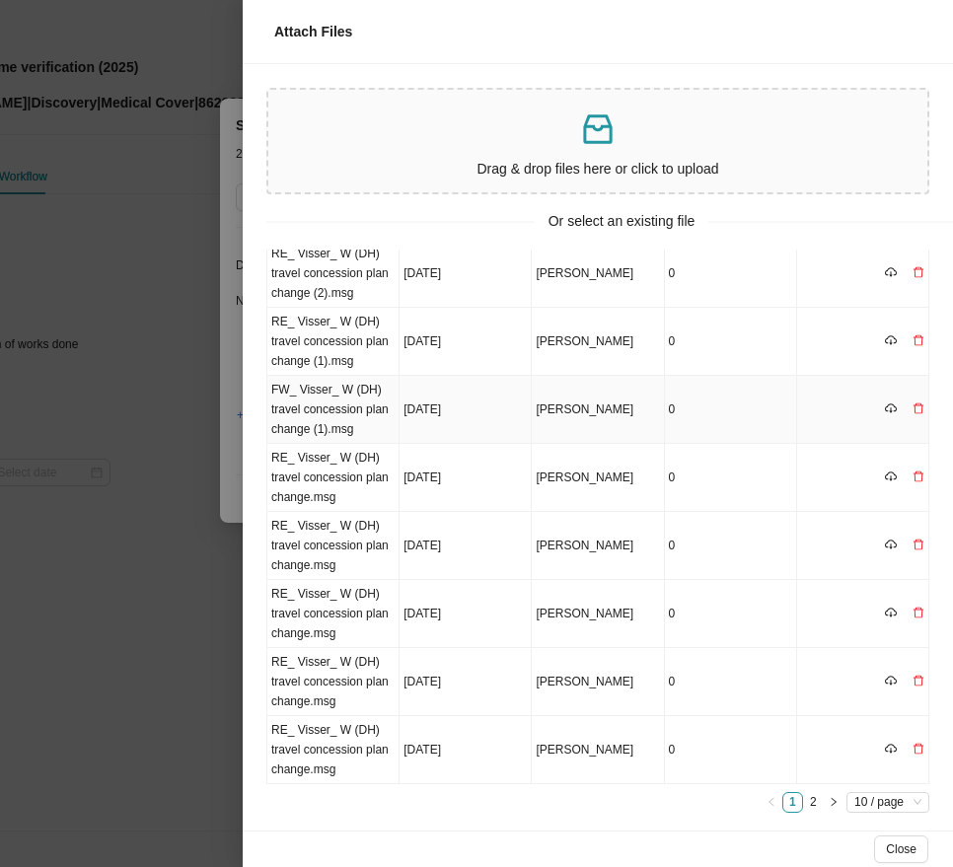
scroll to position [188, 0]
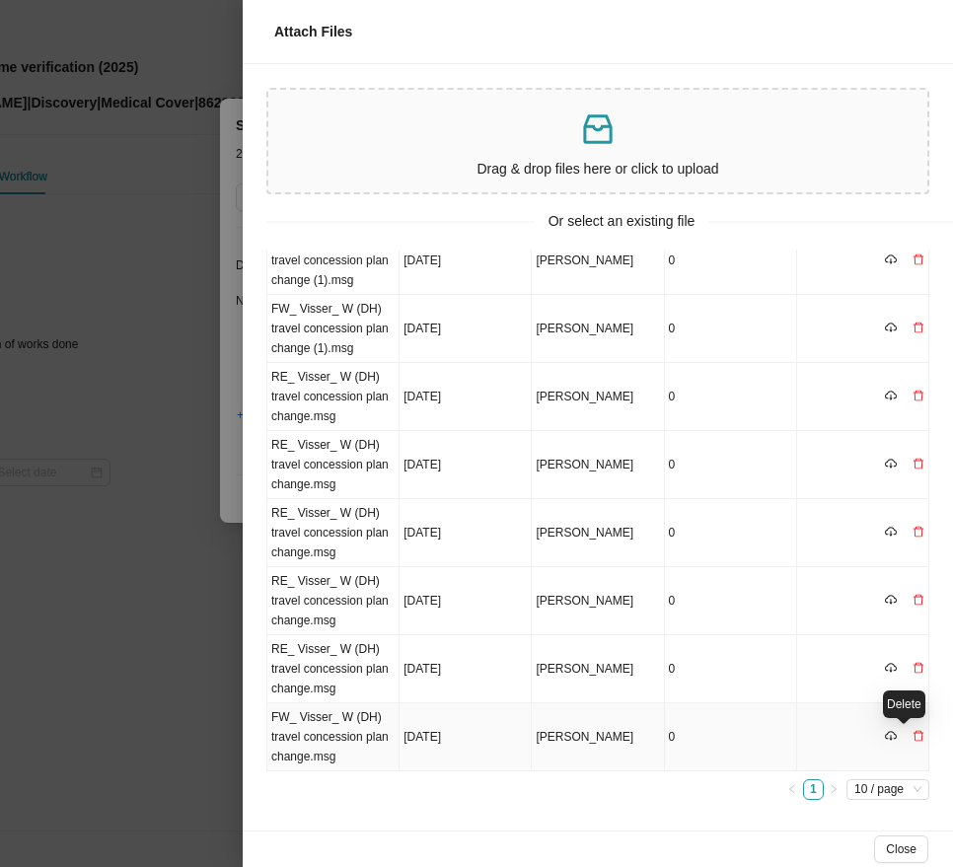
click at [912, 736] on icon "delete" at bounding box center [918, 736] width 12 height 12
click at [924, 689] on span "Yes" at bounding box center [924, 696] width 20 height 20
click at [913, 665] on icon "delete" at bounding box center [918, 668] width 10 height 11
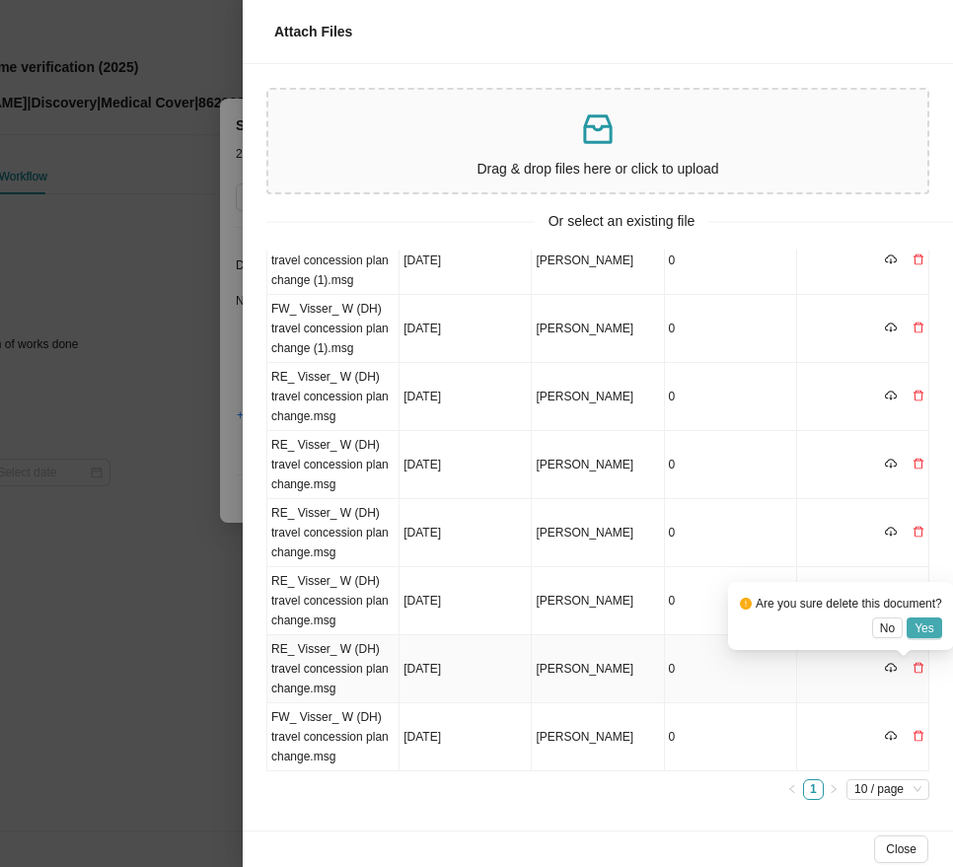
click at [928, 623] on span "Yes" at bounding box center [924, 628] width 20 height 20
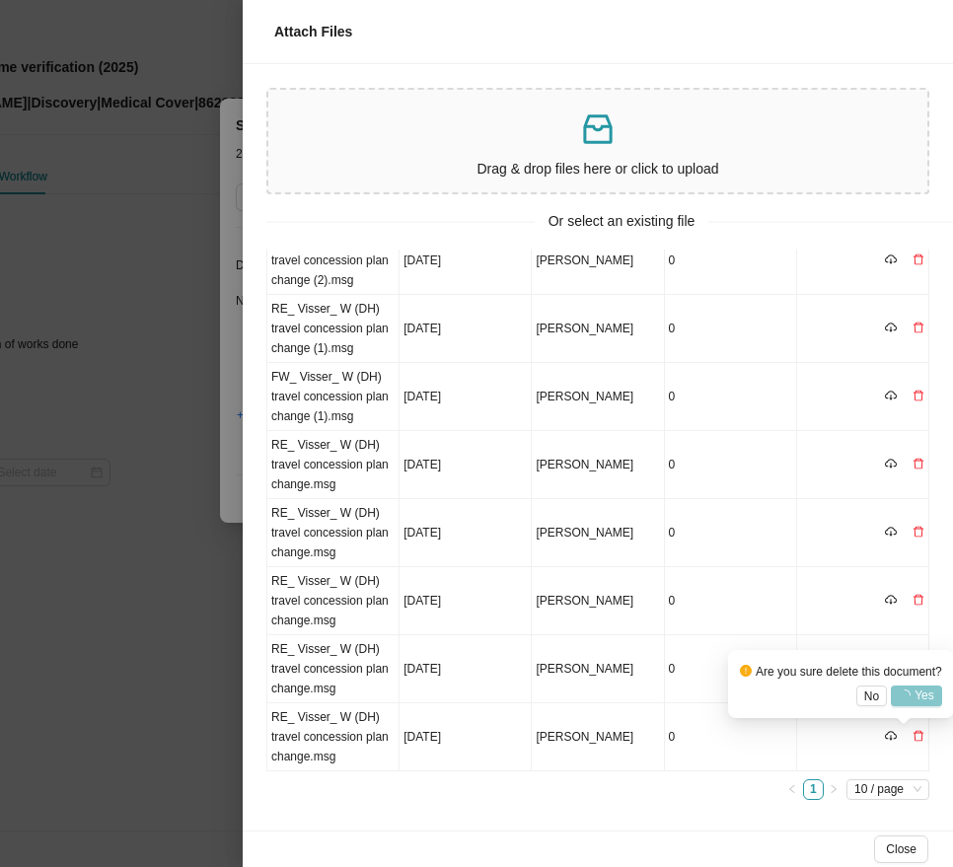
scroll to position [120, 0]
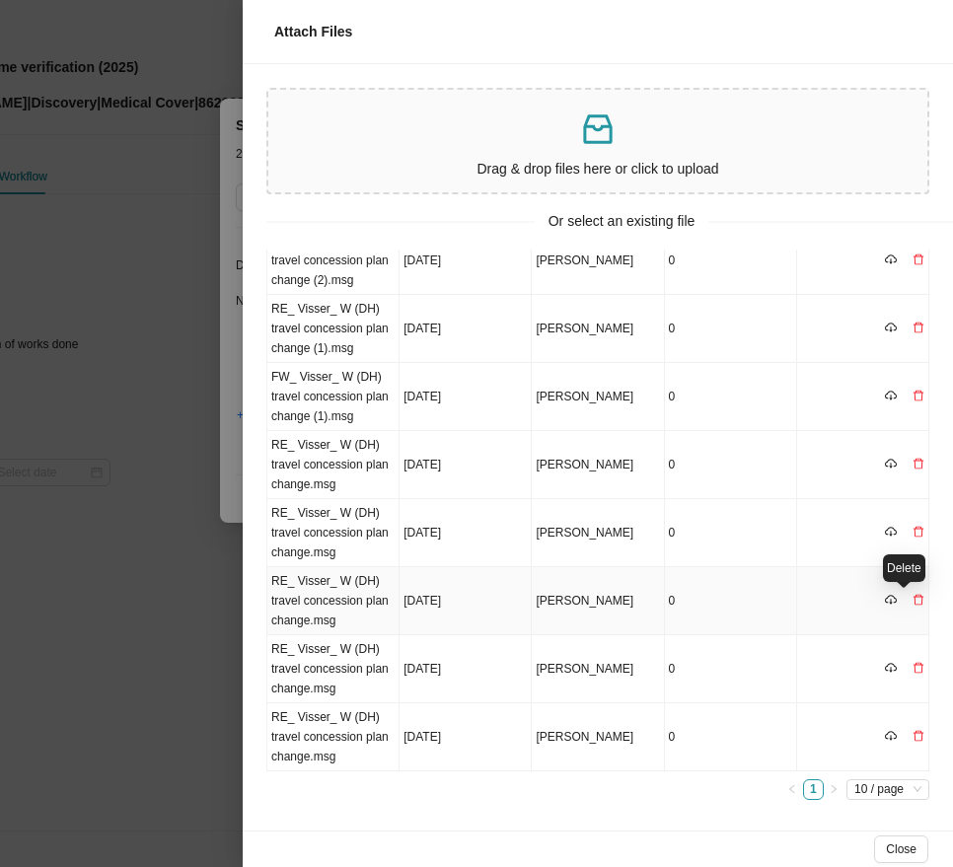
click at [912, 598] on icon "delete" at bounding box center [918, 600] width 12 height 12
click at [922, 559] on span "Yes" at bounding box center [924, 560] width 20 height 20
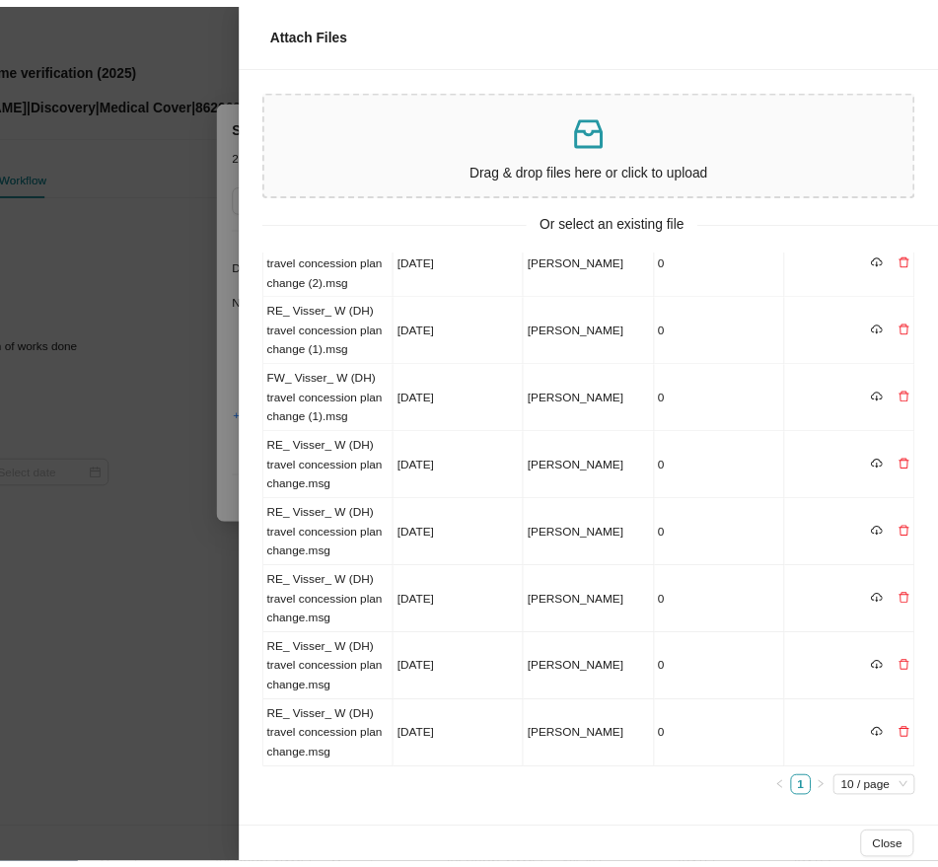
scroll to position [0, 0]
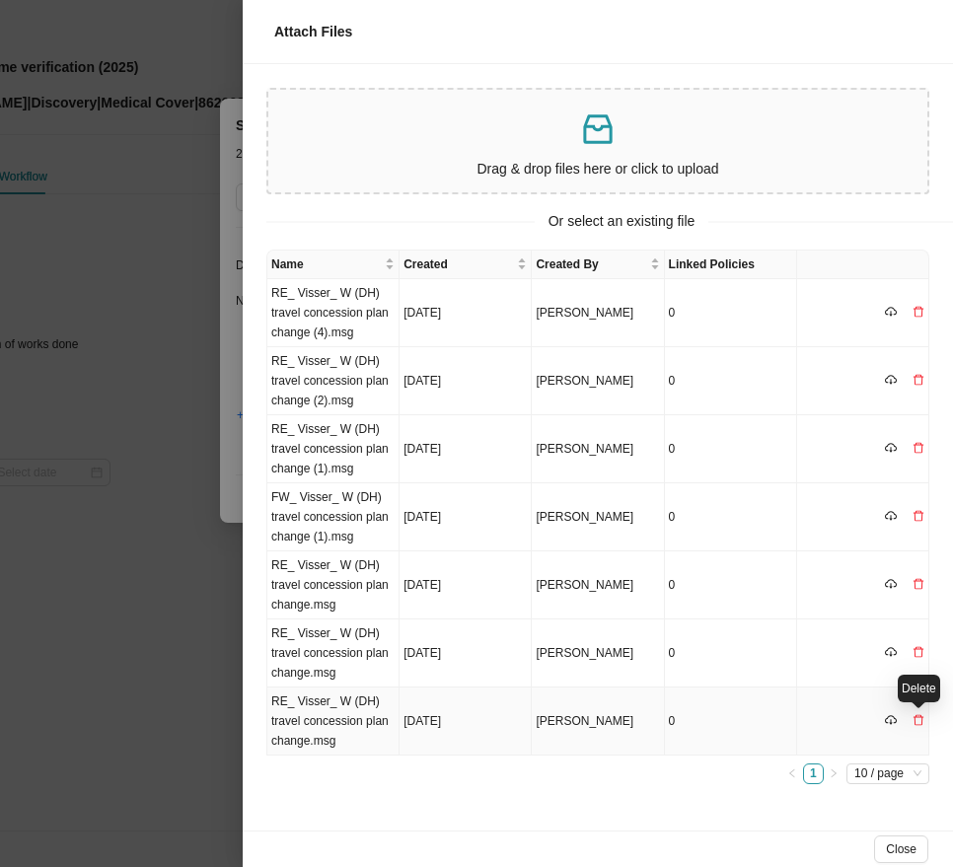
click at [921, 719] on icon "delete" at bounding box center [918, 720] width 12 height 12
click at [920, 677] on span "Yes" at bounding box center [924, 681] width 20 height 20
click at [915, 652] on icon "delete" at bounding box center [918, 652] width 12 height 12
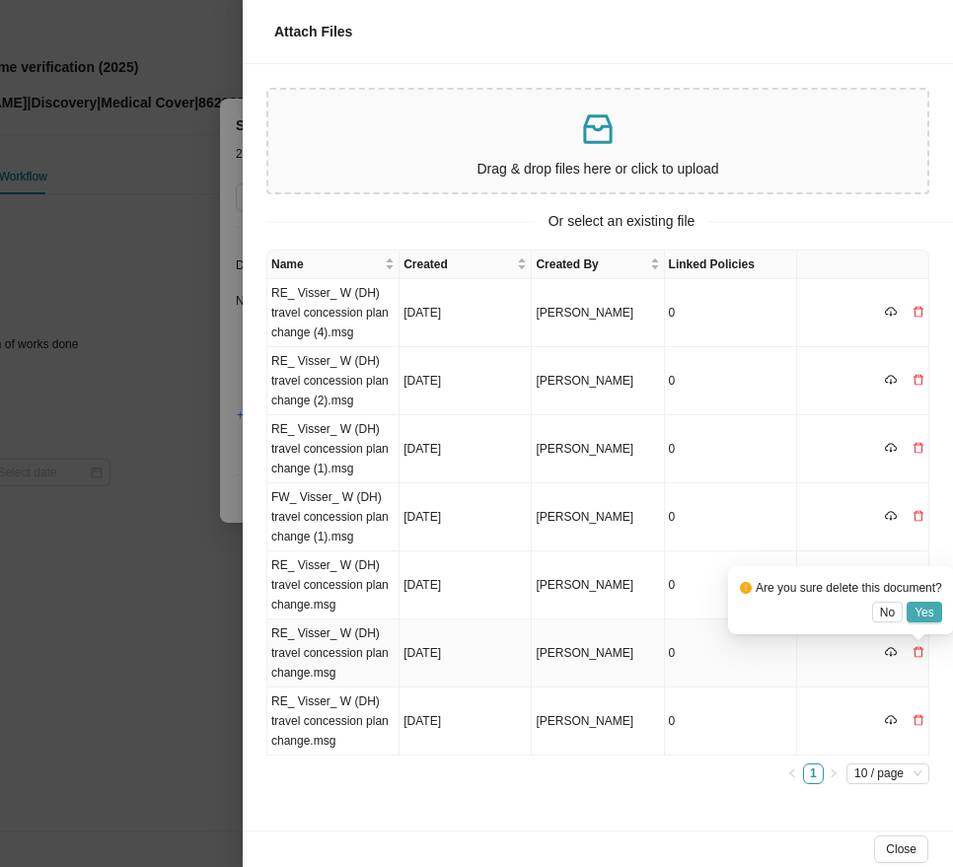
click at [930, 609] on span "Yes" at bounding box center [924, 613] width 20 height 20
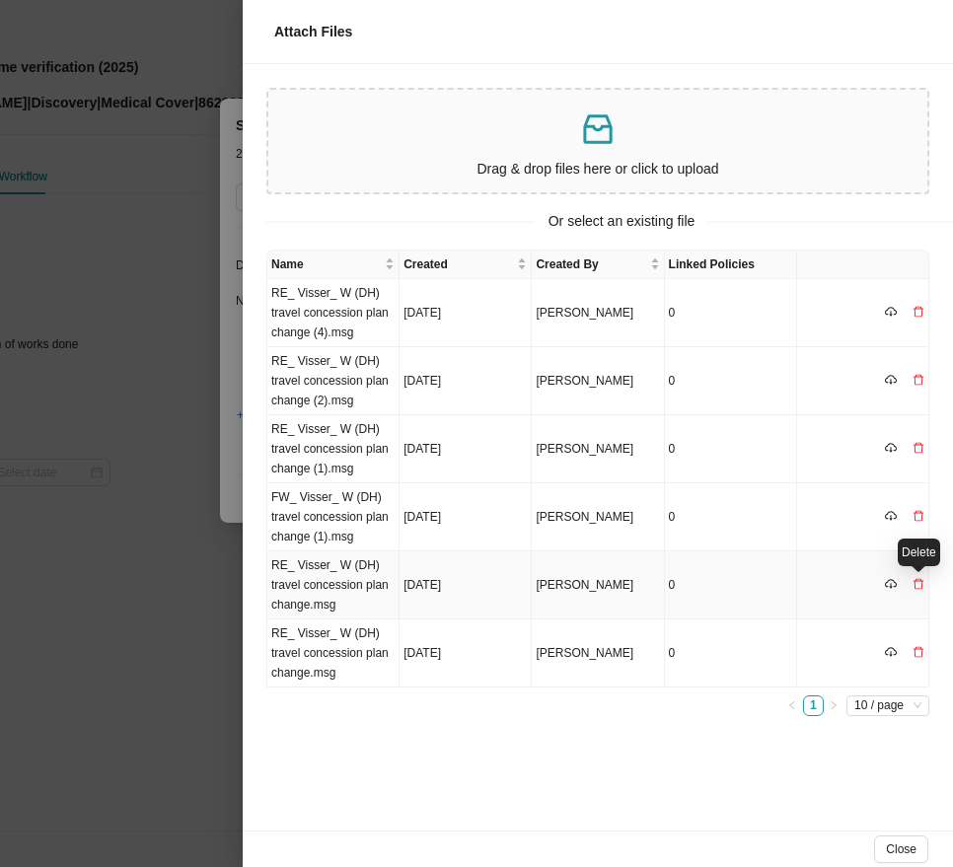
click at [918, 587] on icon "delete" at bounding box center [918, 584] width 12 height 12
click at [926, 540] on span "Yes" at bounding box center [924, 545] width 20 height 20
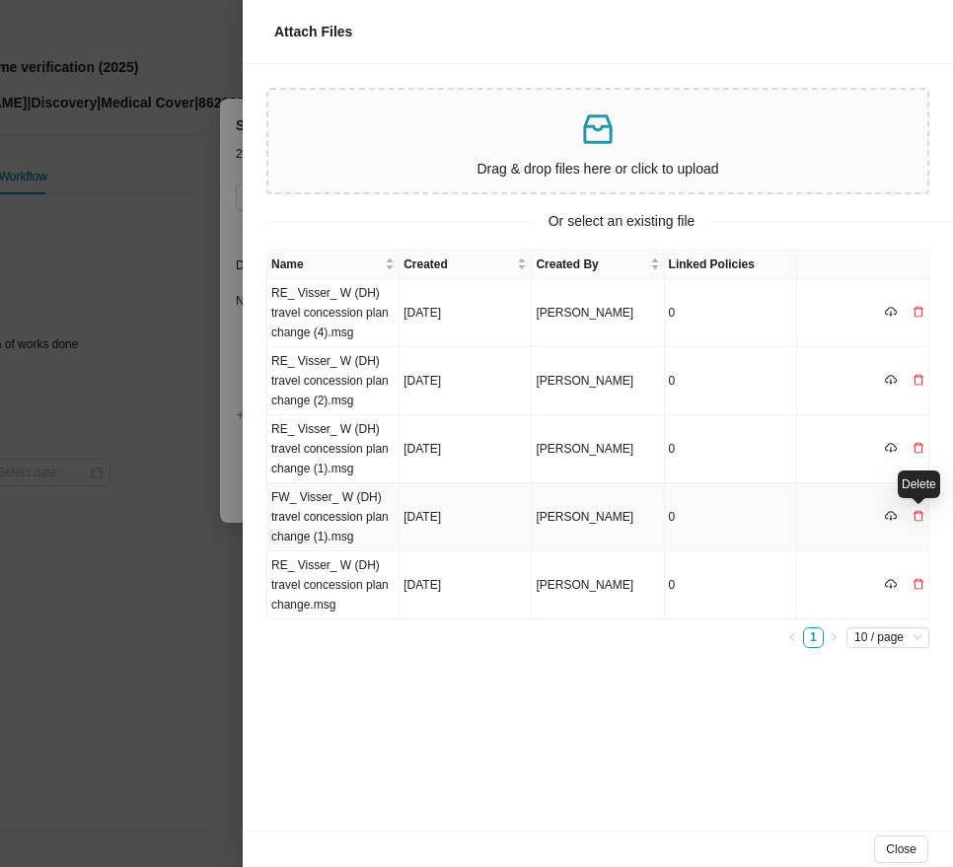
click at [921, 513] on icon "delete" at bounding box center [918, 516] width 10 height 11
click at [930, 478] on span "Yes" at bounding box center [924, 477] width 20 height 20
click at [920, 517] on icon "delete" at bounding box center [918, 516] width 12 height 12
click at [927, 476] on span "Yes" at bounding box center [924, 477] width 20 height 20
click at [921, 445] on icon "delete" at bounding box center [918, 448] width 10 height 11
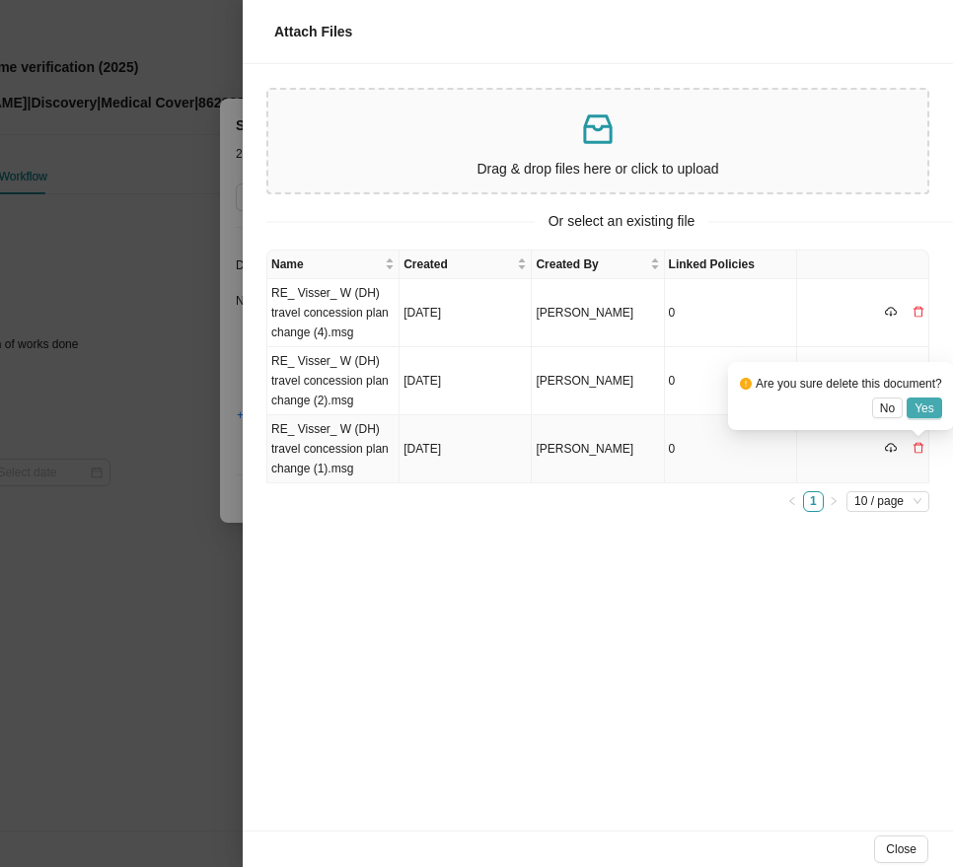
click at [927, 404] on span "Yes" at bounding box center [924, 408] width 20 height 20
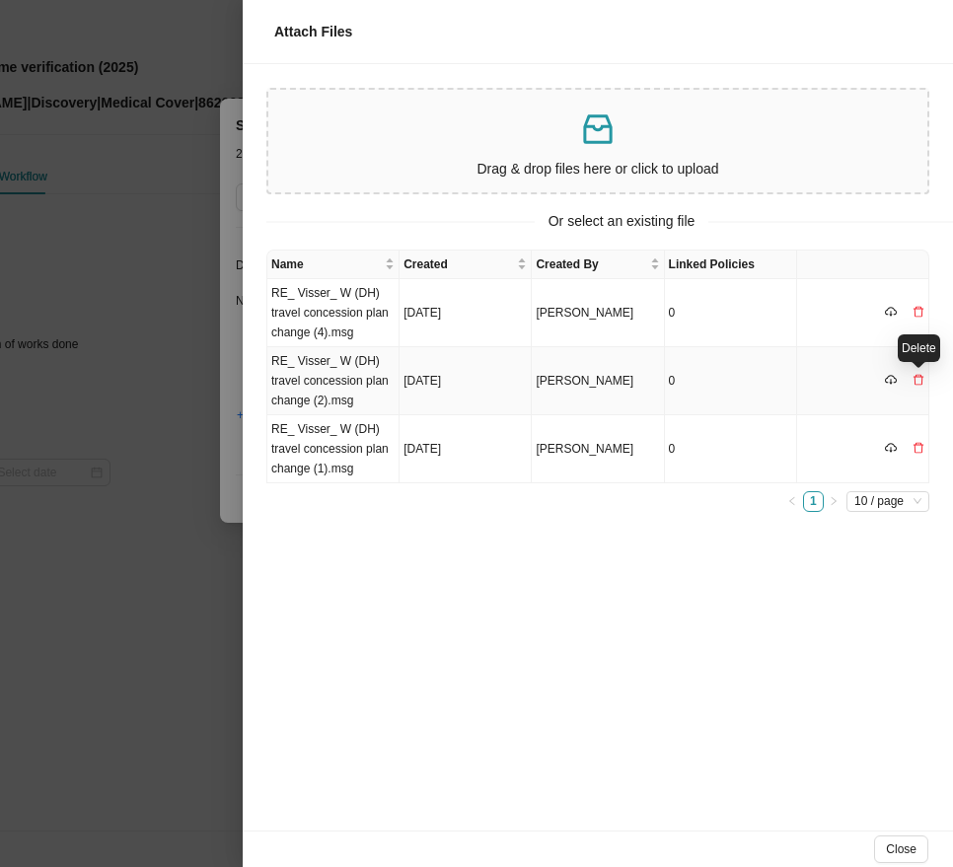
click at [912, 376] on icon "delete" at bounding box center [918, 380] width 12 height 12
click at [927, 334] on span "Yes" at bounding box center [924, 340] width 20 height 20
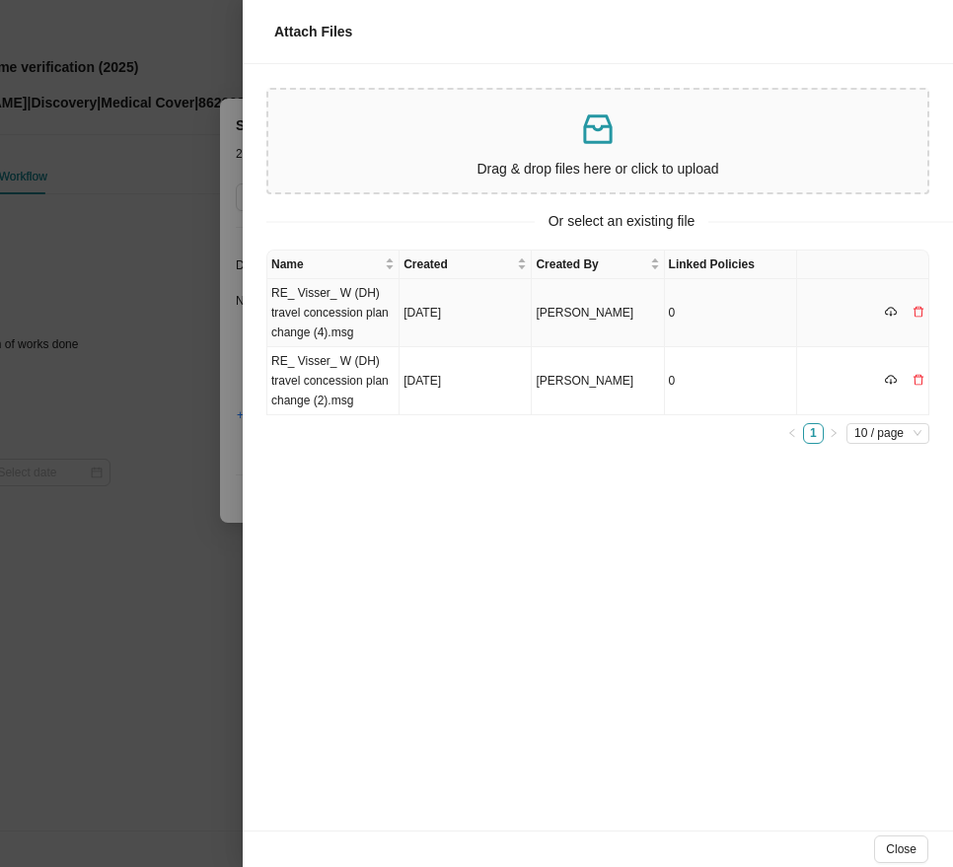
click at [917, 318] on icon "delete" at bounding box center [918, 312] width 12 height 12
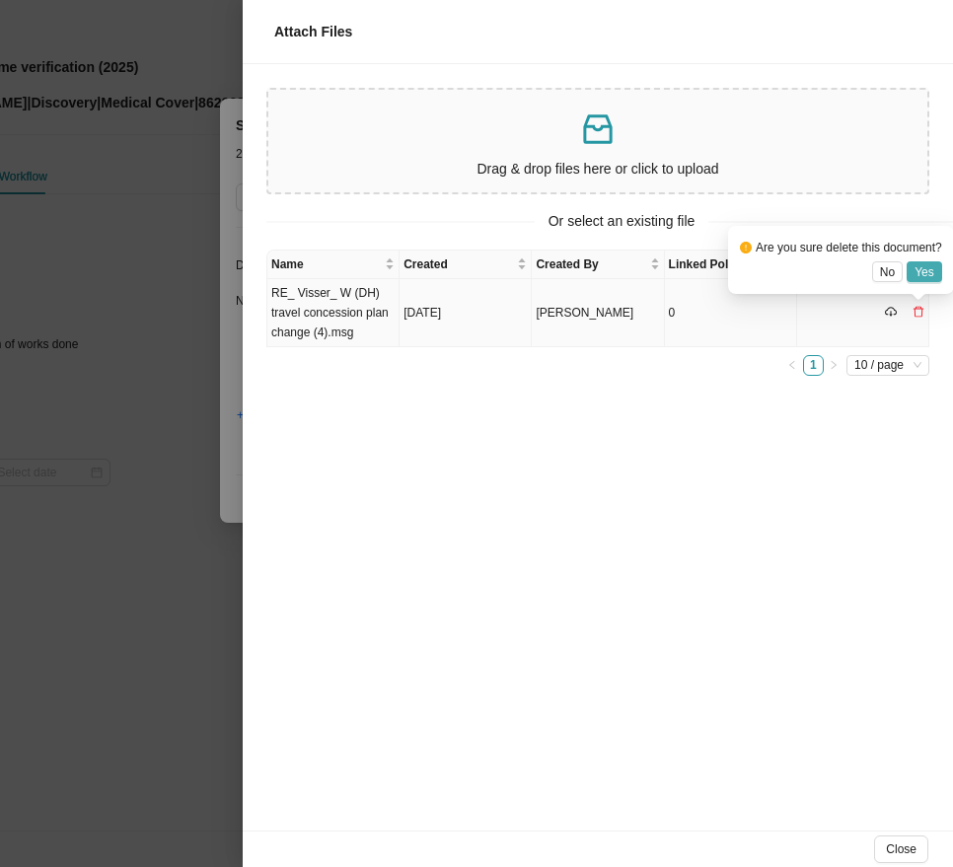
click at [932, 263] on span "Yes" at bounding box center [924, 272] width 20 height 20
click at [917, 312] on icon "delete" at bounding box center [918, 312] width 12 height 12
click at [927, 270] on span "Yes" at bounding box center [924, 272] width 20 height 20
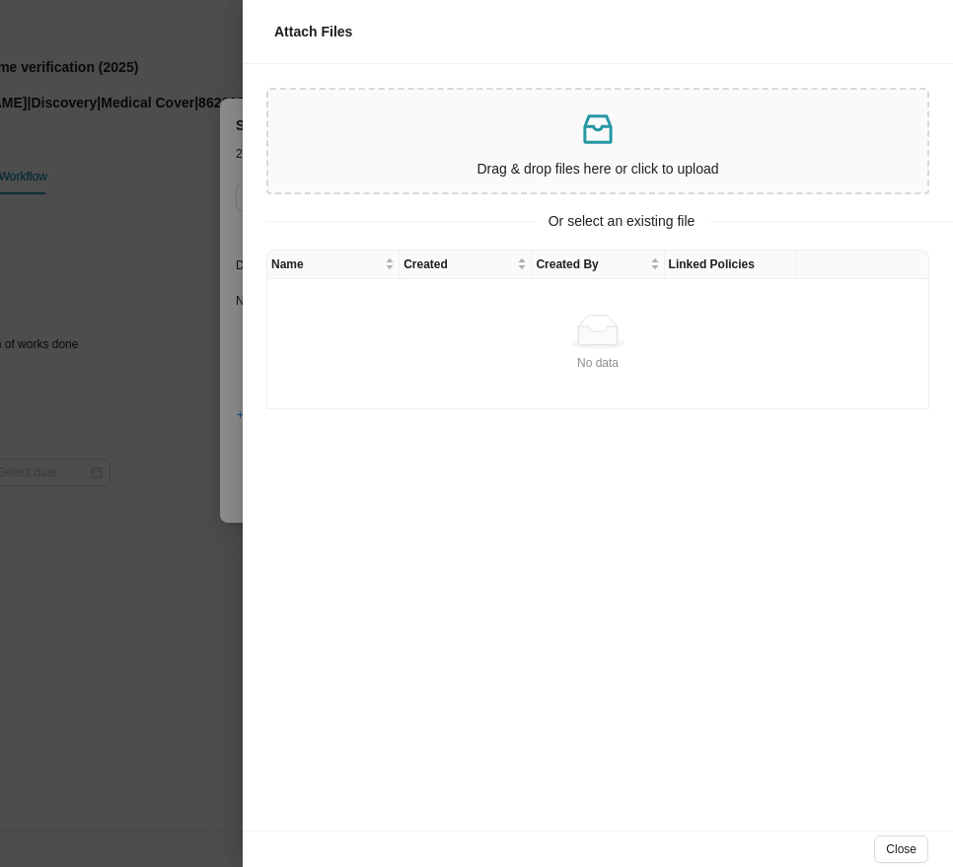
click at [128, 590] on div at bounding box center [476, 433] width 953 height 867
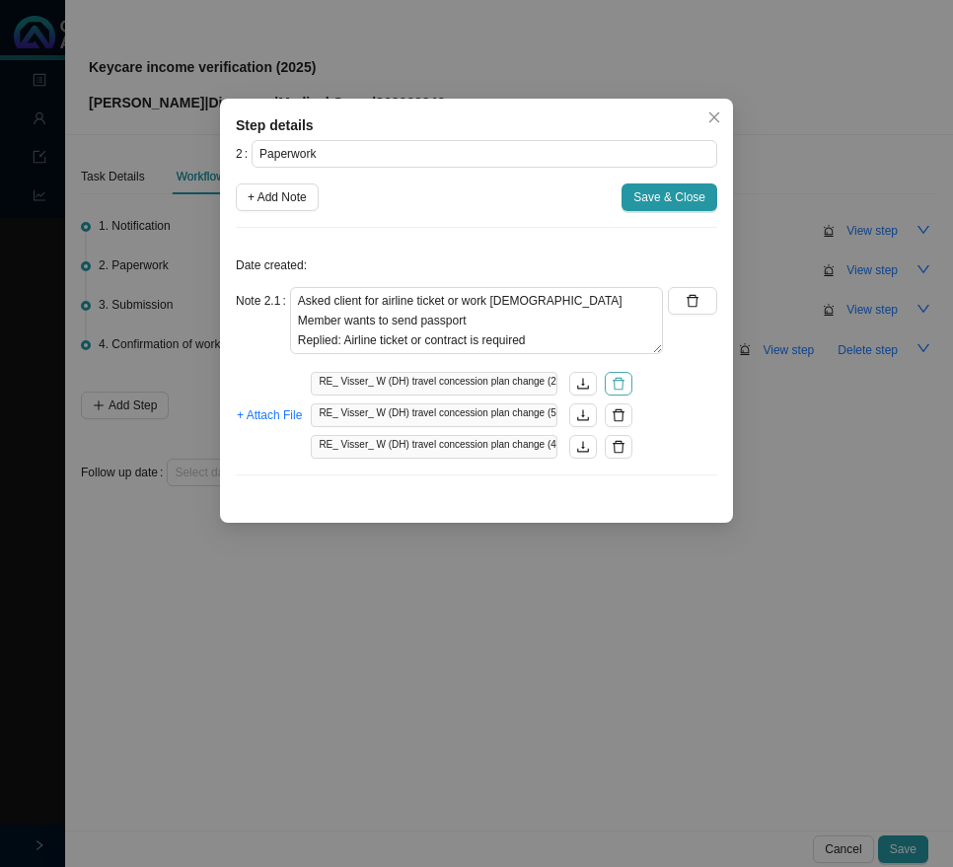
click at [621, 387] on icon "delete" at bounding box center [619, 384] width 14 height 14
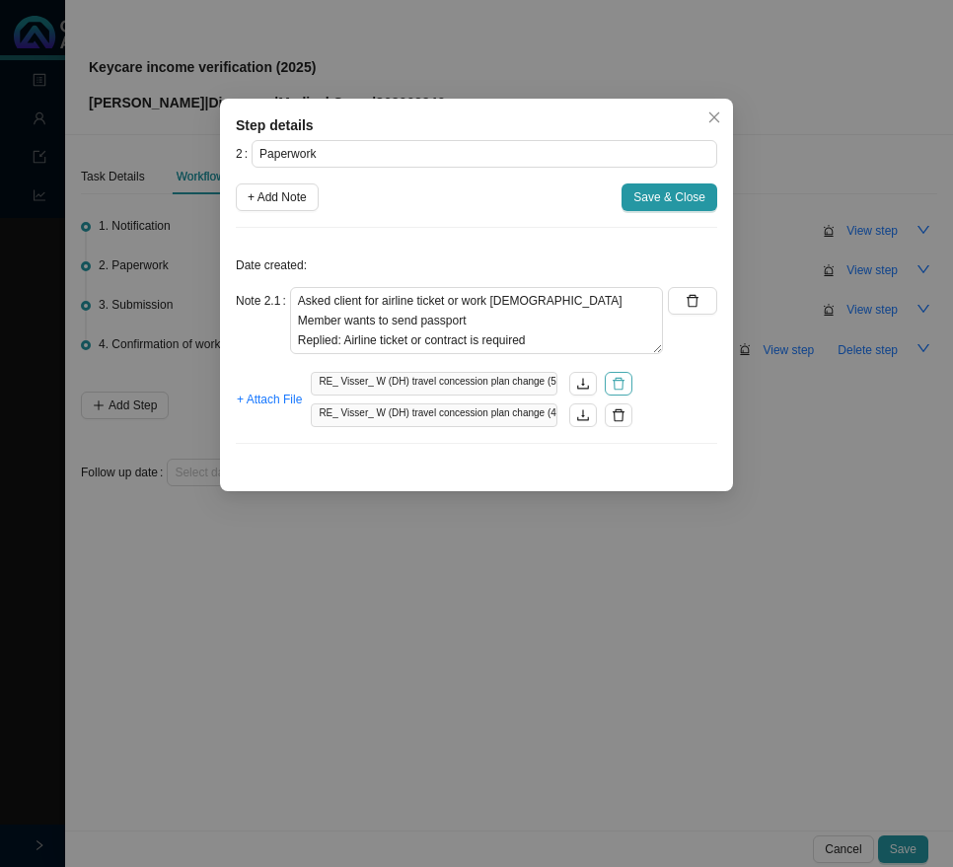
click at [621, 388] on icon "delete" at bounding box center [619, 384] width 14 height 14
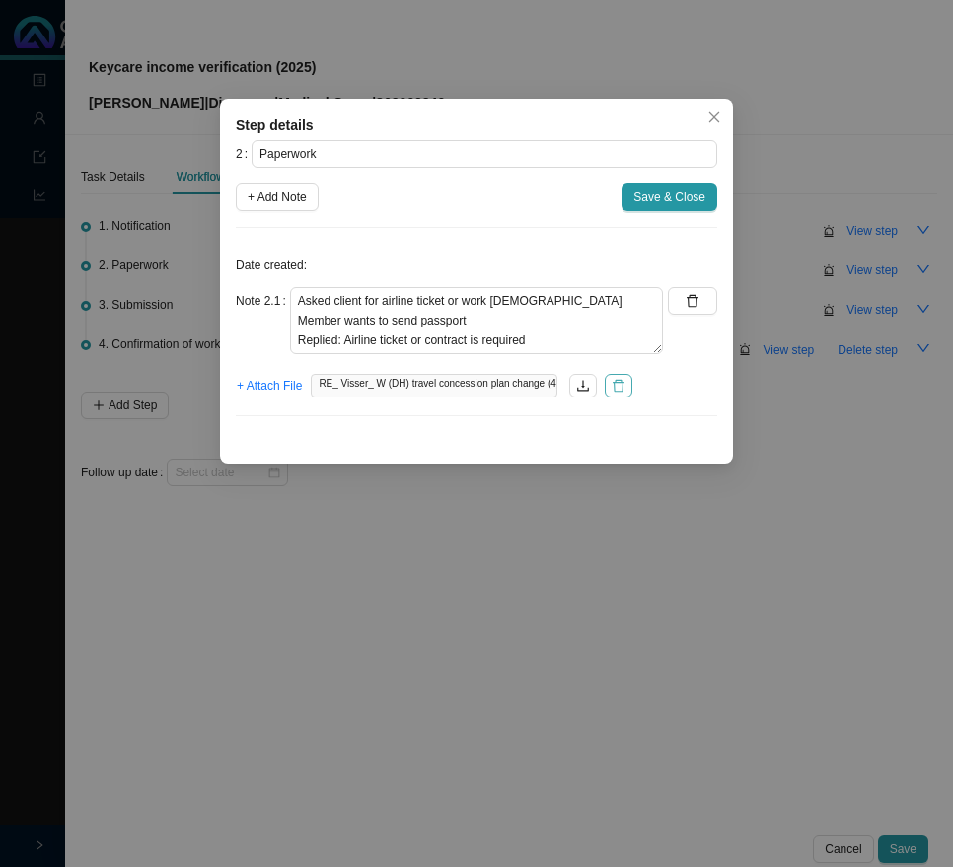
click at [621, 387] on icon "delete" at bounding box center [619, 386] width 14 height 14
click at [669, 194] on span "Save & Close" at bounding box center [669, 197] width 72 height 20
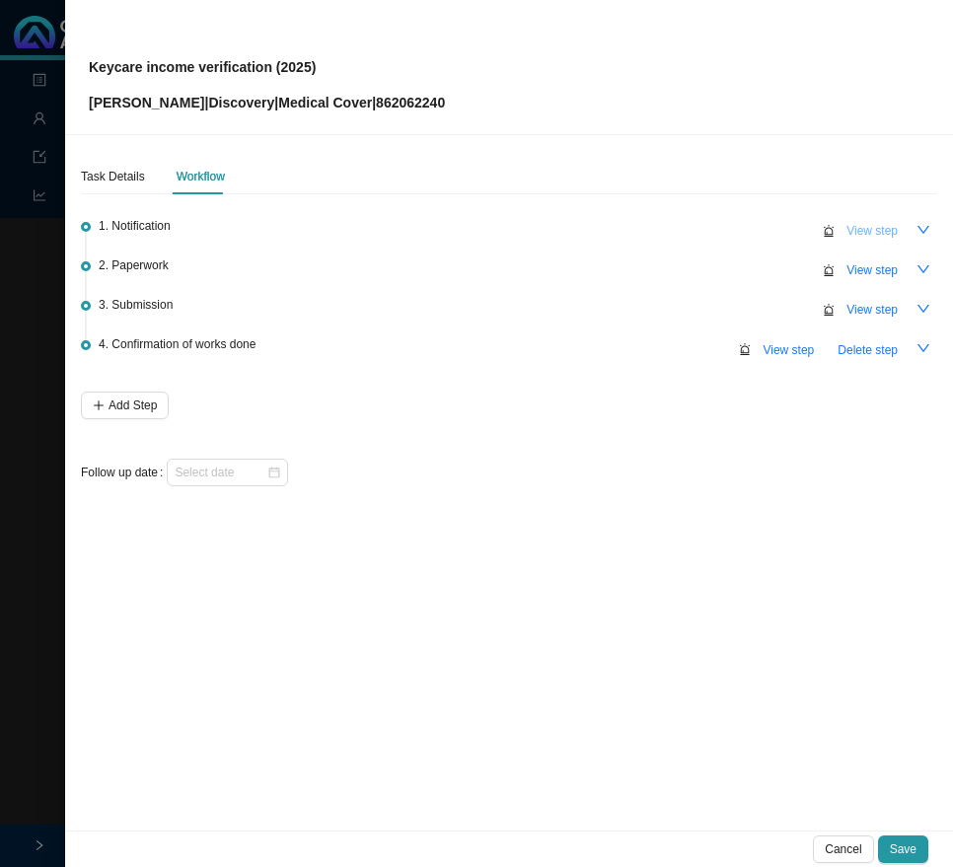
click at [873, 227] on span "View step" at bounding box center [871, 231] width 51 height 20
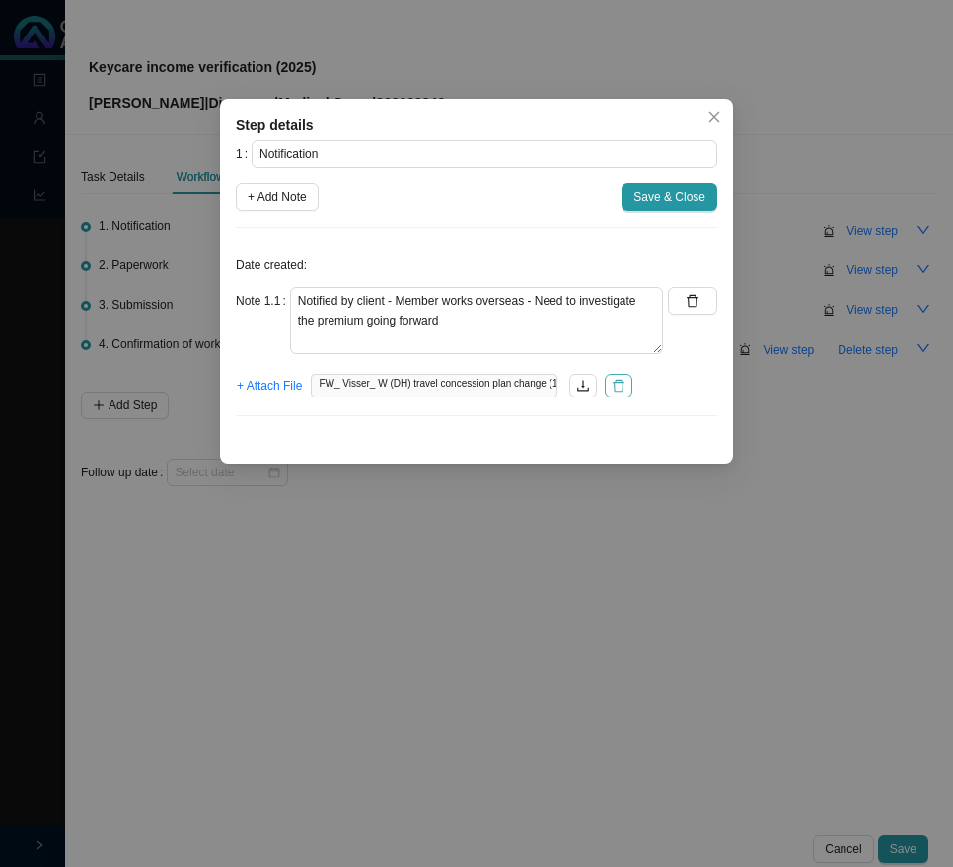
click at [622, 387] on icon "delete" at bounding box center [619, 386] width 14 height 14
click at [266, 381] on span "+ Attach File" at bounding box center [269, 386] width 65 height 20
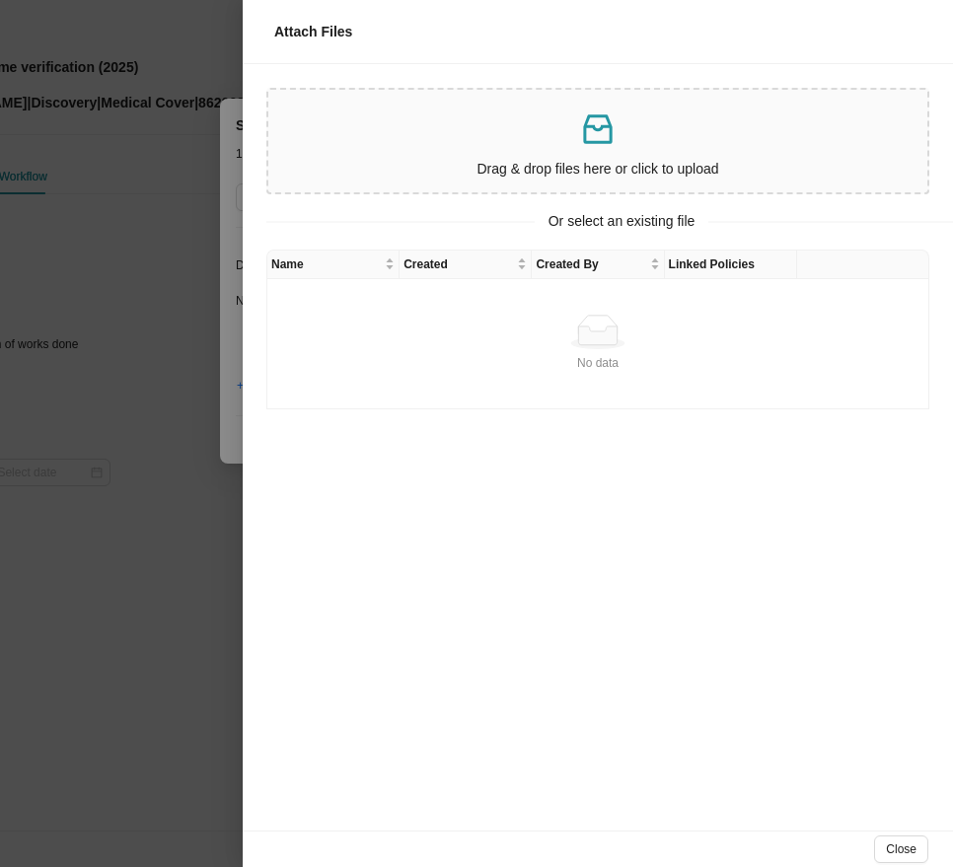
click at [533, 170] on p "Drag & drop files here or click to upload" at bounding box center [597, 169] width 643 height 23
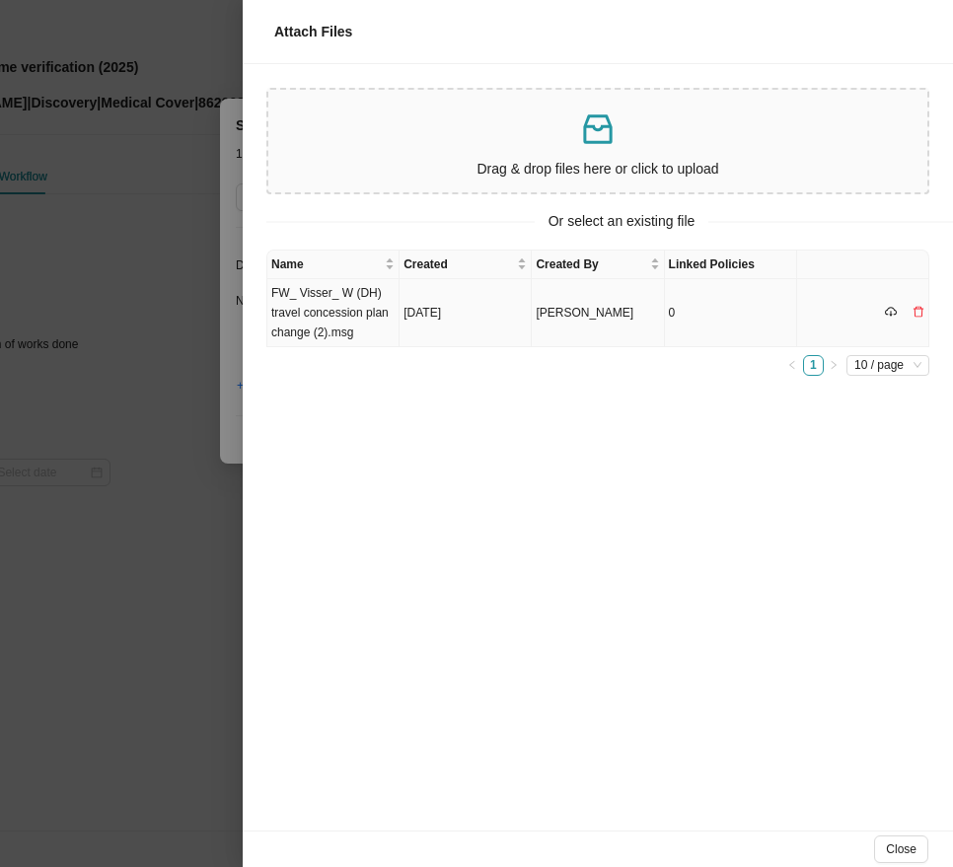
drag, startPoint x: 328, startPoint y: 310, endPoint x: 478, endPoint y: 301, distance: 150.2
click at [328, 310] on td "FW_ Visser_ W (DH) travel concession plan change (2).msg" at bounding box center [333, 313] width 132 height 68
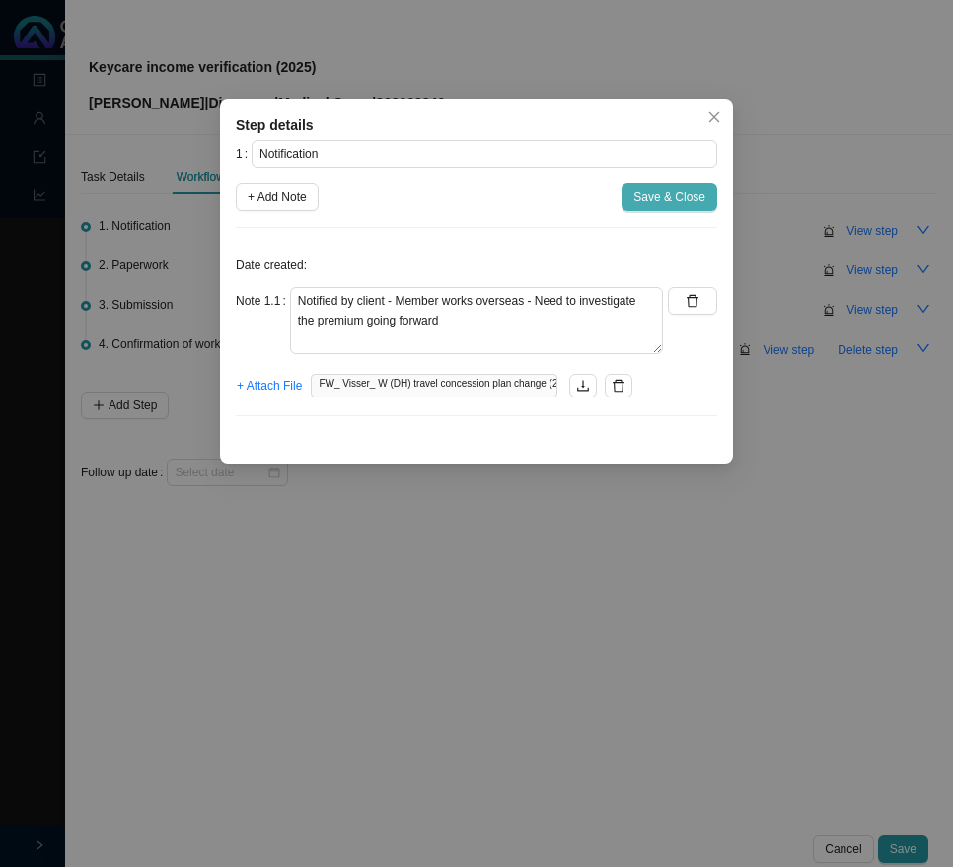
click at [691, 189] on span "Save & Close" at bounding box center [669, 197] width 72 height 20
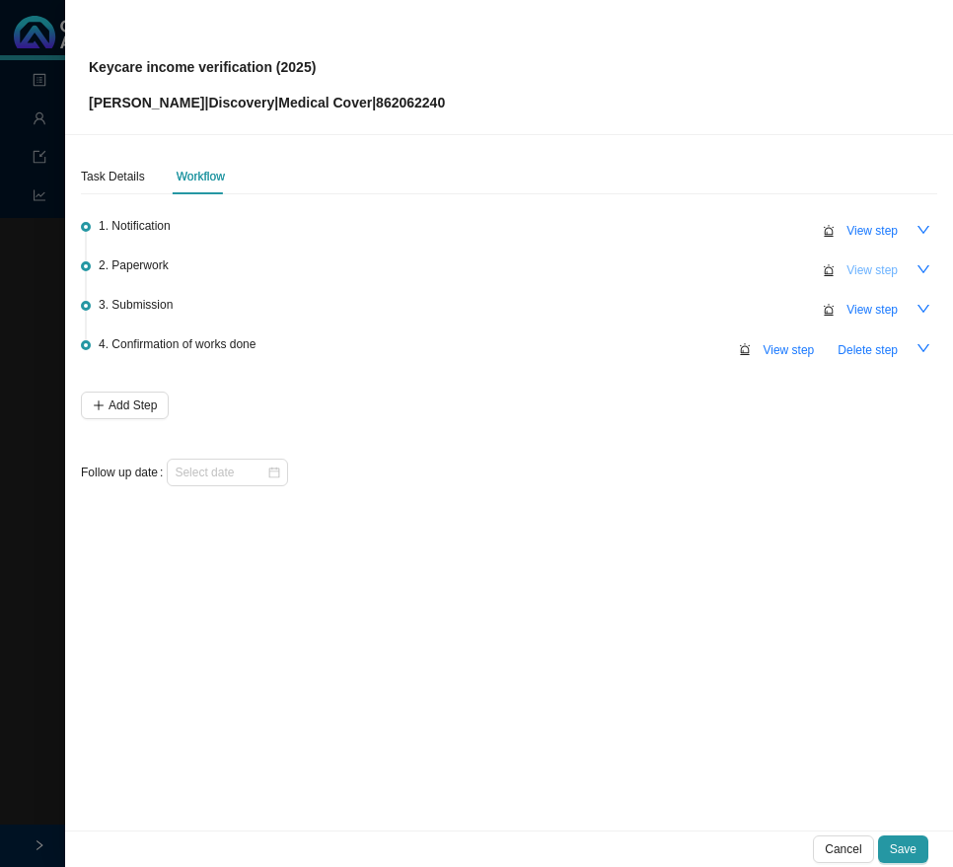
click at [869, 269] on span "View step" at bounding box center [871, 270] width 51 height 20
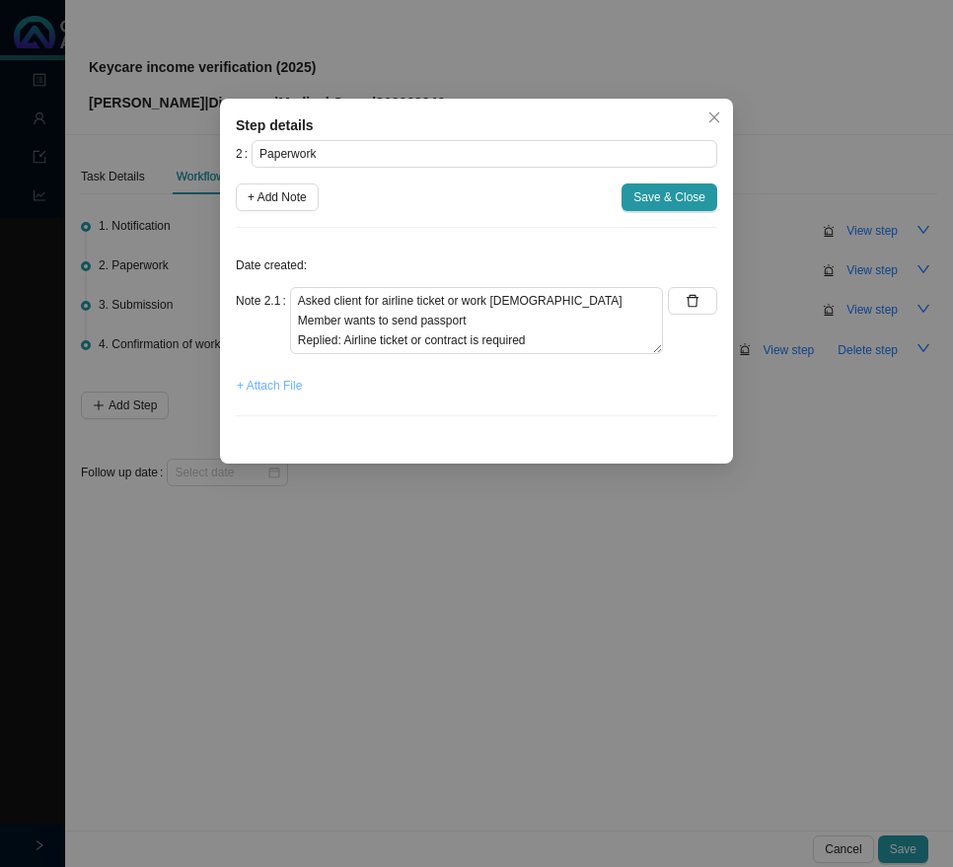
click at [275, 384] on span "+ Attach File" at bounding box center [269, 386] width 65 height 20
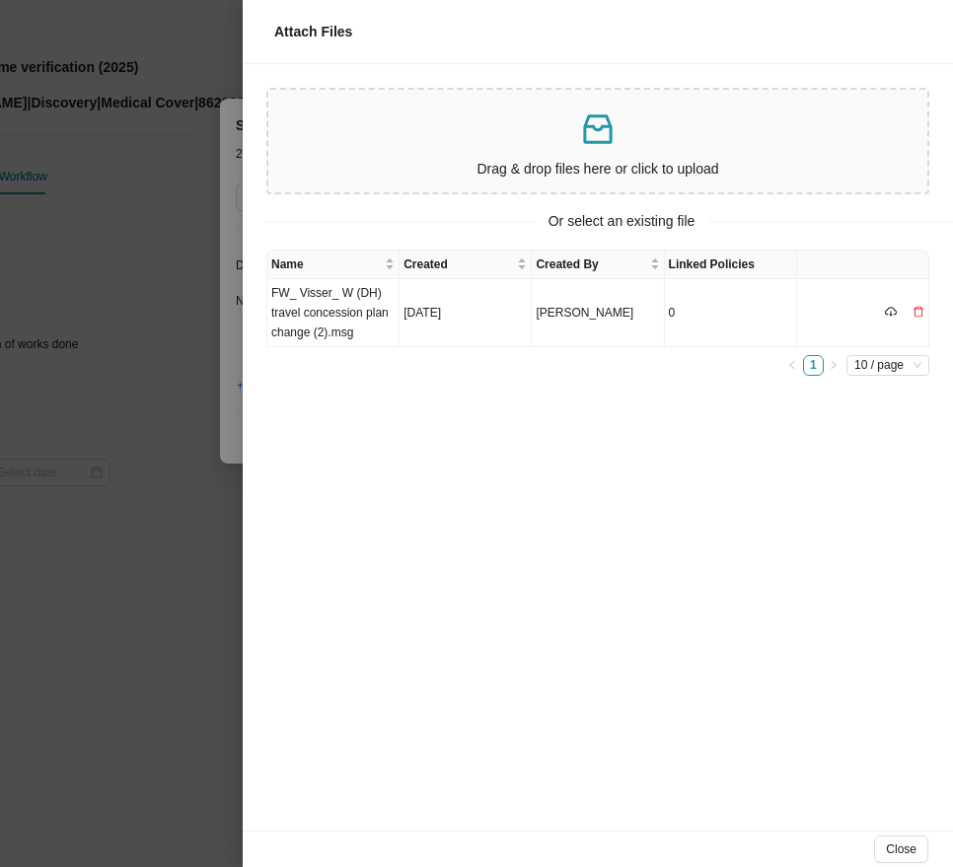
click at [464, 148] on p at bounding box center [597, 129] width 643 height 40
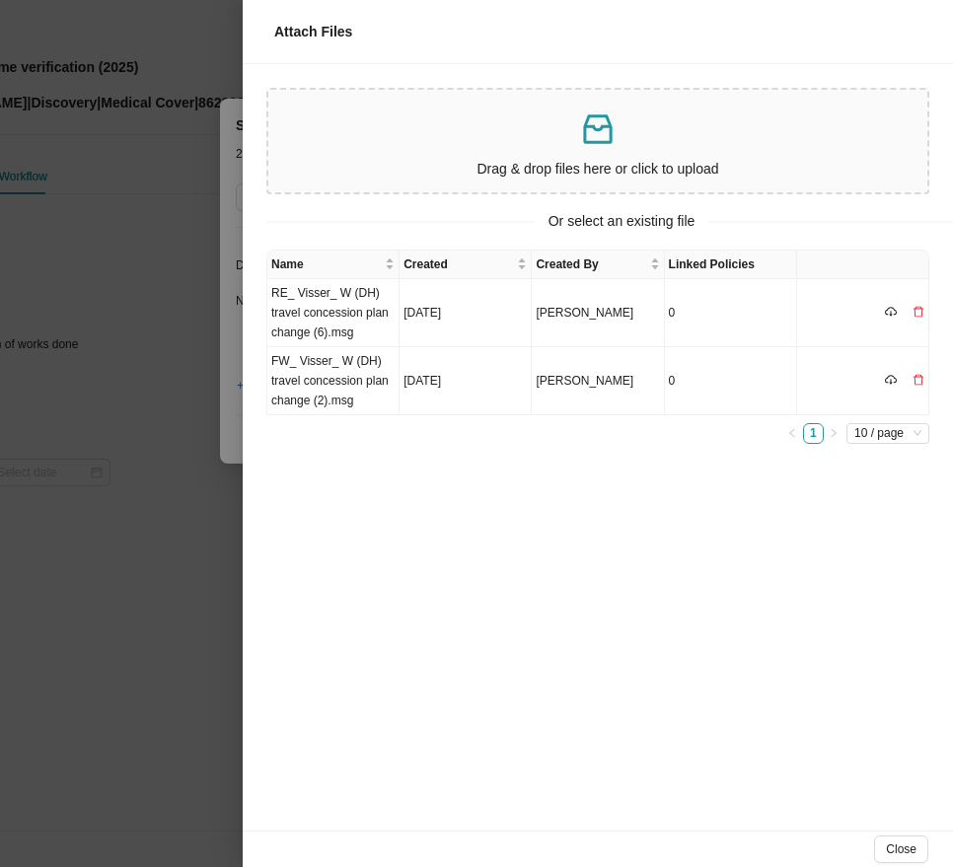
click at [573, 149] on div "Drag & drop files here or click to upload" at bounding box center [597, 141] width 643 height 87
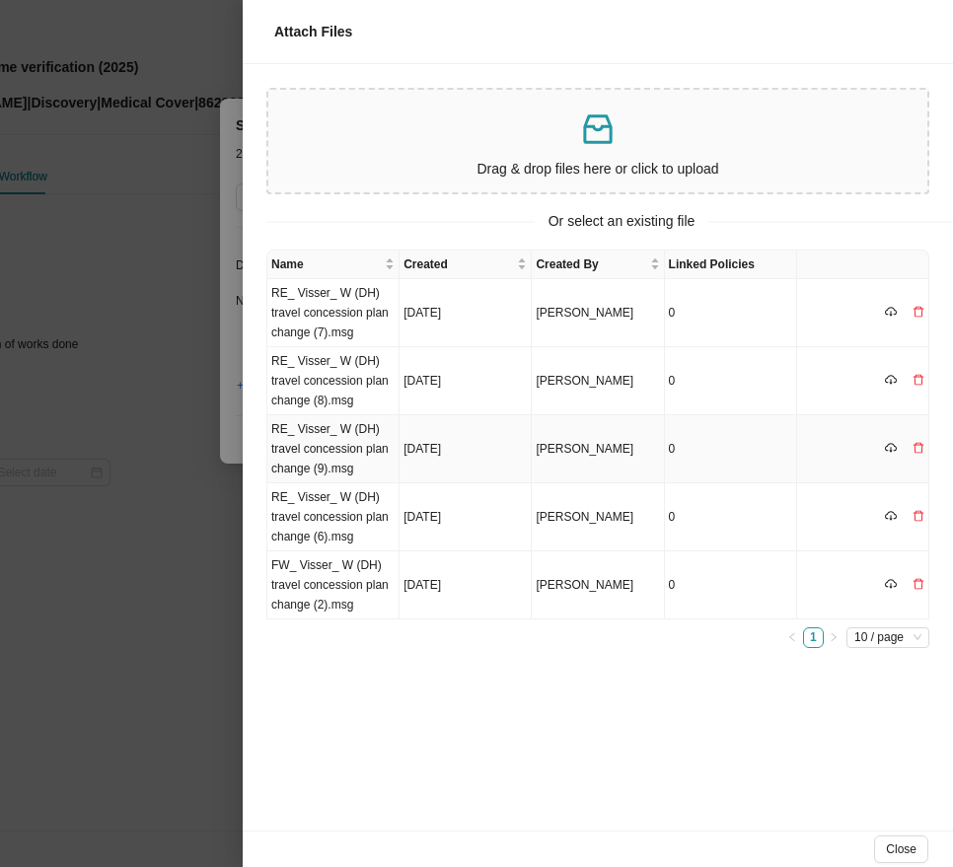
click at [444, 443] on td "[DATE]" at bounding box center [465, 449] width 132 height 68
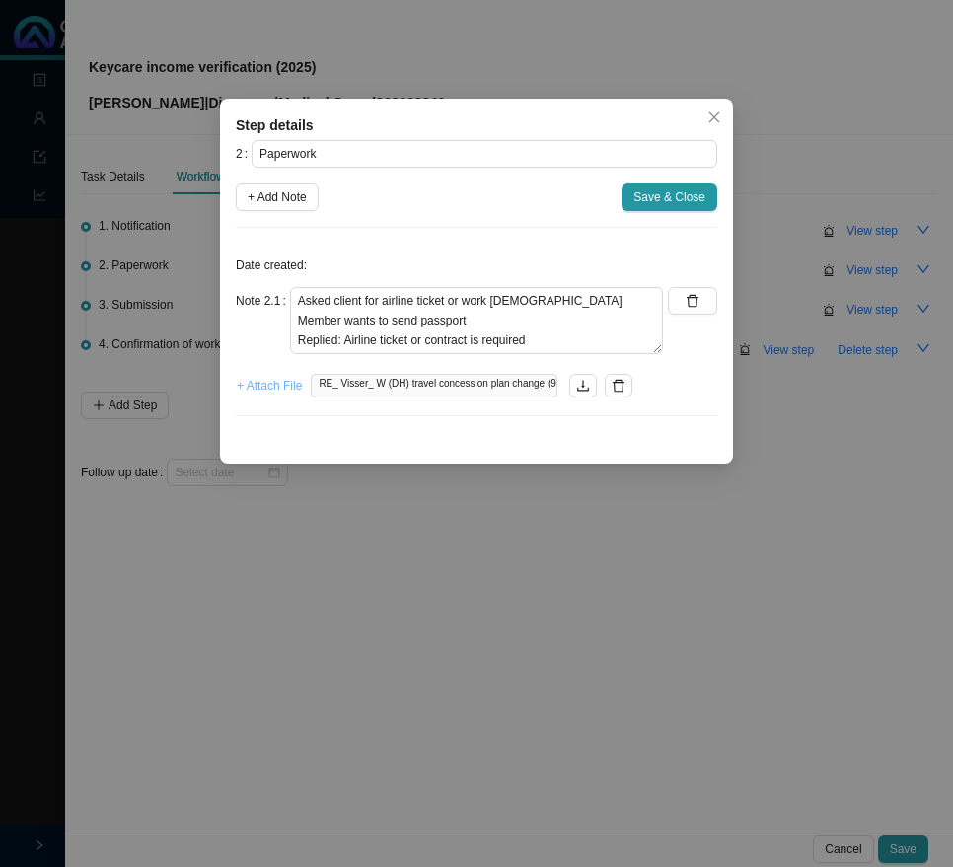
click at [282, 379] on span "+ Attach File" at bounding box center [269, 386] width 65 height 20
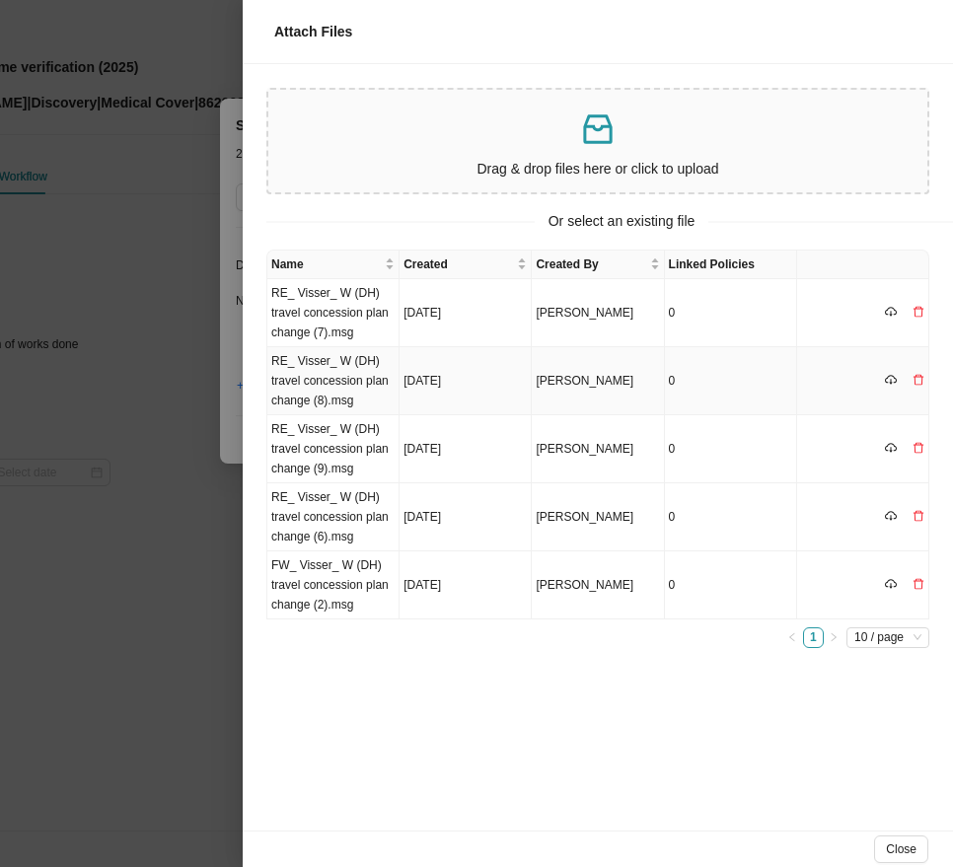
click at [425, 380] on td "[DATE]" at bounding box center [465, 381] width 132 height 68
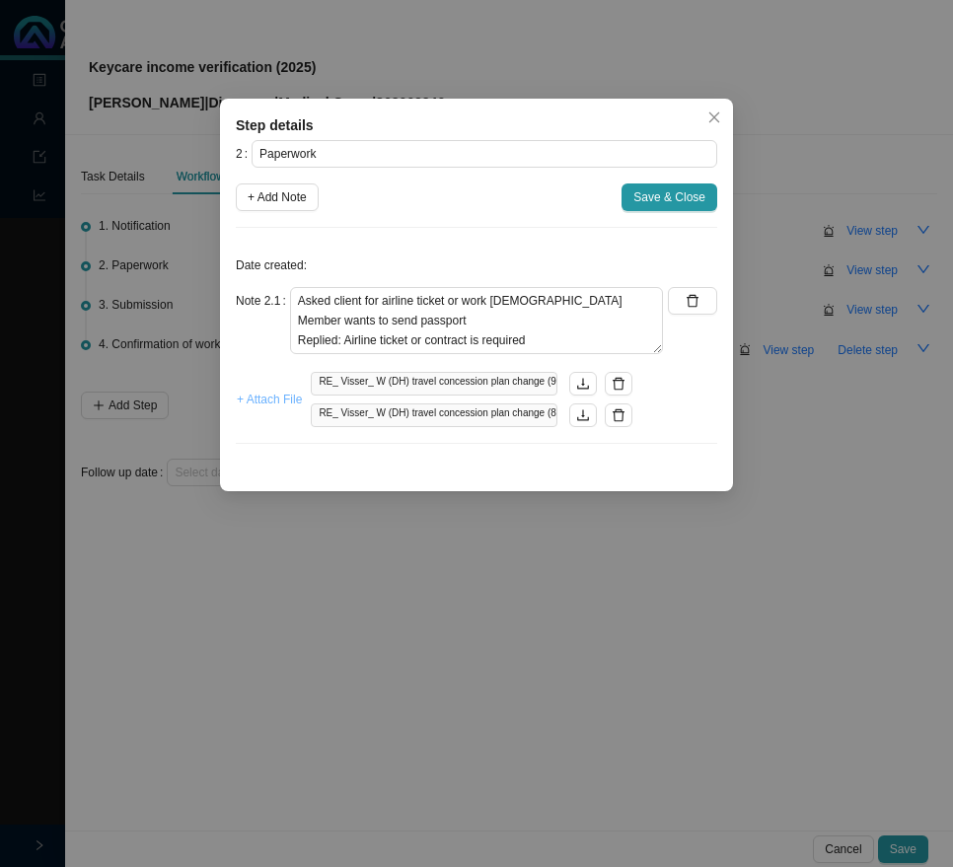
click at [264, 403] on span "+ Attach File" at bounding box center [269, 400] width 65 height 20
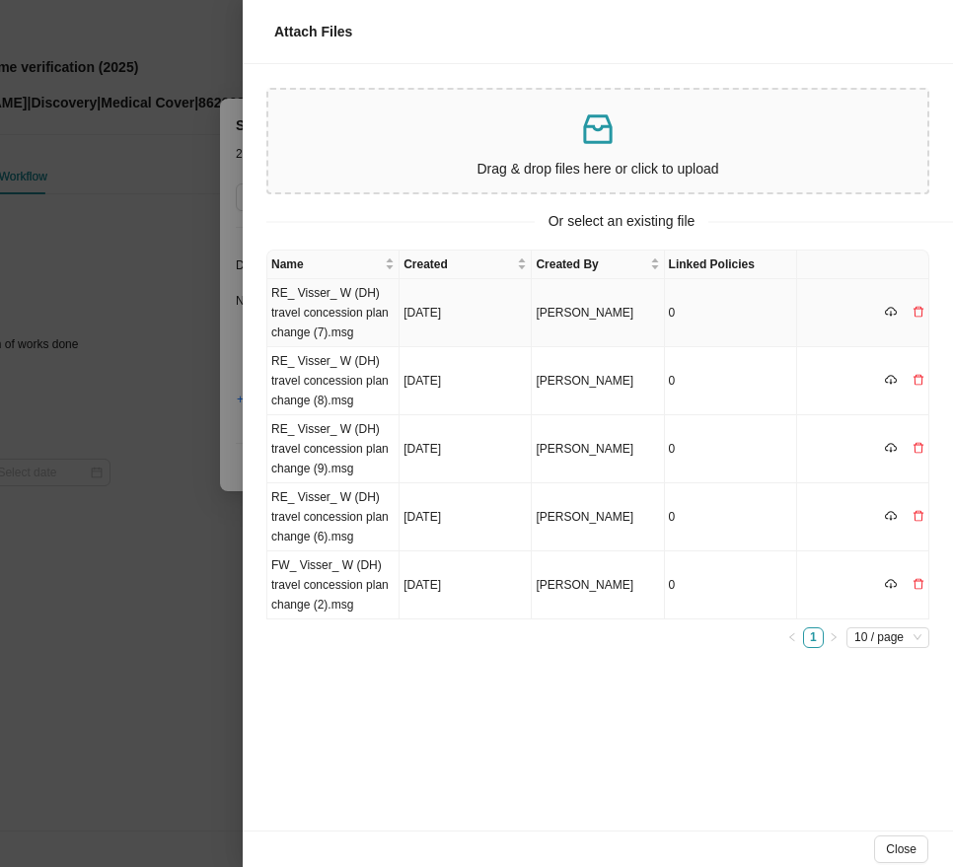
drag, startPoint x: 437, startPoint y: 308, endPoint x: 474, endPoint y: 312, distance: 37.7
click at [438, 309] on td "[DATE]" at bounding box center [465, 313] width 132 height 68
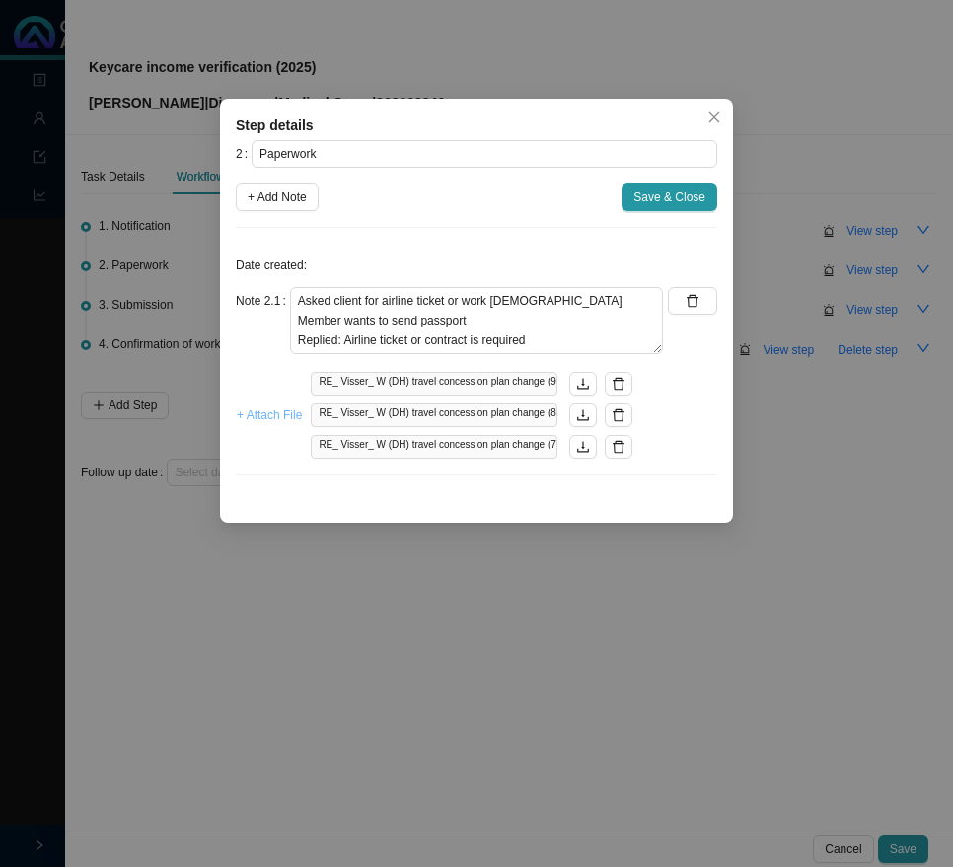
click at [266, 417] on span "+ Attach File" at bounding box center [269, 415] width 65 height 20
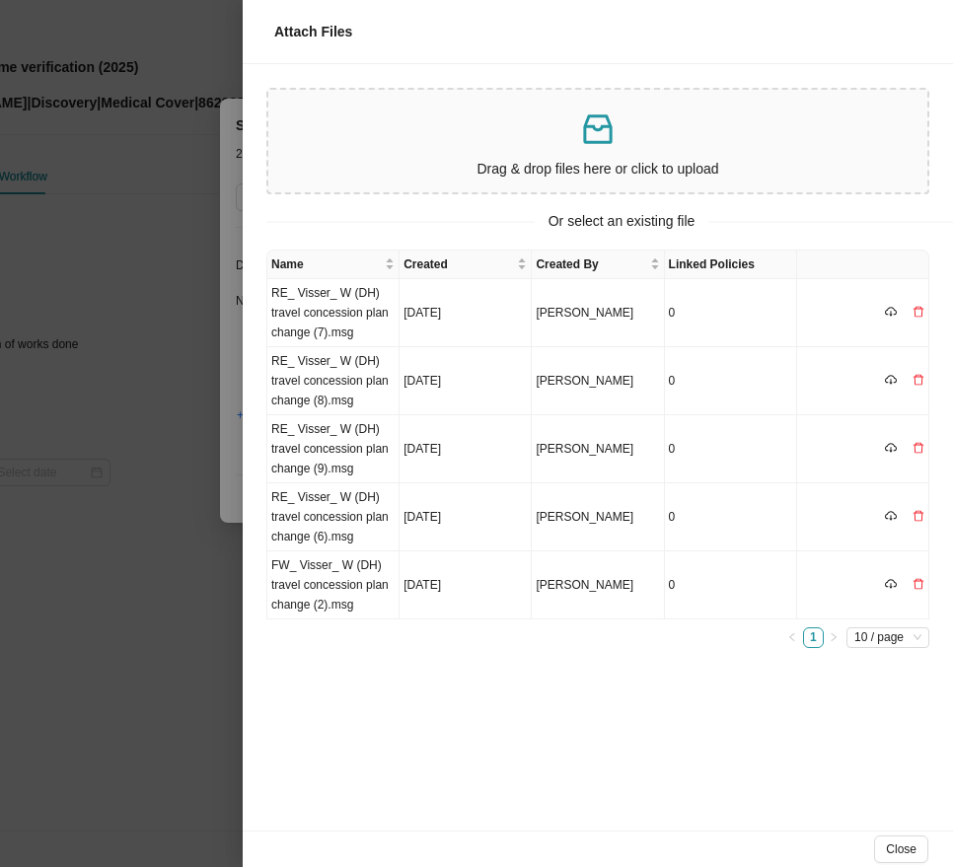
click at [163, 574] on div at bounding box center [476, 433] width 953 height 867
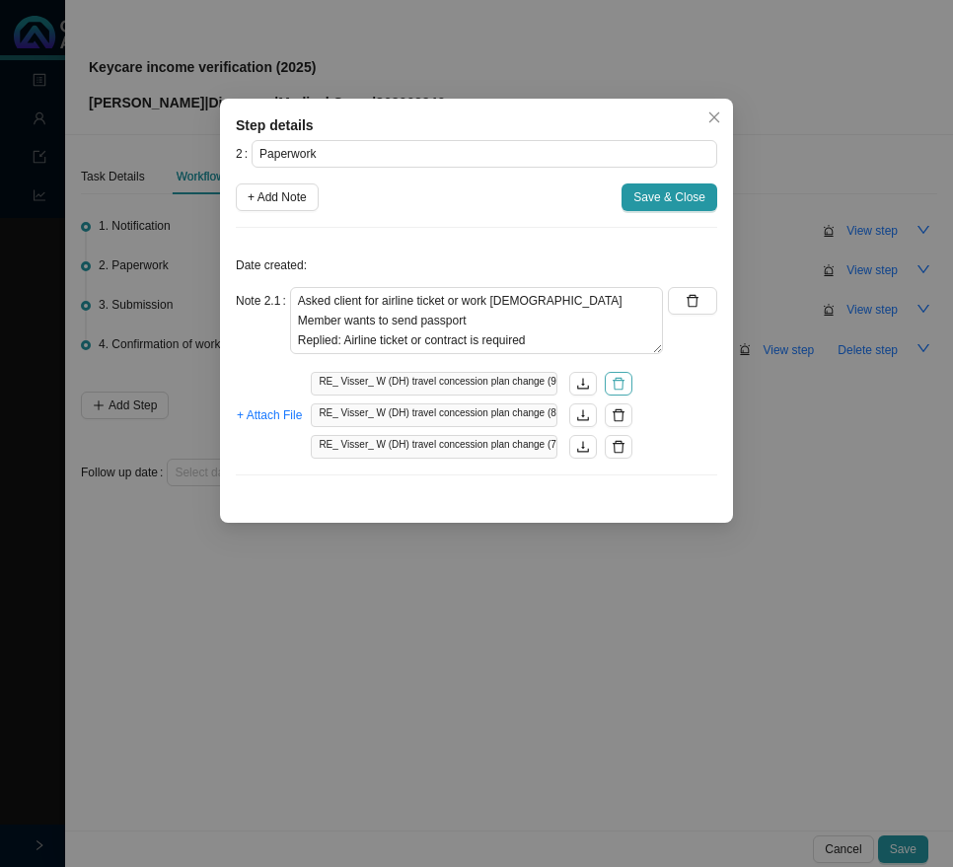
click at [618, 386] on icon "delete" at bounding box center [619, 384] width 14 height 14
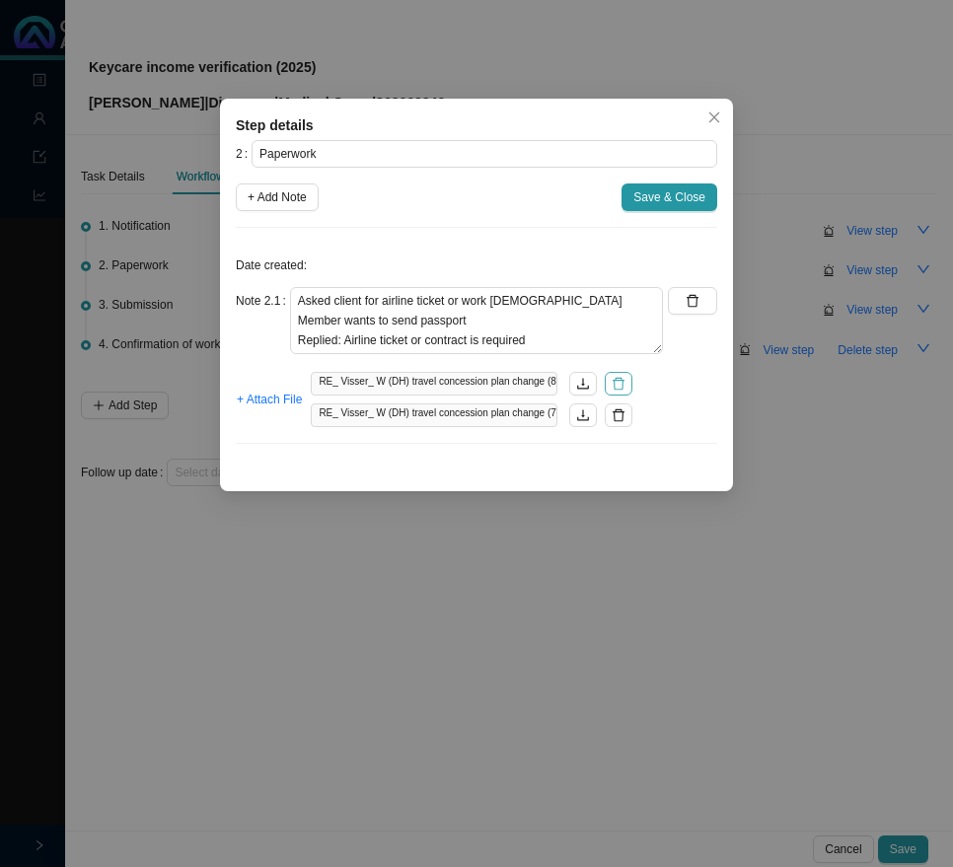
click at [617, 376] on button "button" at bounding box center [619, 384] width 28 height 24
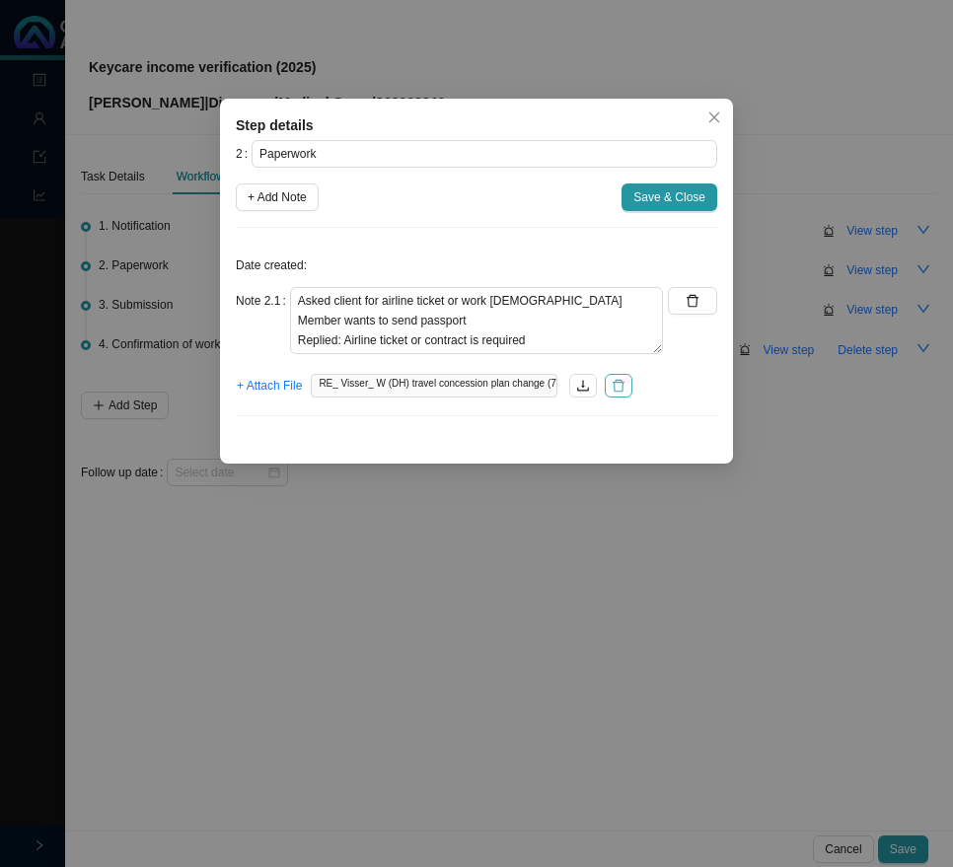
click at [615, 385] on icon "delete" at bounding box center [618, 386] width 12 height 13
click at [252, 384] on span "+ Attach File" at bounding box center [269, 386] width 65 height 20
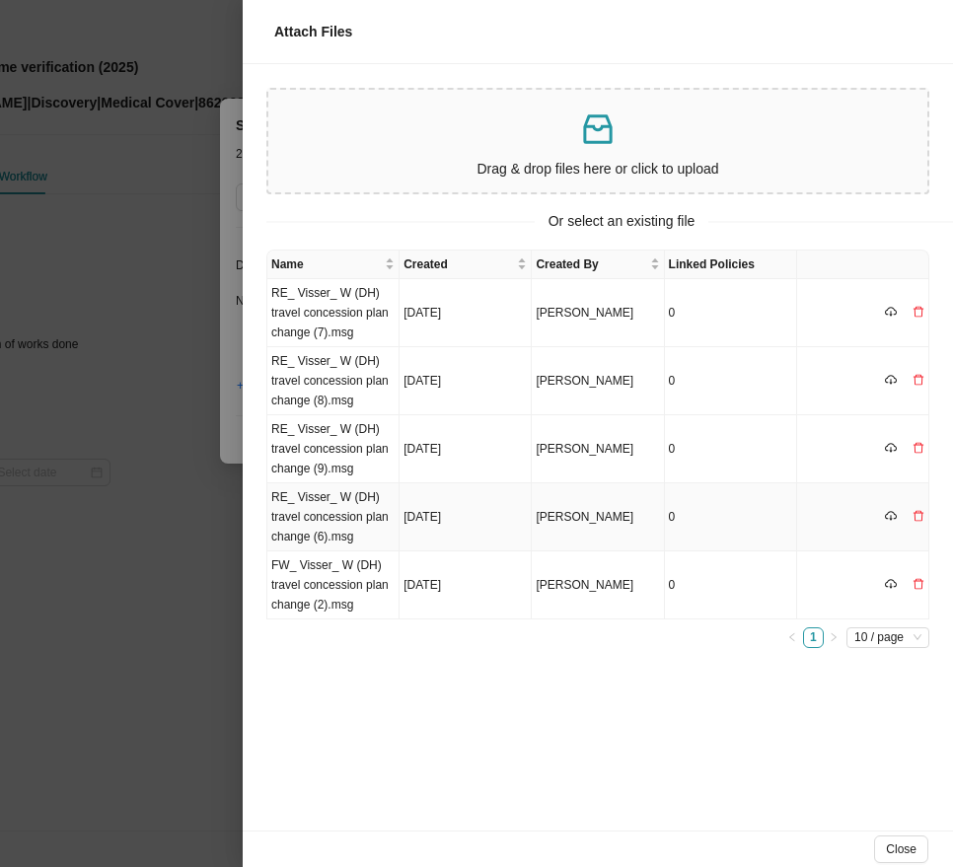
click at [352, 508] on td "RE_ Visser_ W (DH) travel concession plan change (6).msg" at bounding box center [333, 517] width 132 height 68
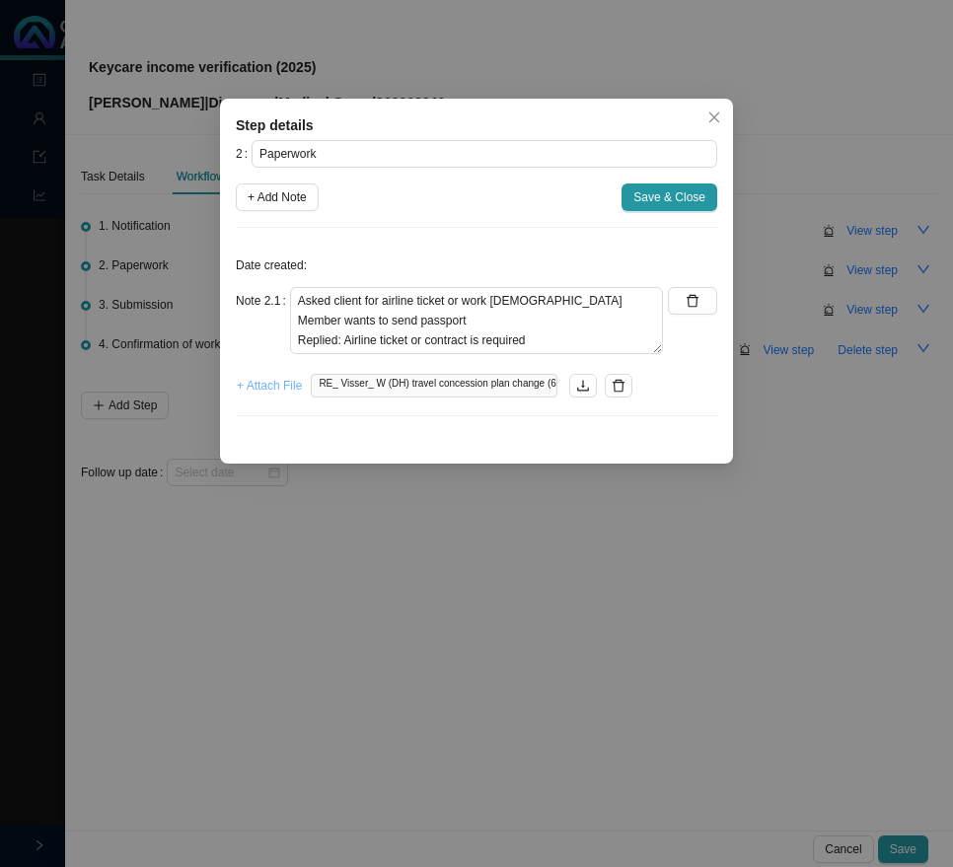
click at [292, 380] on span "+ Attach File" at bounding box center [269, 386] width 65 height 20
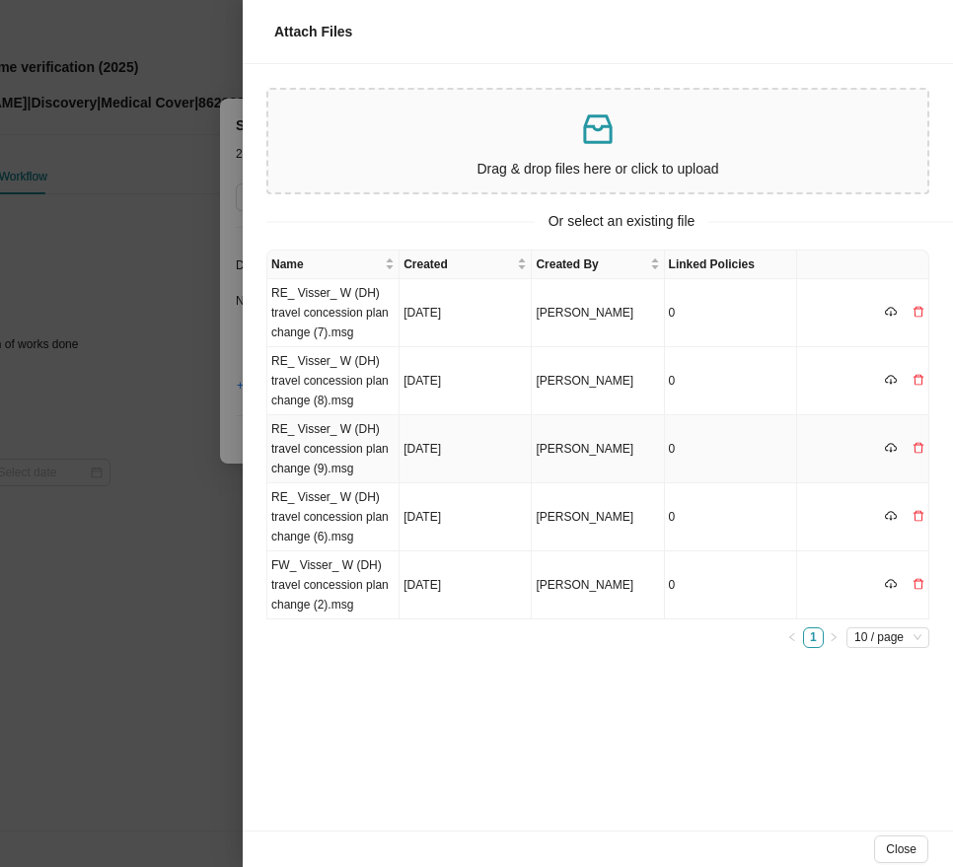
click at [357, 443] on td "RE_ Visser_ W (DH) travel concession plan change (9).msg" at bounding box center [333, 449] width 132 height 68
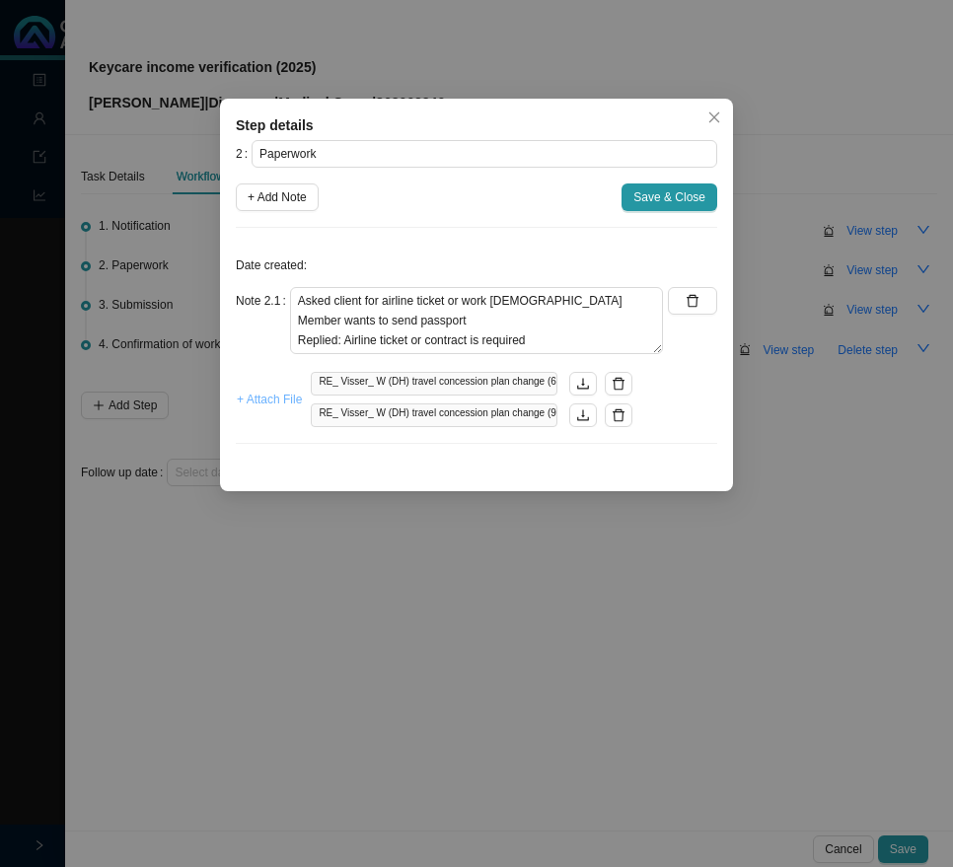
click at [260, 393] on span "+ Attach File" at bounding box center [269, 400] width 65 height 20
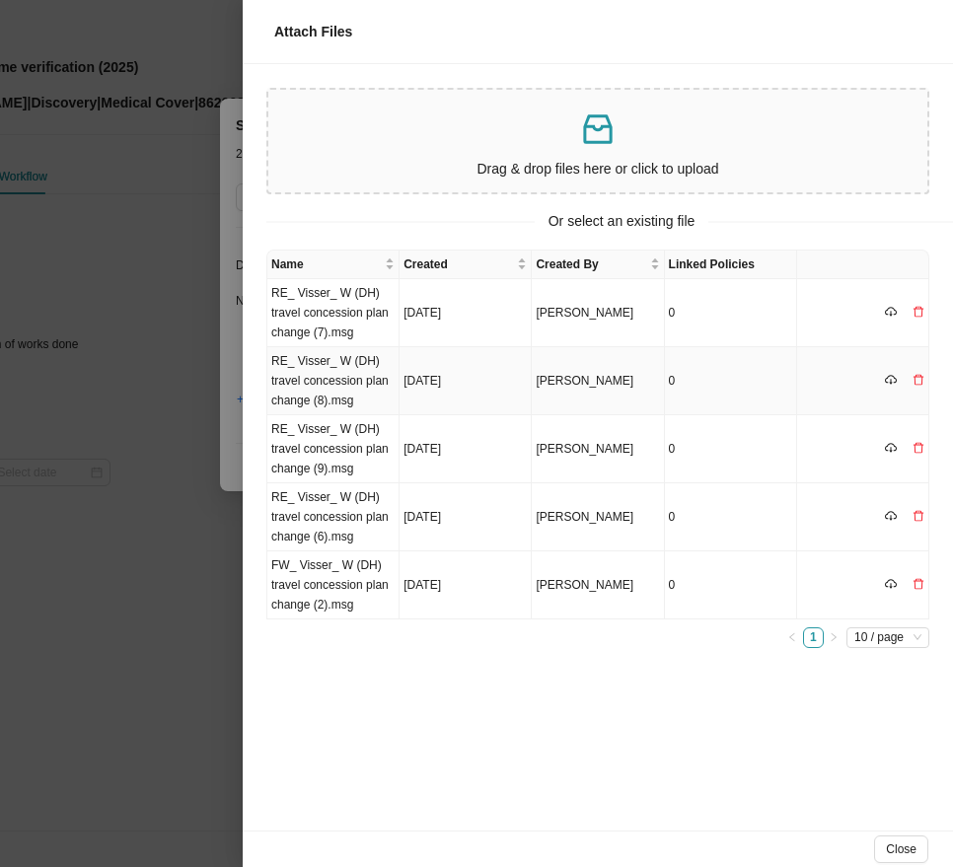
click at [345, 376] on td "RE_ Visser_ W (DH) travel concession plan change (8).msg" at bounding box center [333, 381] width 132 height 68
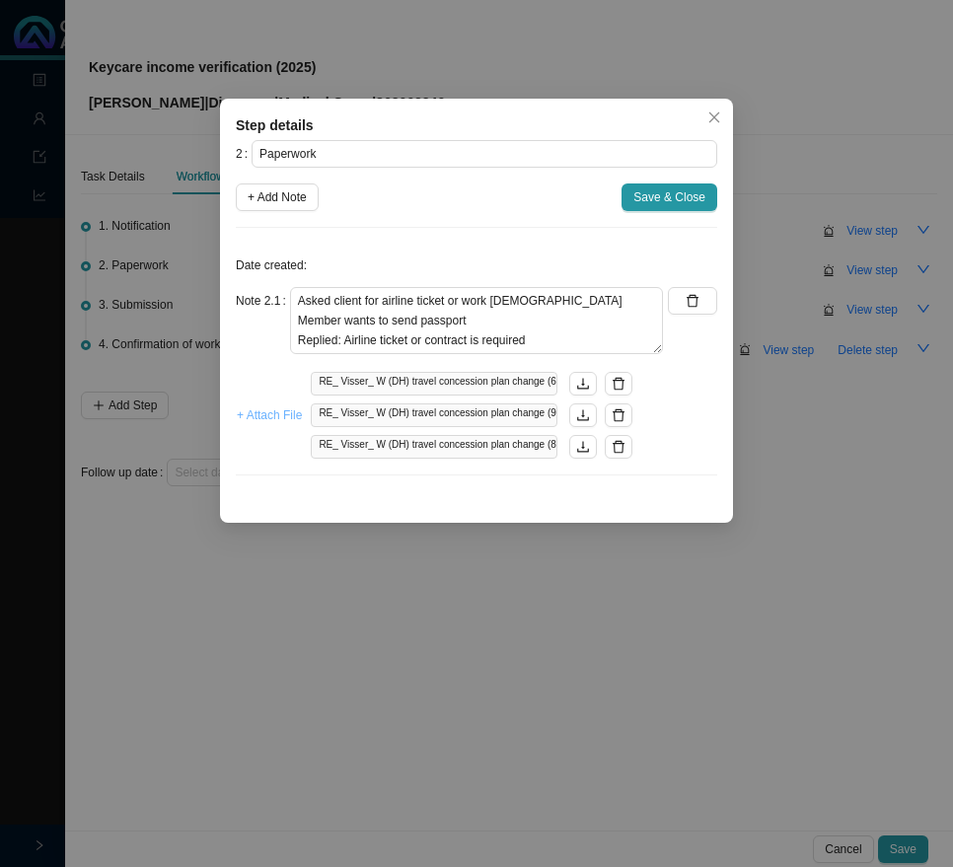
click at [266, 409] on span "+ Attach File" at bounding box center [269, 415] width 65 height 20
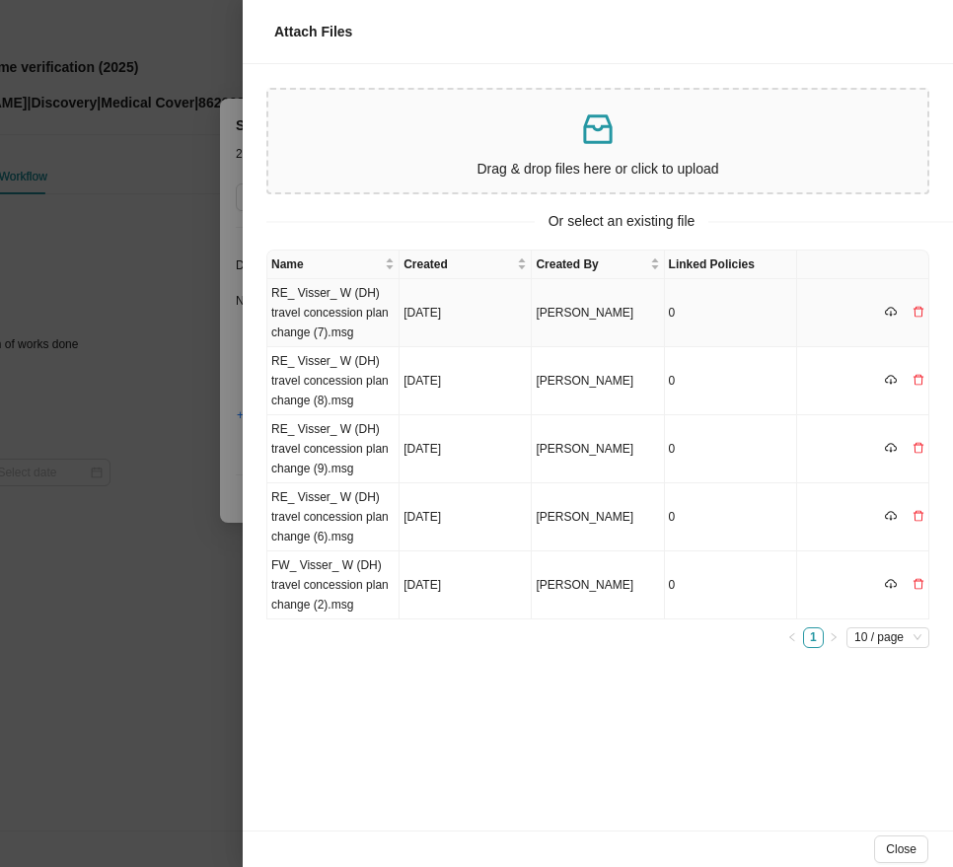
click at [313, 322] on td "RE_ Visser_ W (DH) travel concession plan change (7).msg" at bounding box center [333, 313] width 132 height 68
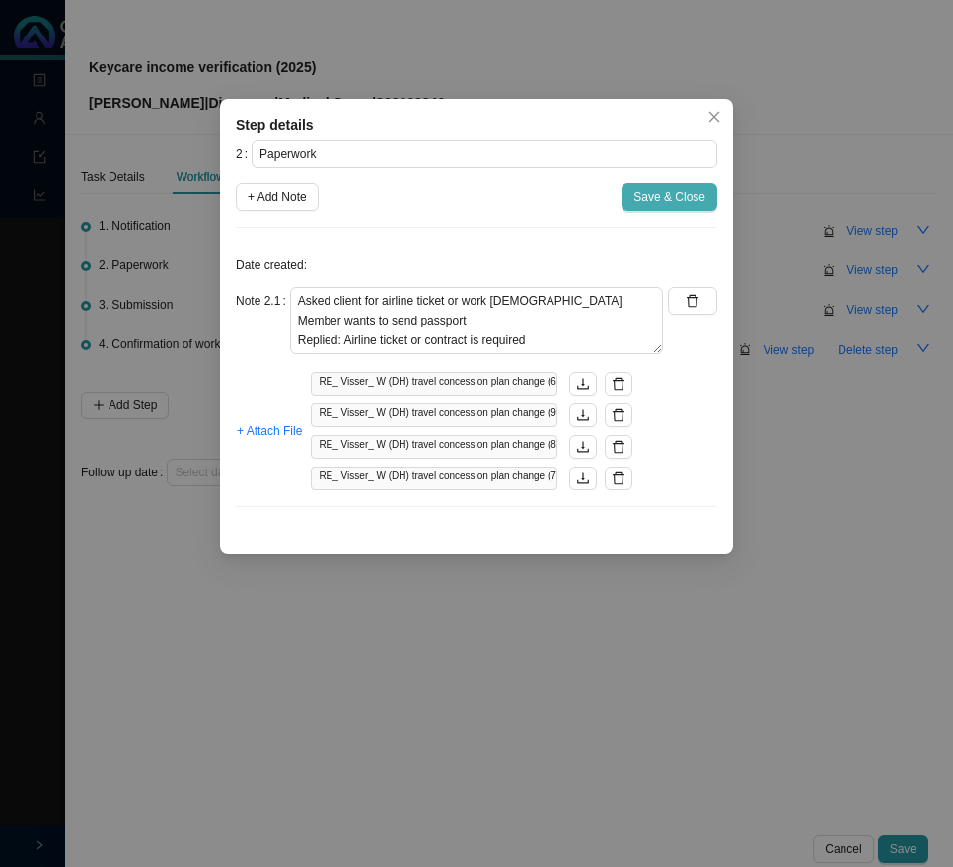
click at [666, 200] on span "Save & Close" at bounding box center [669, 197] width 72 height 20
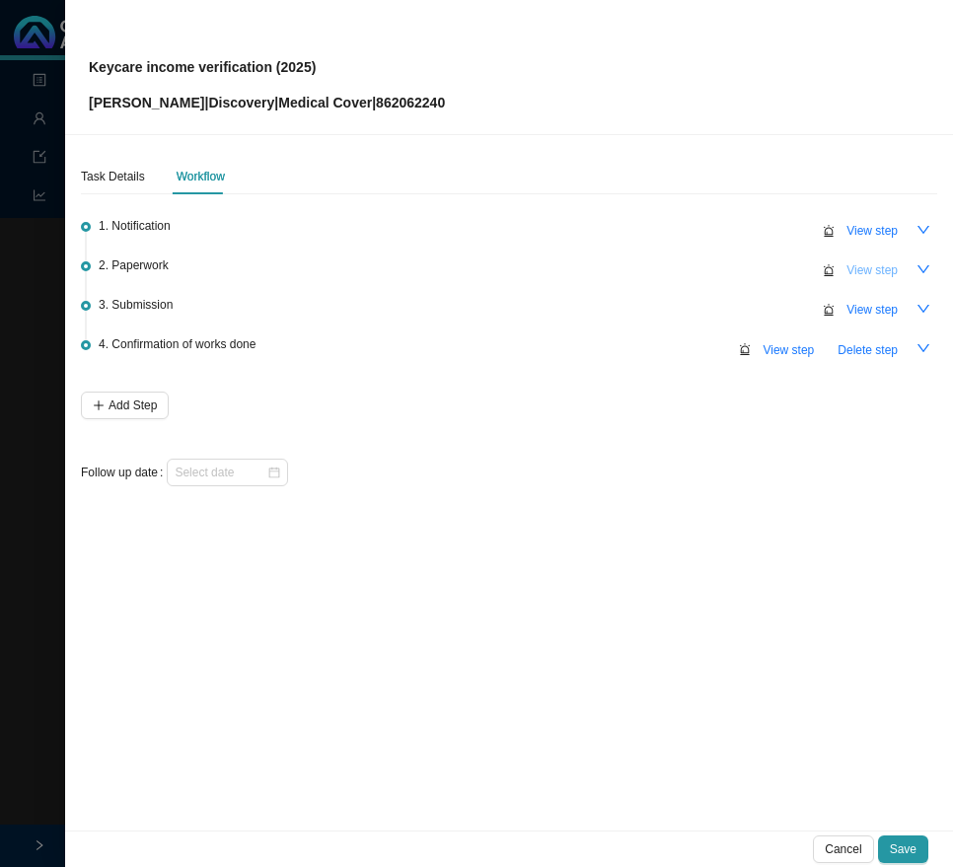
click at [896, 271] on span "View step" at bounding box center [871, 270] width 51 height 20
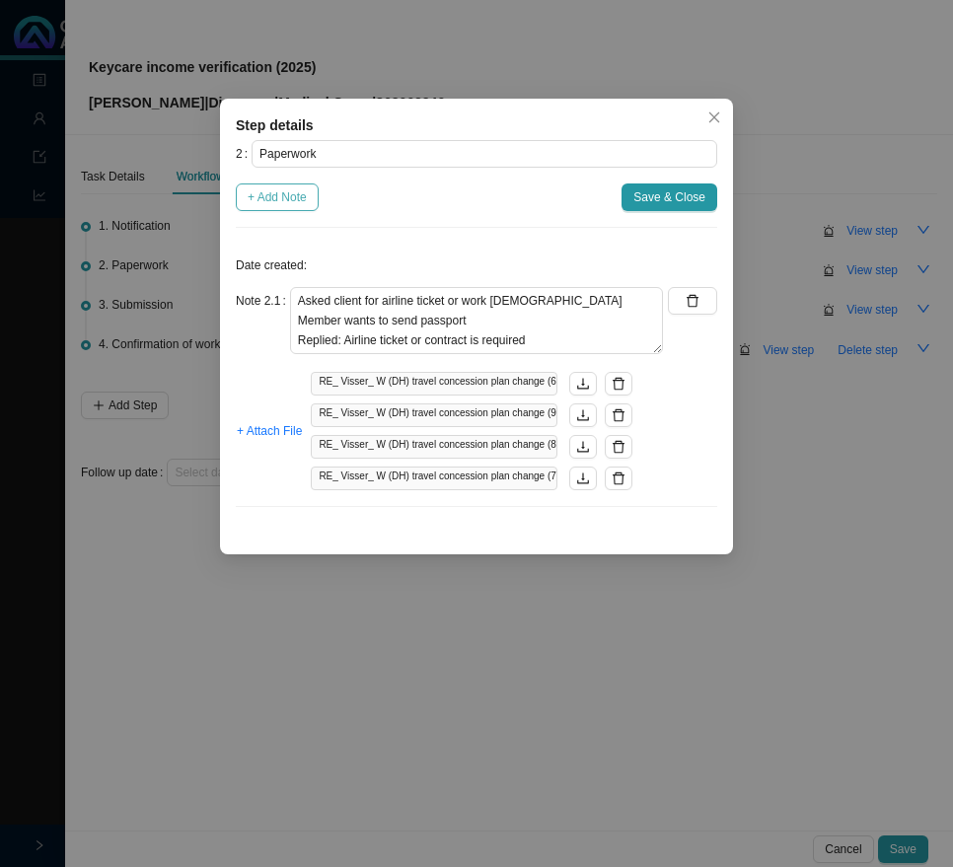
click at [274, 192] on span "+ Add Note" at bounding box center [277, 197] width 59 height 20
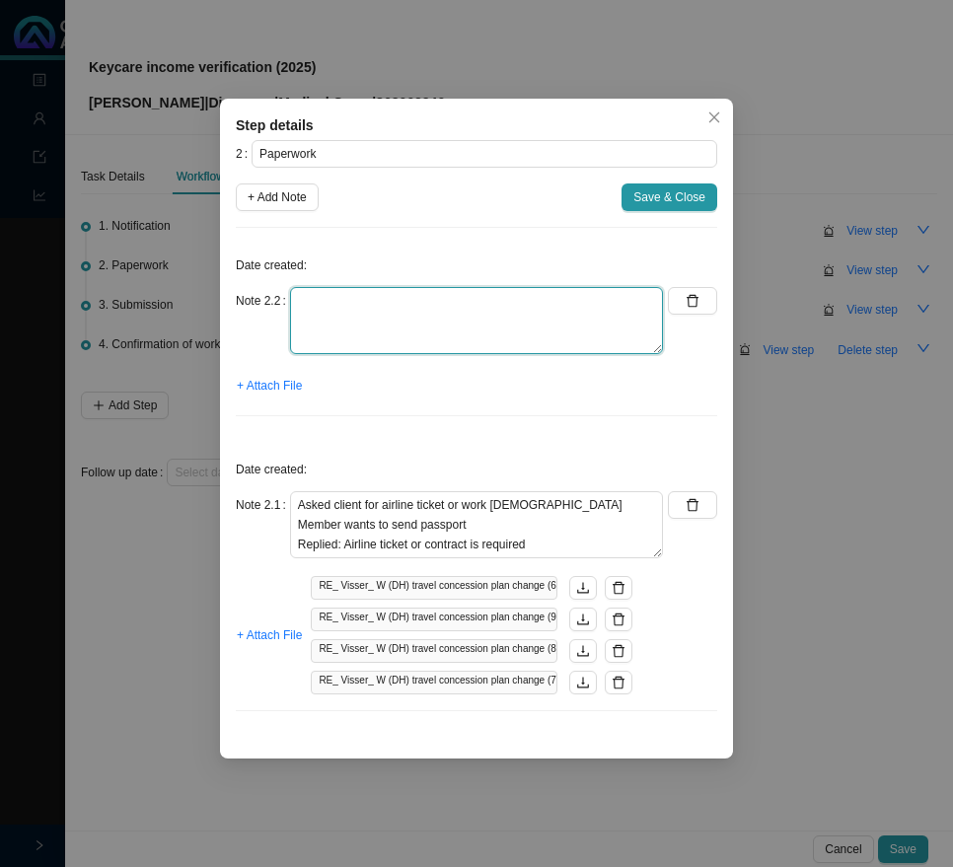
click at [342, 317] on textarea at bounding box center [476, 320] width 373 height 67
paste textarea "Called DH // Sent through copy of passport, contract & airline ticket. Ref: 114…"
click at [423, 315] on textarea "Called DH // Sent through copy of passport, contract & airline ticket. Ref: 114…" at bounding box center [476, 320] width 373 height 67
paste textarea "Reminder sent to client: Supporting docs required"
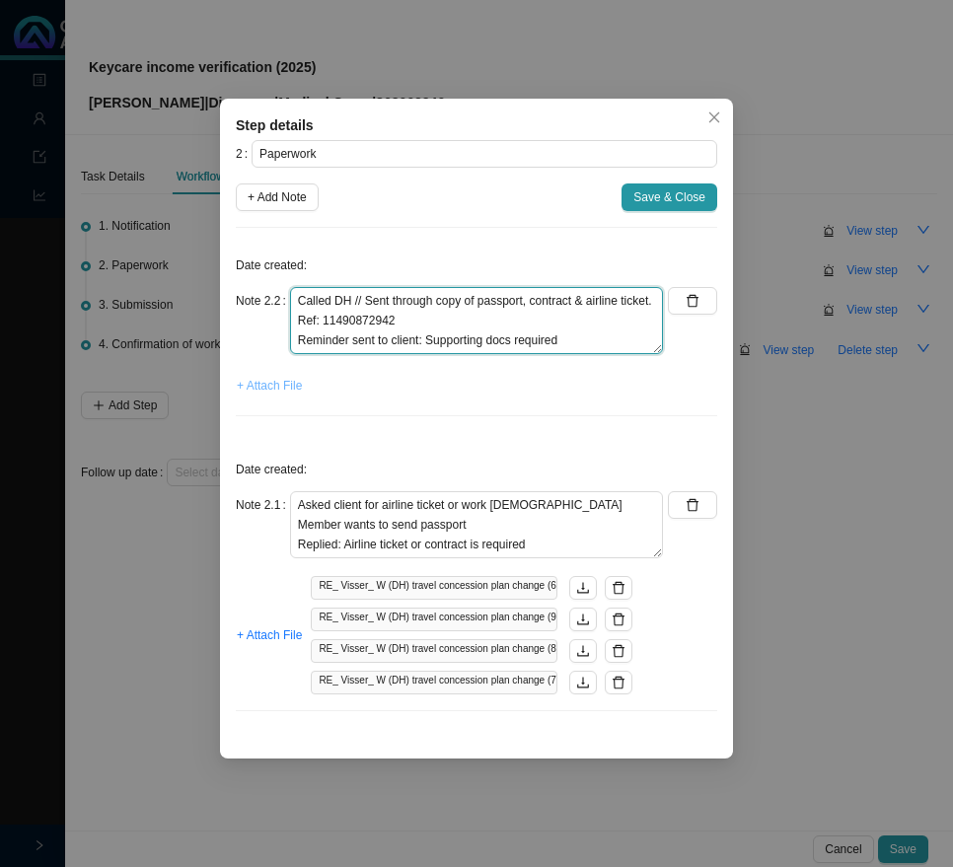
type textarea "Called DH // Sent through copy of passport, contract & airline ticket. Ref: 114…"
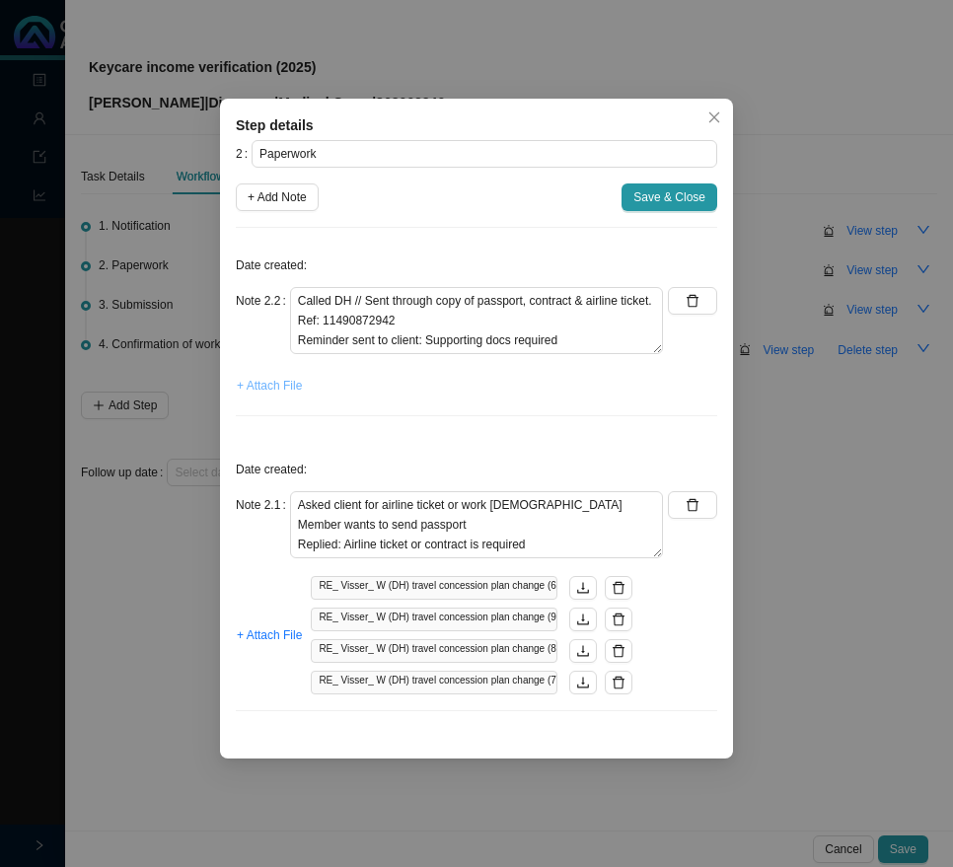
click at [264, 382] on span "+ Attach File" at bounding box center [269, 386] width 65 height 20
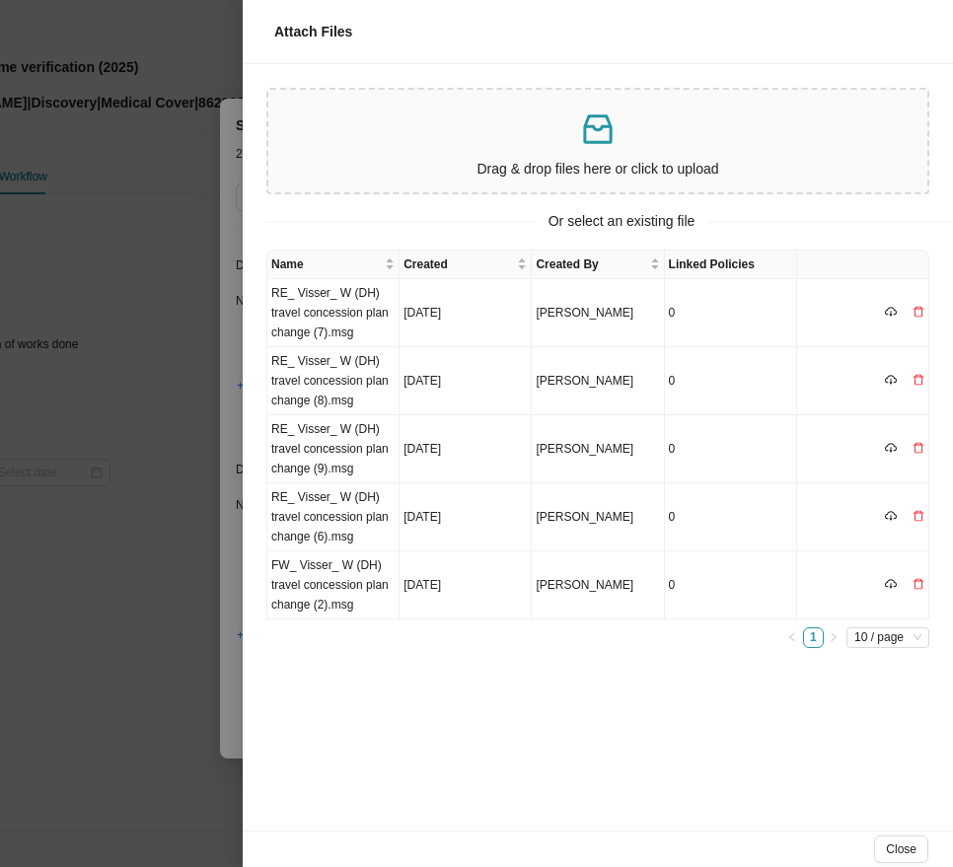
click at [608, 142] on icon "inbox" at bounding box center [597, 129] width 29 height 30
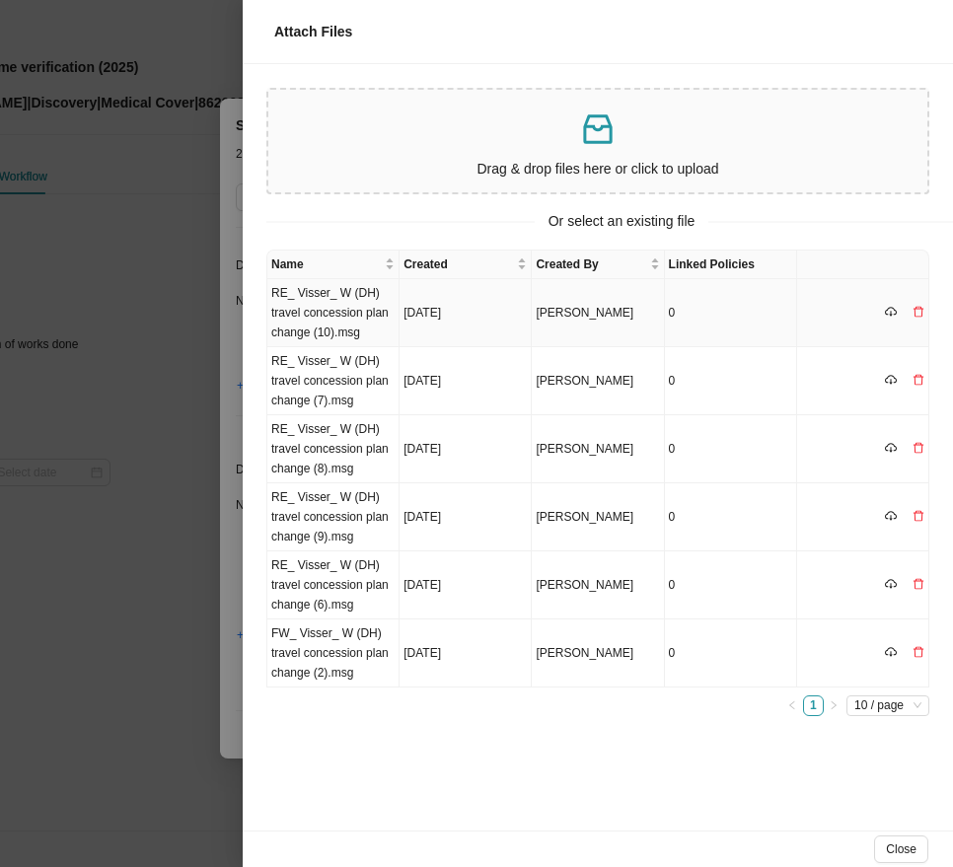
drag, startPoint x: 331, startPoint y: 302, endPoint x: 586, endPoint y: 304, distance: 254.5
click at [351, 304] on td "RE_ Visser_ W (DH) travel concession plan change (10).msg" at bounding box center [333, 313] width 132 height 68
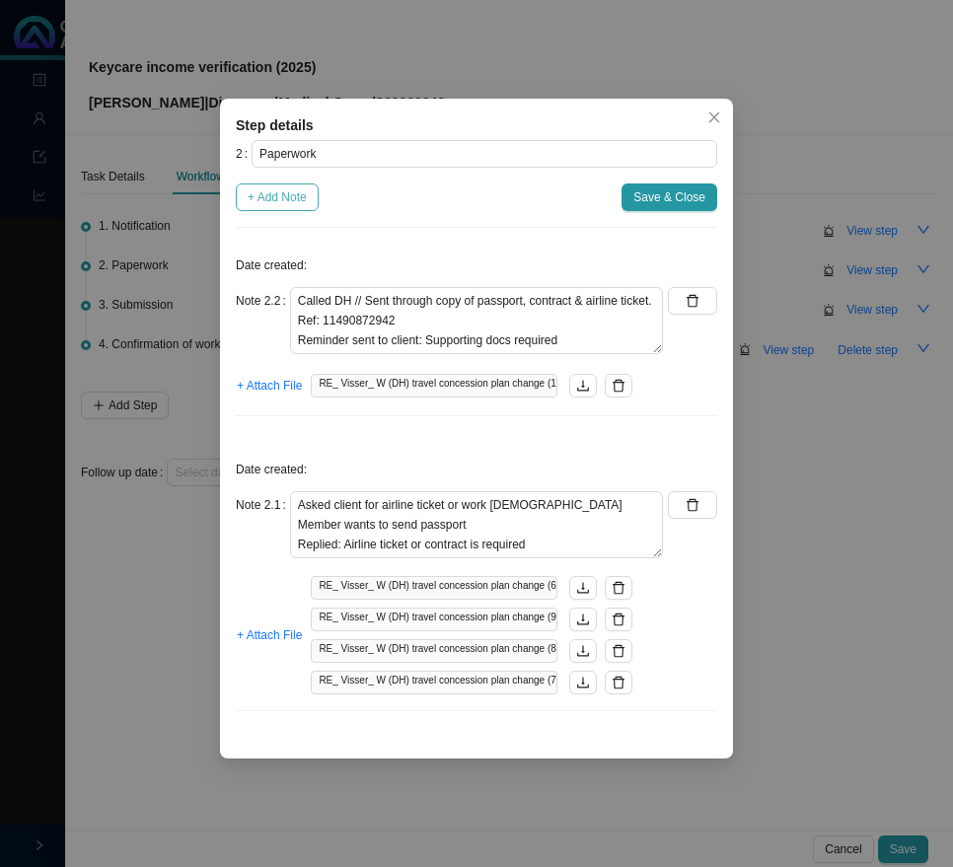
click at [271, 200] on span "+ Add Note" at bounding box center [277, 197] width 59 height 20
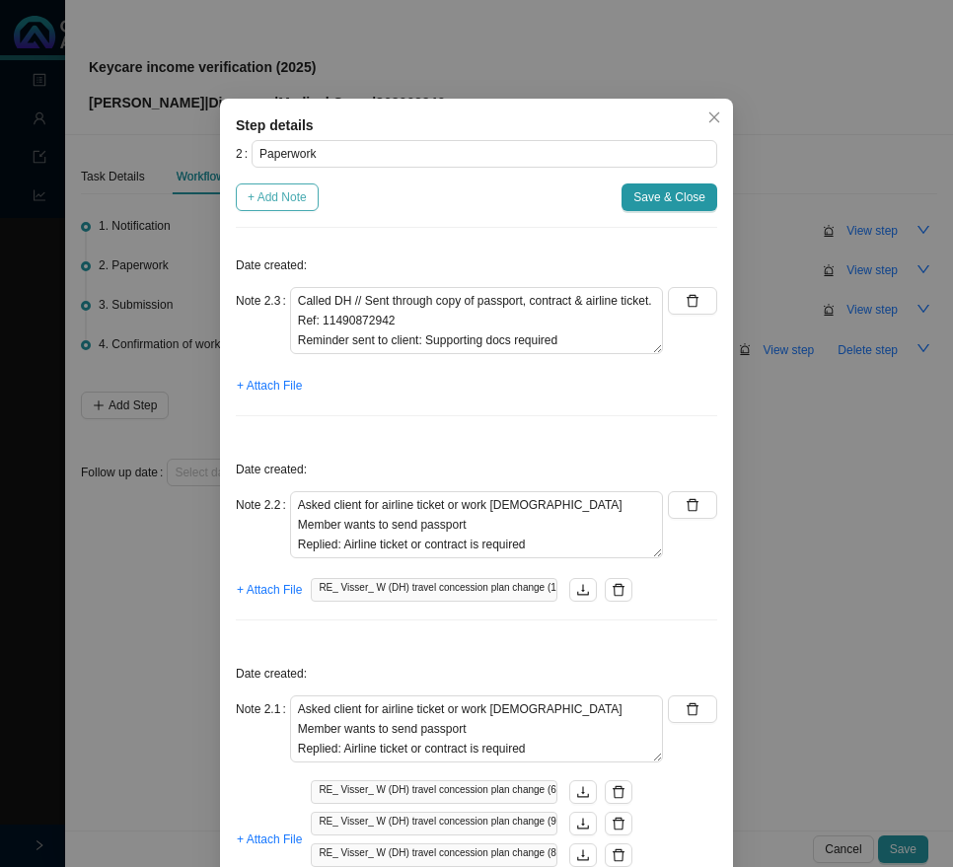
type textarea "Called DH // Sent through copy of passport, contract & airline ticket. Ref: 114…"
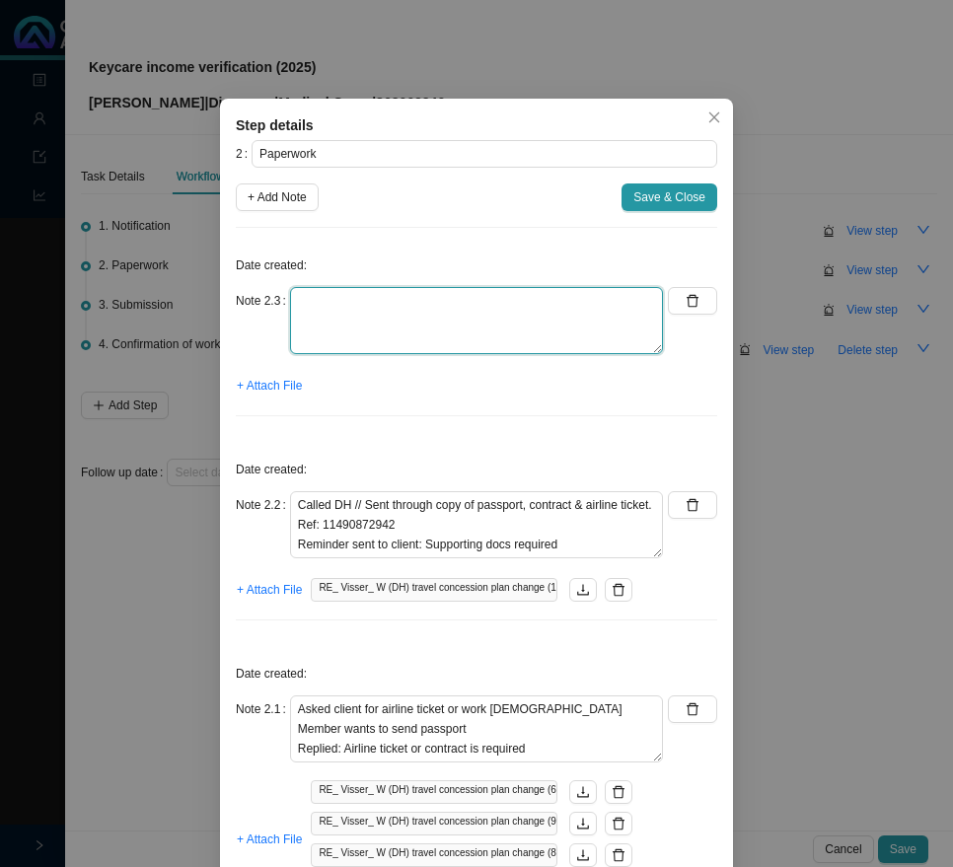
drag, startPoint x: 308, startPoint y: 322, endPoint x: 324, endPoint y: 316, distance: 17.8
click at [309, 322] on textarea at bounding box center [476, 320] width 373 height 67
type textarea "Supporting docs received"
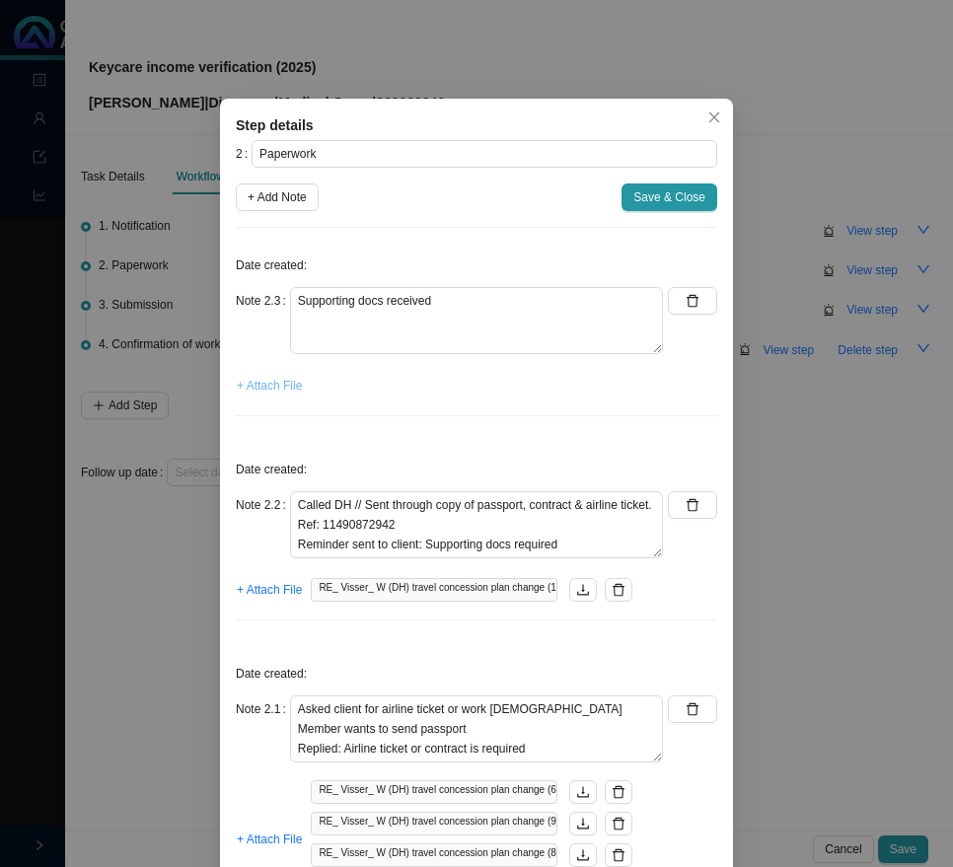
click at [248, 387] on span "+ Attach File" at bounding box center [269, 386] width 65 height 20
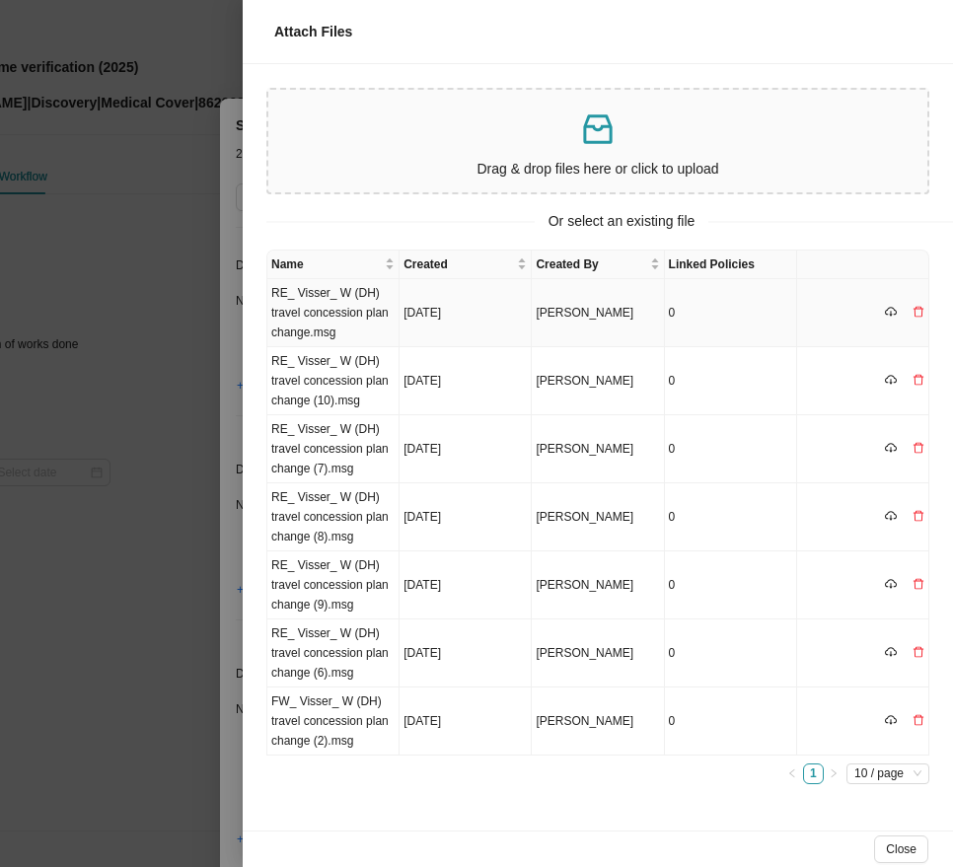
click at [319, 318] on td "RE_ Visser_ W (DH) travel concession plan change.msg" at bounding box center [333, 313] width 132 height 68
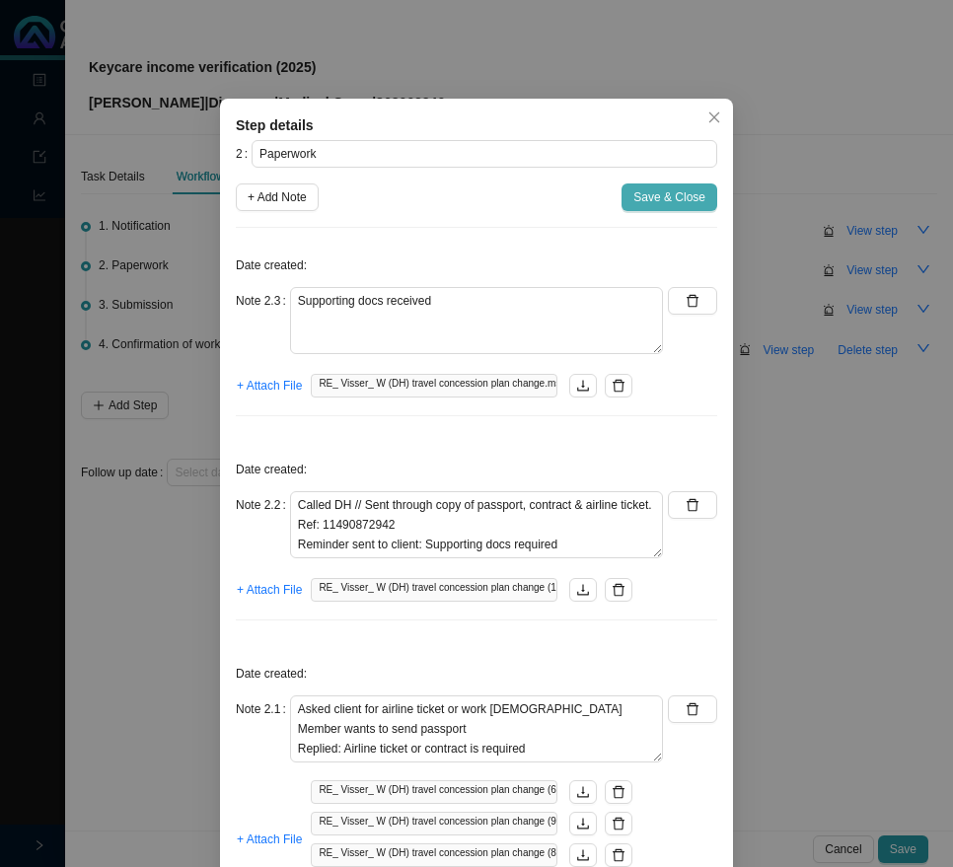
click at [649, 197] on span "Save & Close" at bounding box center [669, 197] width 72 height 20
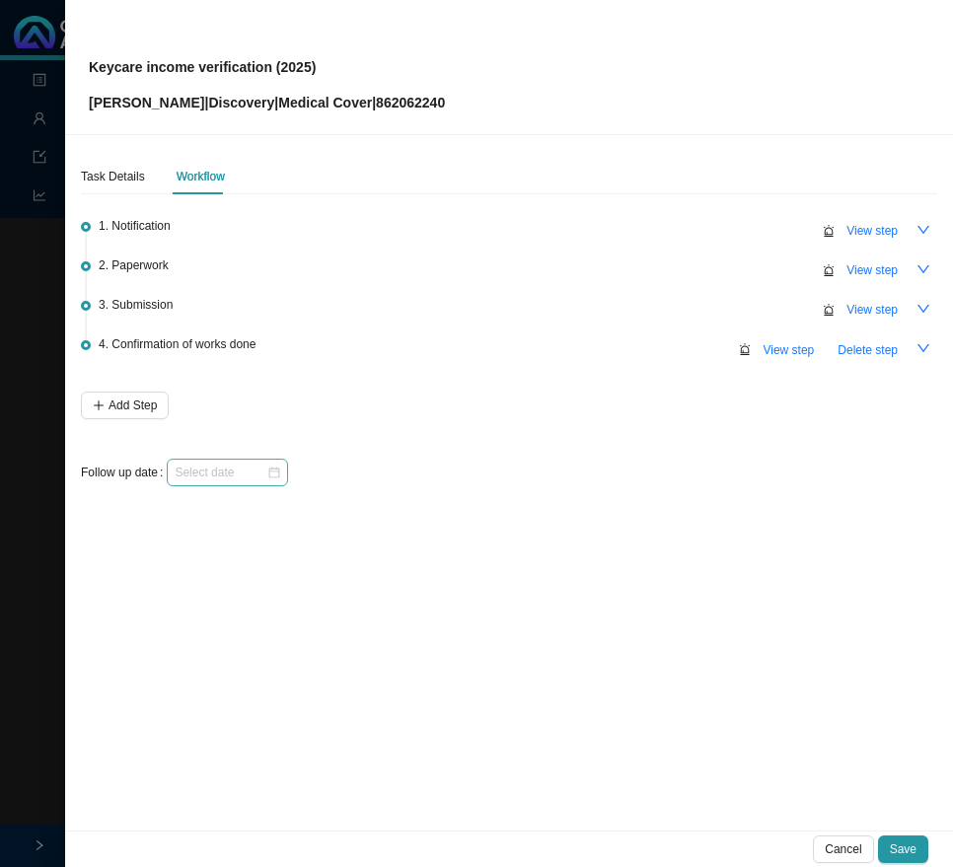
click at [280, 472] on div at bounding box center [228, 473] width 106 height 20
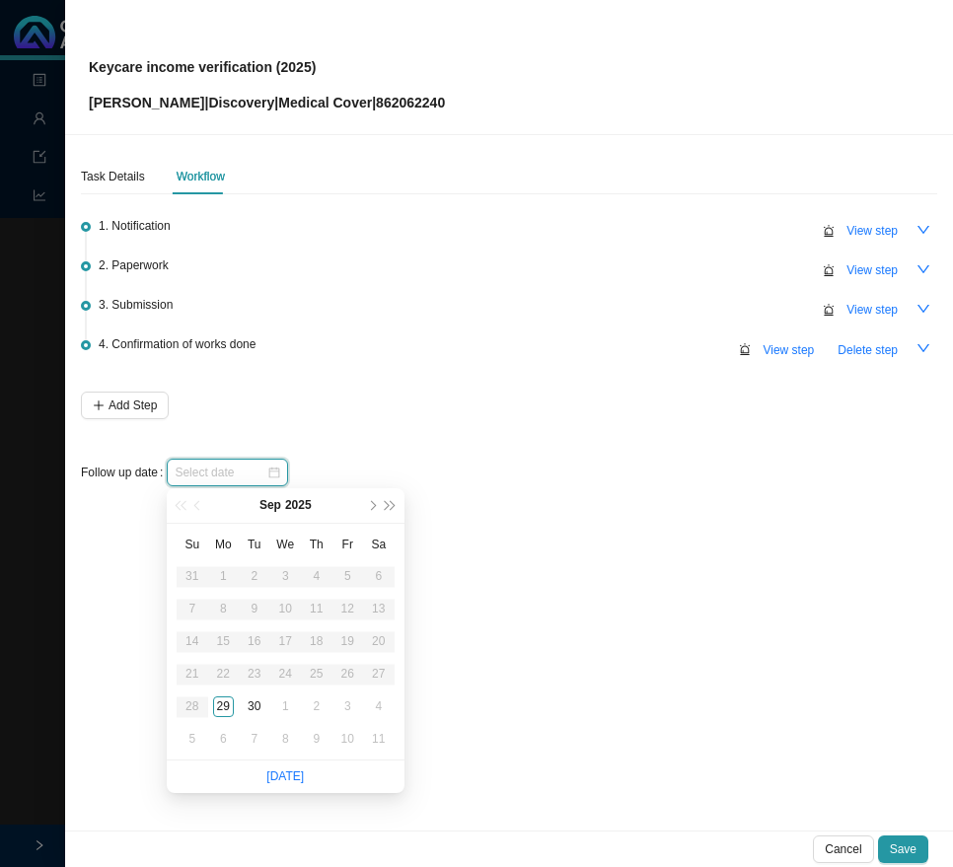
click at [280, 472] on div at bounding box center [228, 473] width 106 height 20
type input "[DATE]"
click at [222, 706] on div "29" at bounding box center [223, 706] width 21 height 21
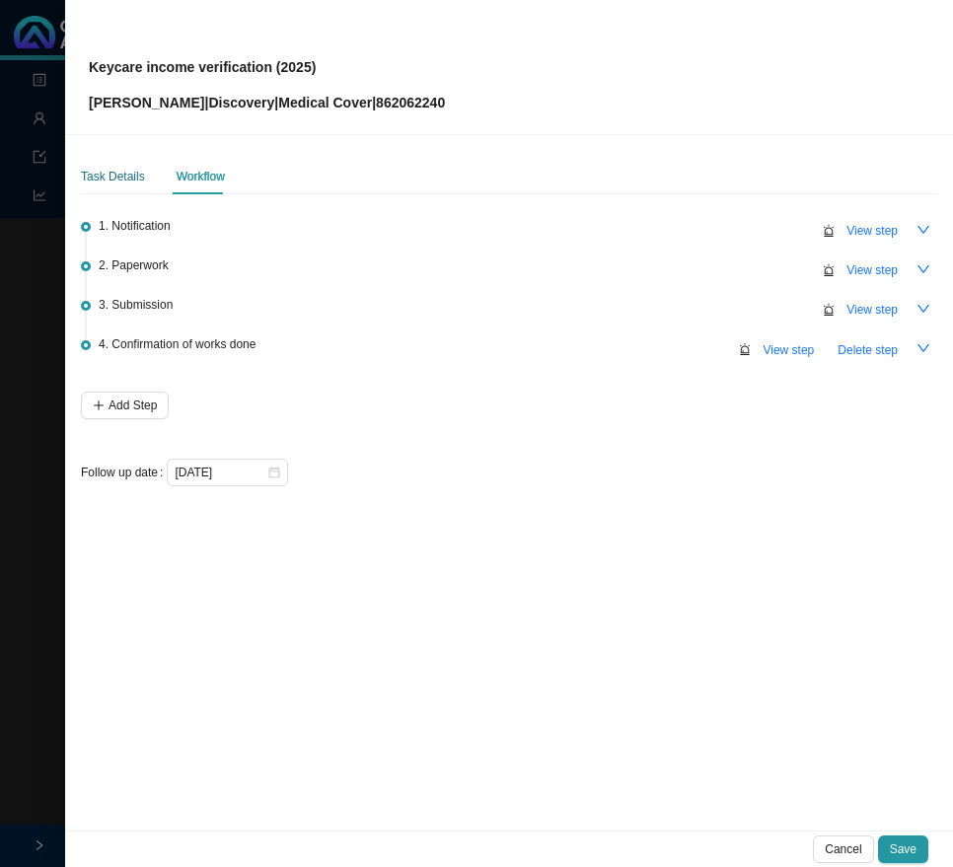
click at [103, 170] on div "Task Details" at bounding box center [113, 177] width 64 height 20
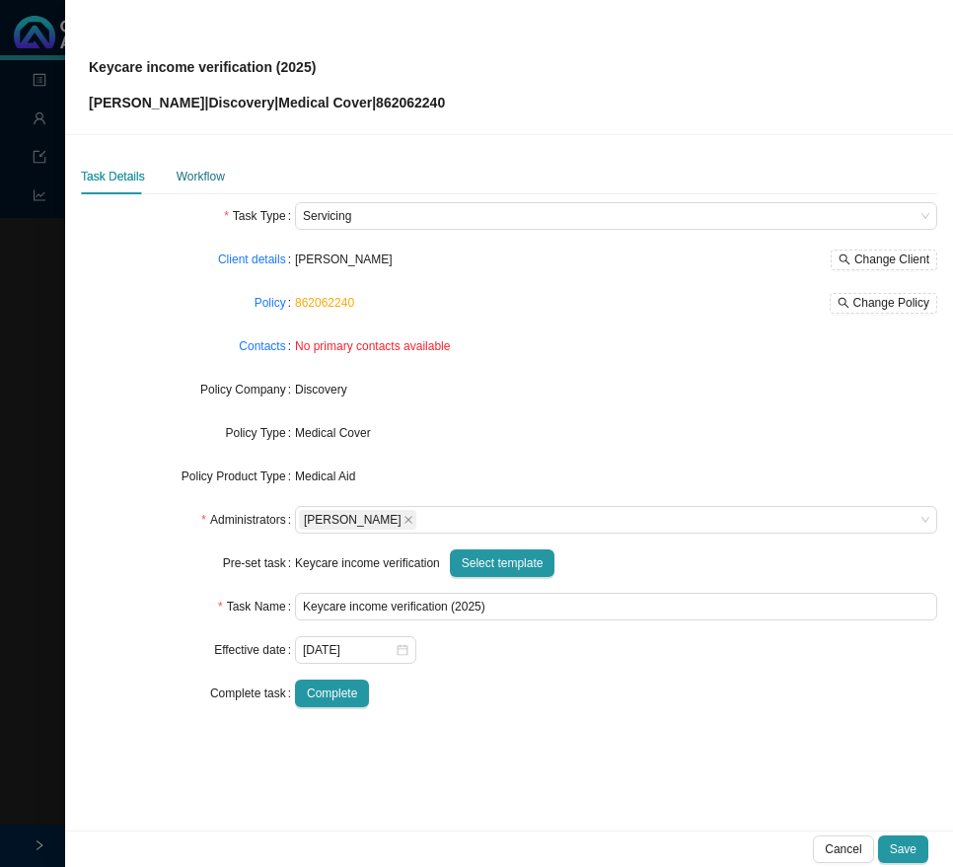
click at [197, 172] on div "Workflow" at bounding box center [201, 177] width 48 height 20
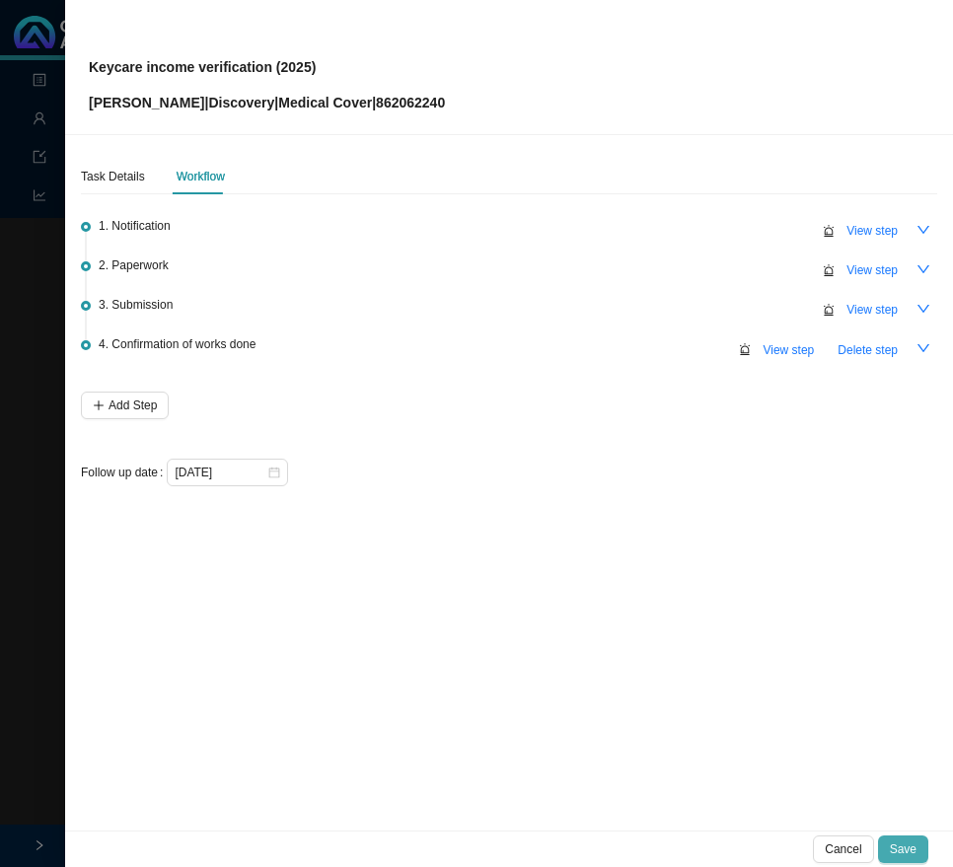
click at [906, 837] on button "Save" at bounding box center [903, 849] width 50 height 28
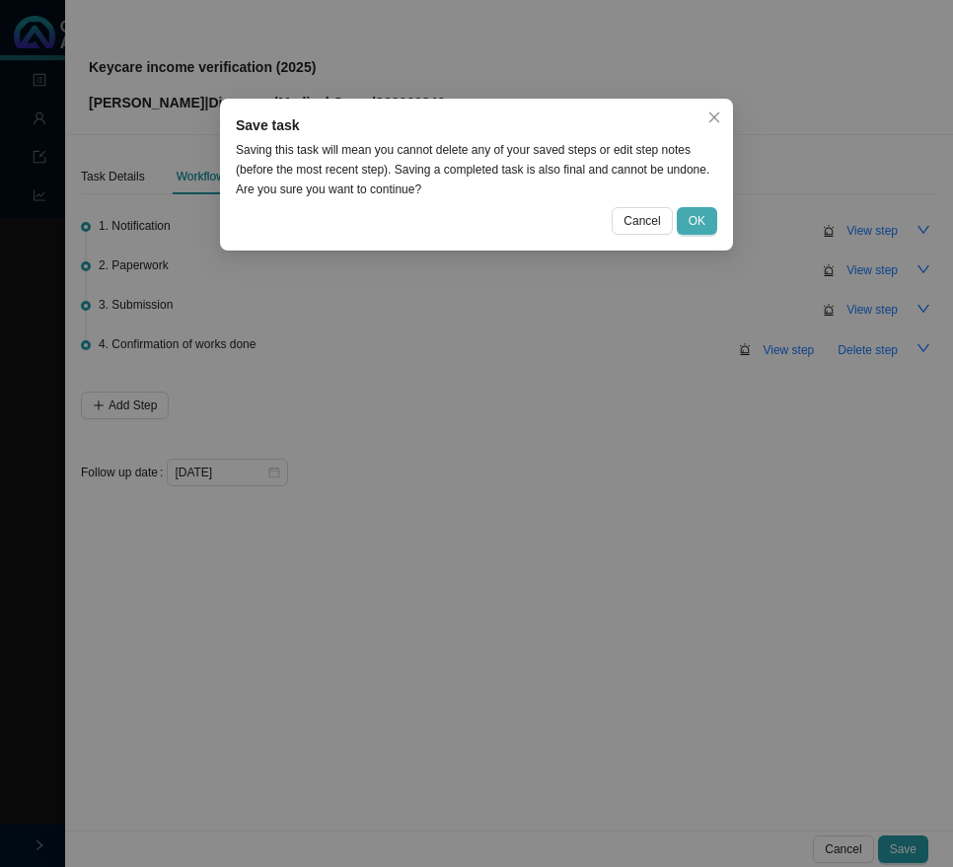
click at [699, 210] on button "OK" at bounding box center [697, 221] width 40 height 28
